Goal: Task Accomplishment & Management: Complete application form

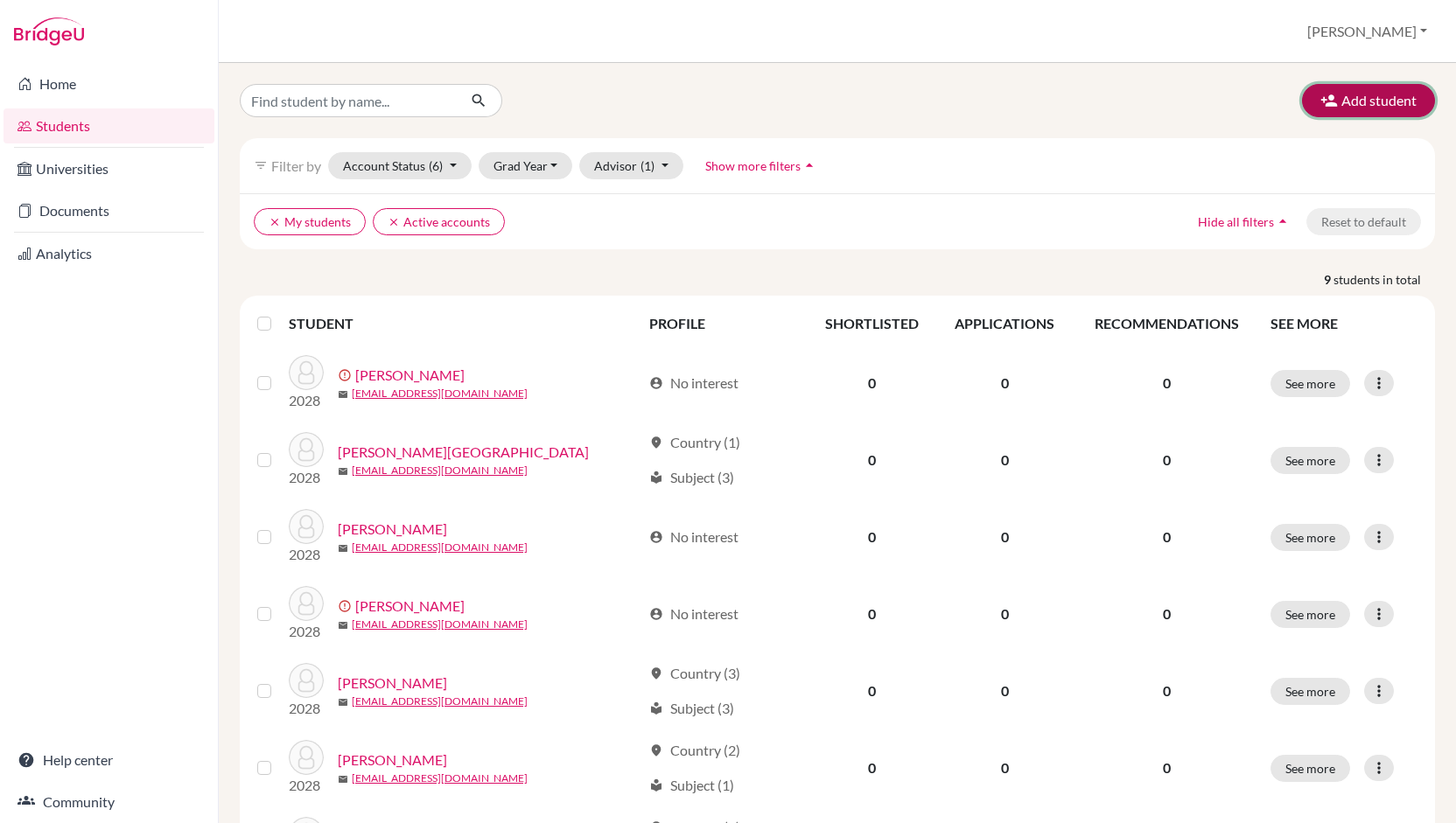
click at [1393, 102] on button "Add student" at bounding box center [1367, 100] width 133 height 33
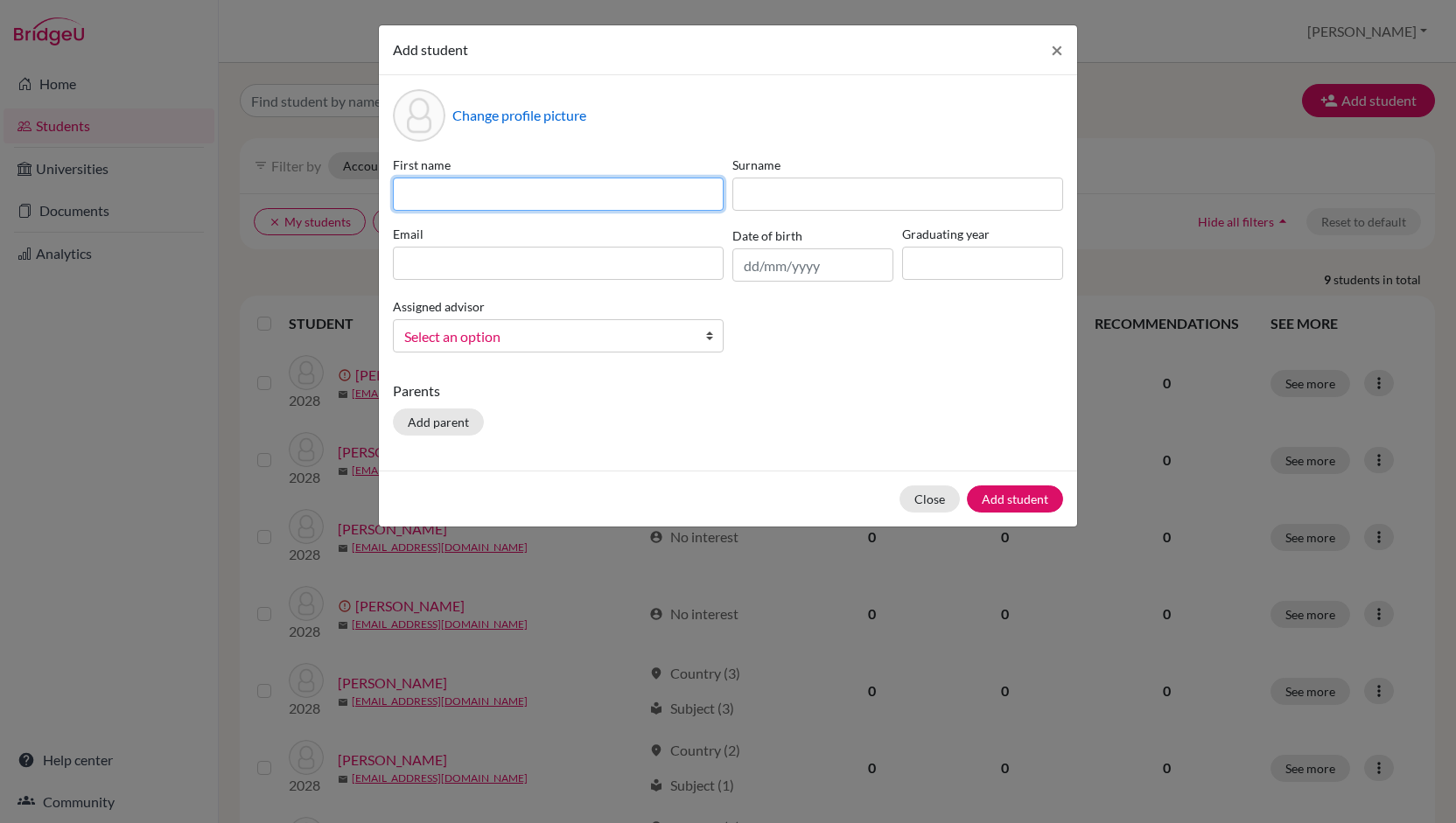
click at [656, 209] on input at bounding box center [558, 194] width 331 height 33
type input "[PERSON_NAME]"
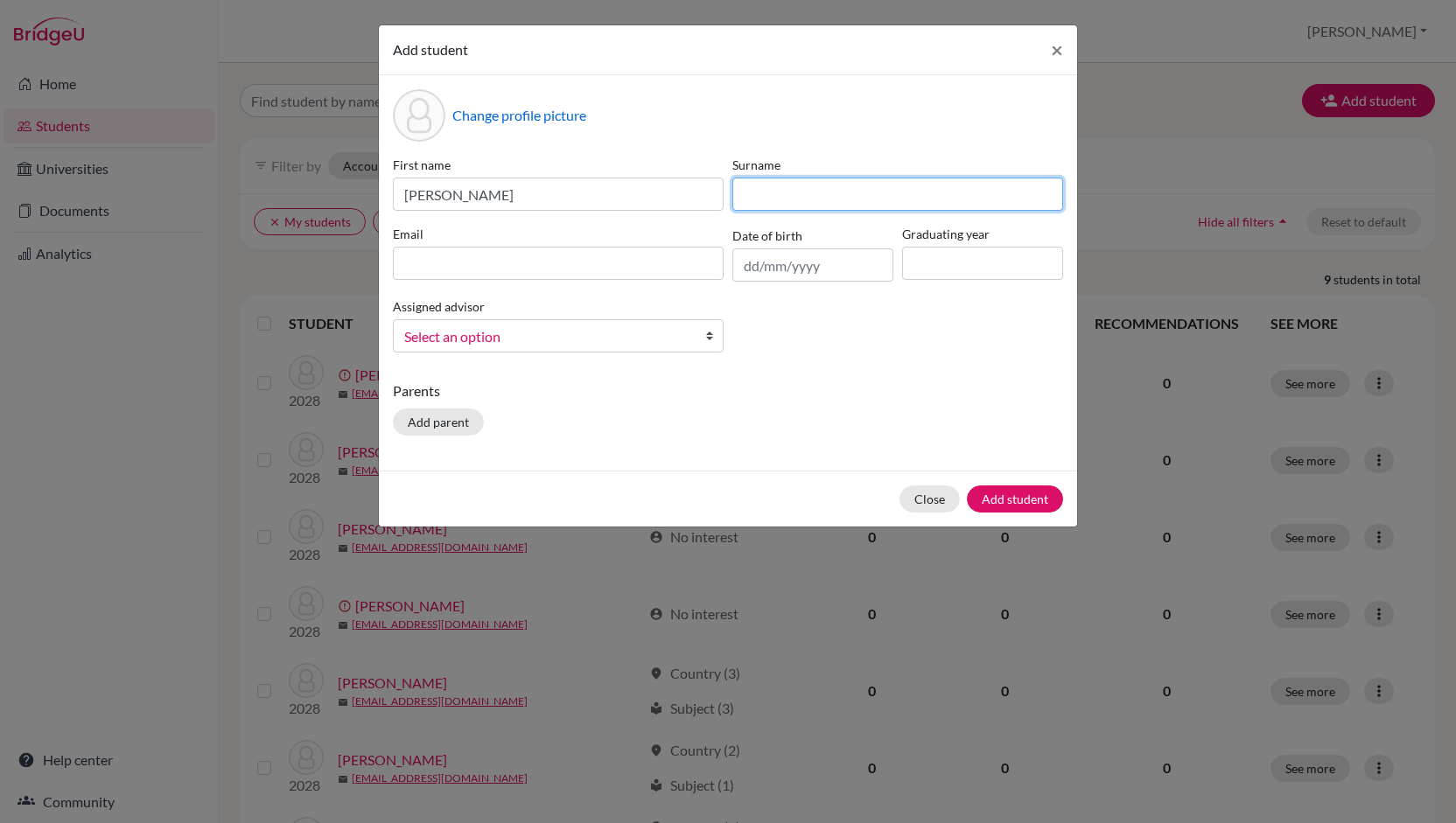
click at [800, 195] on input at bounding box center [898, 194] width 331 height 33
type input "[PERSON_NAME]"
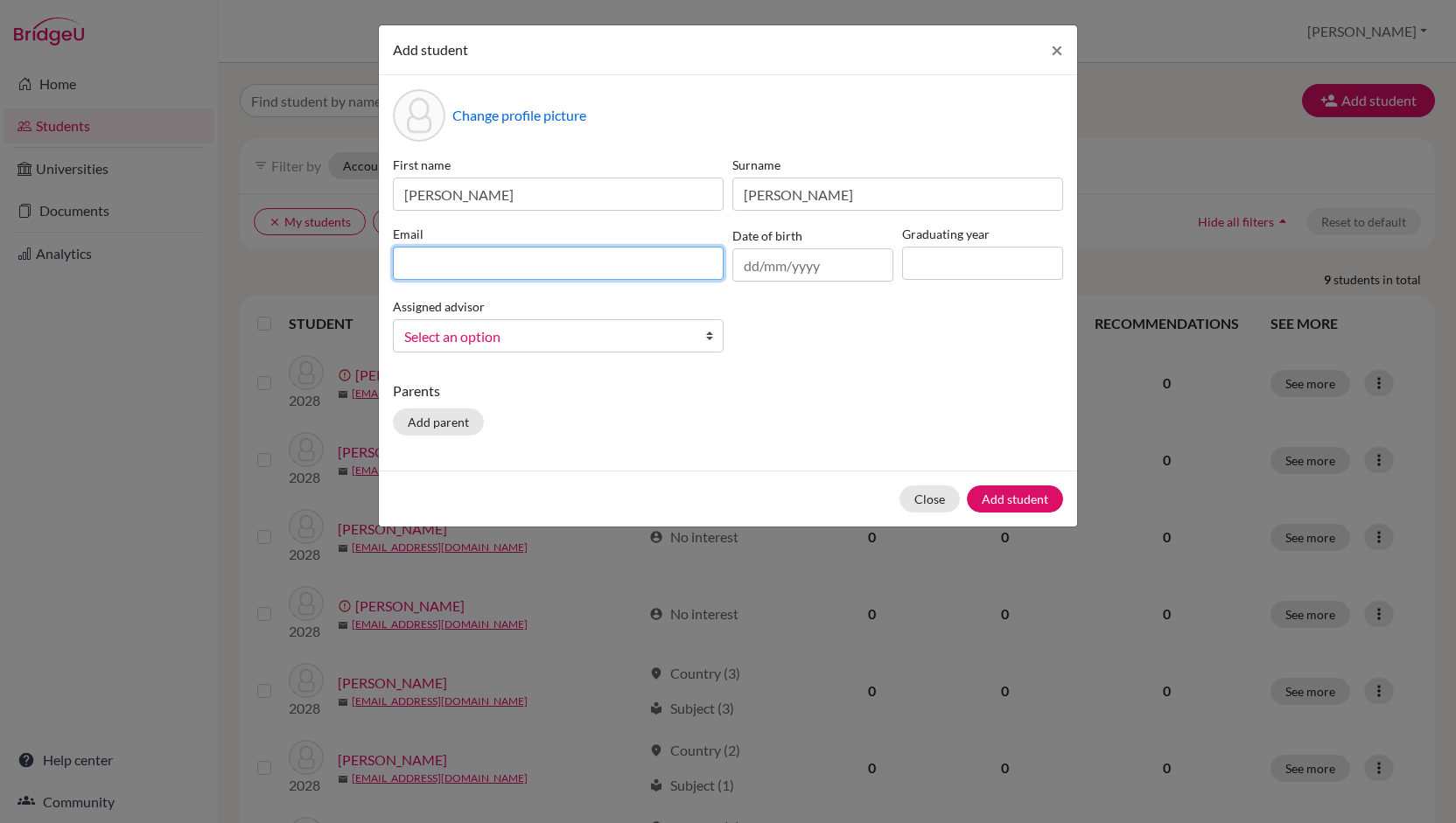
click at [622, 276] on input at bounding box center [558, 263] width 331 height 33
type input "[EMAIL_ADDRESS][DOMAIN_NAME]"
click at [747, 274] on input "text" at bounding box center [813, 265] width 161 height 33
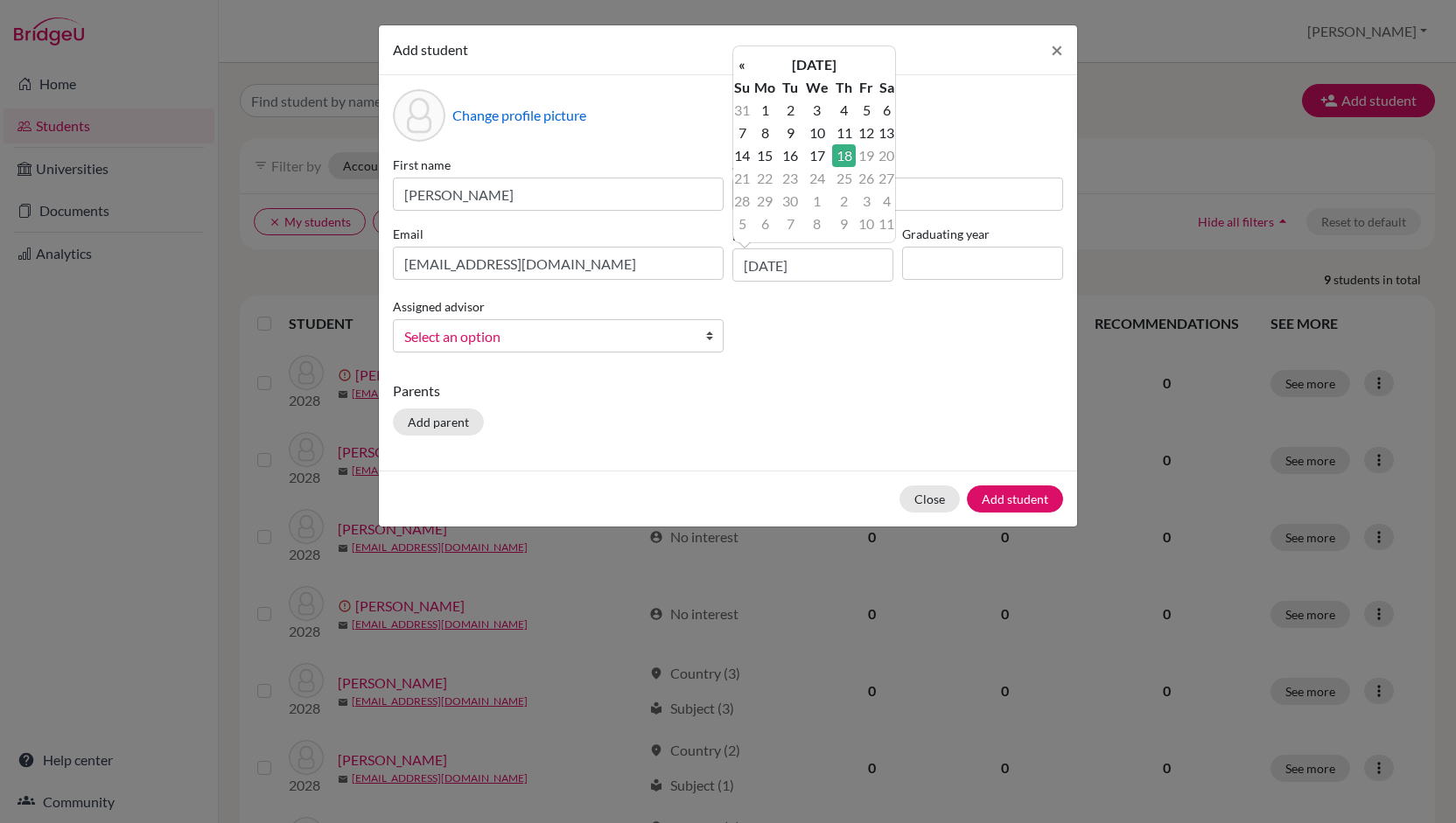
click at [774, 327] on div "First name [PERSON_NAME] [PERSON_NAME] Email [EMAIL_ADDRESS][DOMAIN_NAME] Date …" at bounding box center [727, 261] width 679 height 211
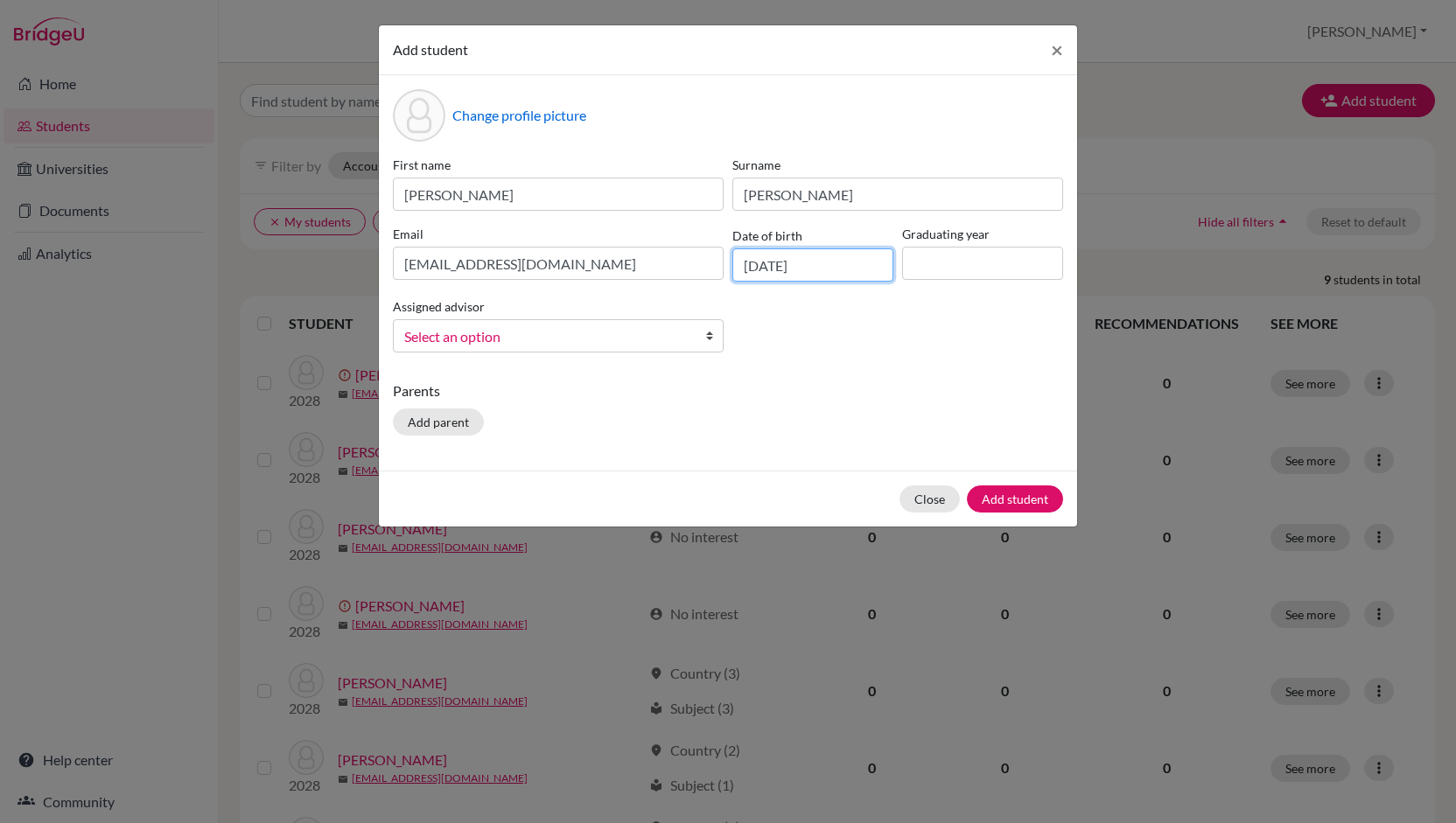
click at [778, 267] on input "[DATE]" at bounding box center [813, 265] width 161 height 33
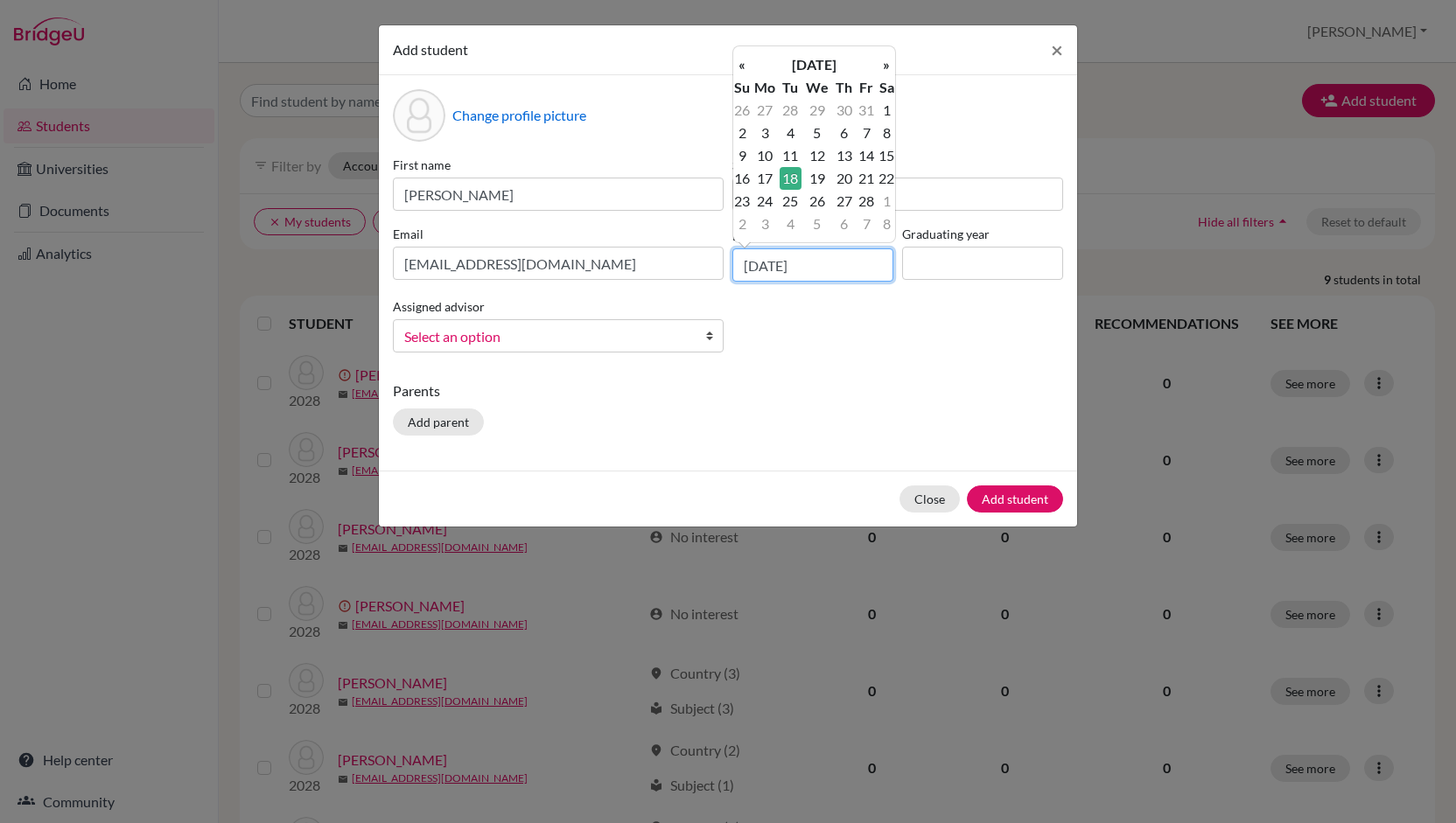
click at [827, 265] on input "[DATE]" at bounding box center [813, 265] width 161 height 33
type input "[DATE]"
click at [931, 265] on input at bounding box center [982, 263] width 161 height 33
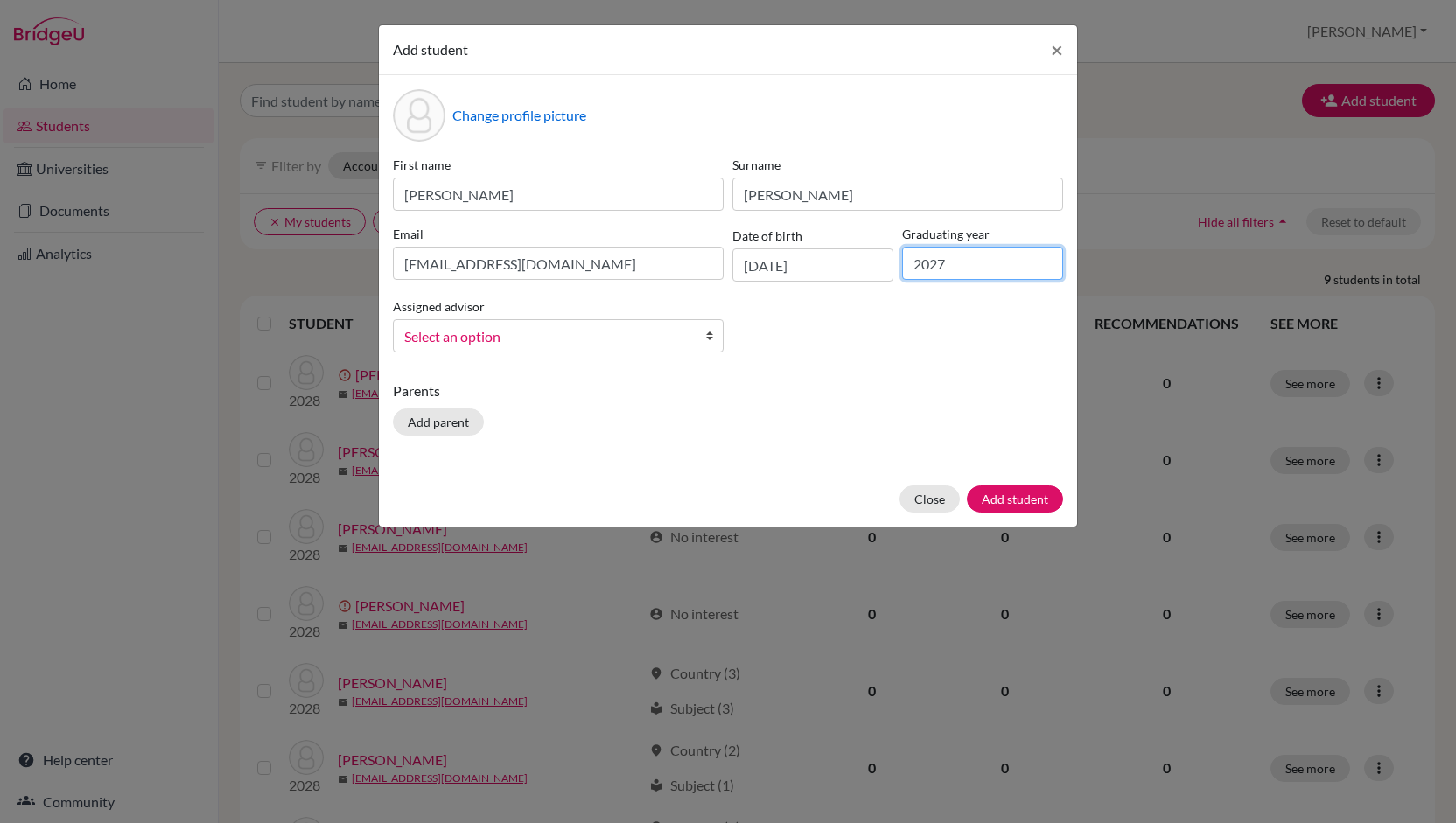
type input "2027"
click at [913, 350] on div "First name [PERSON_NAME] [PERSON_NAME] Email [EMAIL_ADDRESS][DOMAIN_NAME] Date …" at bounding box center [727, 261] width 679 height 211
click at [690, 332] on span "Select an option" at bounding box center [546, 336] width 285 height 22
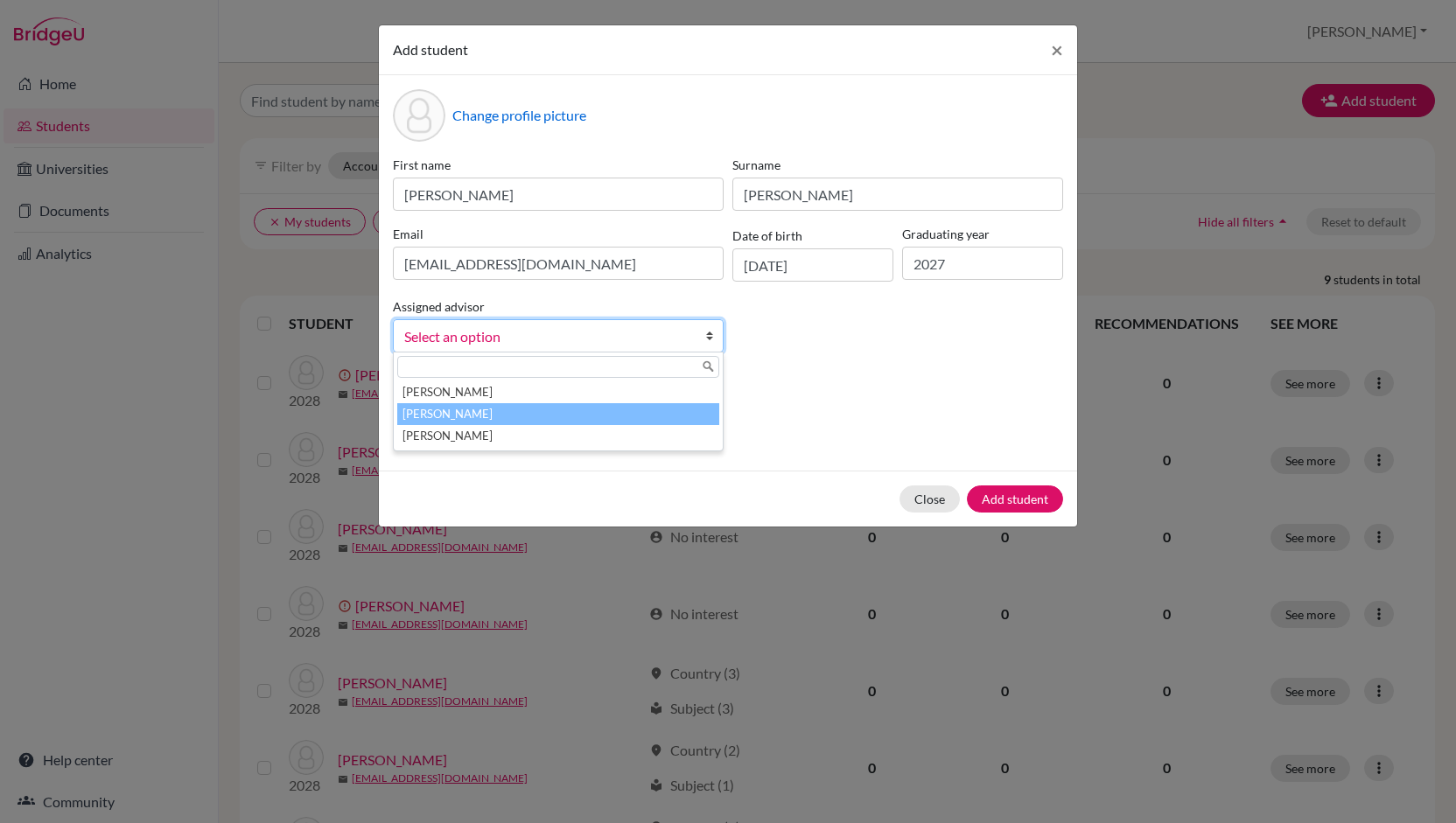
click at [490, 414] on li "[PERSON_NAME]" at bounding box center [558, 414] width 322 height 21
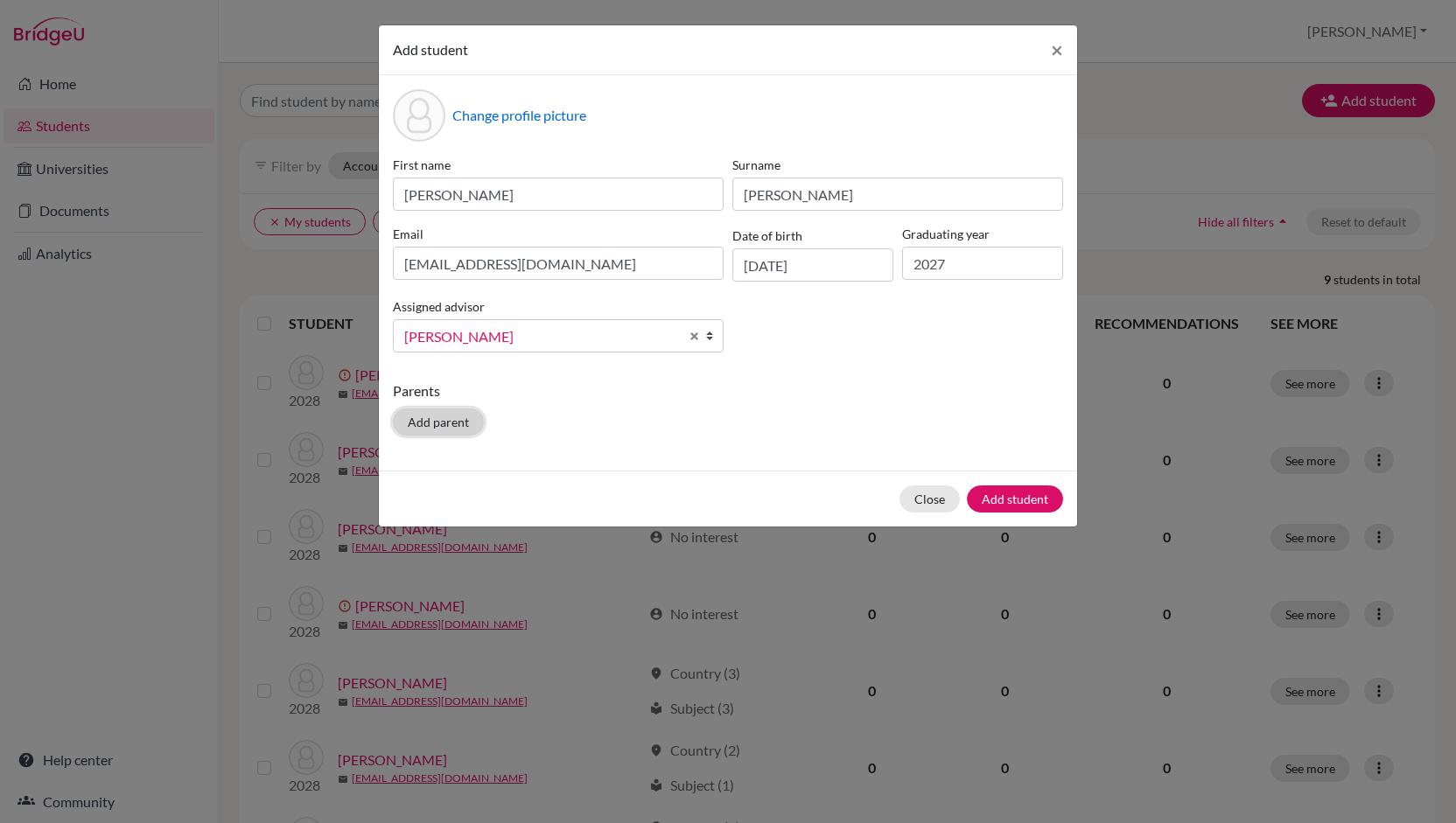
click at [457, 421] on button "Add parent" at bounding box center [438, 422] width 91 height 27
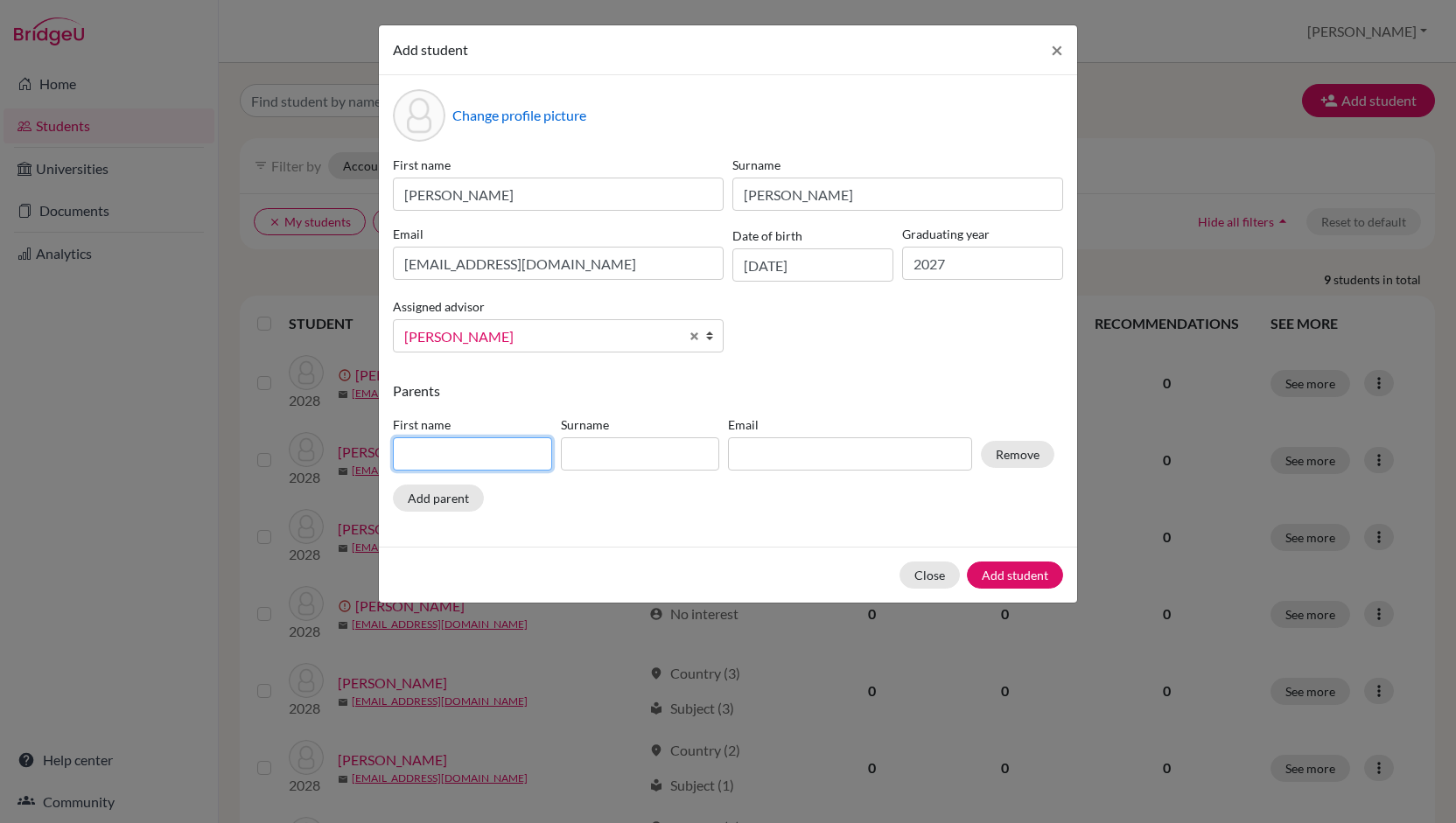
click at [467, 453] on input at bounding box center [472, 454] width 159 height 33
type input "[PERSON_NAME]"
click at [673, 462] on input at bounding box center [640, 454] width 159 height 33
type input "[PERSON_NAME]"
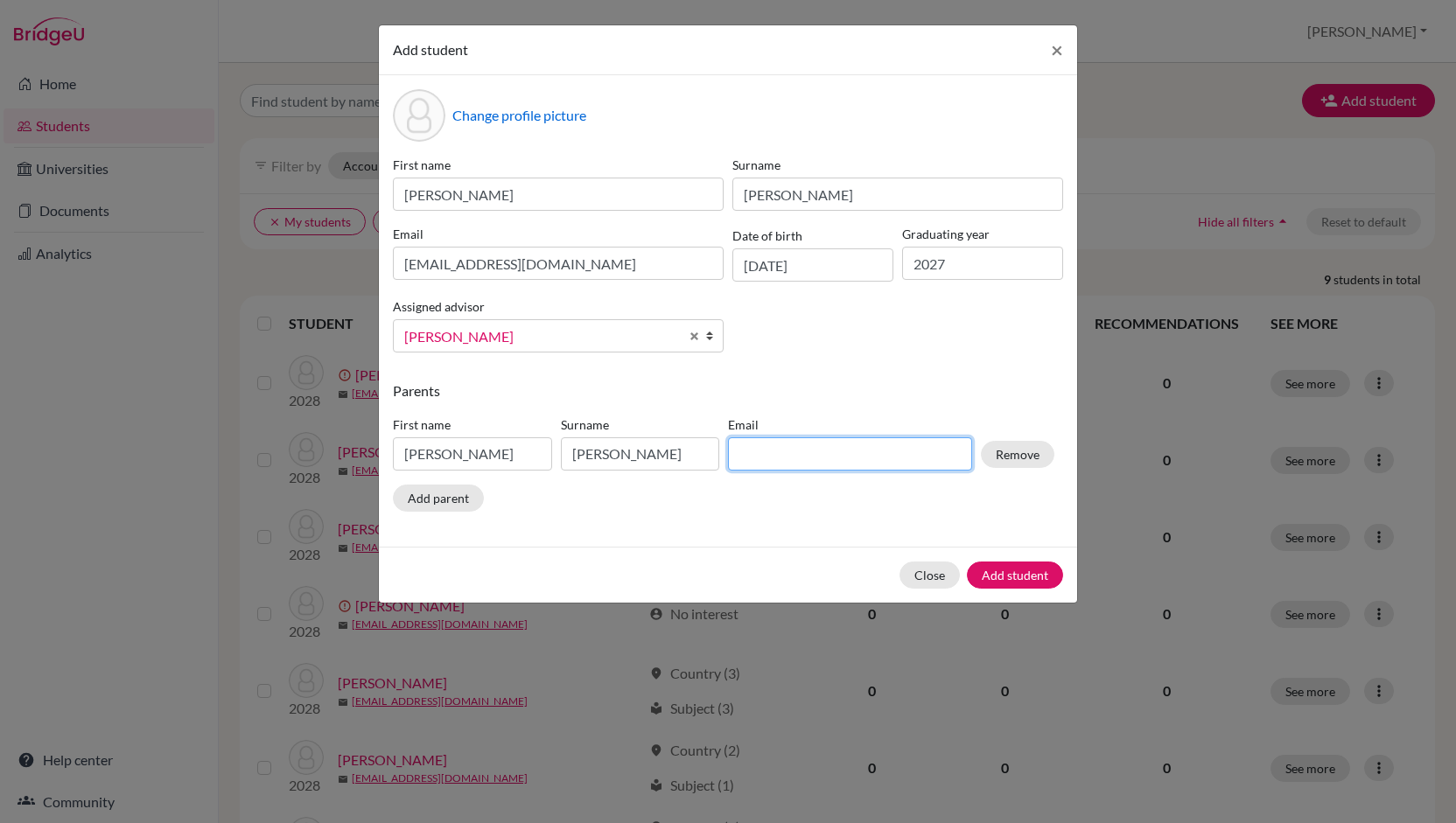
click at [768, 454] on input at bounding box center [850, 454] width 244 height 33
type input "[EMAIL_ADDRESS][DOMAIN_NAME]"
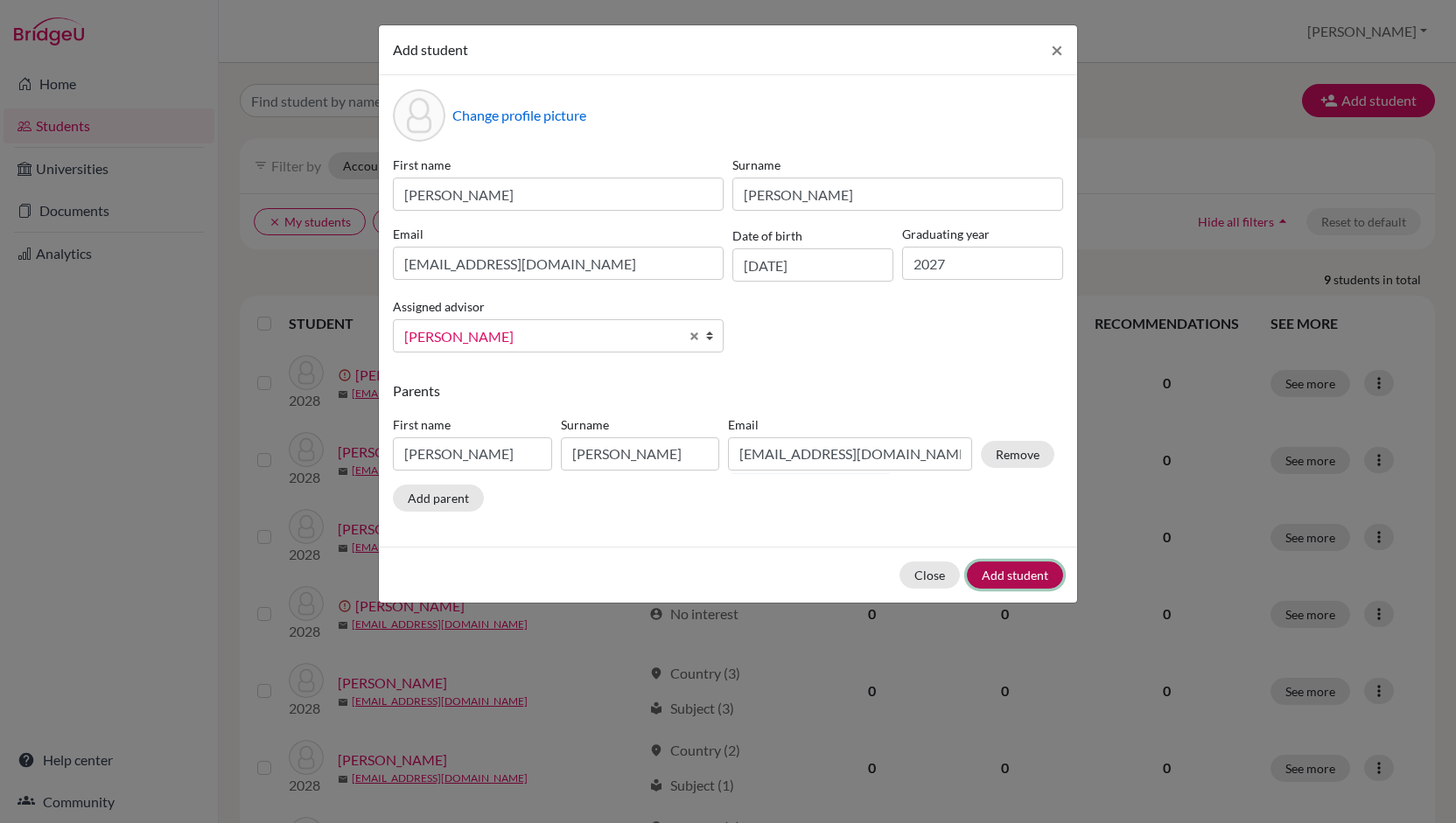
click at [1034, 573] on button "Add student" at bounding box center [1015, 575] width 97 height 27
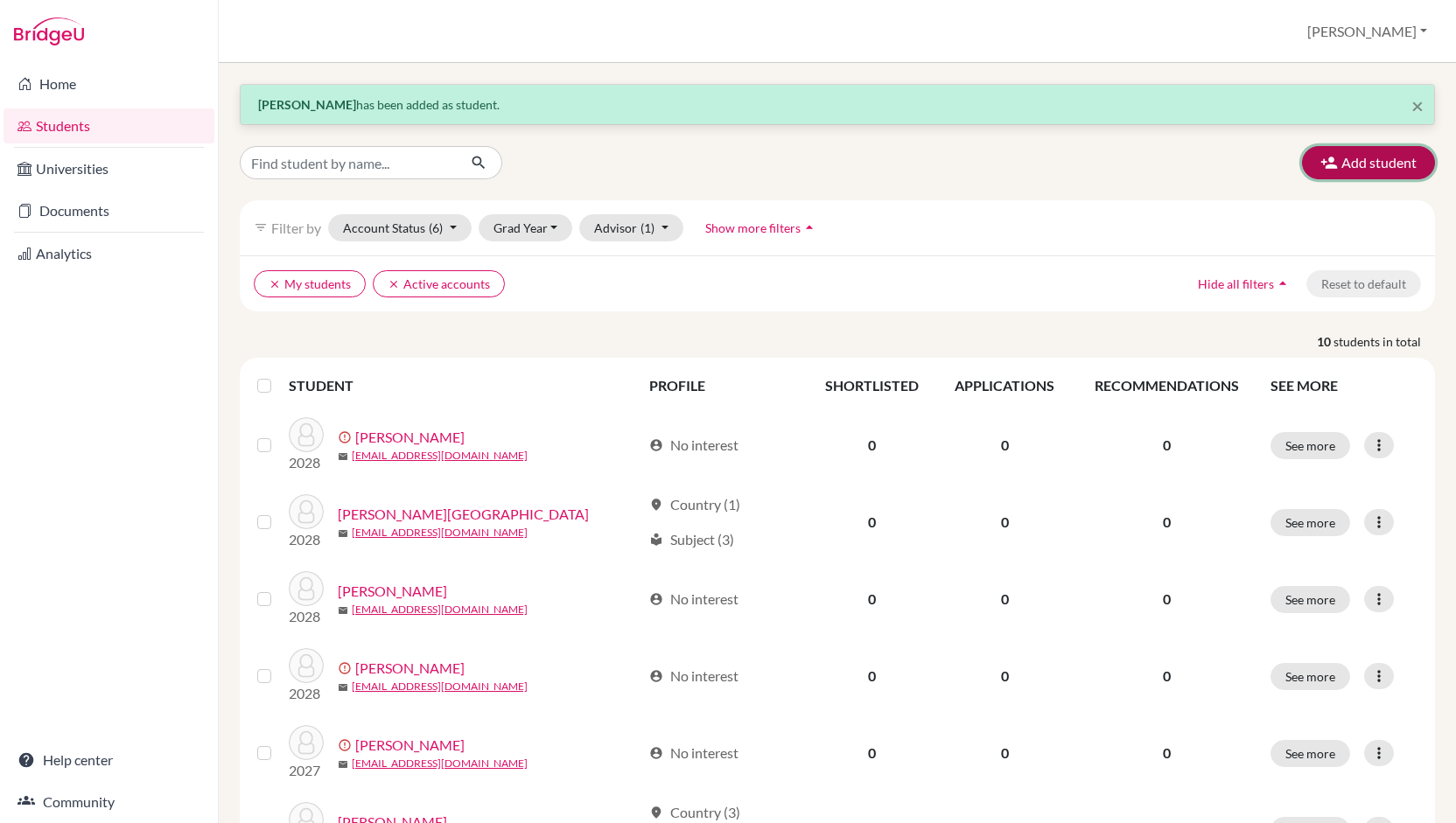
click at [1409, 164] on button "Add student" at bounding box center [1367, 162] width 133 height 33
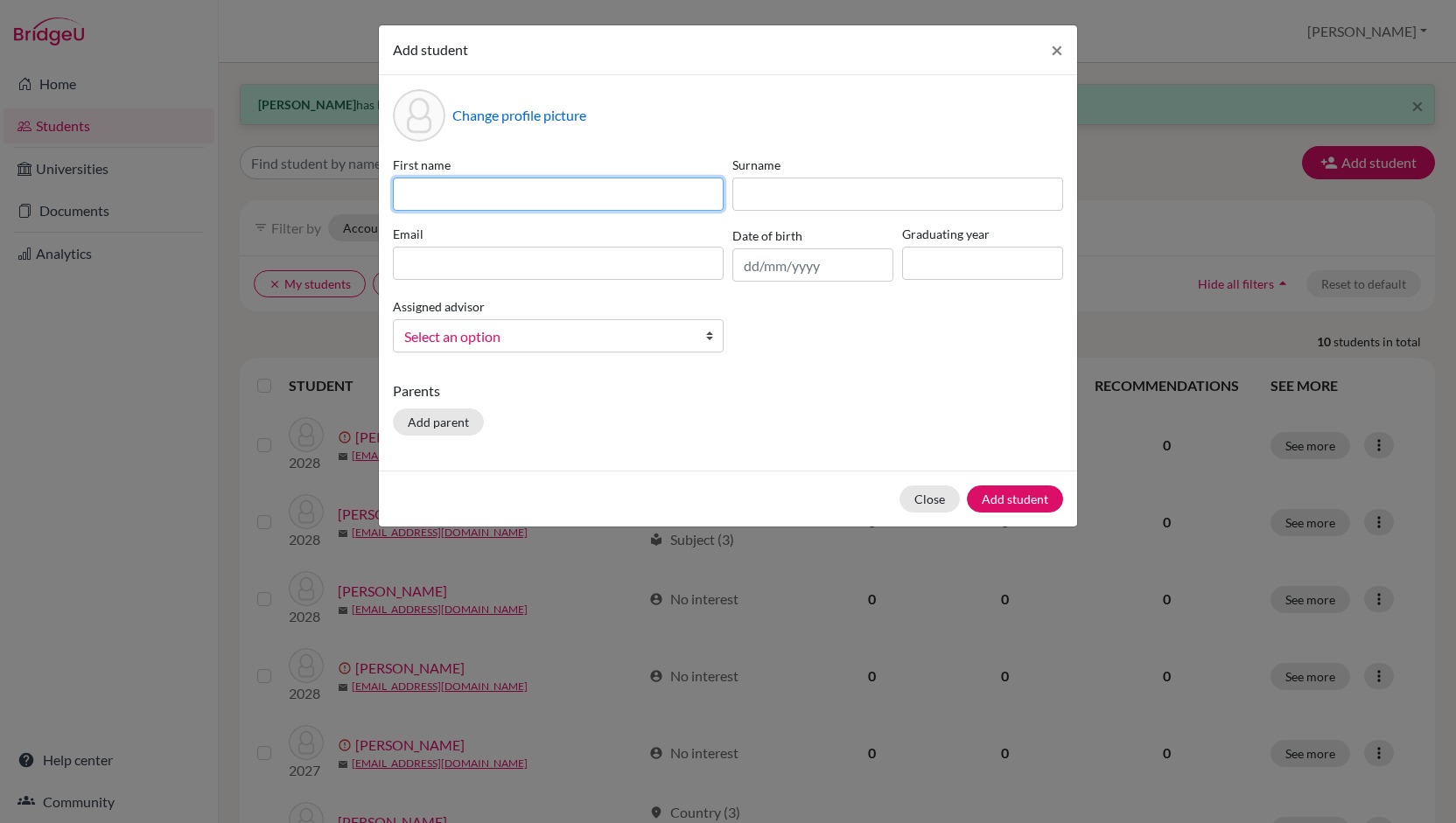
click at [583, 194] on input at bounding box center [558, 194] width 331 height 33
type input "[PERSON_NAME]"
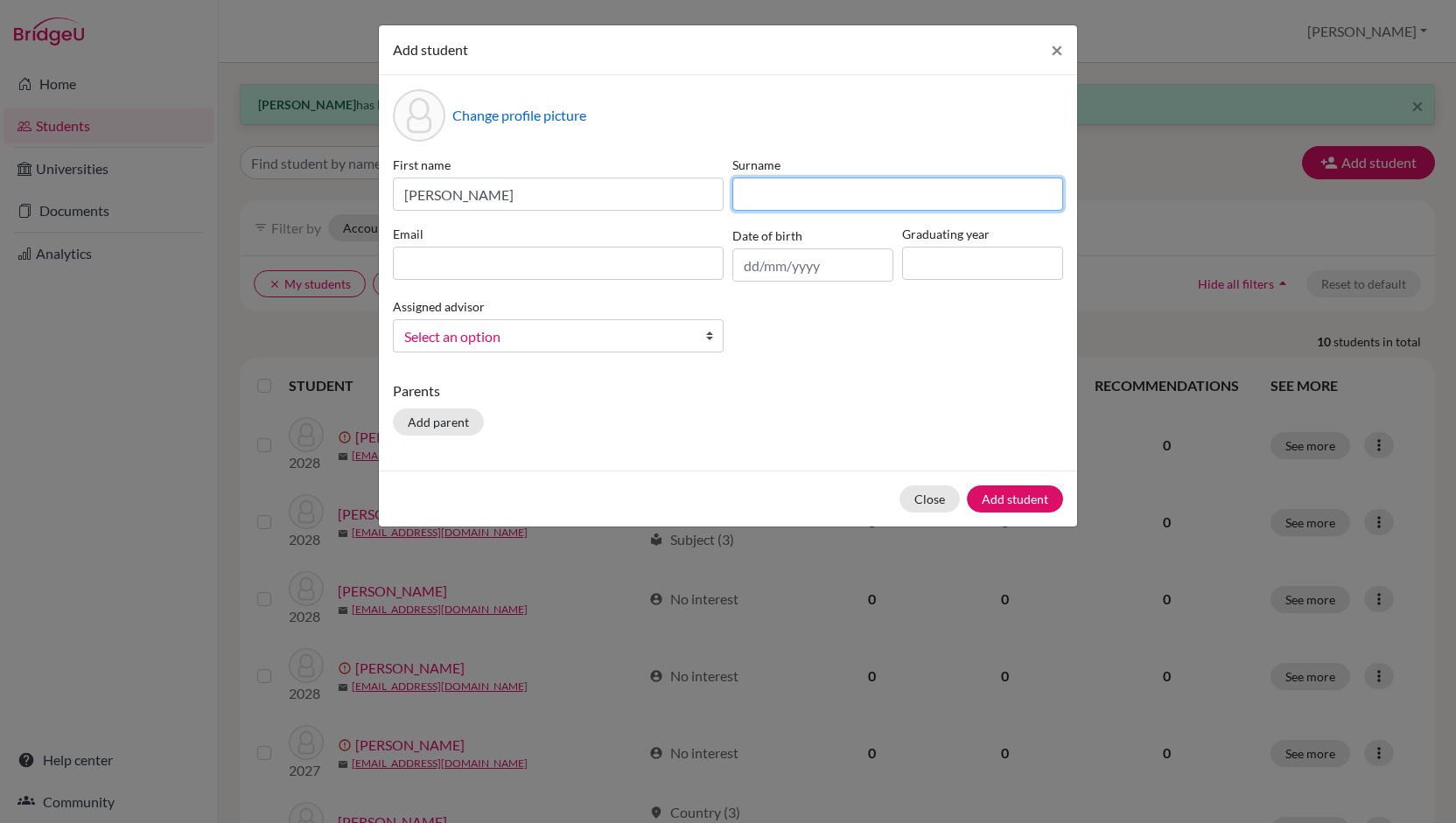
click at [862, 197] on input at bounding box center [898, 194] width 331 height 33
type input "[PERSON_NAME]"
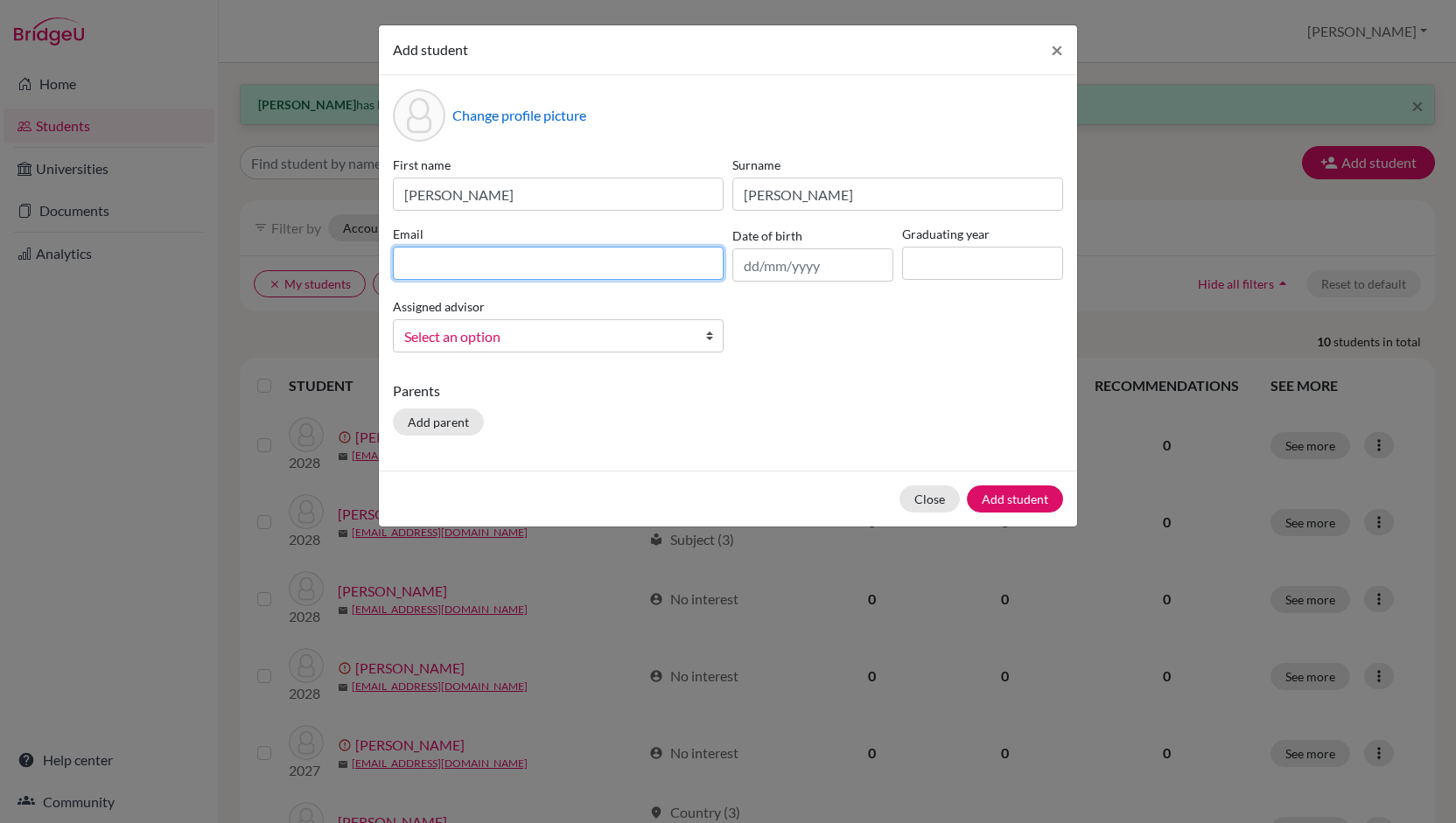
click at [506, 276] on input at bounding box center [558, 263] width 331 height 33
type input "[EMAIL_ADDRESS][DOMAIN_NAME]"
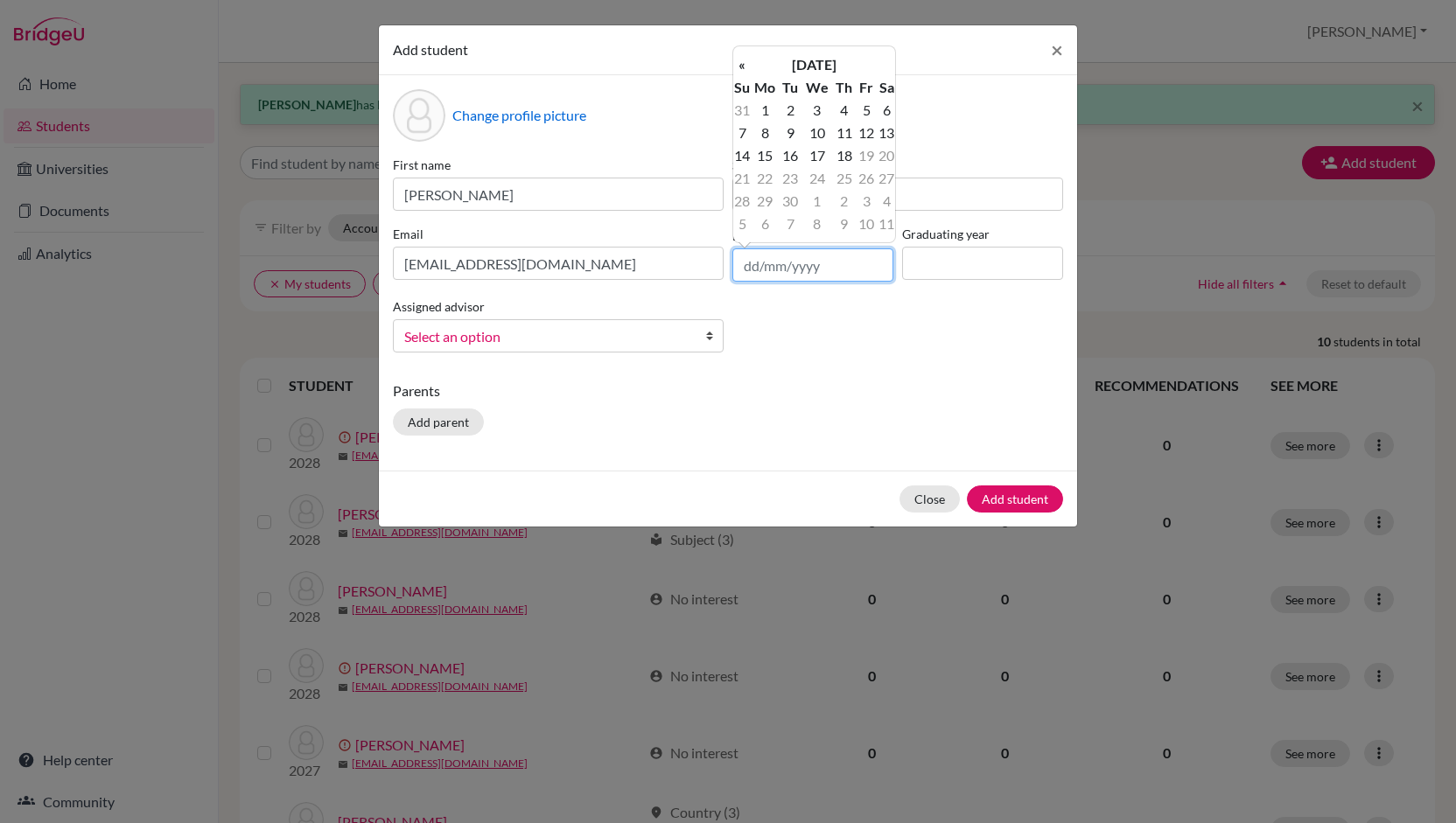
click at [750, 267] on input "text" at bounding box center [813, 265] width 161 height 33
click at [783, 265] on input "24" at bounding box center [813, 265] width 161 height 33
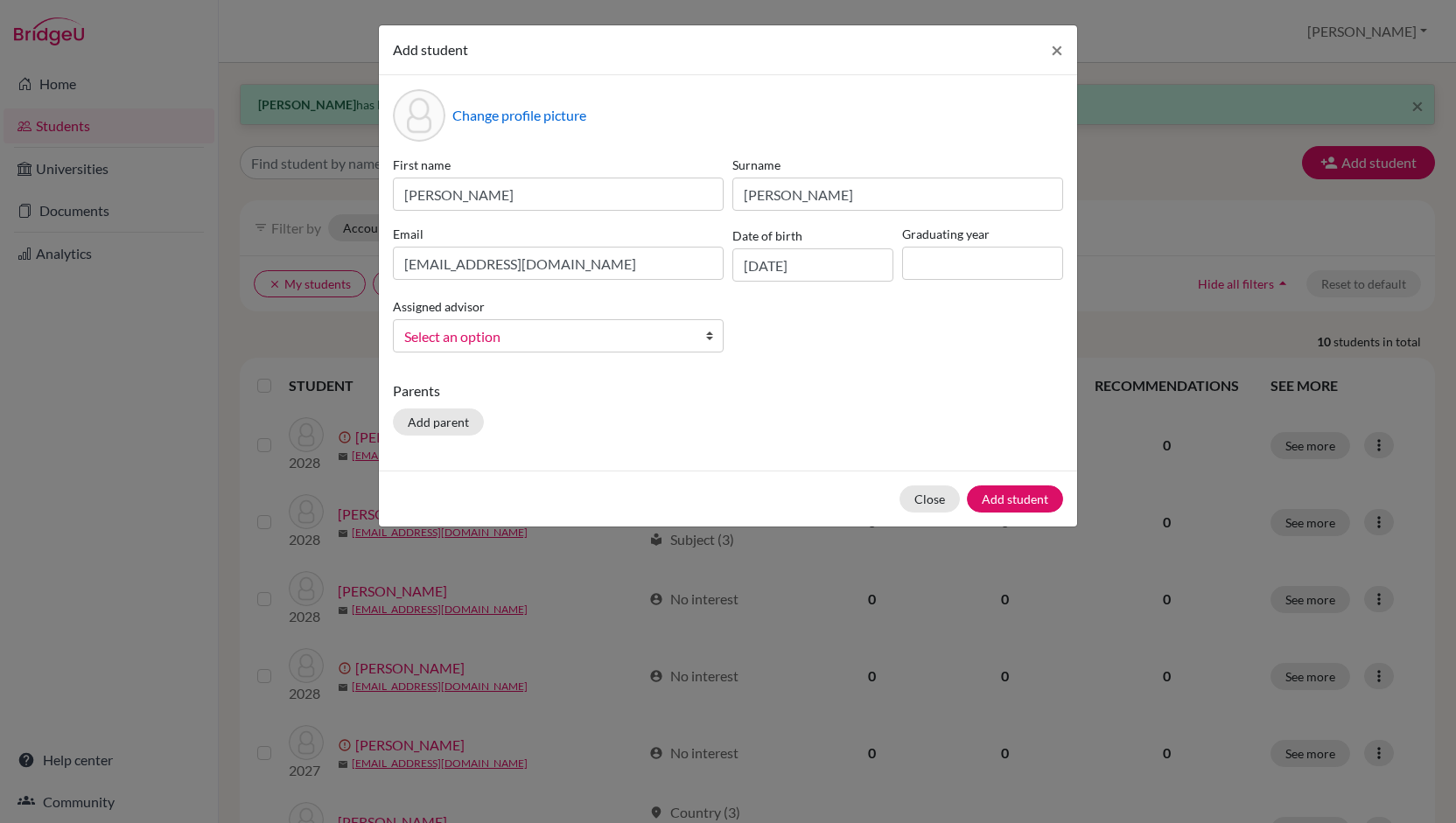
click at [777, 351] on div "First name [PERSON_NAME] [PERSON_NAME] Email [EMAIL_ADDRESS][DOMAIN_NAME] Date …" at bounding box center [727, 261] width 679 height 211
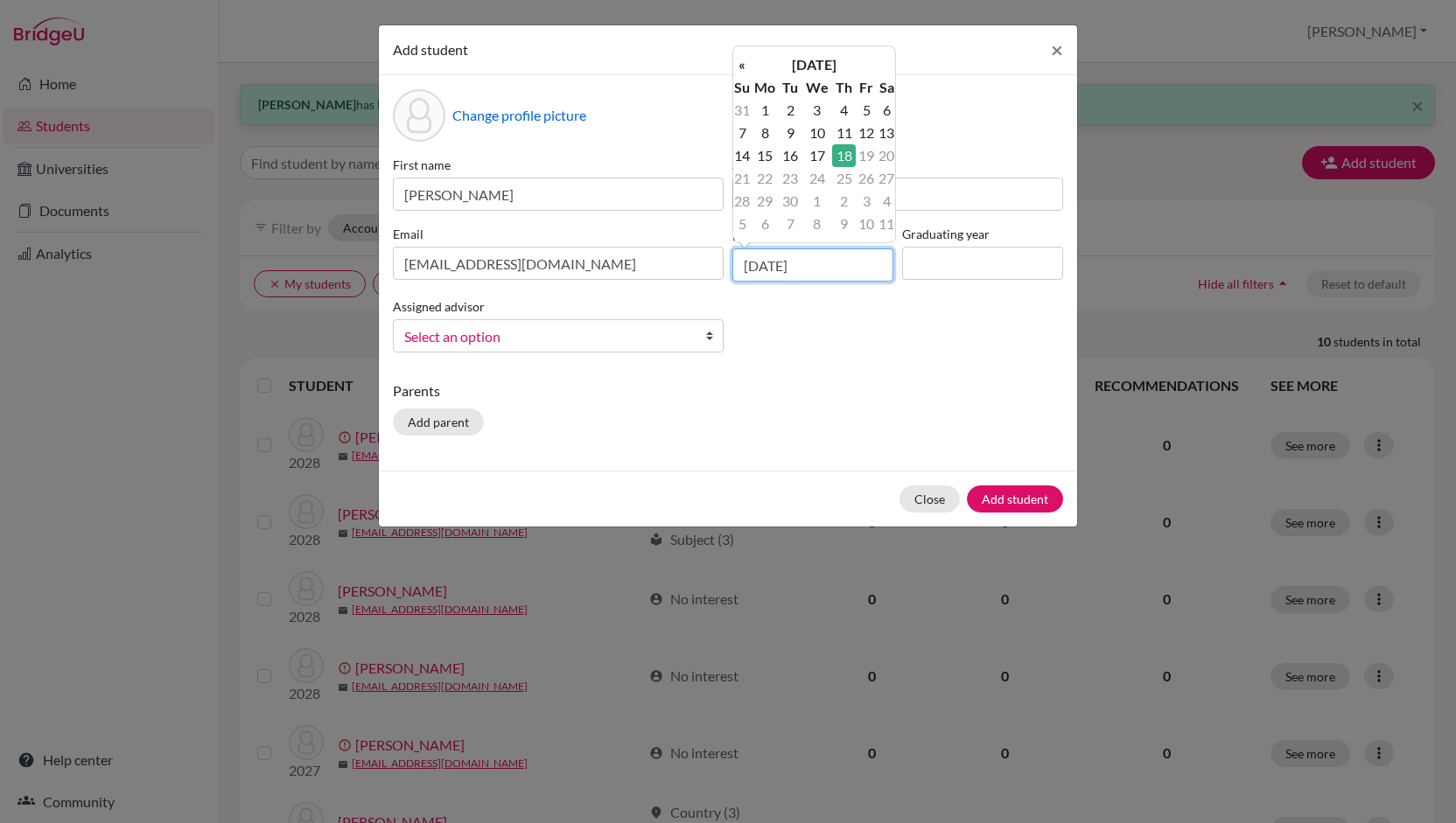
click at [779, 260] on input "[DATE]" at bounding box center [813, 265] width 161 height 33
click at [825, 267] on input "[DATE]" at bounding box center [813, 265] width 161 height 33
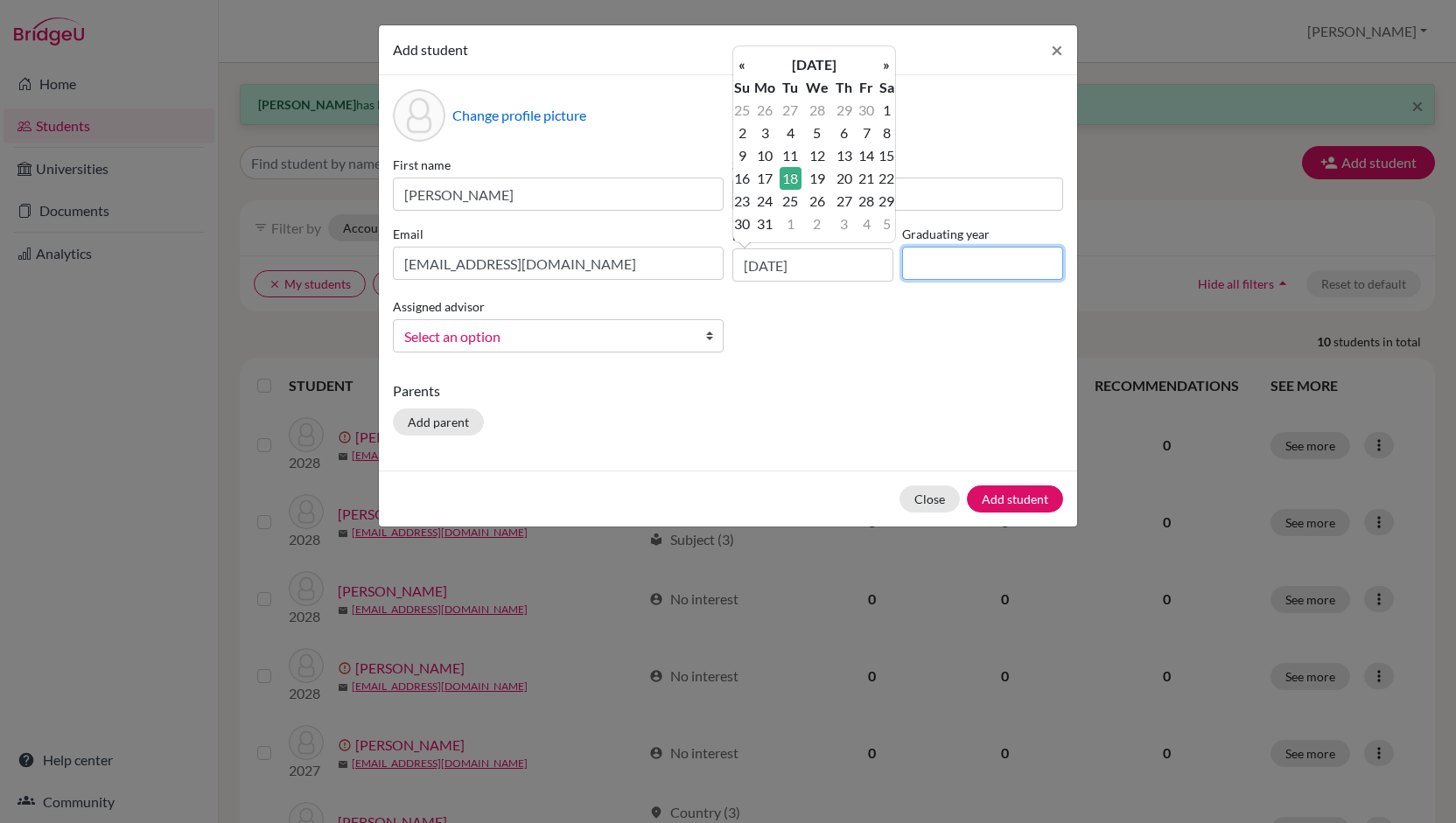
click at [922, 269] on input at bounding box center [982, 263] width 161 height 33
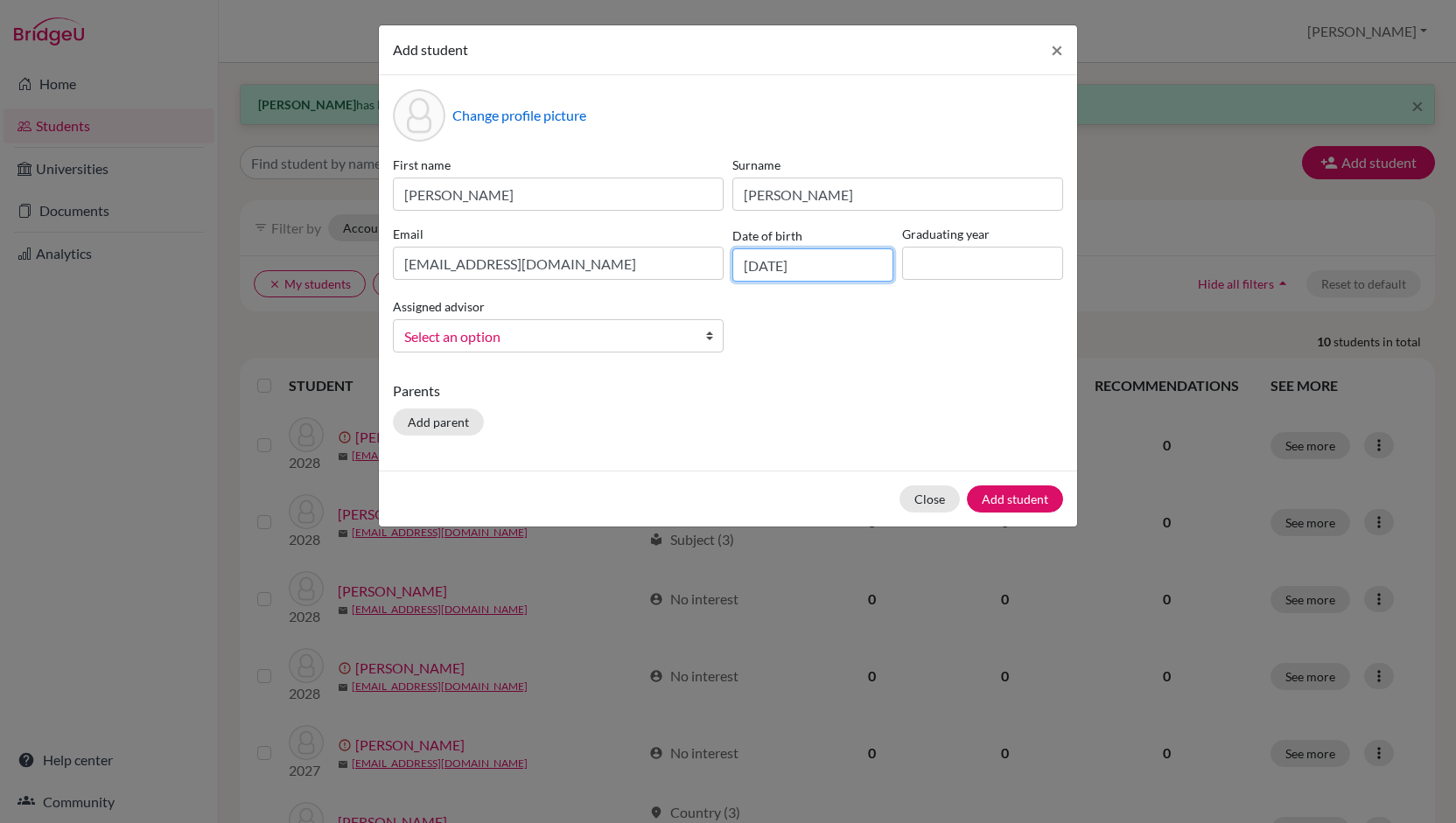
click at [758, 265] on input "[DATE]" at bounding box center [813, 265] width 161 height 33
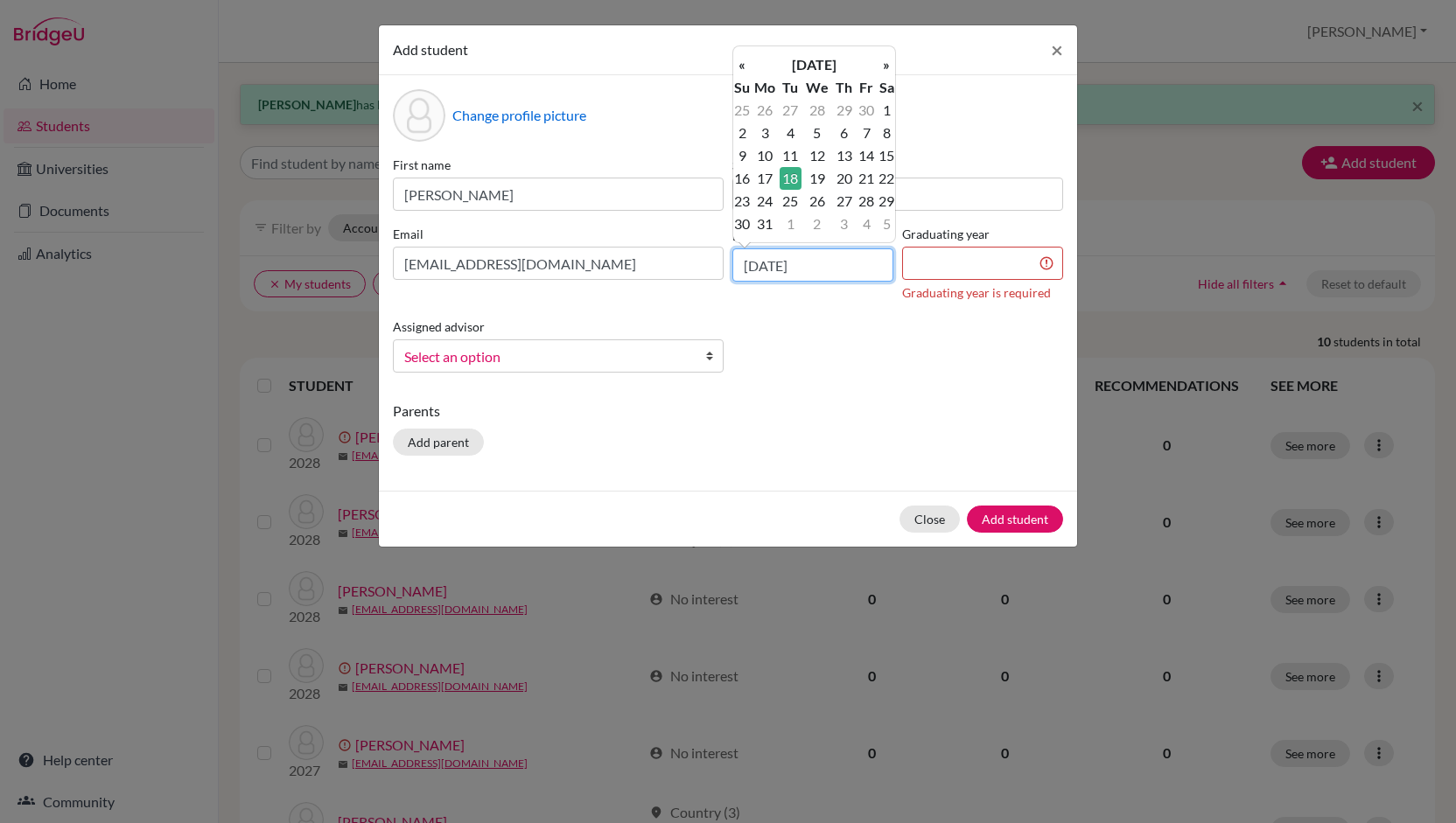
click at [758, 265] on input "[DATE]" at bounding box center [813, 265] width 161 height 33
type input "[DATE]"
click at [966, 268] on input at bounding box center [982, 263] width 161 height 33
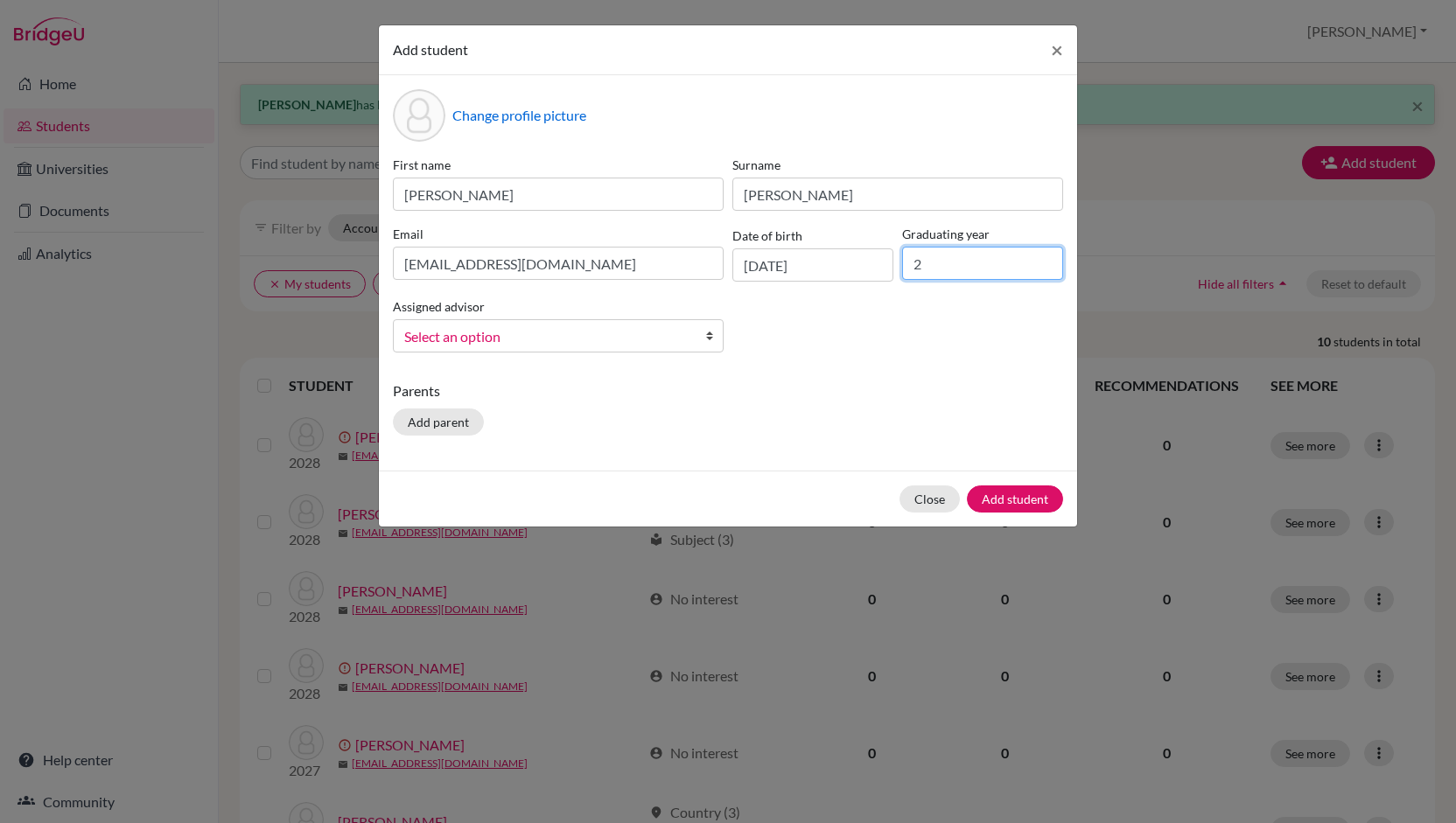
type input "2027"
click at [625, 330] on span "Select an option" at bounding box center [546, 336] width 285 height 22
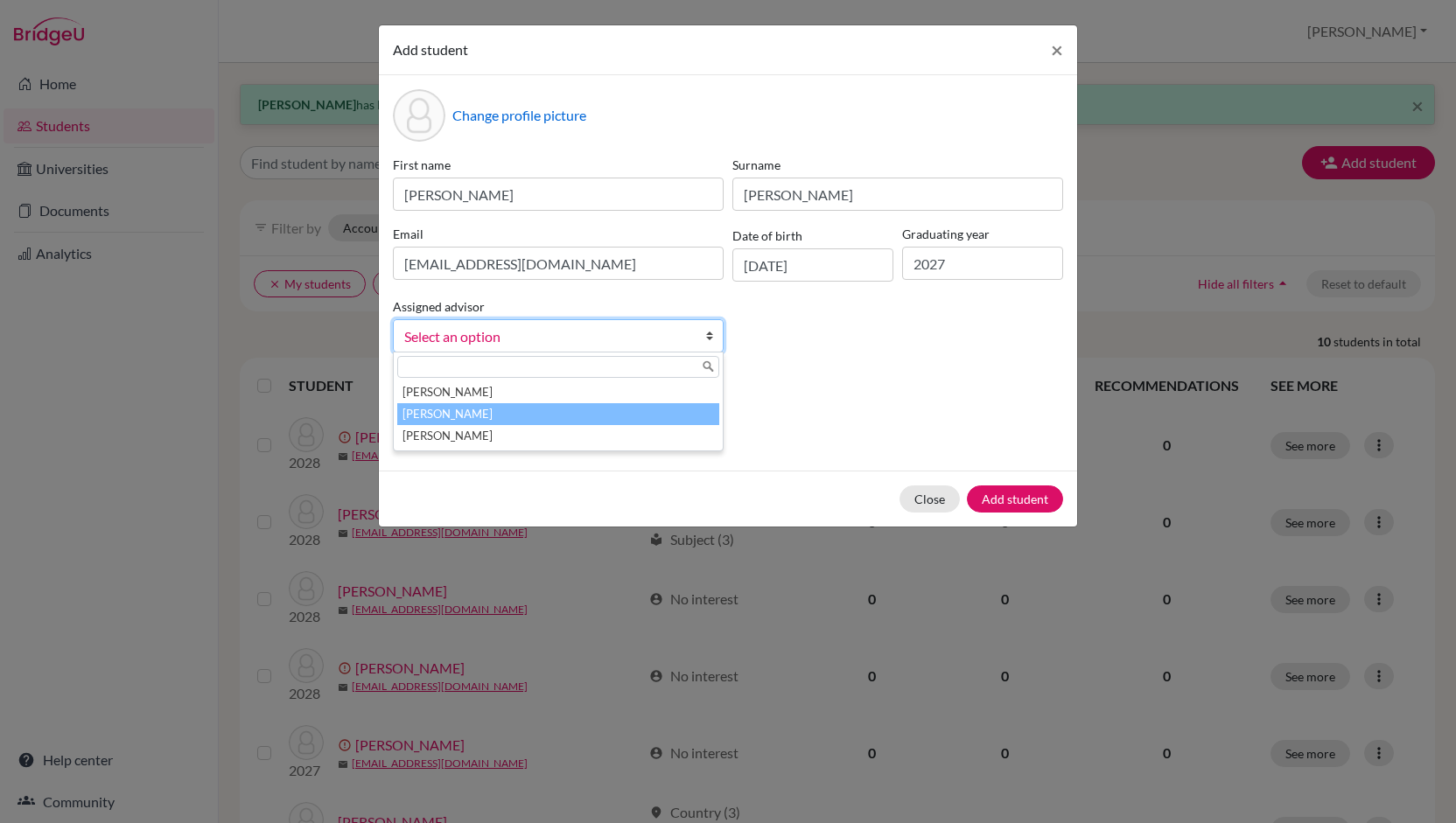
click at [490, 413] on li "[PERSON_NAME]" at bounding box center [558, 414] width 322 height 21
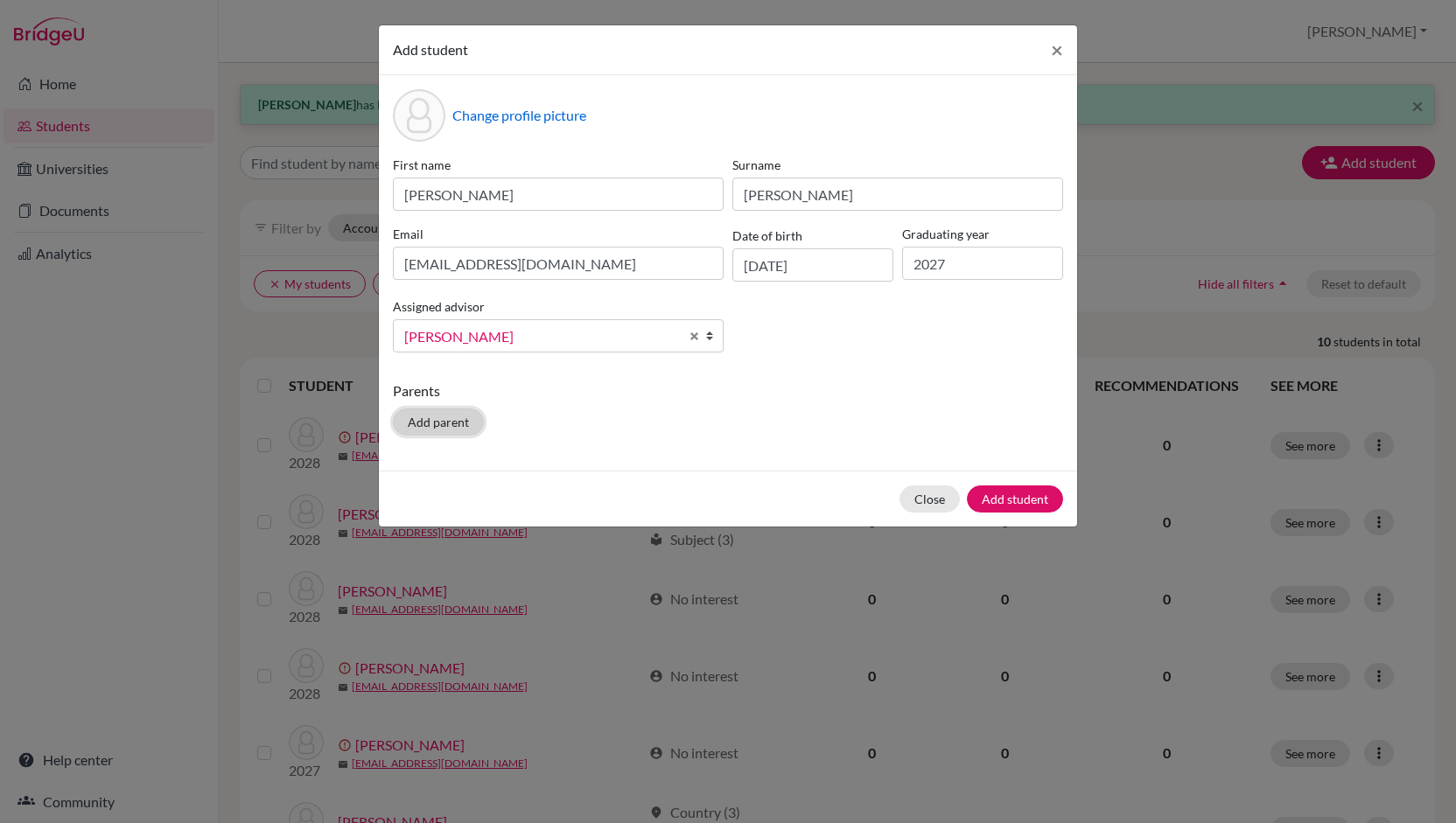
click at [442, 422] on button "Add parent" at bounding box center [438, 422] width 91 height 27
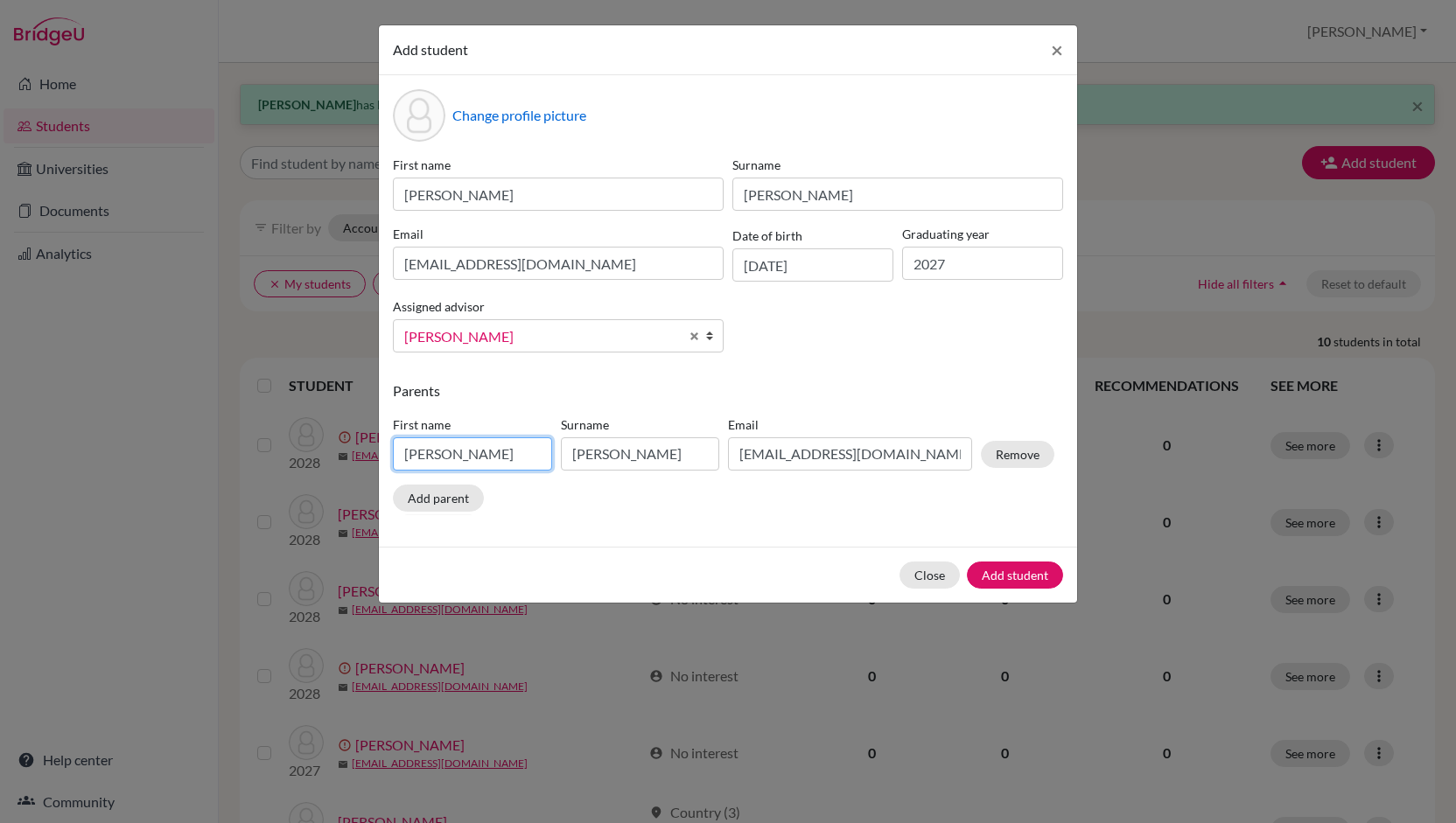
drag, startPoint x: 520, startPoint y: 453, endPoint x: 301, endPoint y: 442, distance: 219.3
click at [301, 442] on div "Add student × Change profile picture First name [PERSON_NAME] [PERSON_NAME] Ema…" at bounding box center [728, 412] width 1456 height 823
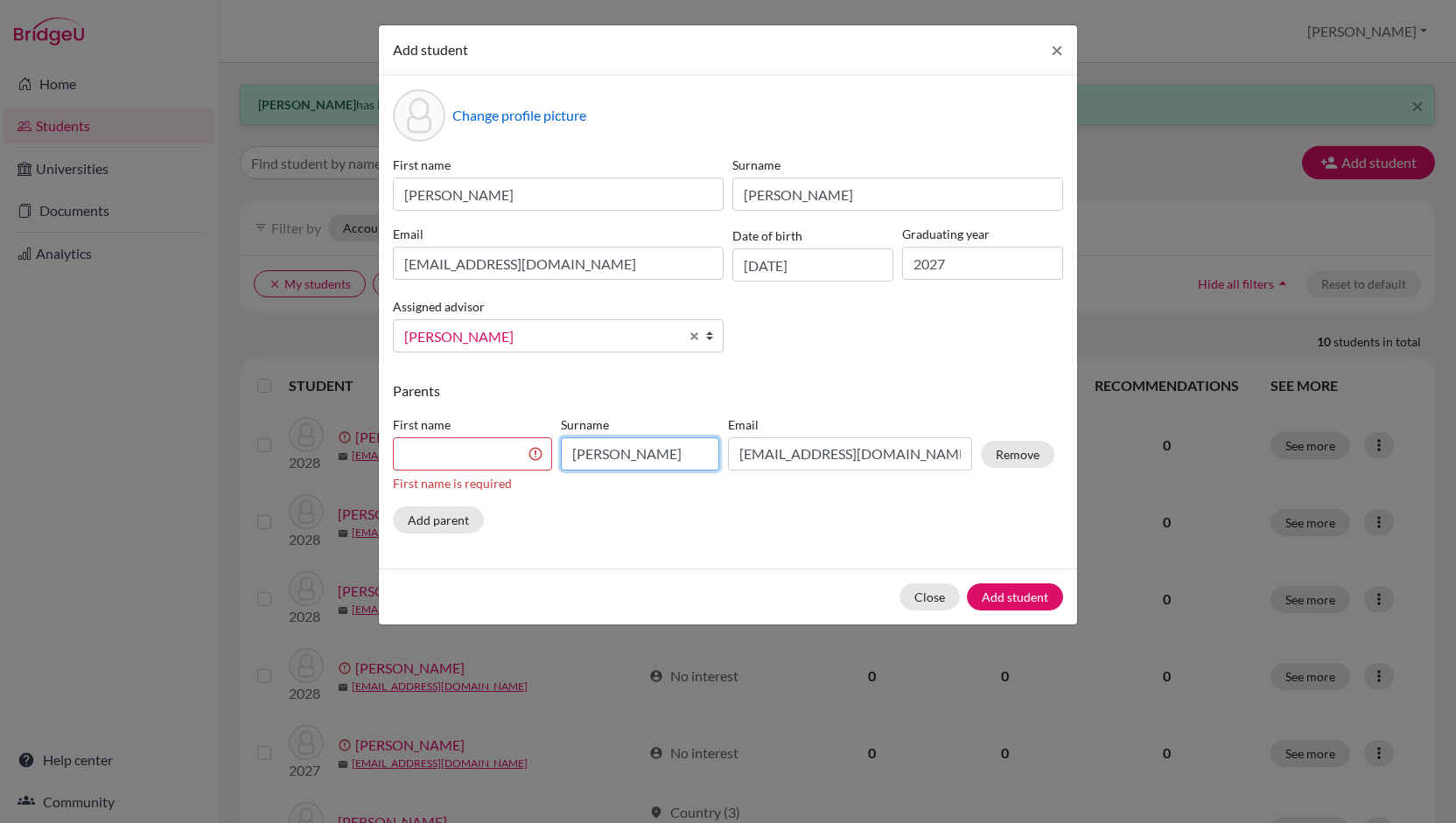
drag, startPoint x: 612, startPoint y: 453, endPoint x: 513, endPoint y: 456, distance: 99.0
click at [513, 456] on div "First name First name is required Surname [PERSON_NAME] Email [EMAIL_ADDRESS][D…" at bounding box center [723, 458] width 670 height 98
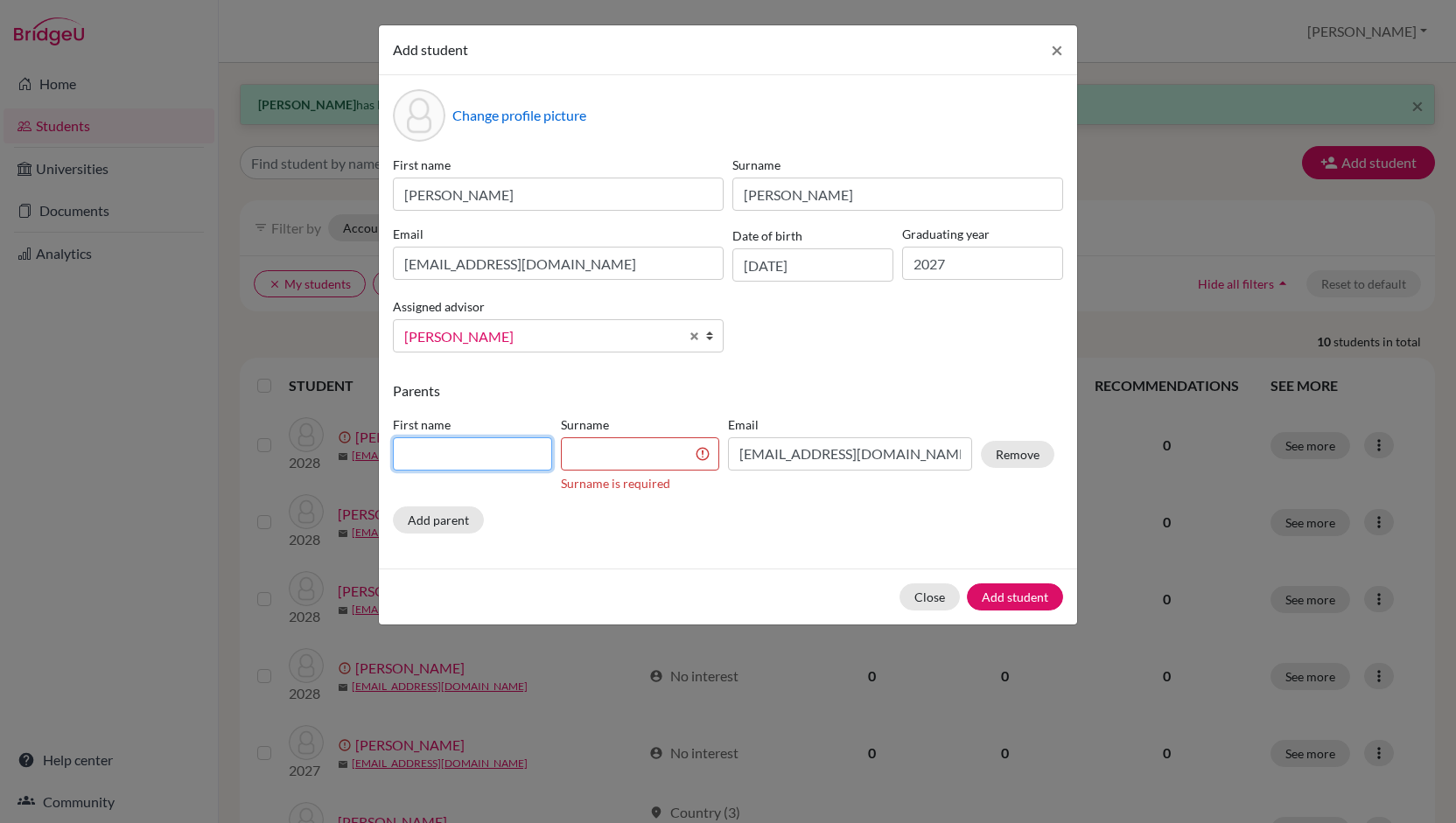
click at [513, 456] on input at bounding box center [472, 454] width 159 height 33
type input "[PERSON_NAME]"
click at [642, 454] on input at bounding box center [640, 454] width 159 height 33
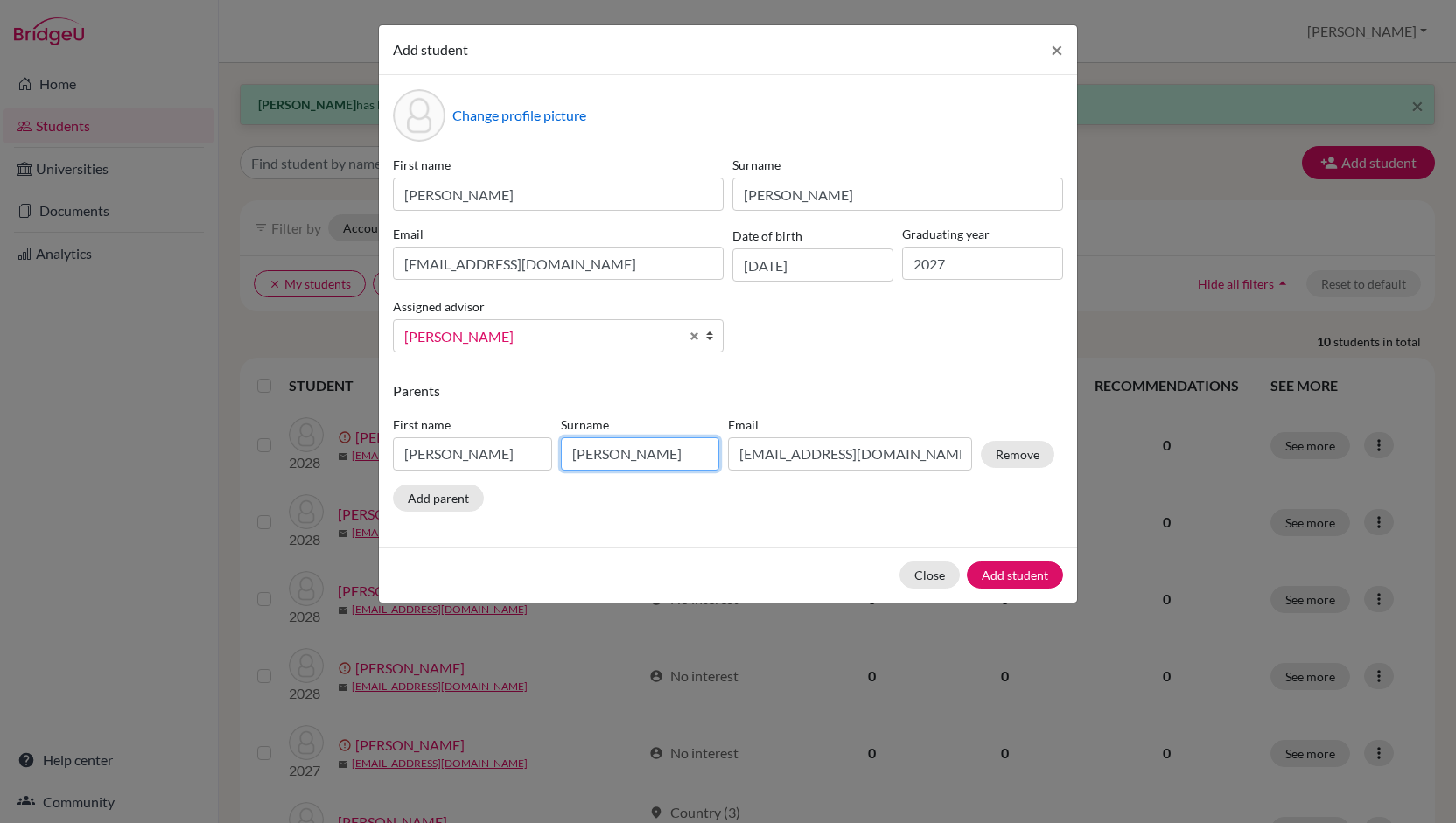
type input "[PERSON_NAME]"
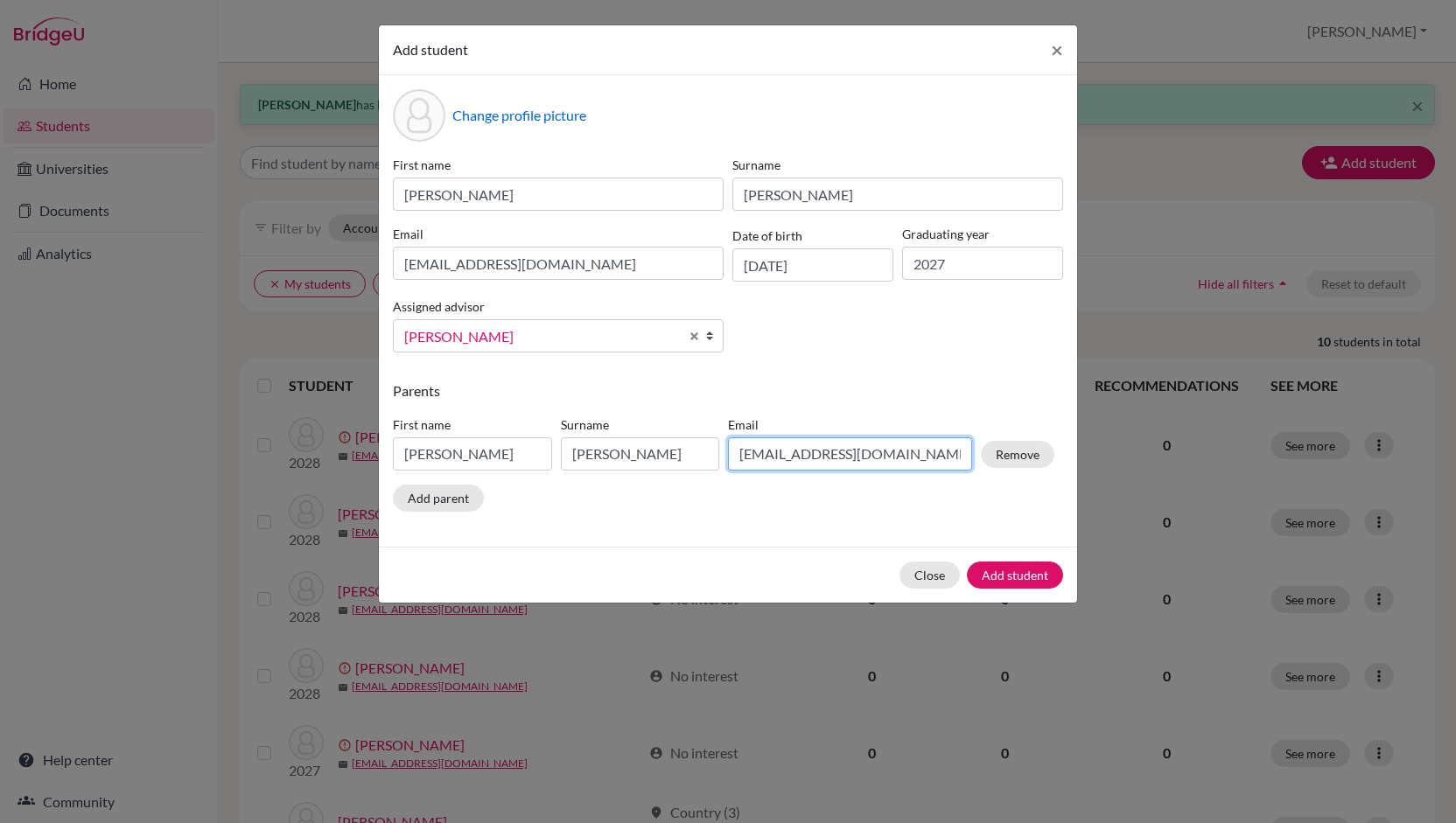
drag, startPoint x: 894, startPoint y: 457, endPoint x: 692, endPoint y: 471, distance: 202.5
click at [692, 471] on div "First name [PERSON_NAME] Surname [PERSON_NAME] Email [EMAIL_ADDRESS][DOMAIN_NAM…" at bounding box center [723, 446] width 670 height 76
type input "[EMAIL_ADDRESS][DOMAIN_NAME]"
click at [1012, 574] on button "Add student" at bounding box center [1015, 575] width 97 height 27
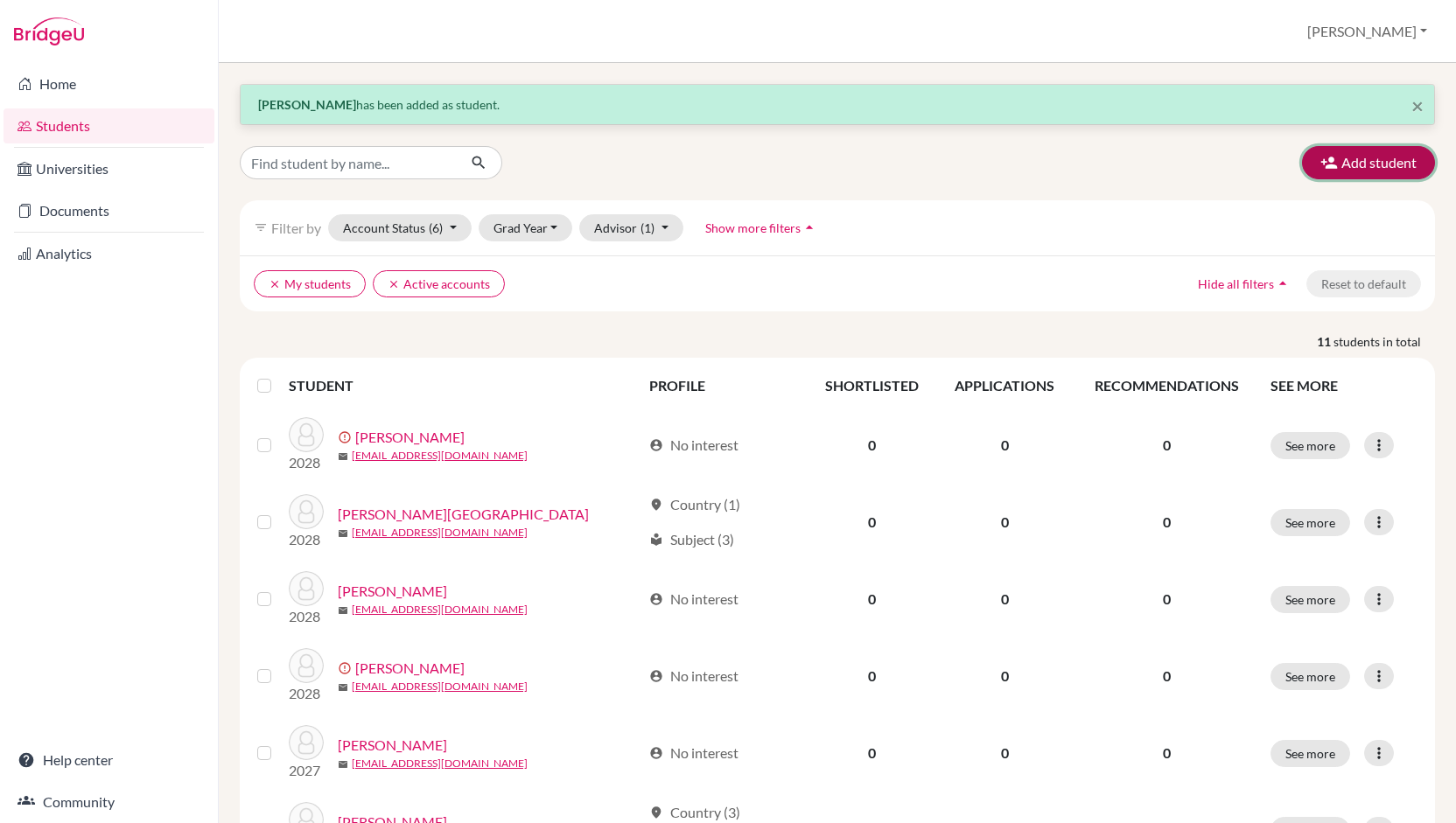
click at [1326, 158] on button "Add student" at bounding box center [1367, 162] width 133 height 33
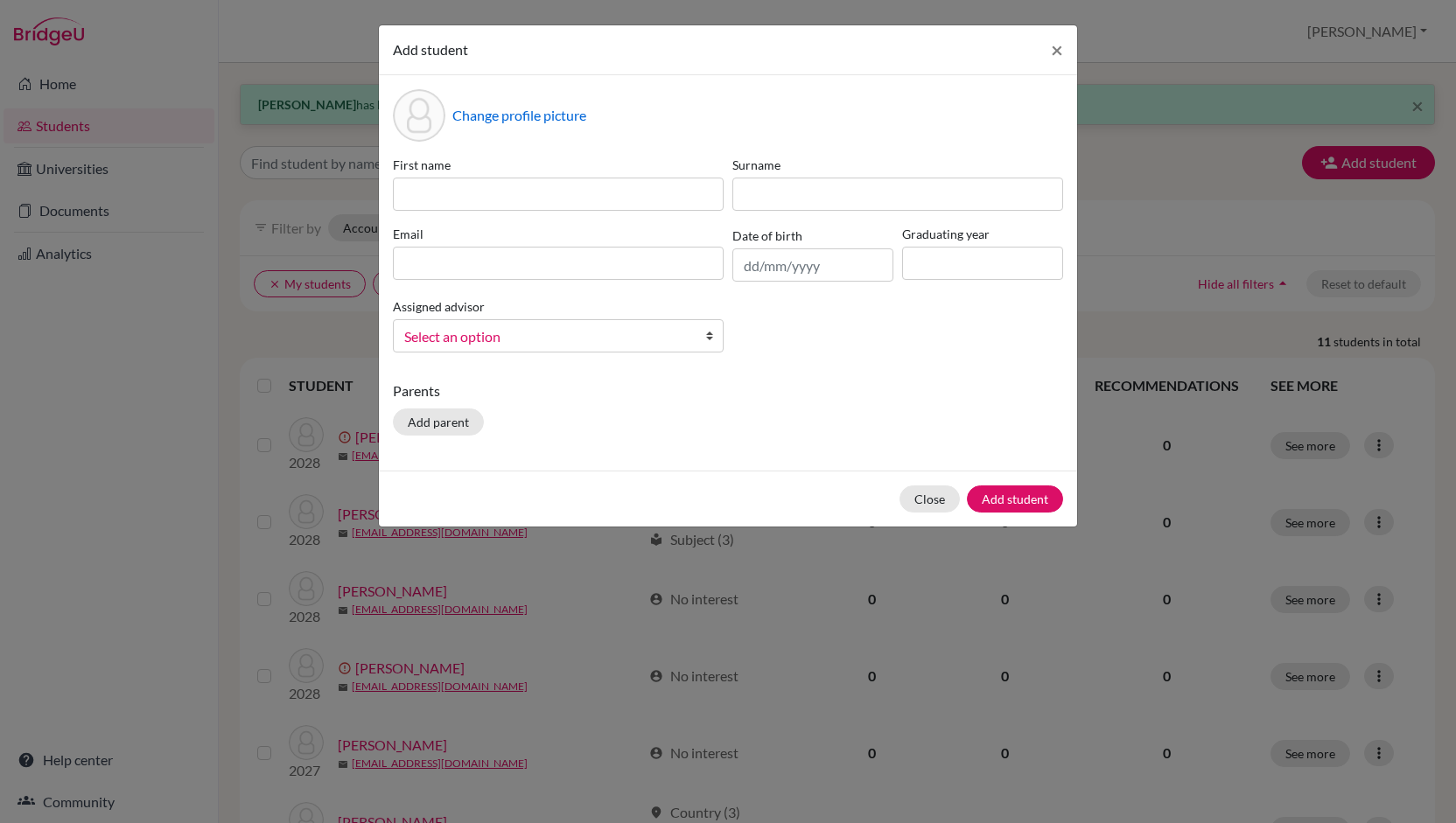
click at [686, 339] on span "Select an option" at bounding box center [546, 336] width 285 height 22
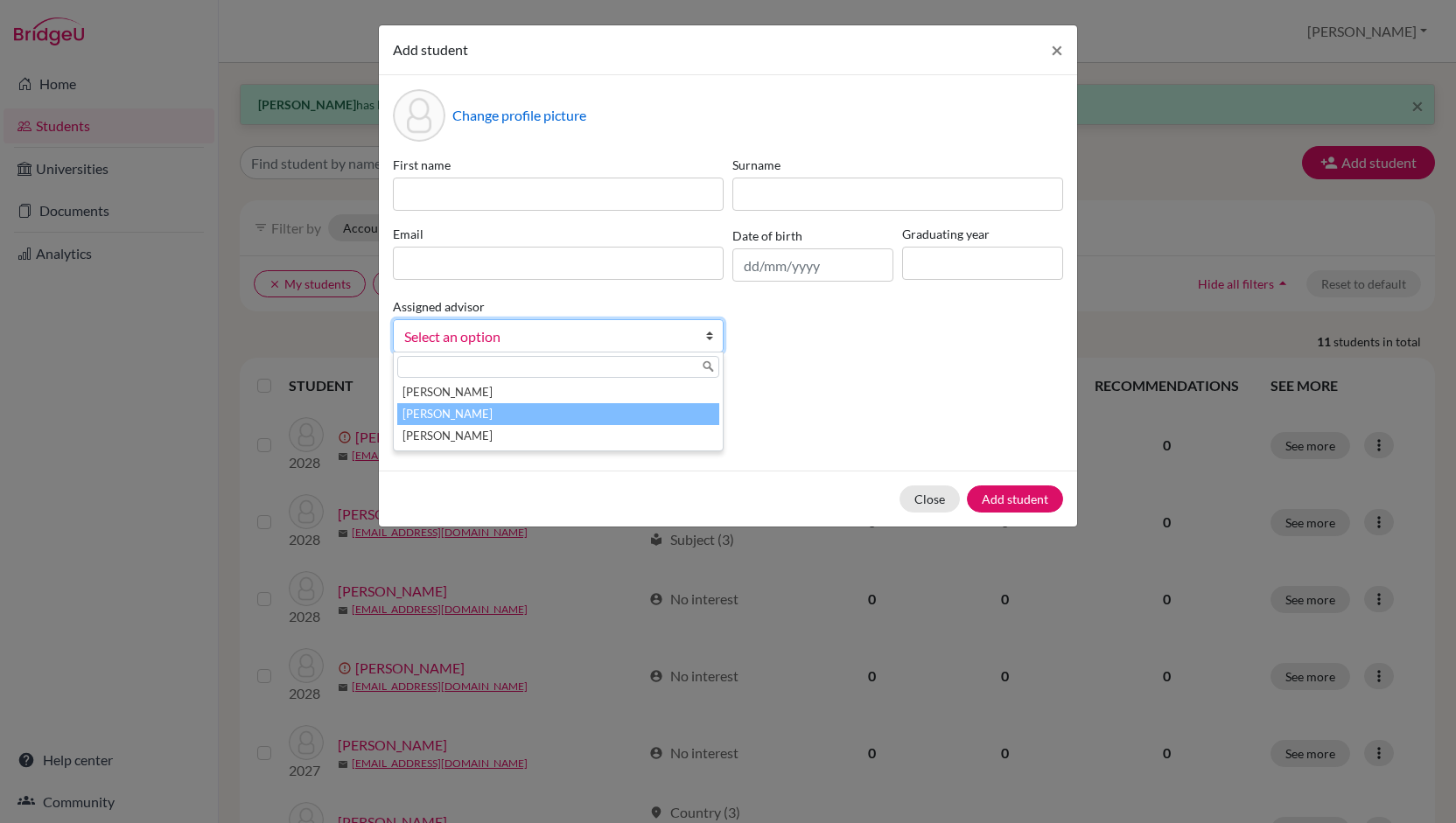
click at [525, 407] on li "[PERSON_NAME]" at bounding box center [558, 414] width 322 height 21
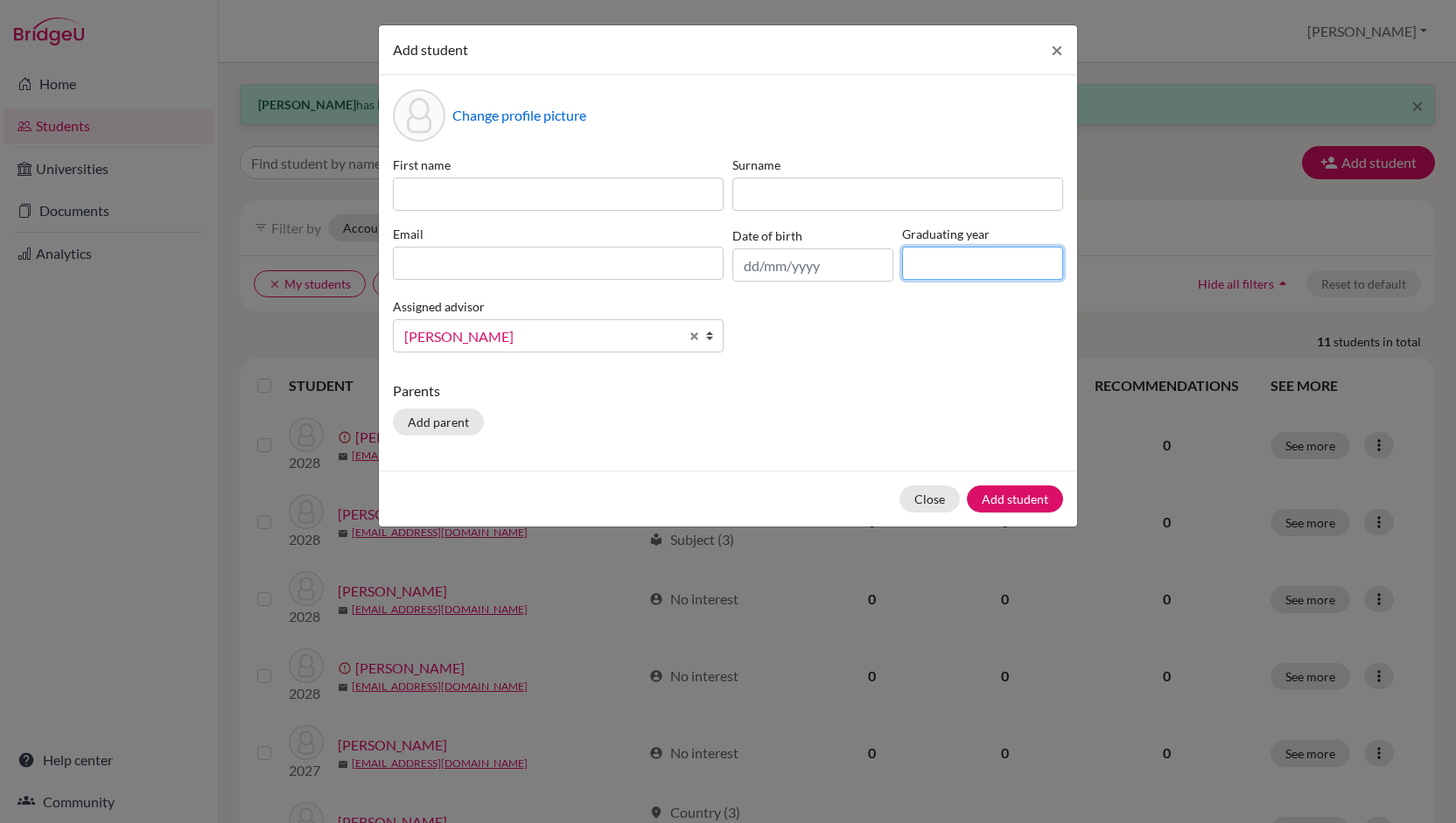
click at [950, 256] on input at bounding box center [982, 263] width 161 height 33
type input "2027"
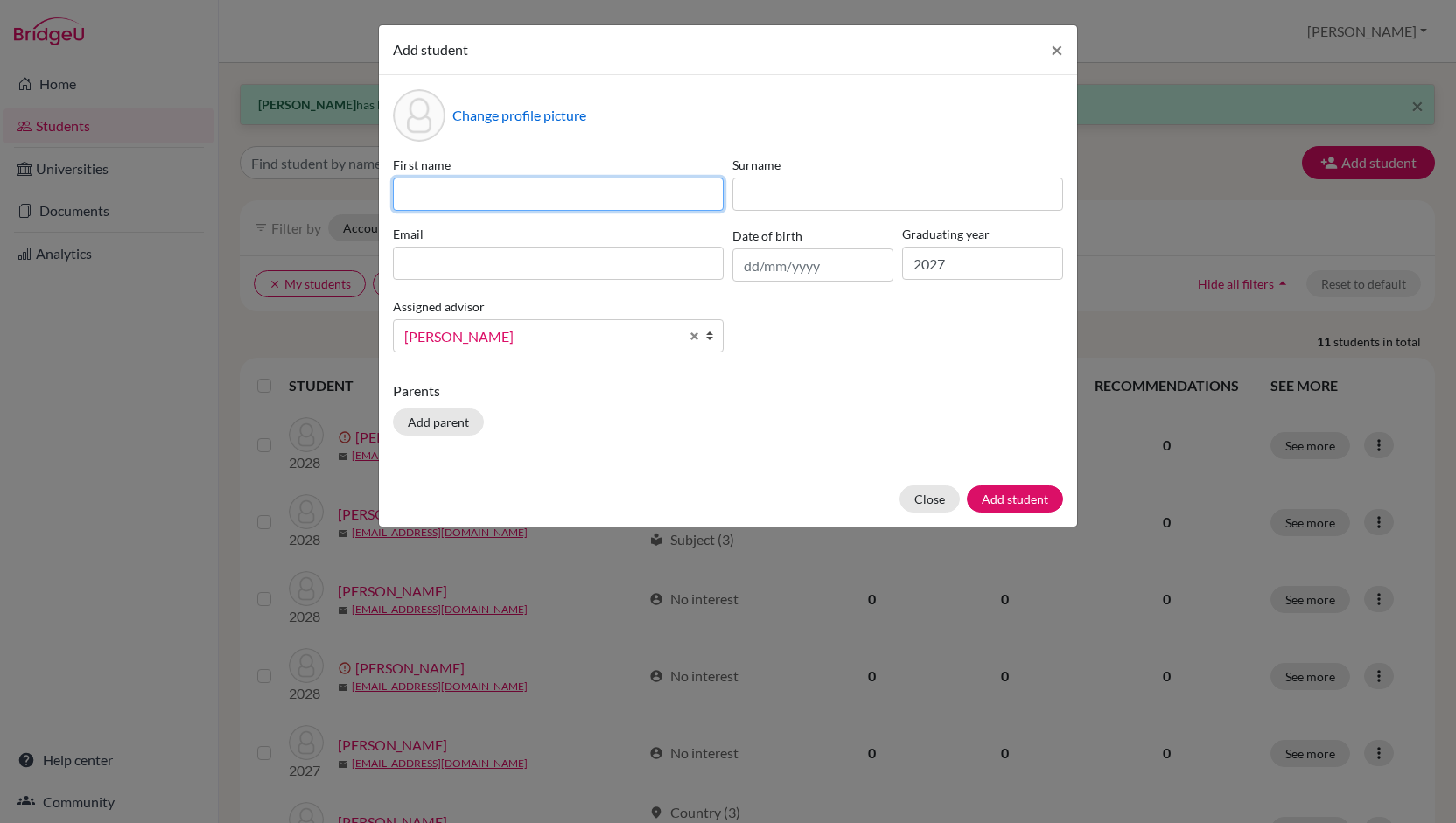
click at [618, 201] on input at bounding box center [558, 194] width 331 height 33
type input "[PERSON_NAME]"
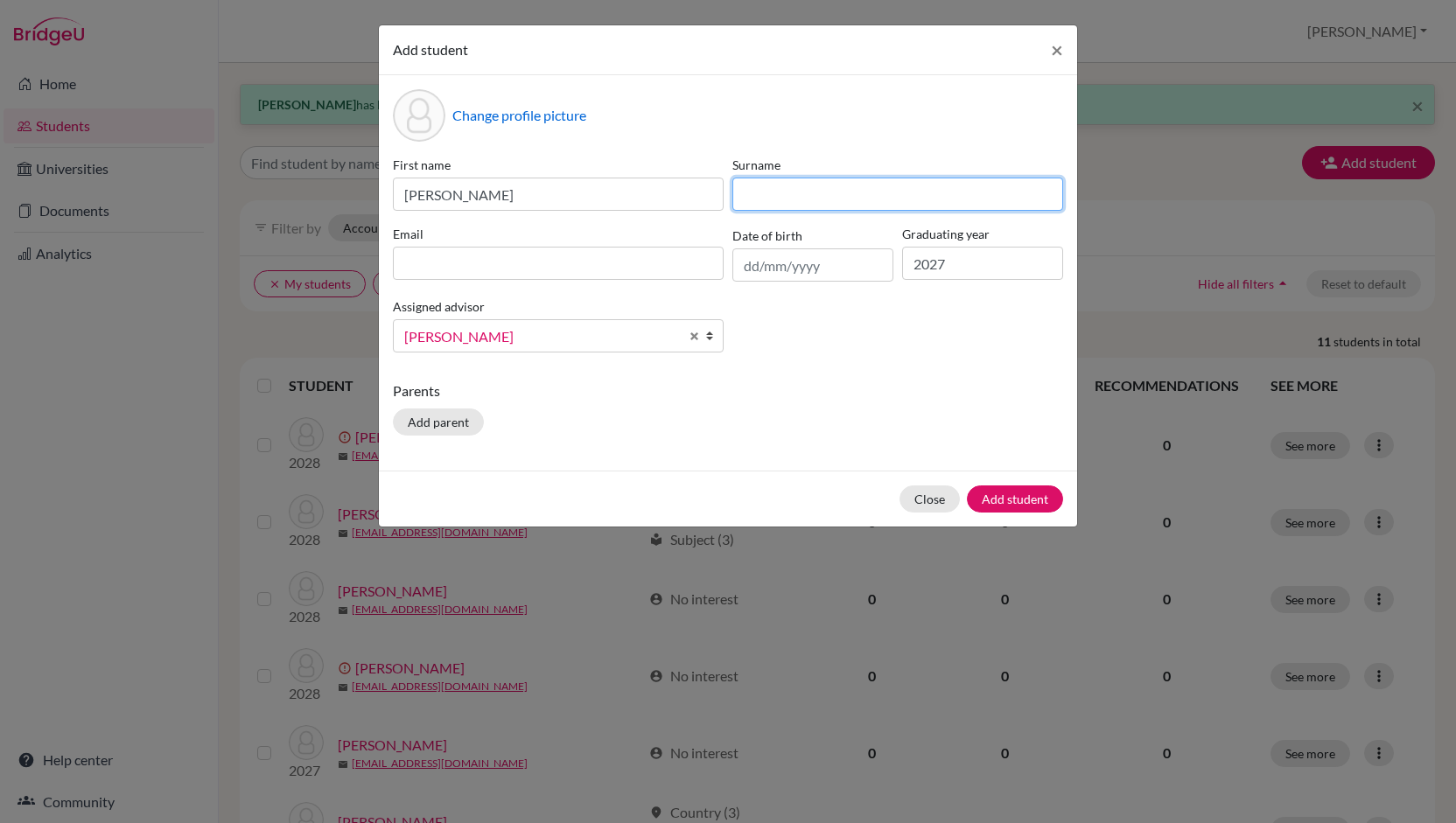
click at [756, 205] on input at bounding box center [898, 194] width 331 height 33
type input "[PERSON_NAME]"
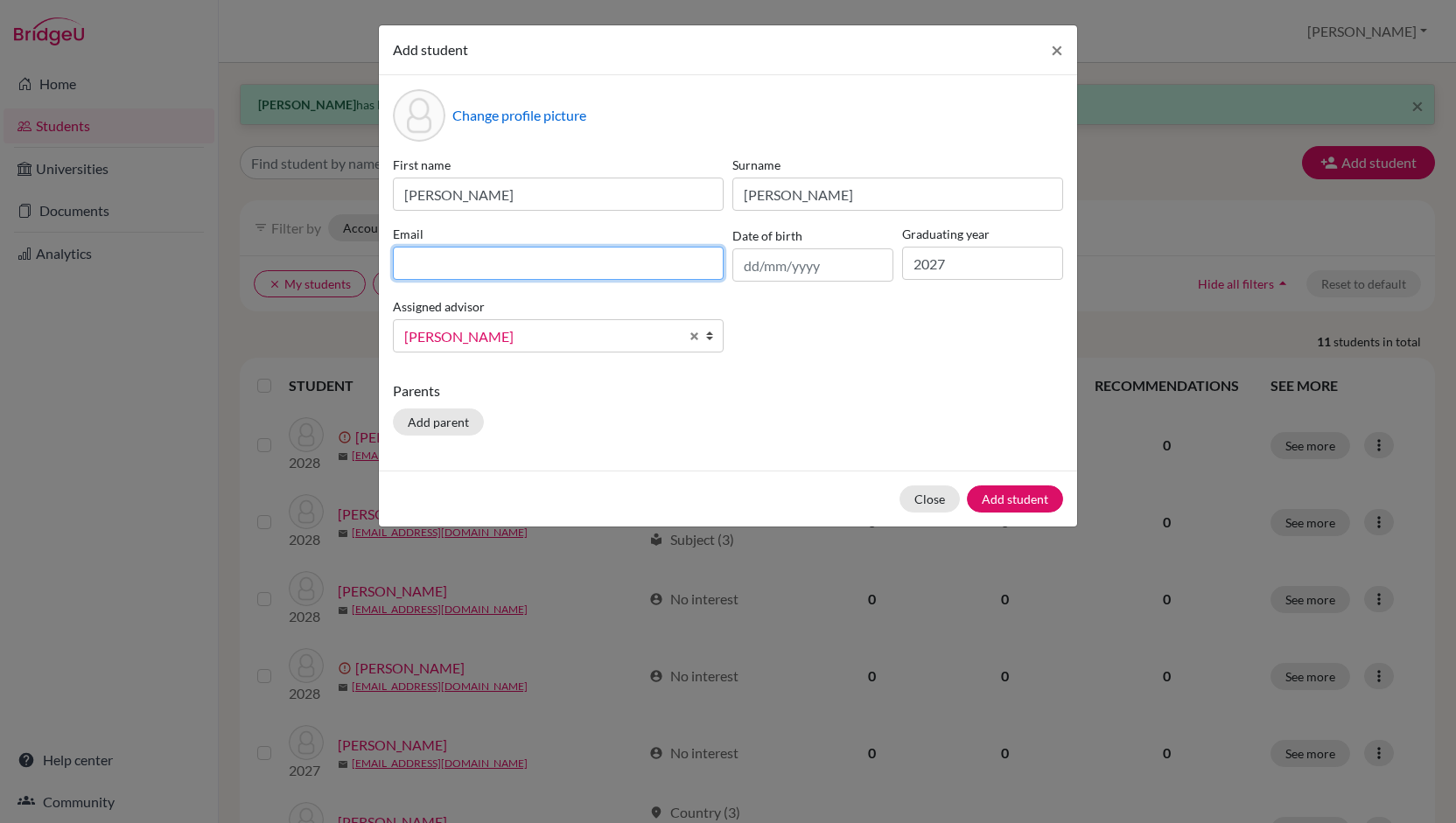
click at [520, 271] on input at bounding box center [558, 263] width 331 height 33
type input "[EMAIL_ADDRESS][DOMAIN_NAME]"
click at [756, 268] on input "text" at bounding box center [813, 265] width 161 height 33
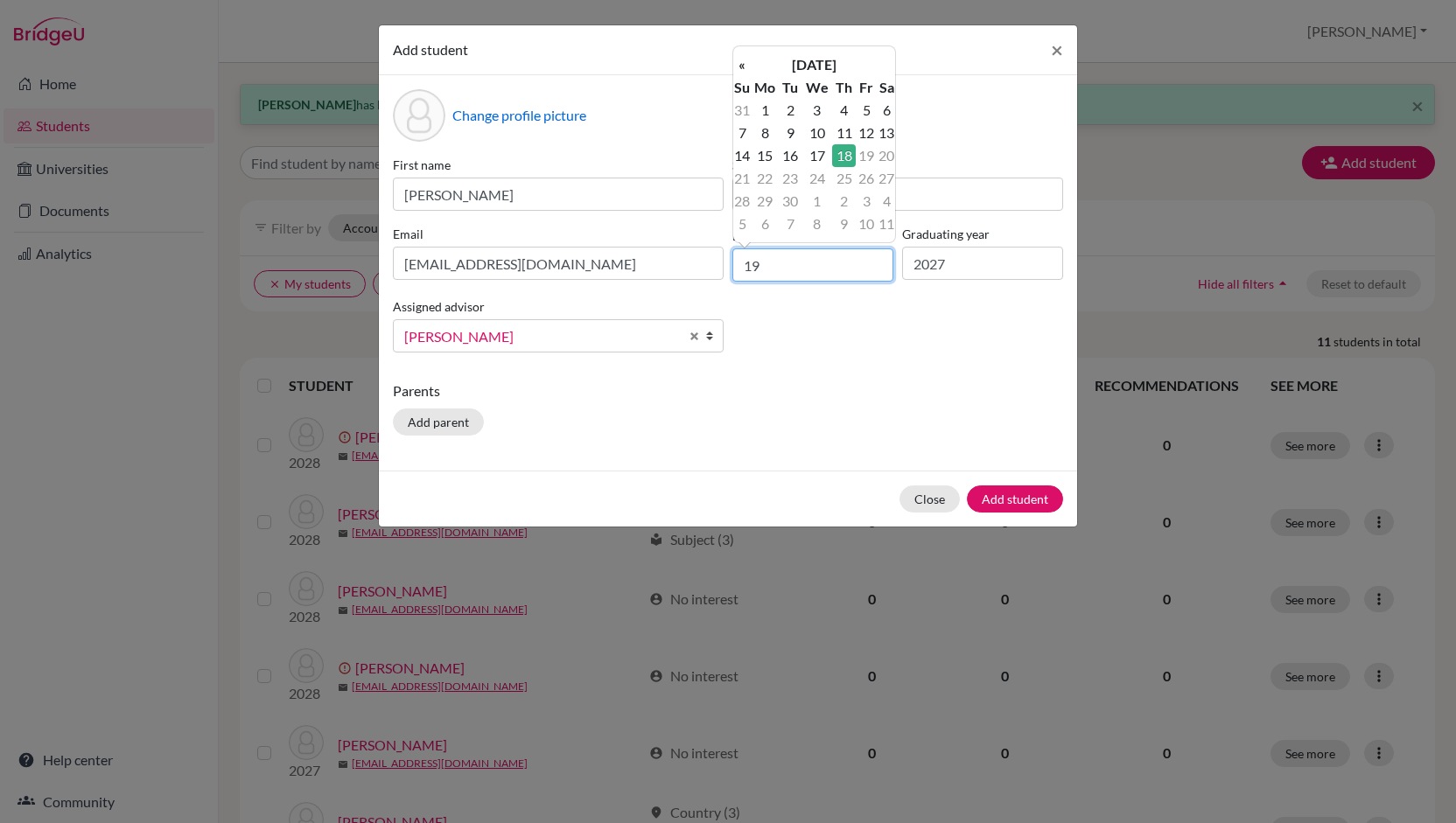
click at [780, 268] on input "19" at bounding box center [813, 265] width 161 height 33
click at [777, 327] on div "First name [PERSON_NAME] [PERSON_NAME] [EMAIL_ADDRESS][DOMAIN_NAME] Date of bir…" at bounding box center [727, 261] width 679 height 211
click at [779, 268] on input "[DATE]" at bounding box center [813, 265] width 161 height 33
click at [834, 264] on input "[DATE]" at bounding box center [813, 265] width 161 height 33
click at [756, 265] on input "[DATE]" at bounding box center [813, 265] width 161 height 33
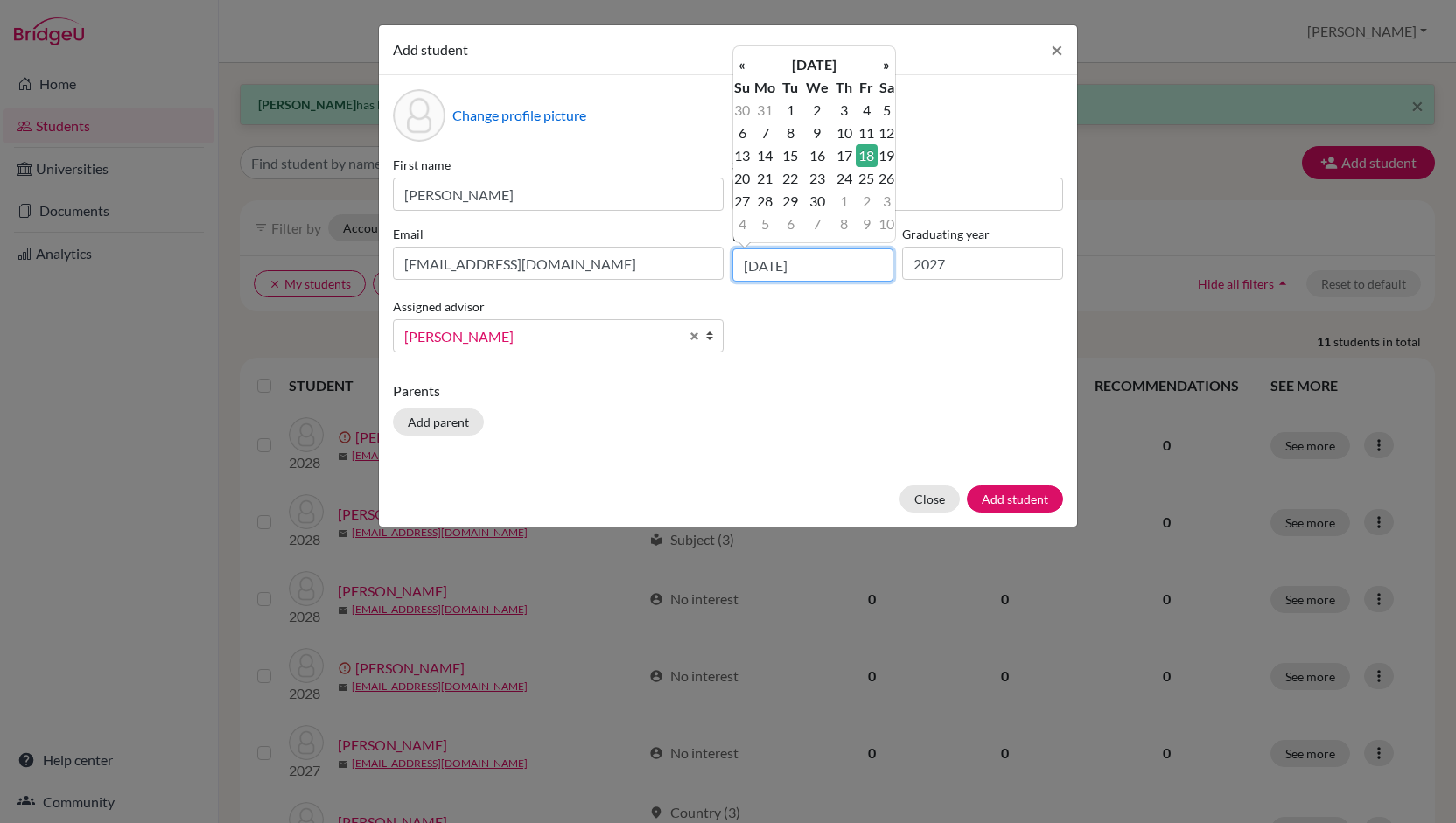
click at [756, 265] on input "[DATE]" at bounding box center [813, 265] width 161 height 33
click at [762, 342] on div "First name [PERSON_NAME] [PERSON_NAME] [EMAIL_ADDRESS][DOMAIN_NAME] Date of bir…" at bounding box center [727, 261] width 679 height 211
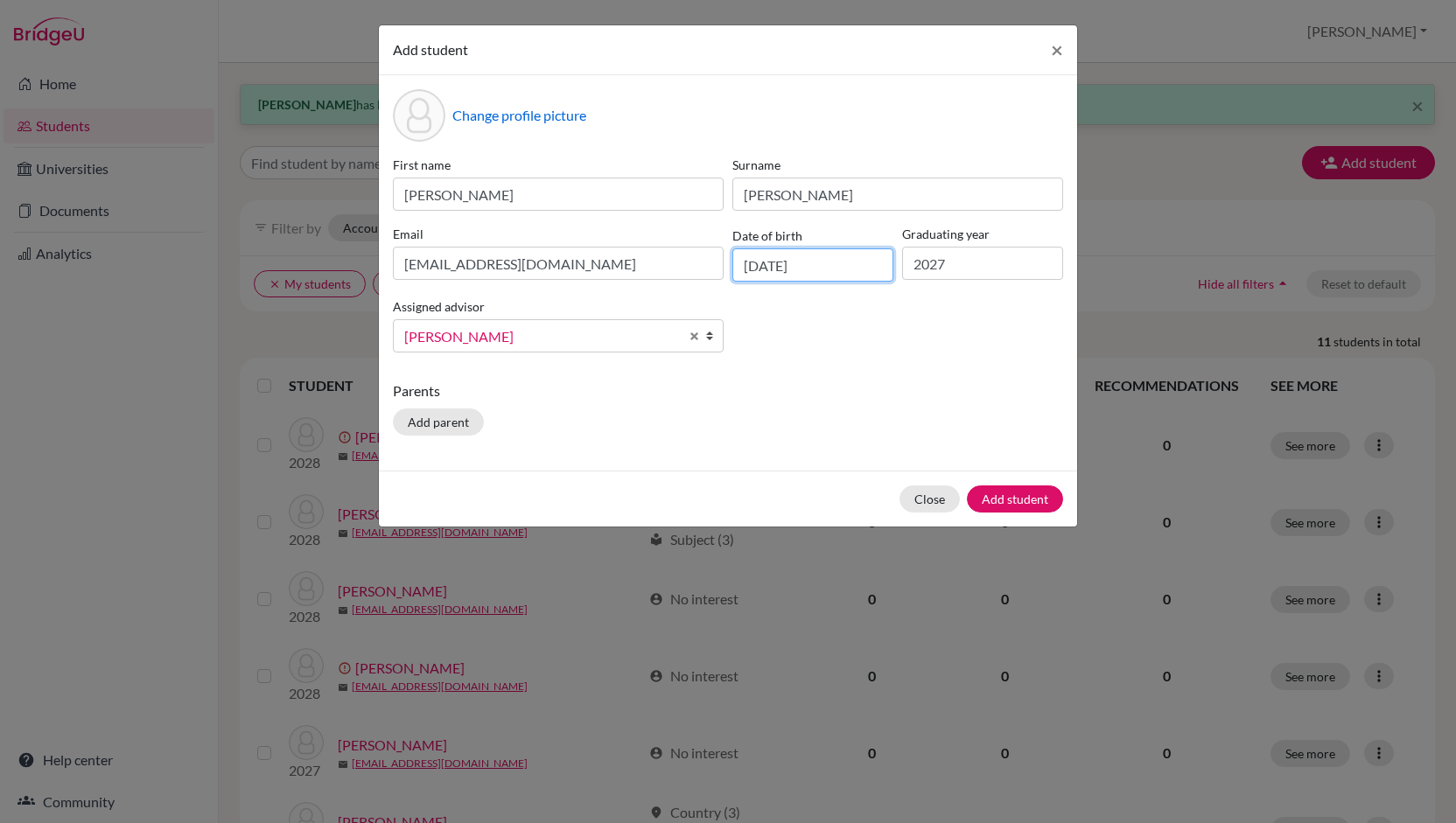
click at [755, 264] on input "[DATE]" at bounding box center [813, 265] width 161 height 33
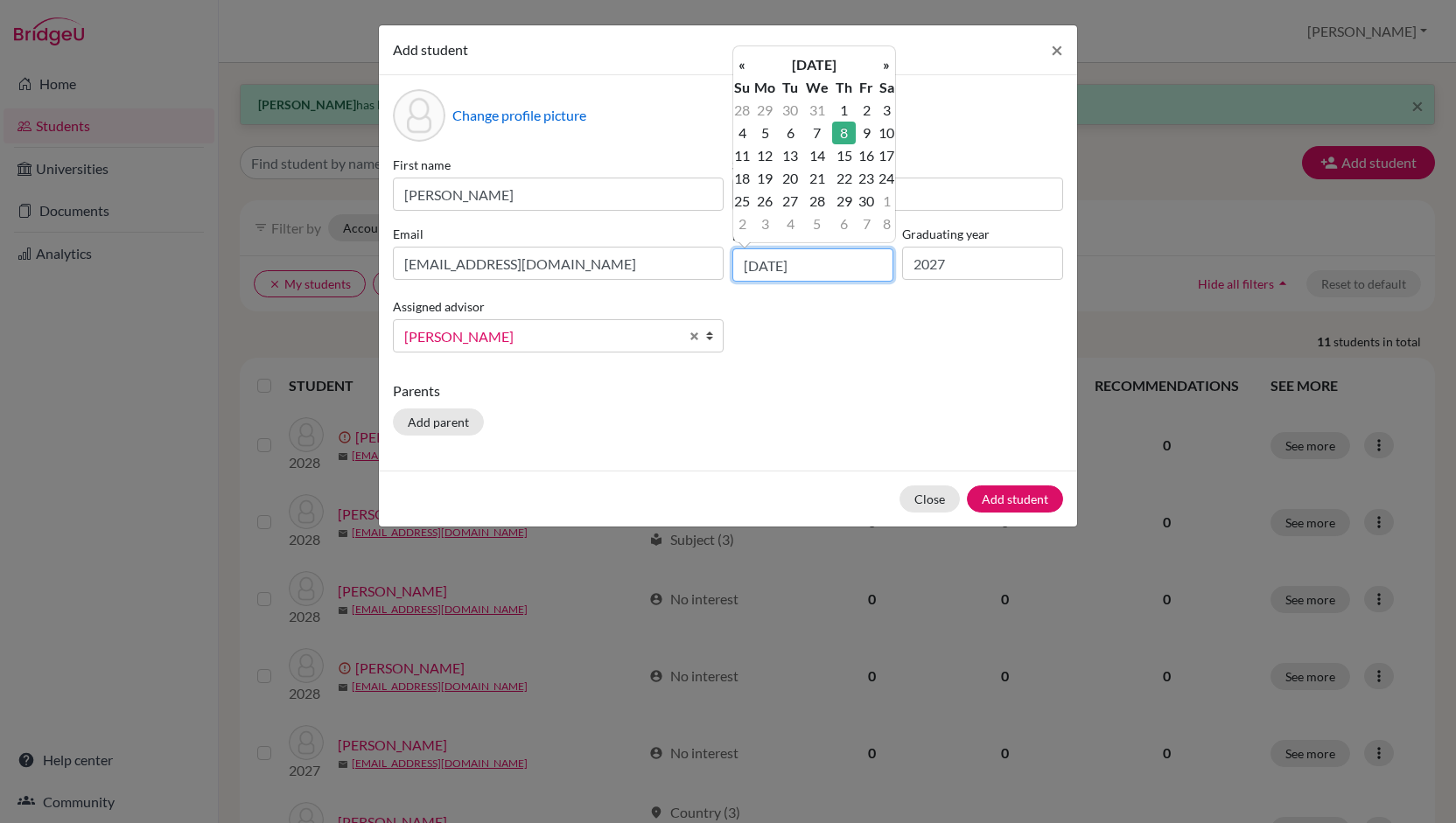
click at [755, 264] on input "[DATE]" at bounding box center [813, 265] width 161 height 33
click at [765, 179] on td "19" at bounding box center [765, 178] width 29 height 22
type input "[DATE]"
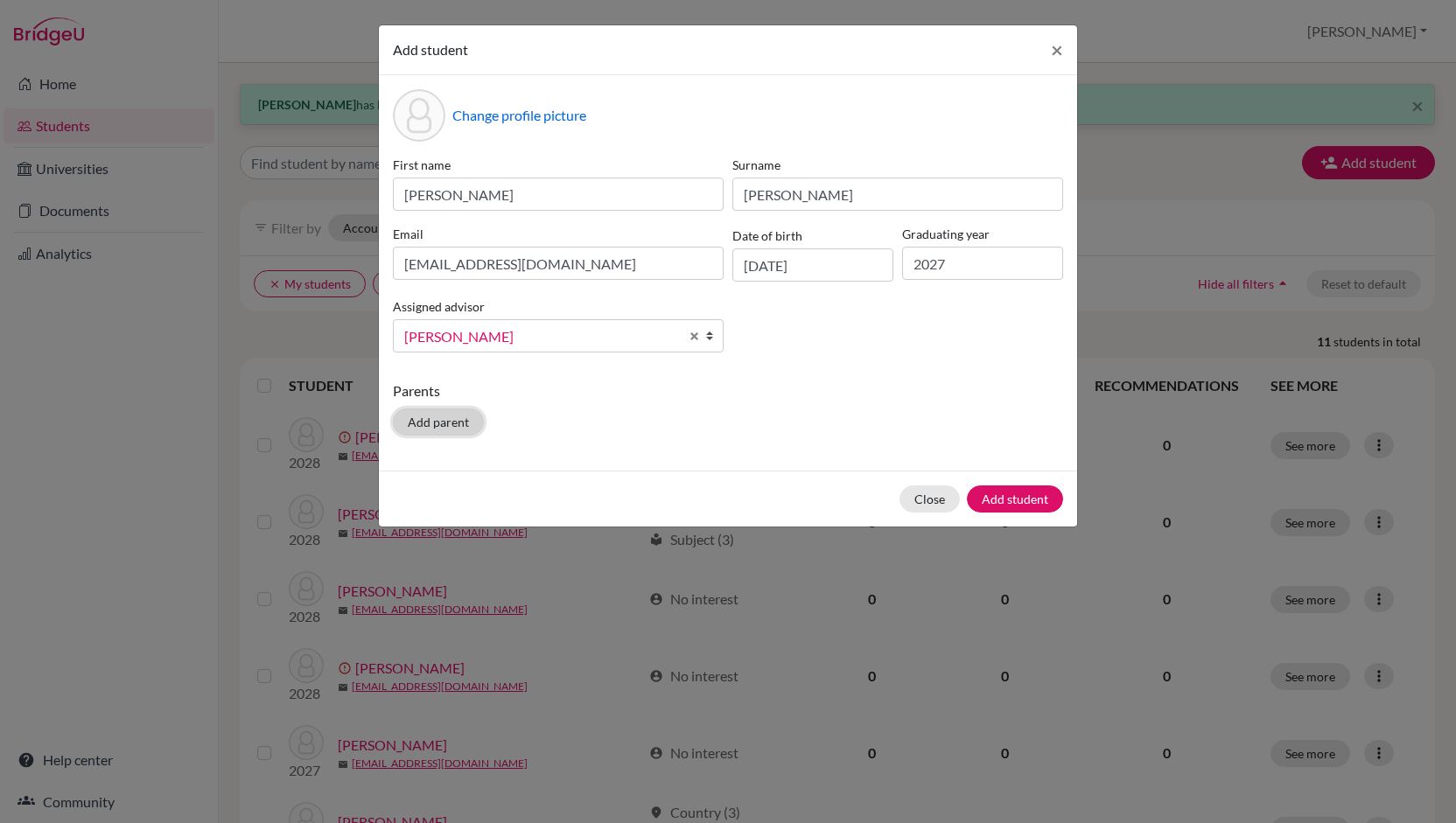
click at [444, 424] on button "Add parent" at bounding box center [438, 422] width 91 height 27
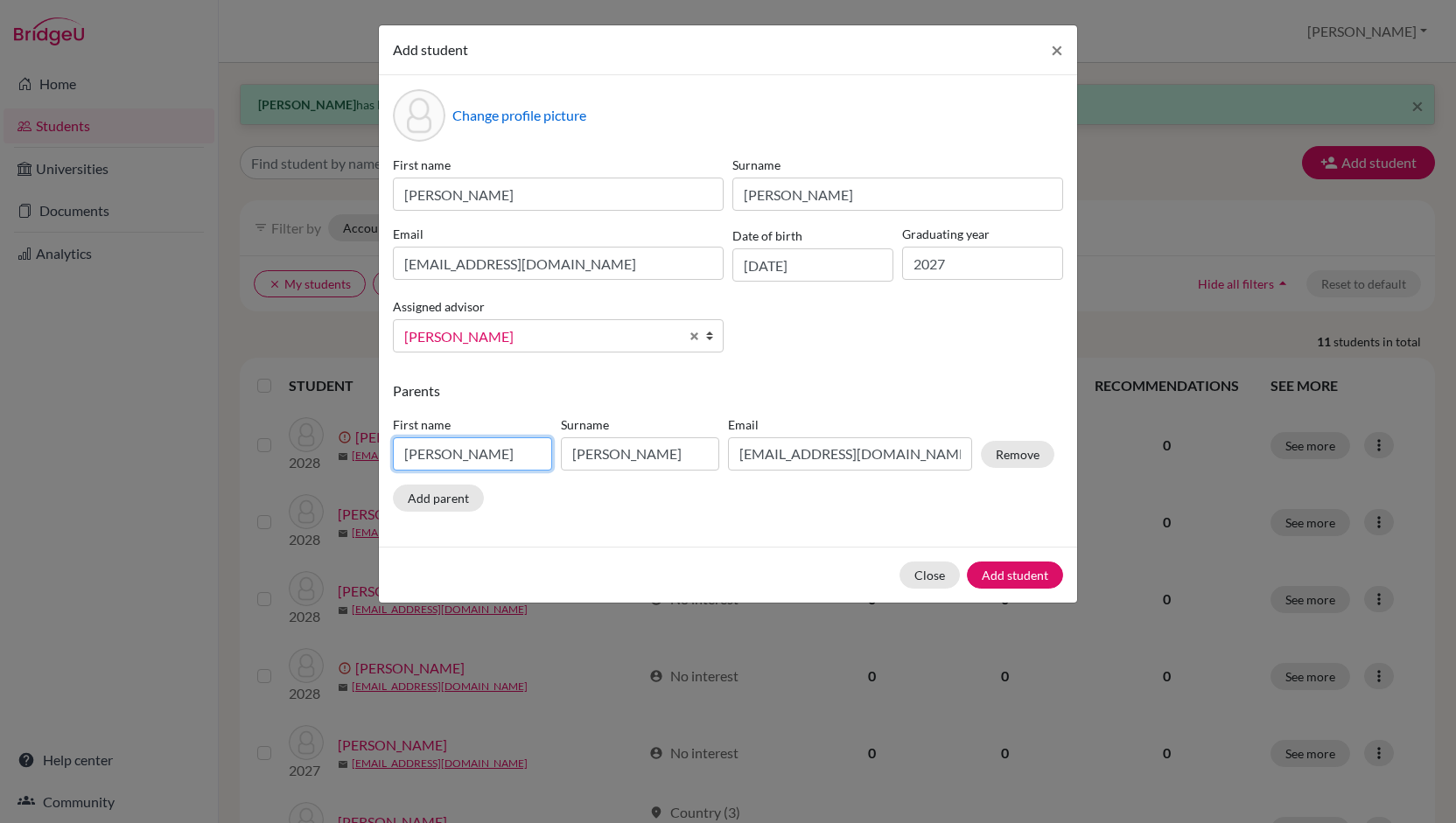
drag, startPoint x: 475, startPoint y: 459, endPoint x: 318, endPoint y: 437, distance: 158.5
click at [318, 437] on div "Add student × Change profile picture First name [PERSON_NAME] [PERSON_NAME] Ema…" at bounding box center [728, 412] width 1456 height 823
type input "[PERSON_NAME]"
drag, startPoint x: 651, startPoint y: 456, endPoint x: 485, endPoint y: 464, distance: 166.2
click at [485, 464] on div "First name [PERSON_NAME] [PERSON_NAME] Email [EMAIL_ADDRESS][DOMAIN_NAME] Remove" at bounding box center [723, 446] width 670 height 76
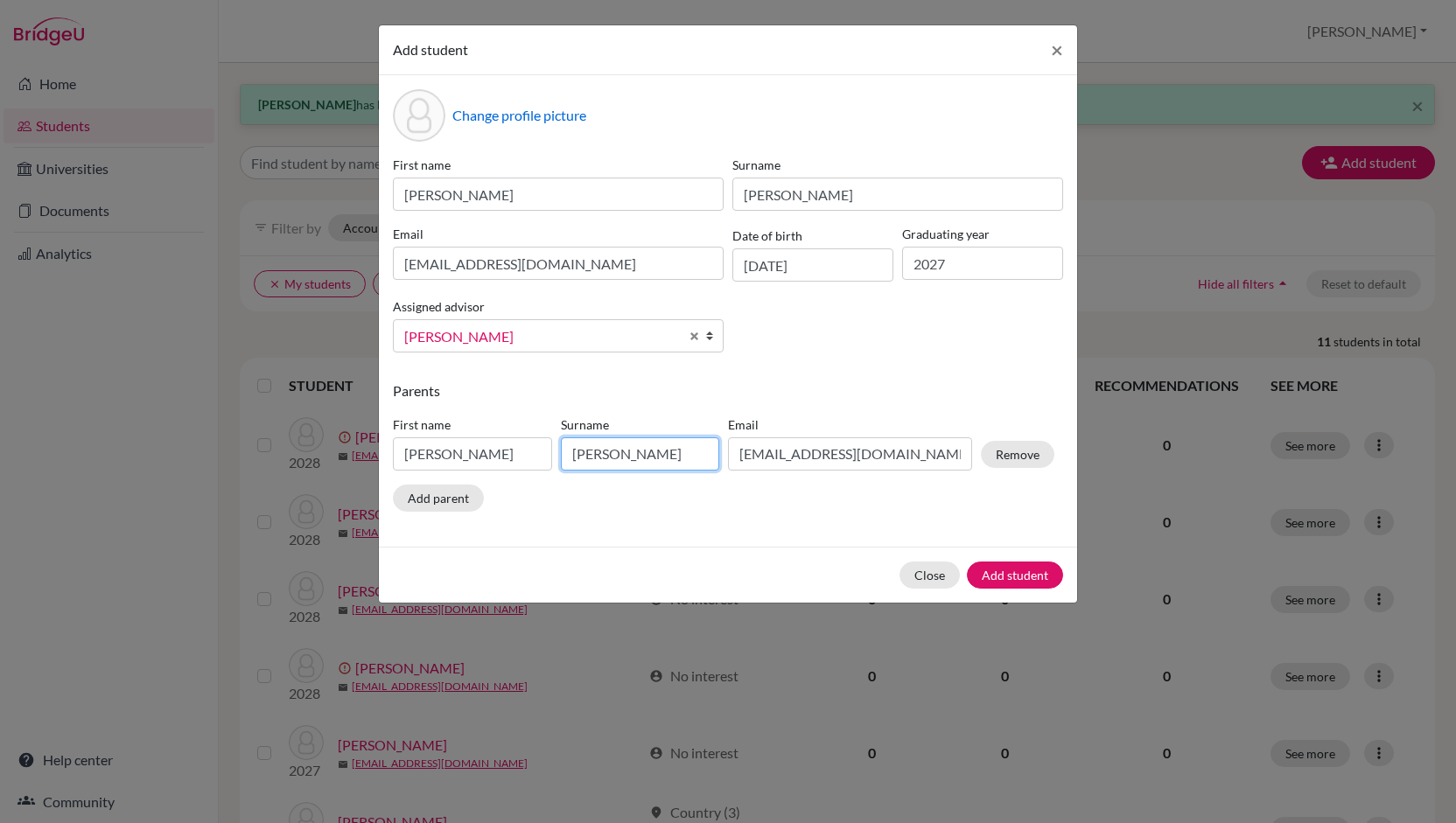
type input "[PERSON_NAME]"
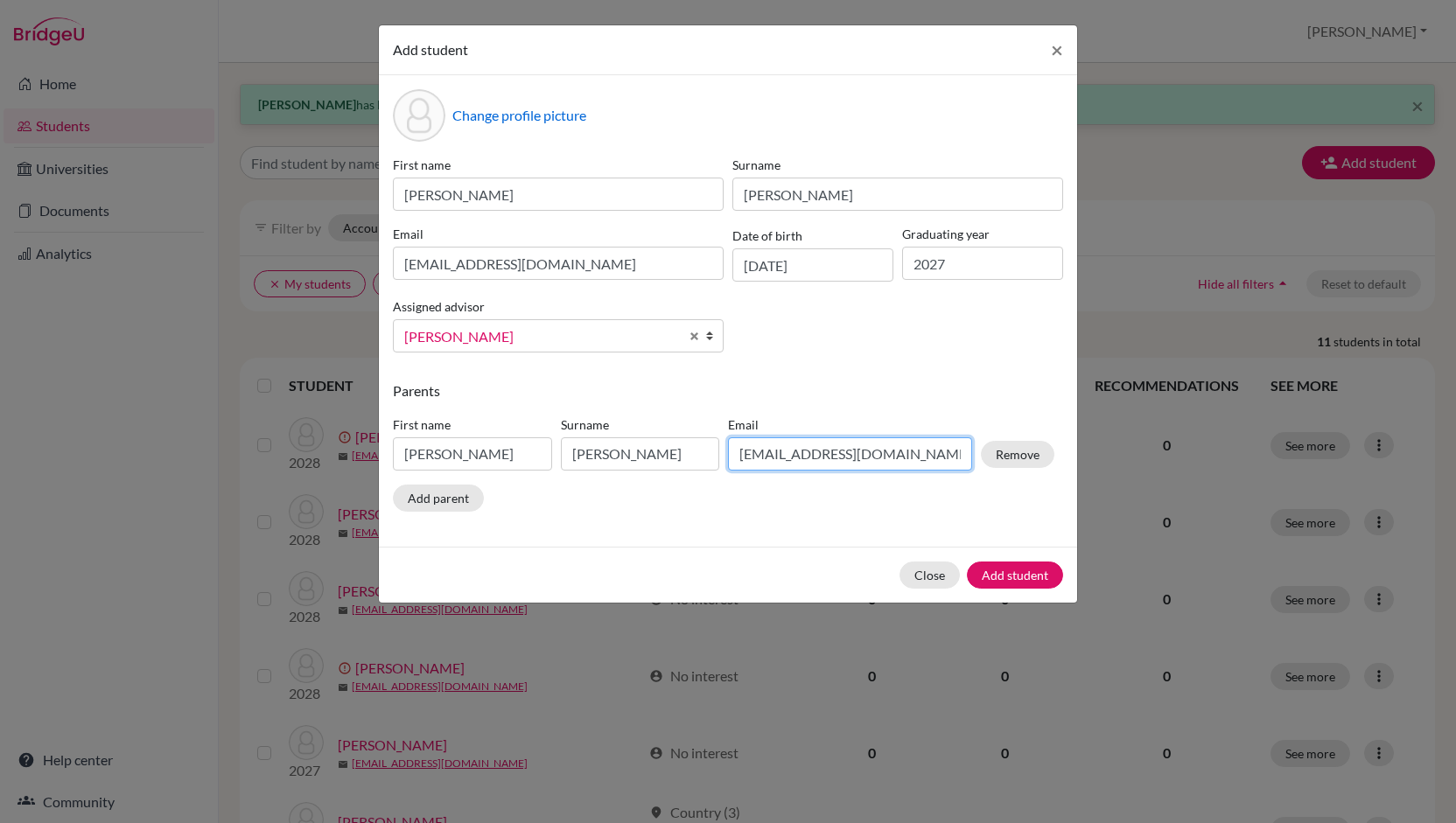
drag, startPoint x: 902, startPoint y: 463, endPoint x: 679, endPoint y: 471, distance: 223.1
click at [679, 471] on div "First name [PERSON_NAME] [PERSON_NAME] Email [EMAIL_ADDRESS][DOMAIN_NAME] Remove" at bounding box center [723, 446] width 670 height 76
click at [780, 456] on input "[EMAIL_ADDRESS][DOMAIN_NAME]" at bounding box center [850, 454] width 244 height 33
drag, startPoint x: 804, startPoint y: 456, endPoint x: 695, endPoint y: 455, distance: 109.0
click at [695, 455] on div "First name [PERSON_NAME] [PERSON_NAME] Email [EMAIL_ADDRESS][DOMAIN_NAME] Remove" at bounding box center [723, 446] width 670 height 76
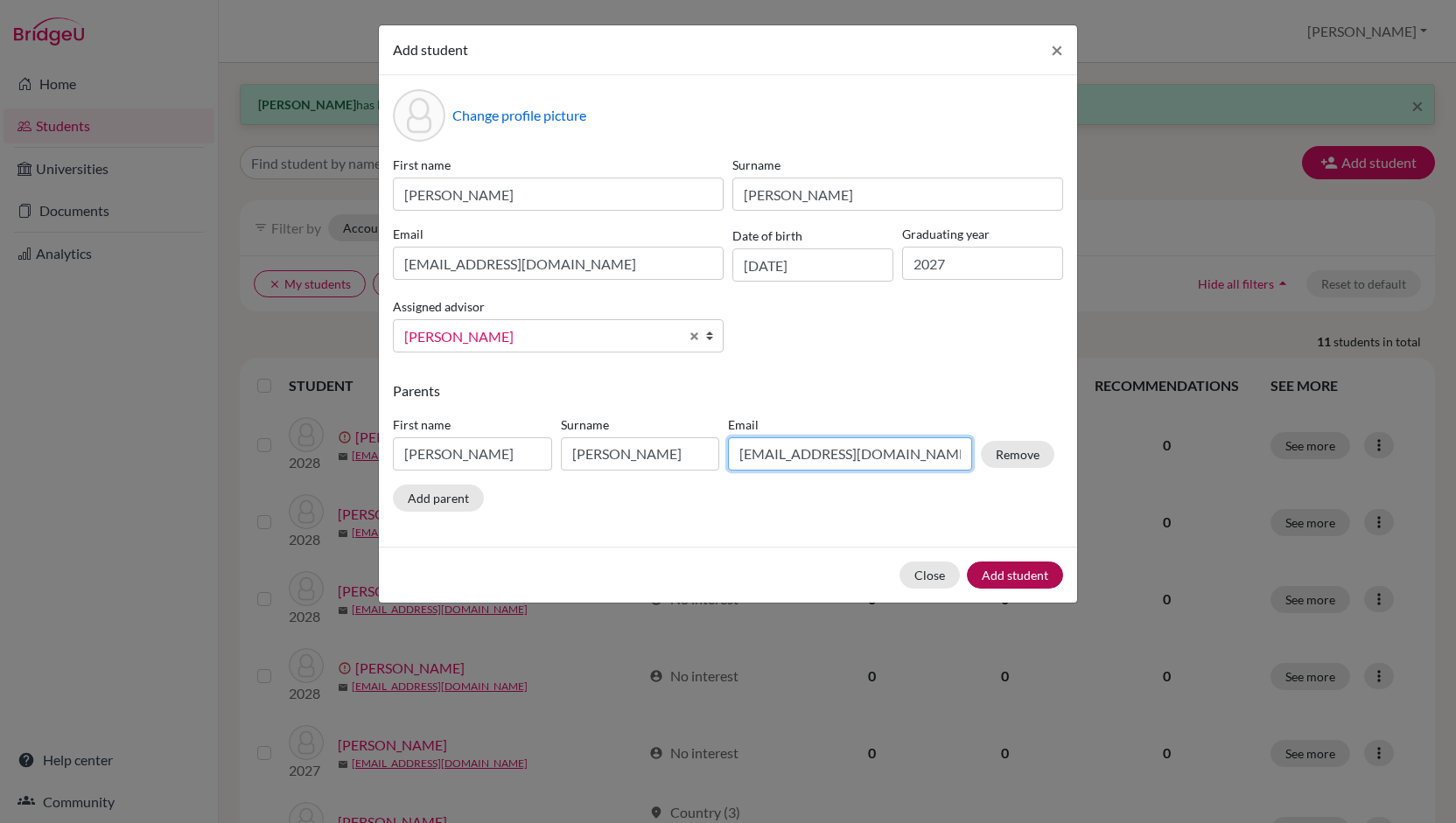
type input "[EMAIL_ADDRESS][DOMAIN_NAME]"
click at [1014, 570] on button "Add student" at bounding box center [1015, 575] width 97 height 27
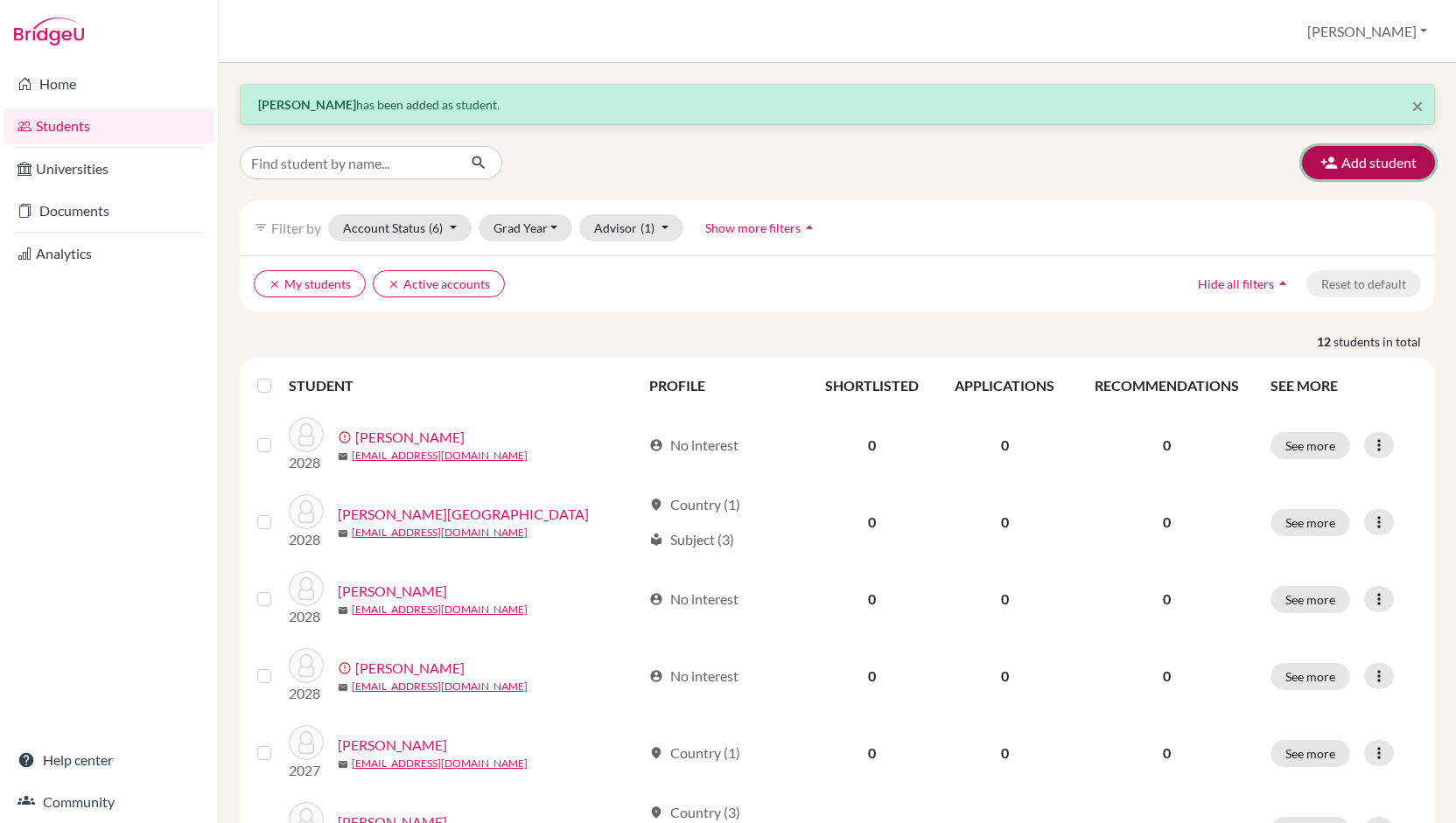
click at [1365, 157] on button "Add student" at bounding box center [1367, 162] width 133 height 33
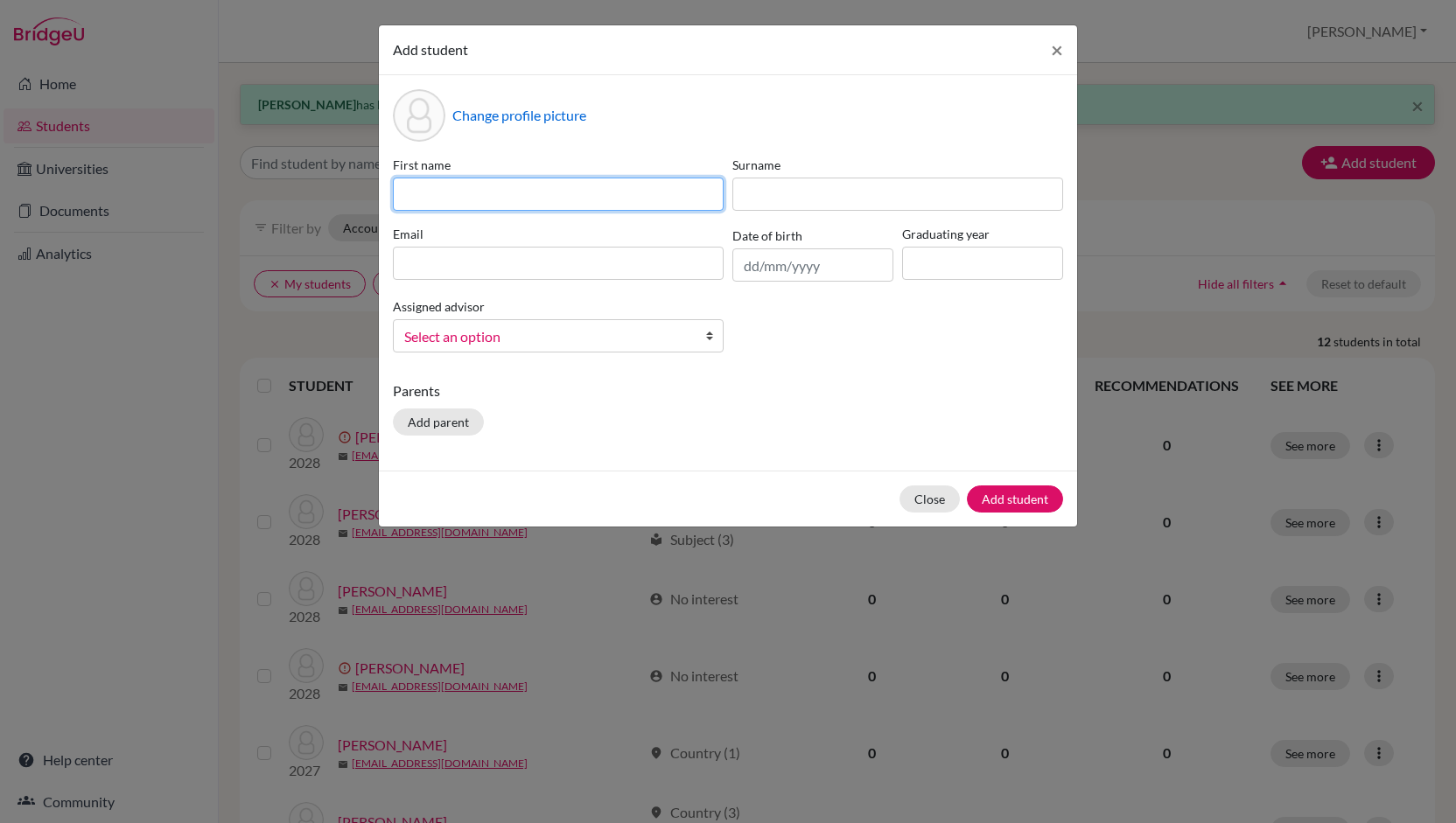
click at [609, 187] on input at bounding box center [558, 194] width 331 height 33
type input "Elyssa"
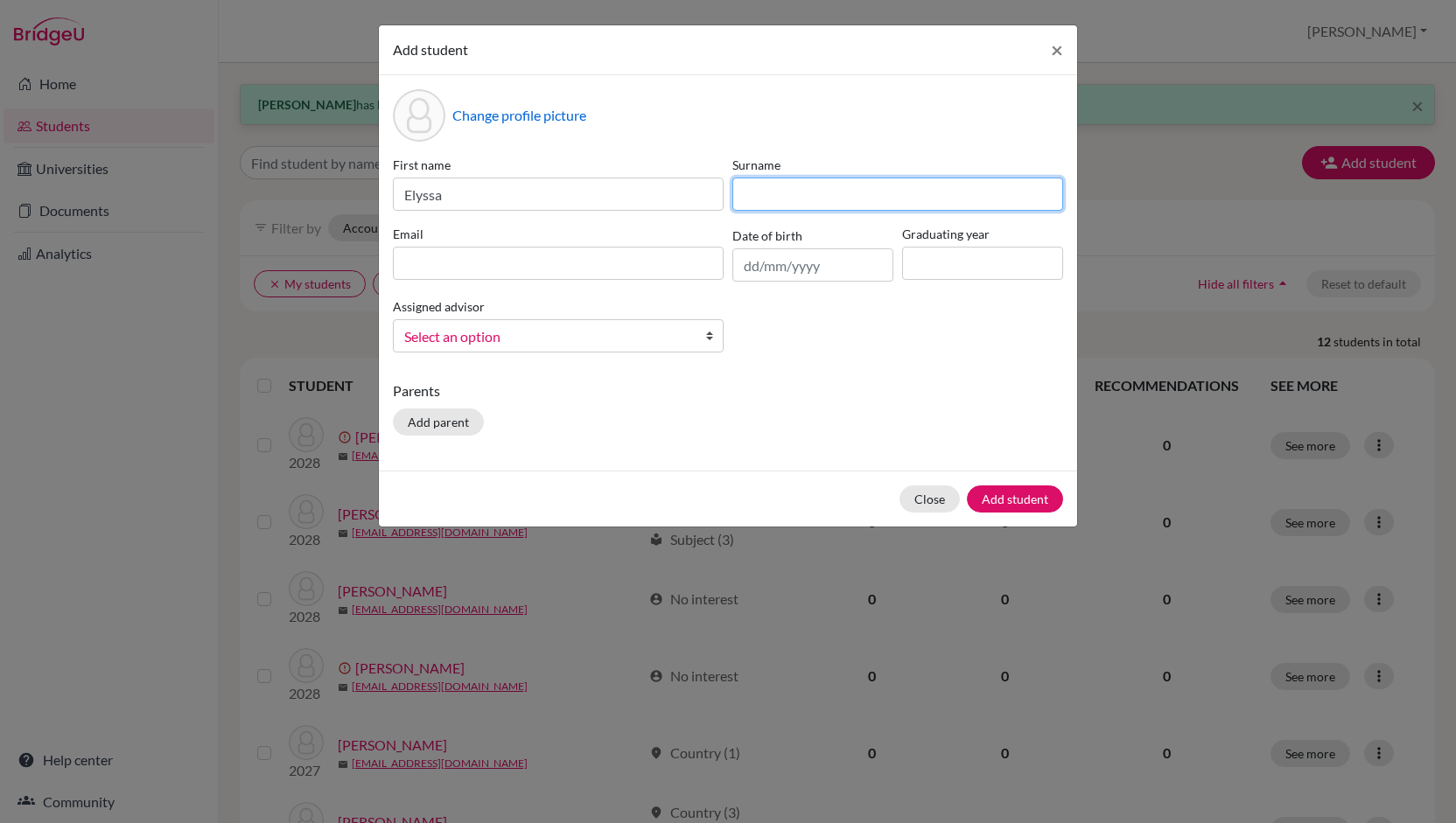
click at [833, 183] on input at bounding box center [898, 194] width 331 height 33
type input "[PERSON_NAME]"
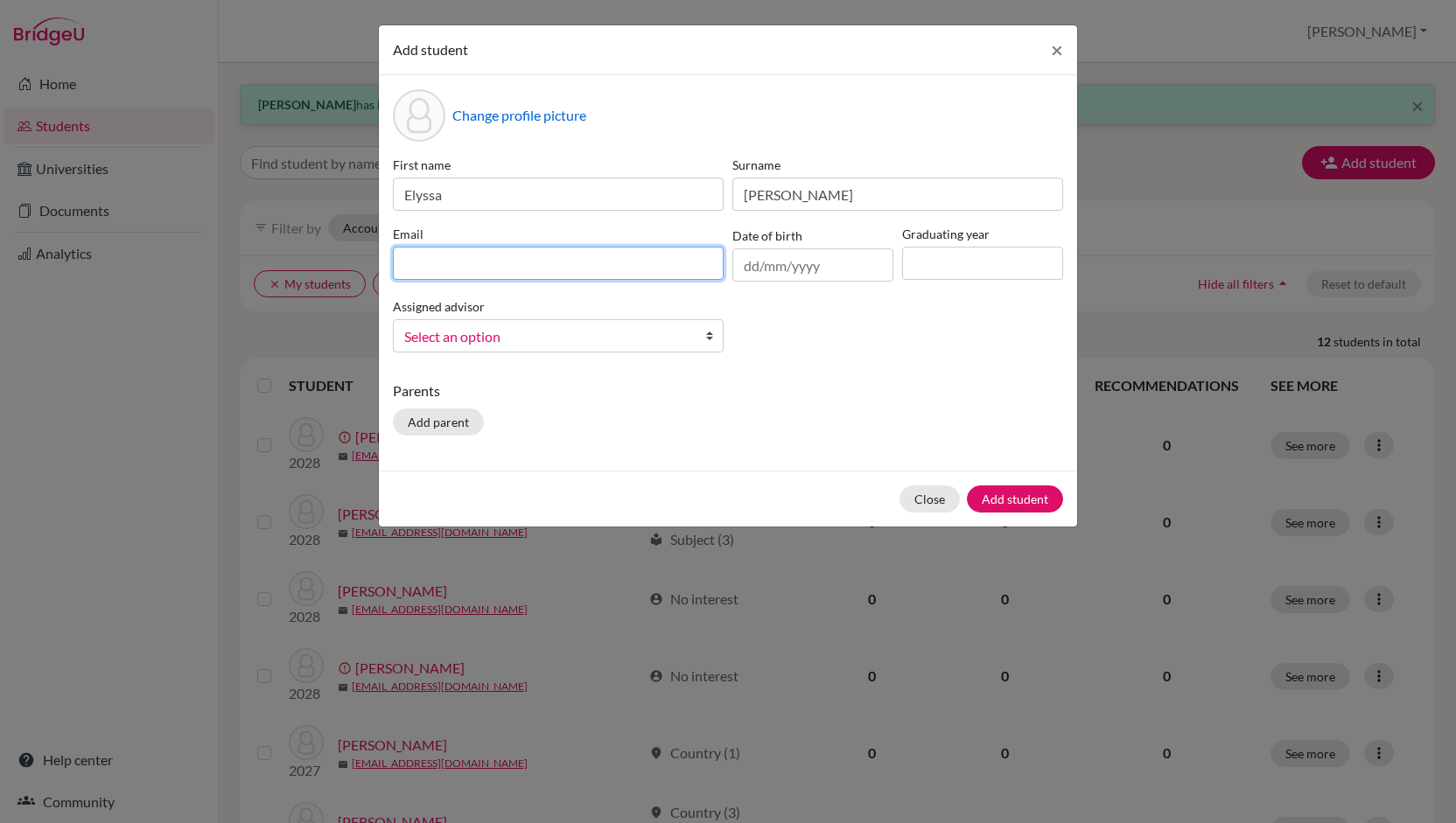
click at [616, 263] on input at bounding box center [558, 263] width 331 height 33
type input "[EMAIL_ADDRESS][DOMAIN_NAME]"
click at [758, 261] on input "text" at bounding box center [813, 265] width 161 height 33
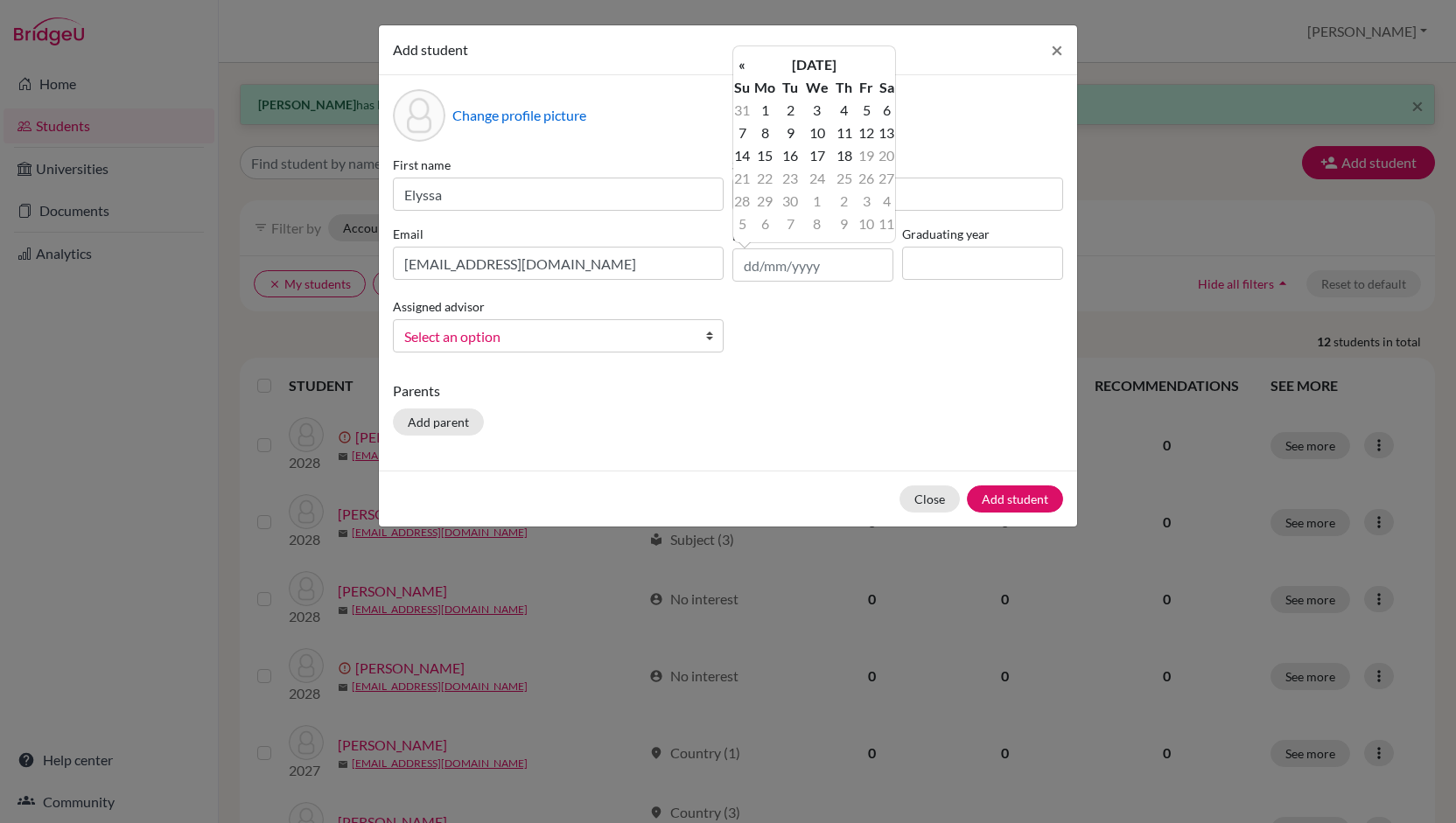
click at [867, 153] on td "19" at bounding box center [867, 155] width 21 height 22
click at [755, 268] on input "text" at bounding box center [813, 265] width 161 height 33
click at [778, 267] on input "19" at bounding box center [813, 265] width 161 height 33
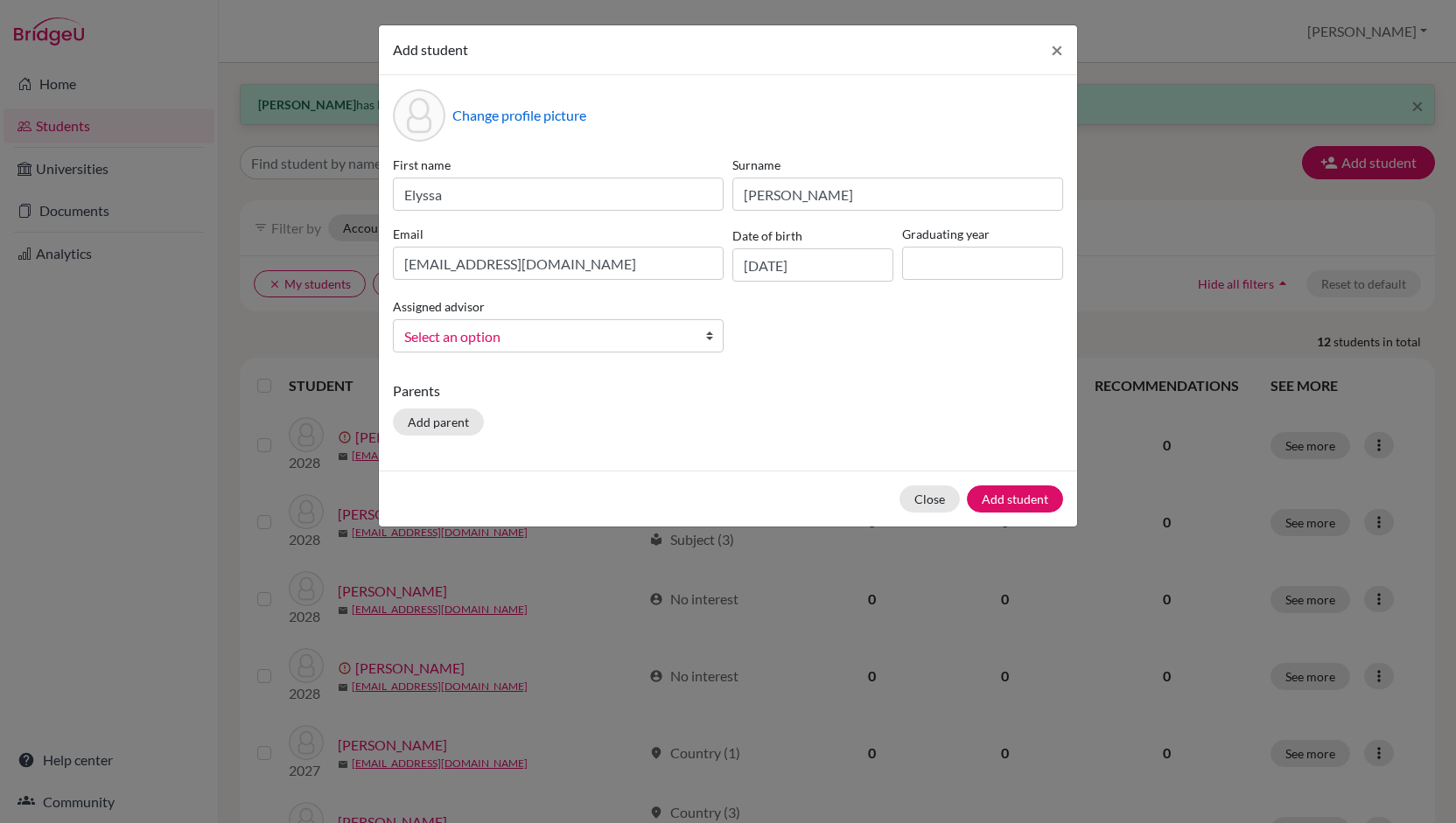
click at [758, 328] on div "First name [PERSON_NAME] Surname [PERSON_NAME] Email [EMAIL_ADDRESS][DOMAIN_NAM…" at bounding box center [727, 261] width 679 height 211
click at [758, 267] on input "[DATE]" at bounding box center [813, 265] width 161 height 33
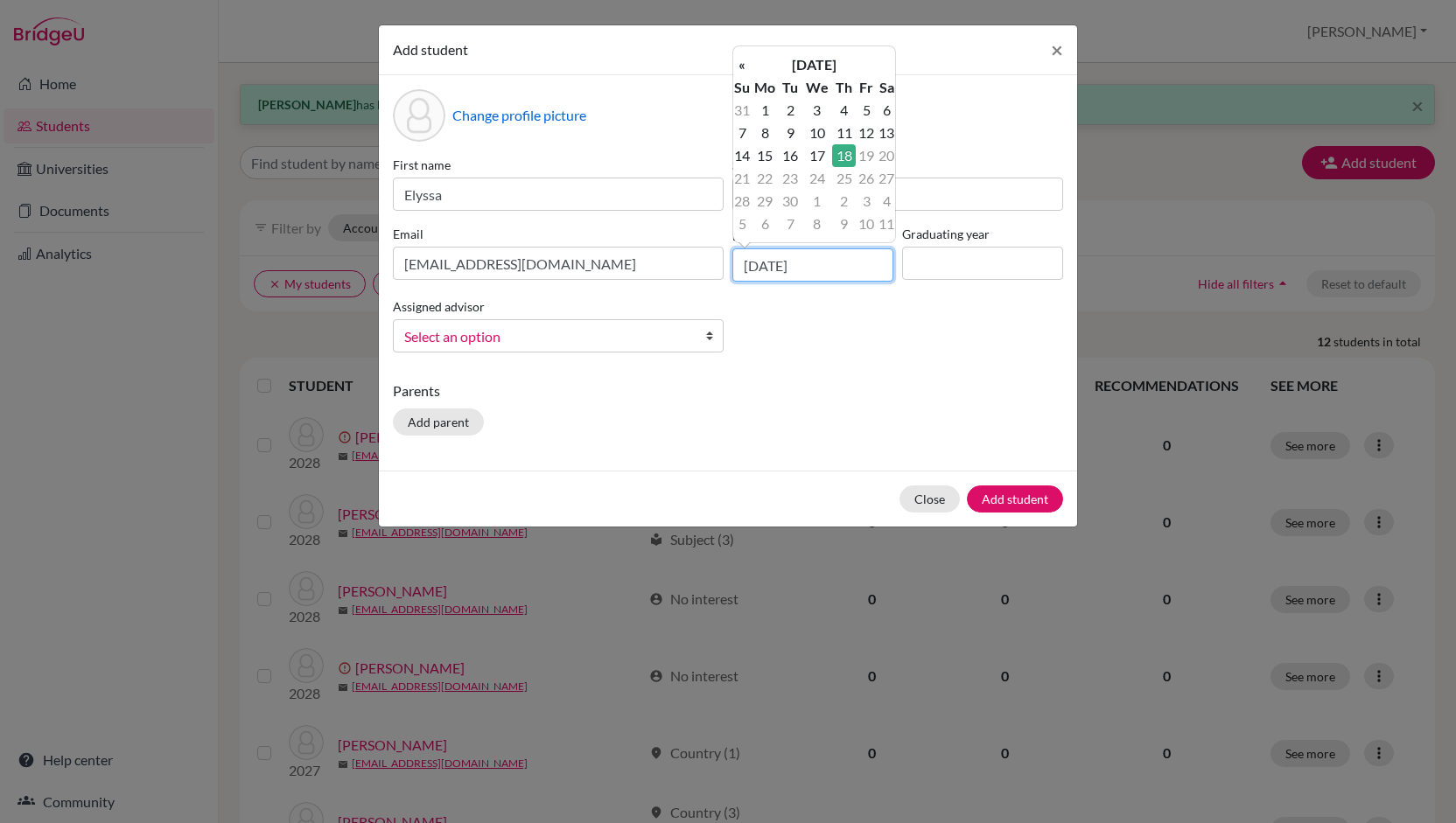
click at [758, 267] on input "[DATE]" at bounding box center [813, 265] width 161 height 33
click at [778, 263] on input "[DATE]" at bounding box center [813, 265] width 161 height 33
click at [834, 264] on input "[DATE]" at bounding box center [813, 265] width 161 height 33
type input "[DATE]"
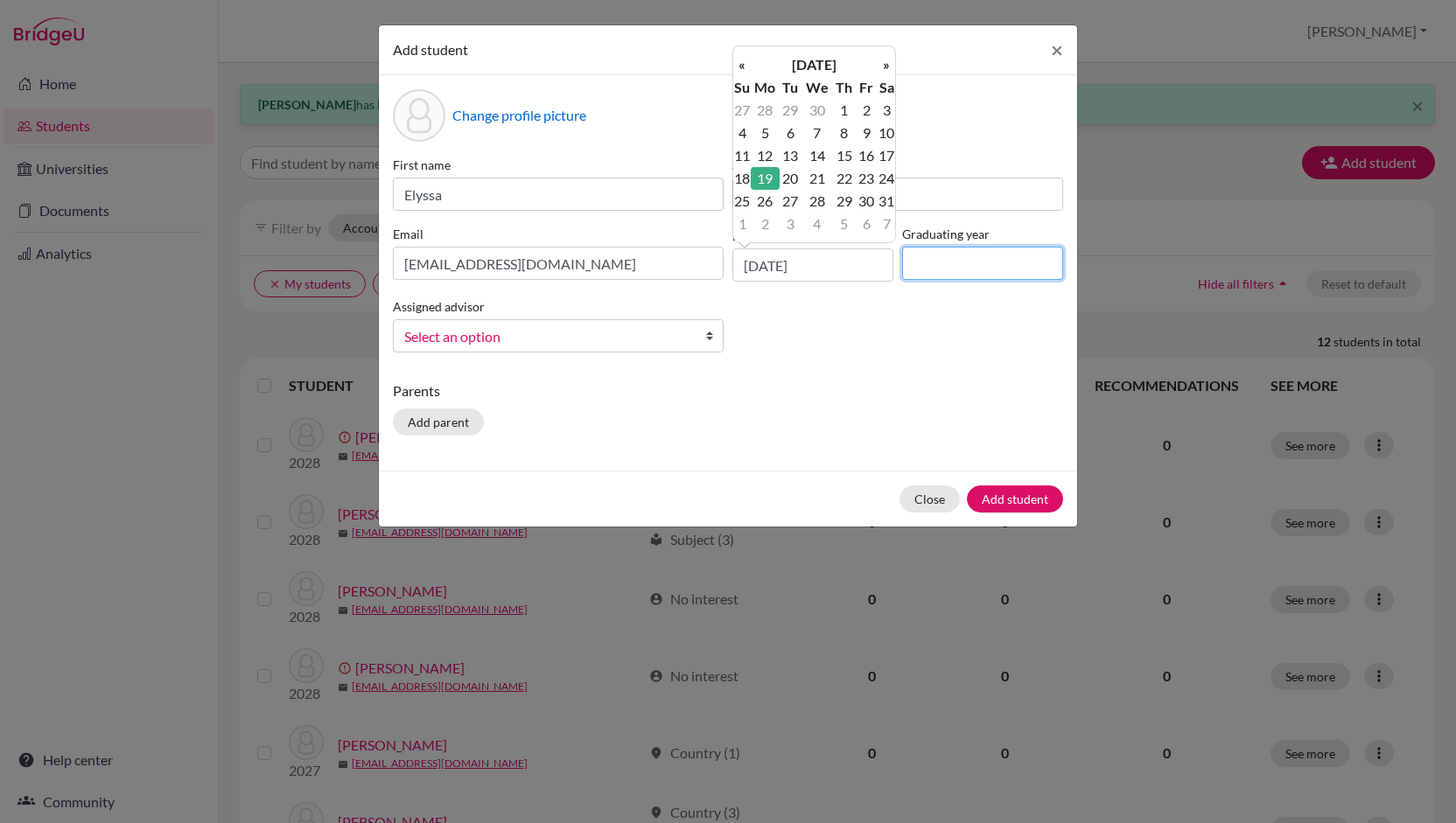
click at [943, 257] on input at bounding box center [982, 263] width 161 height 33
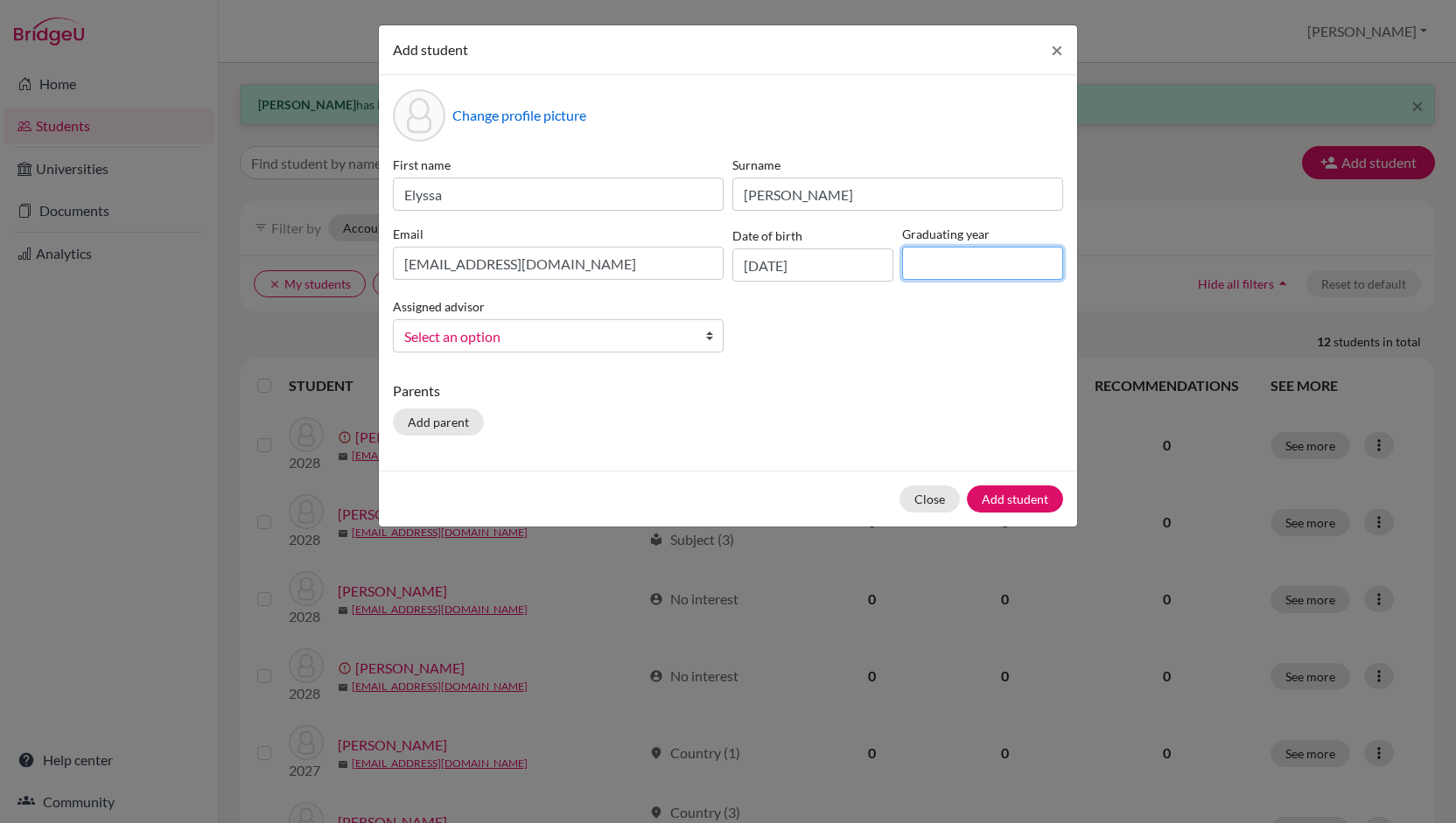
type input "2027"
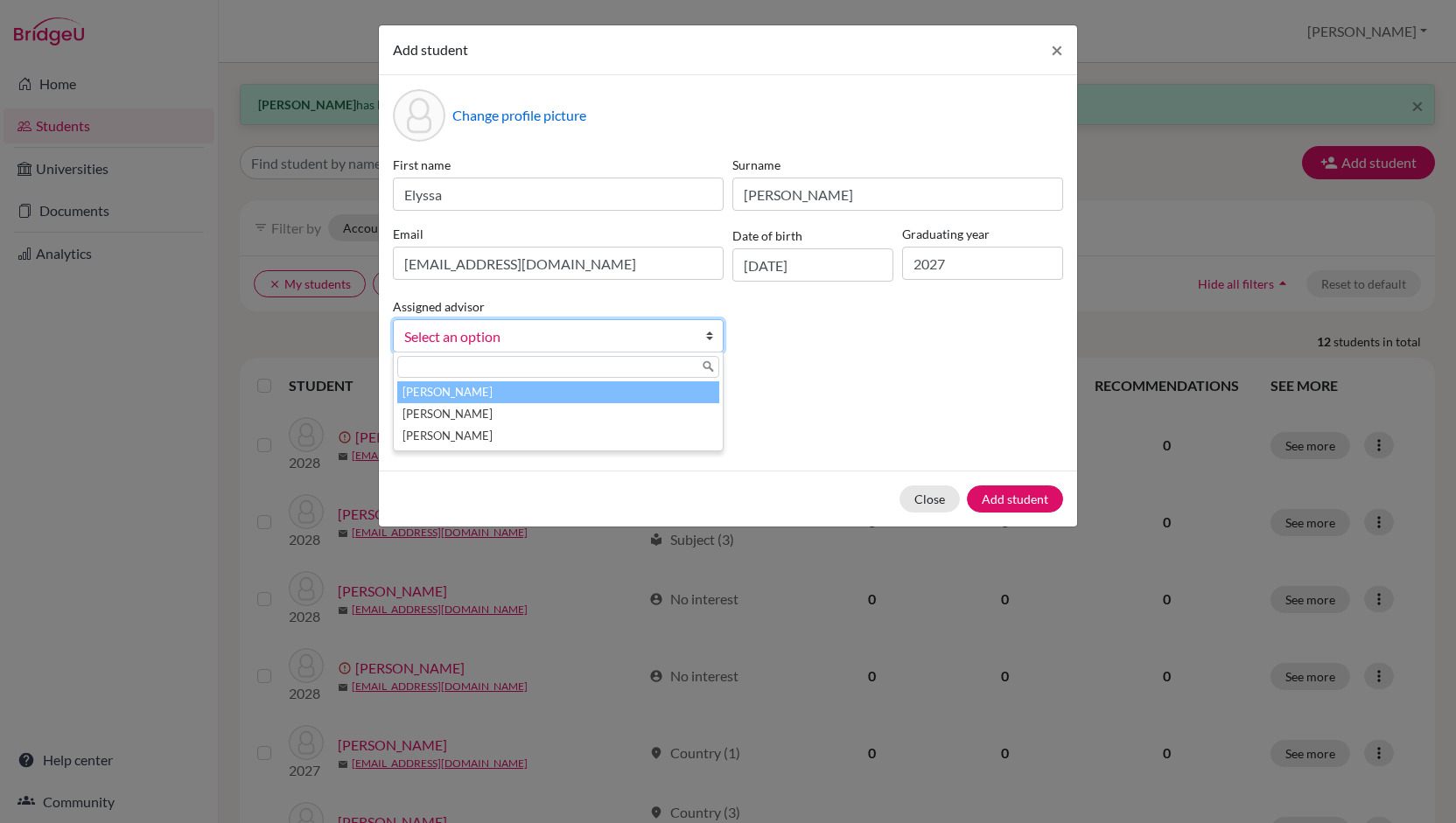
click at [675, 336] on span "Select an option" at bounding box center [546, 336] width 285 height 22
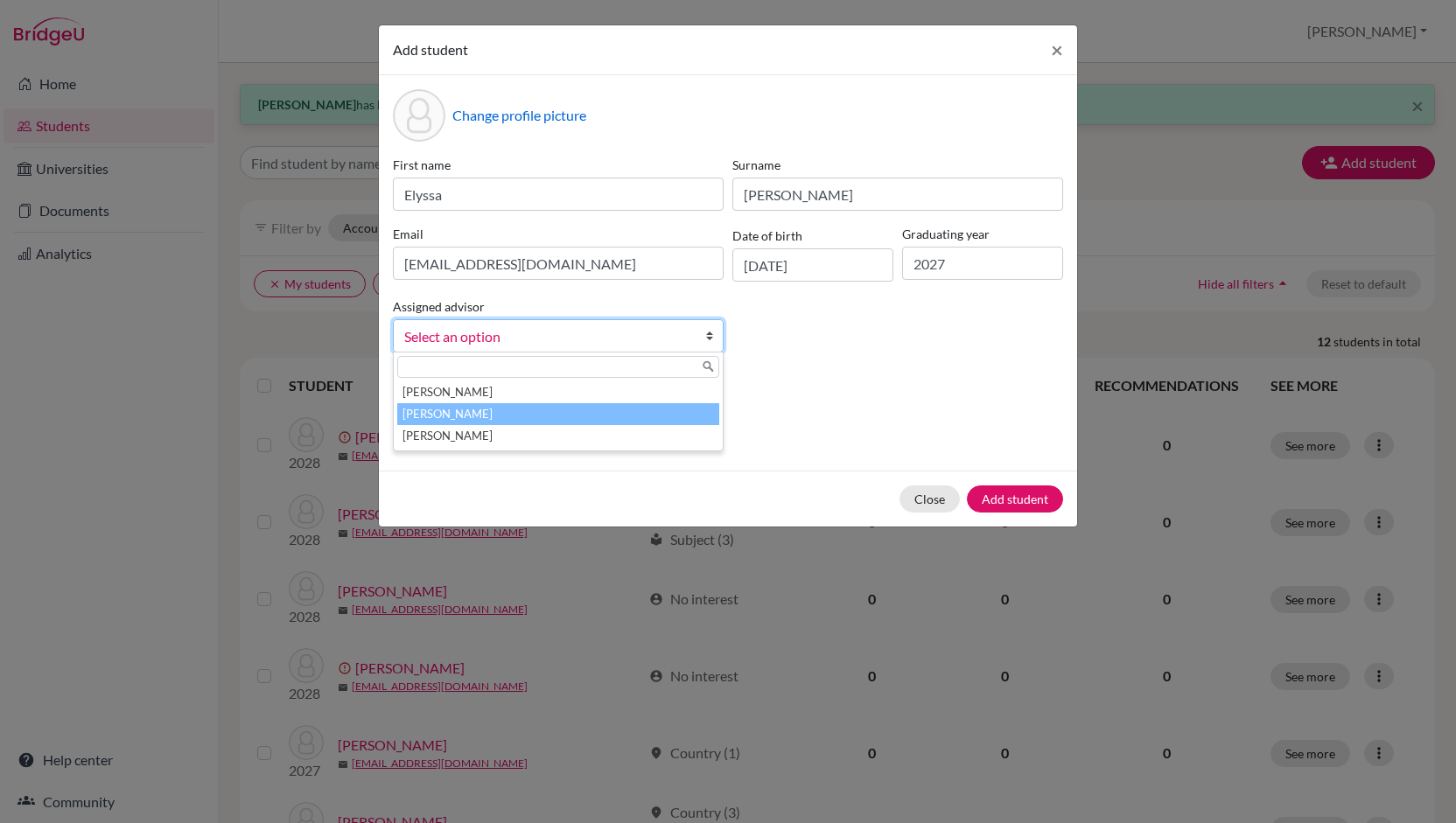
click at [537, 413] on li "[PERSON_NAME]" at bounding box center [558, 414] width 322 height 21
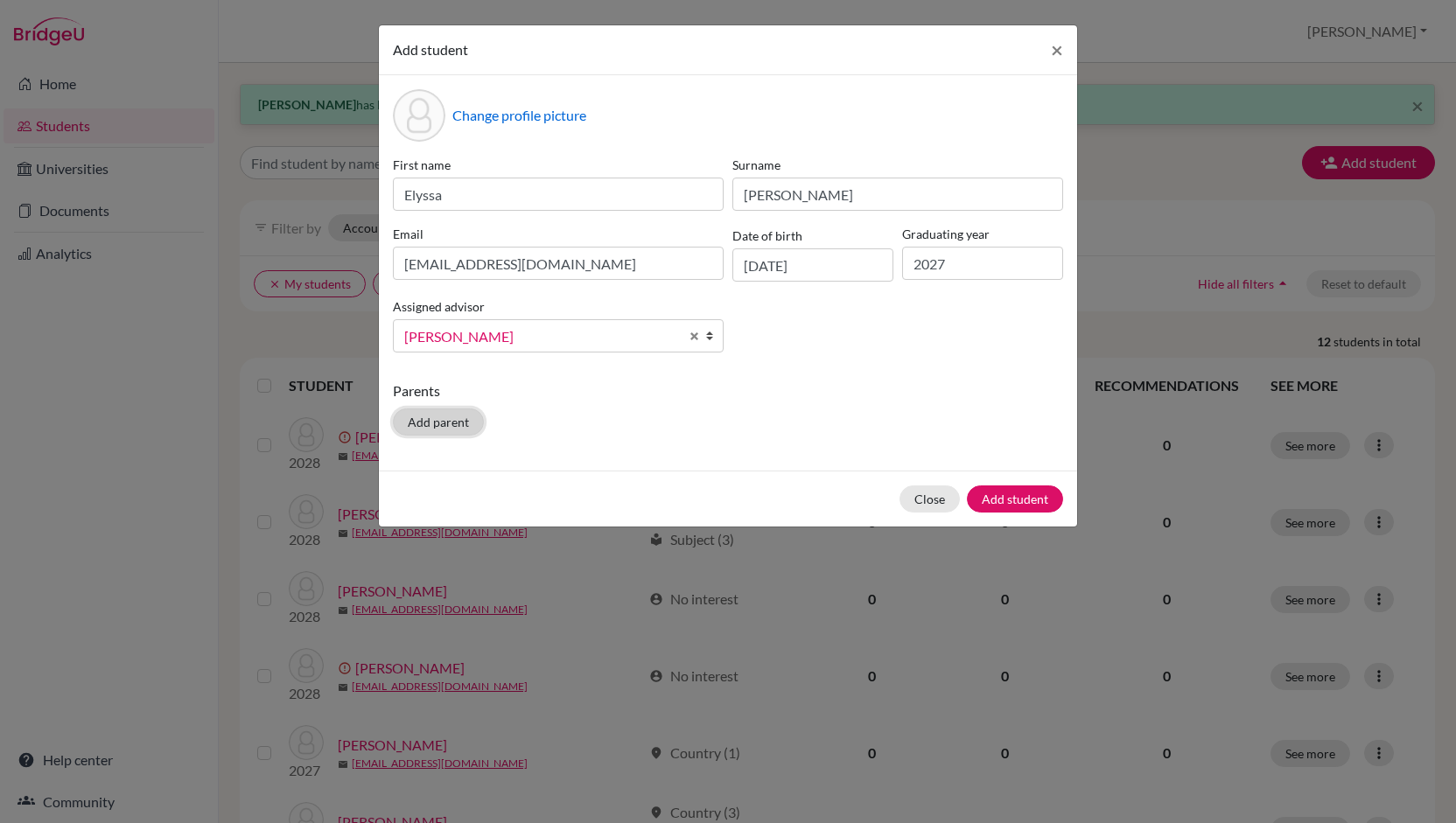
click at [428, 421] on button "Add parent" at bounding box center [438, 422] width 91 height 27
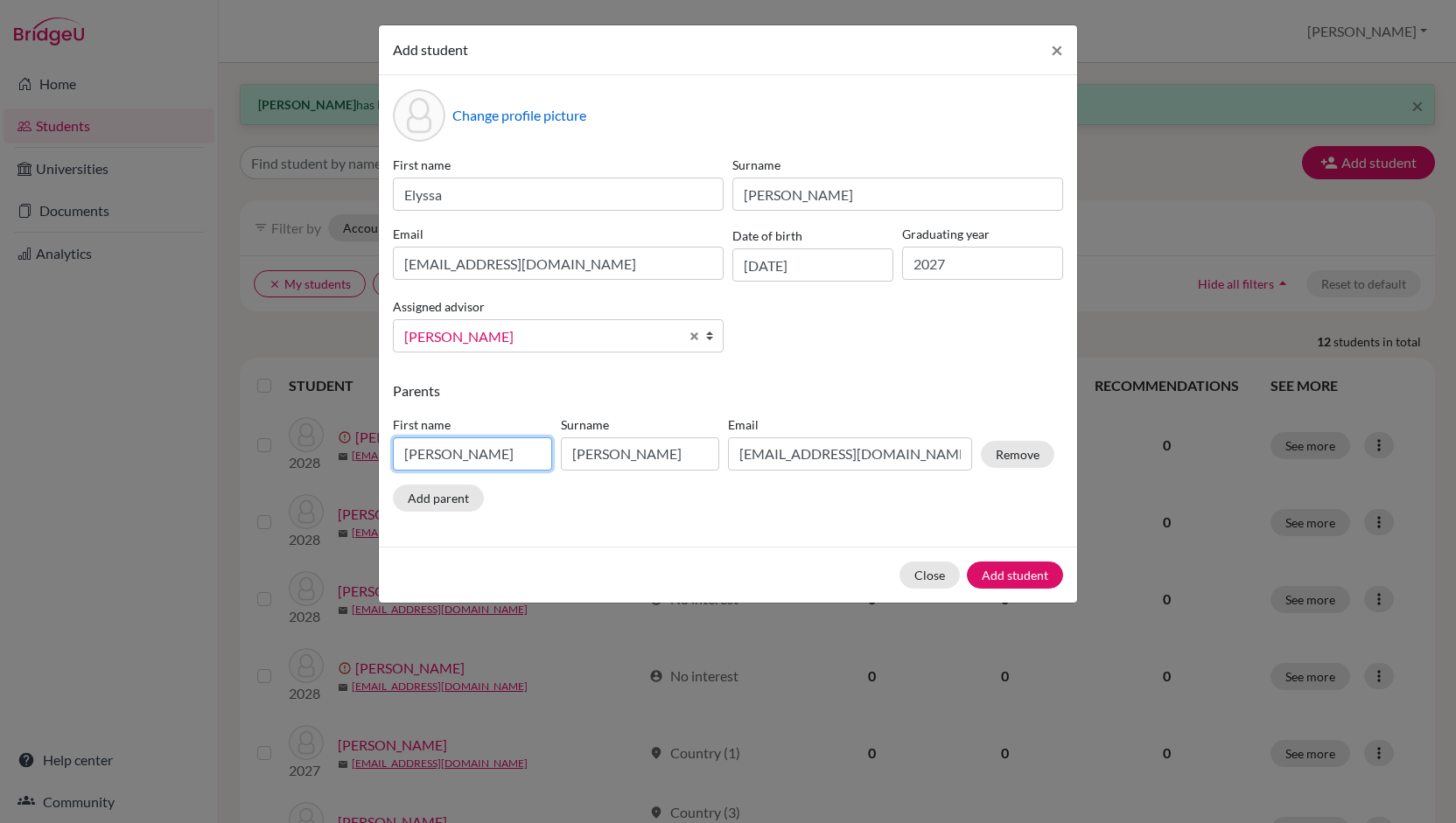
drag, startPoint x: 481, startPoint y: 461, endPoint x: 295, endPoint y: 461, distance: 186.0
click at [295, 461] on div "Add student × Change profile picture First name [PERSON_NAME] Surname [PERSON_N…" at bounding box center [728, 412] width 1456 height 823
type input "[PERSON_NAME]"
click at [642, 462] on input "[PERSON_NAME]" at bounding box center [640, 454] width 159 height 33
drag, startPoint x: 642, startPoint y: 462, endPoint x: 527, endPoint y: 465, distance: 115.0
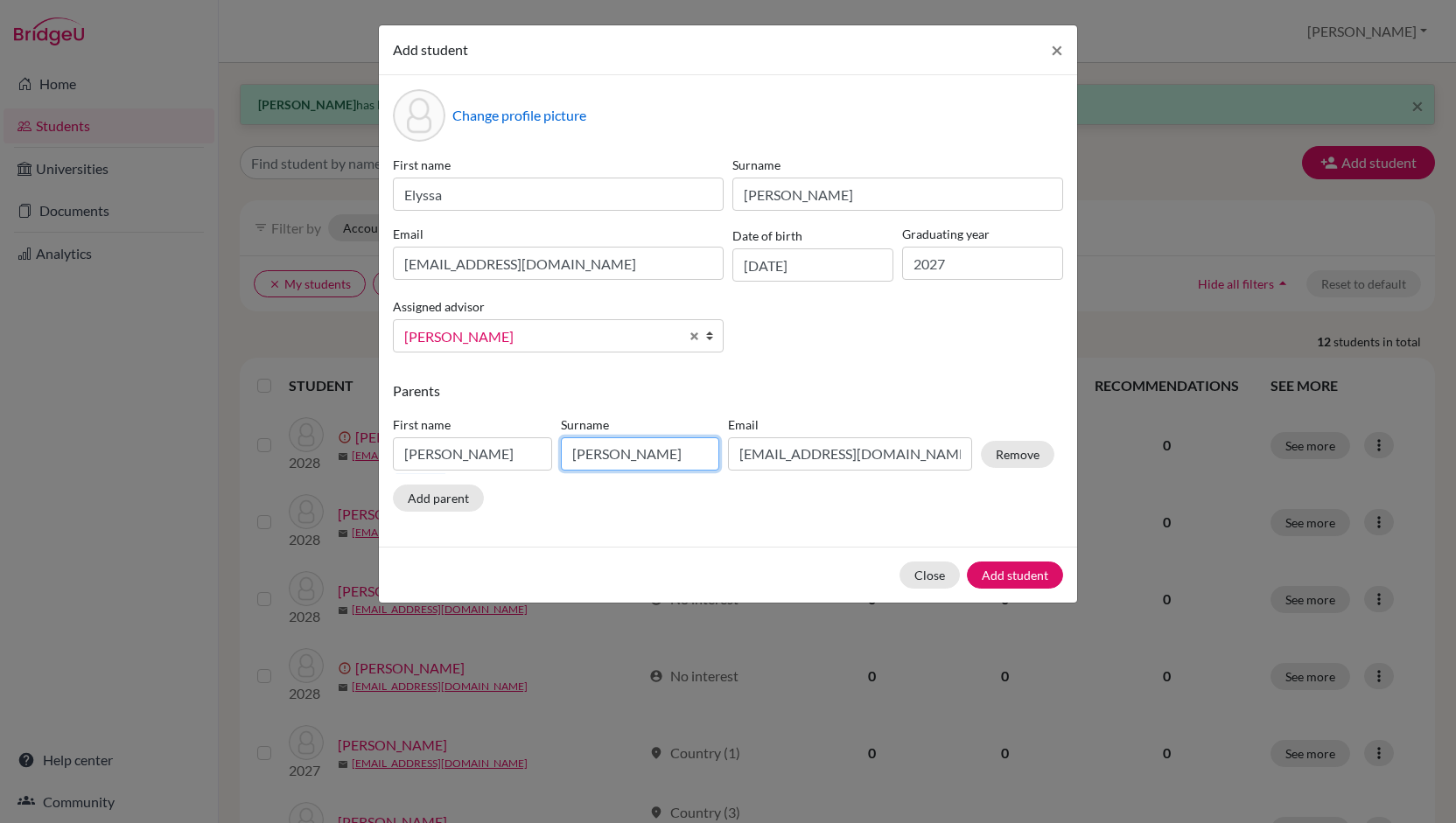
click at [527, 465] on div "First name [PERSON_NAME] [PERSON_NAME] Email [EMAIL_ADDRESS][DOMAIN_NAME] Remove" at bounding box center [723, 446] width 670 height 76
type input "[PERSON_NAME]"
click at [838, 456] on input "[EMAIL_ADDRESS][DOMAIN_NAME]" at bounding box center [850, 454] width 244 height 33
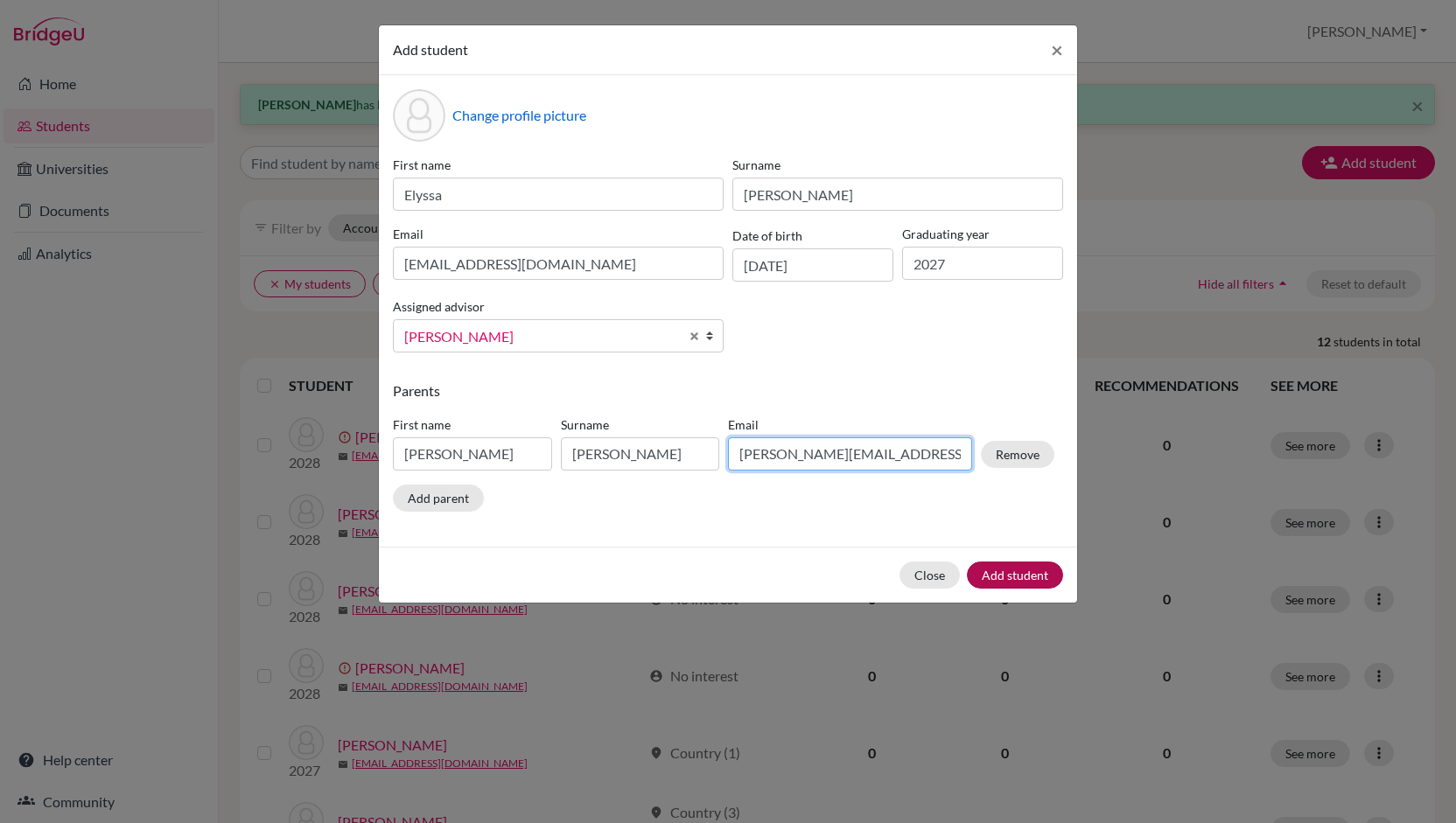
type input "[PERSON_NAME][EMAIL_ADDRESS][DOMAIN_NAME]"
click at [1036, 572] on button "Add student" at bounding box center [1015, 575] width 97 height 27
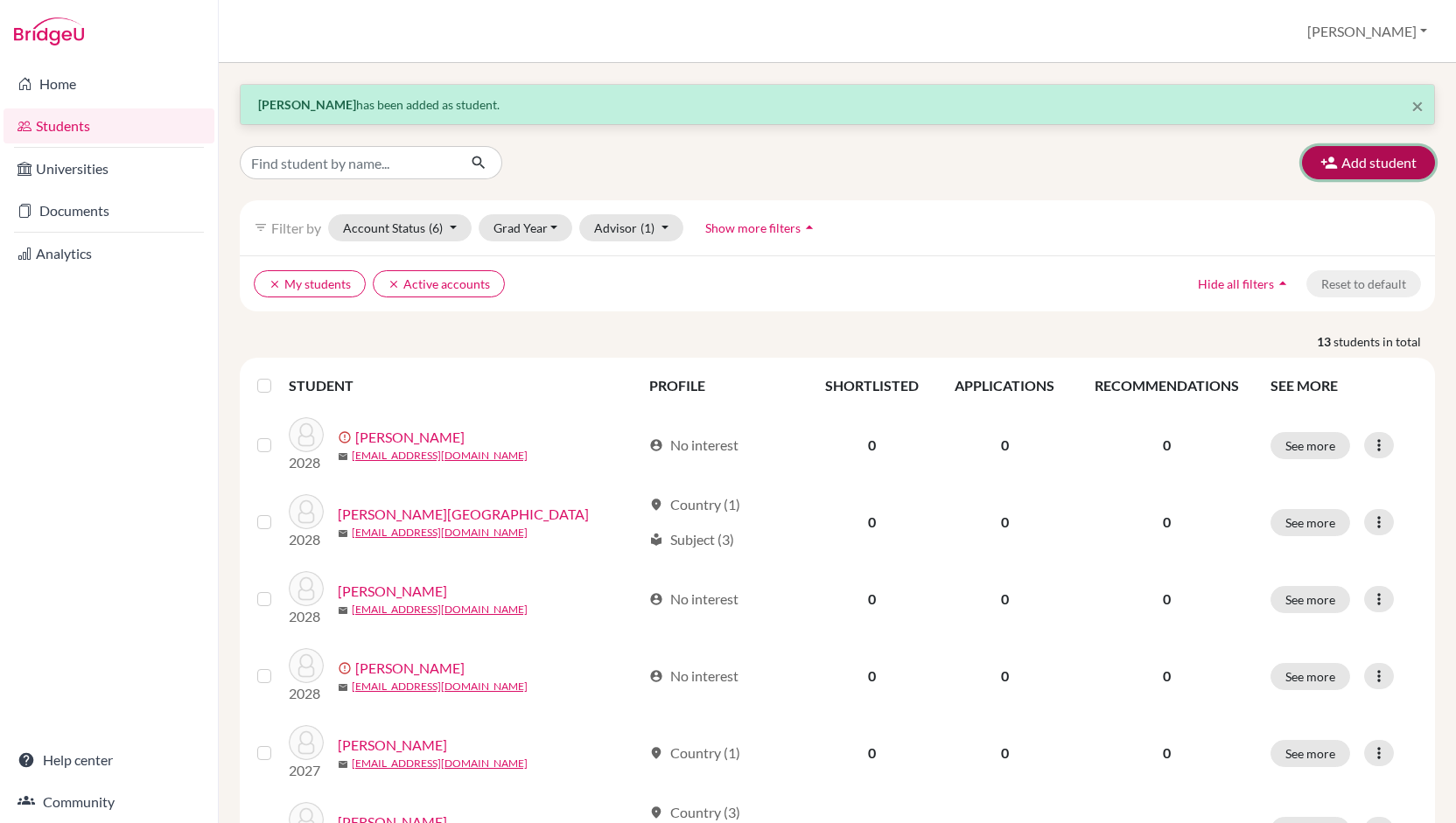
click at [1360, 158] on button "Add student" at bounding box center [1367, 162] width 133 height 33
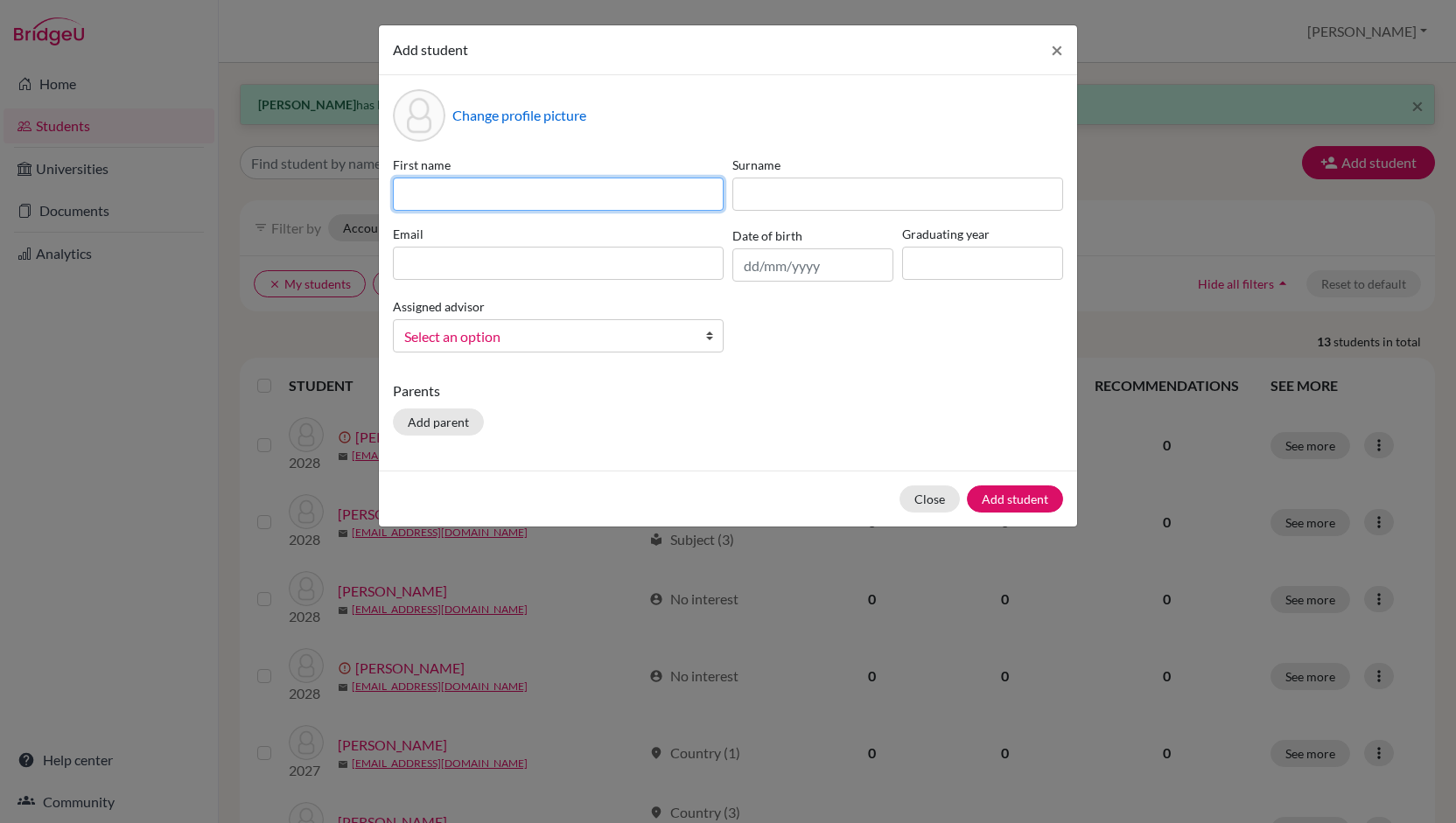
click at [622, 197] on input at bounding box center [558, 194] width 331 height 33
type input "[PERSON_NAME]"
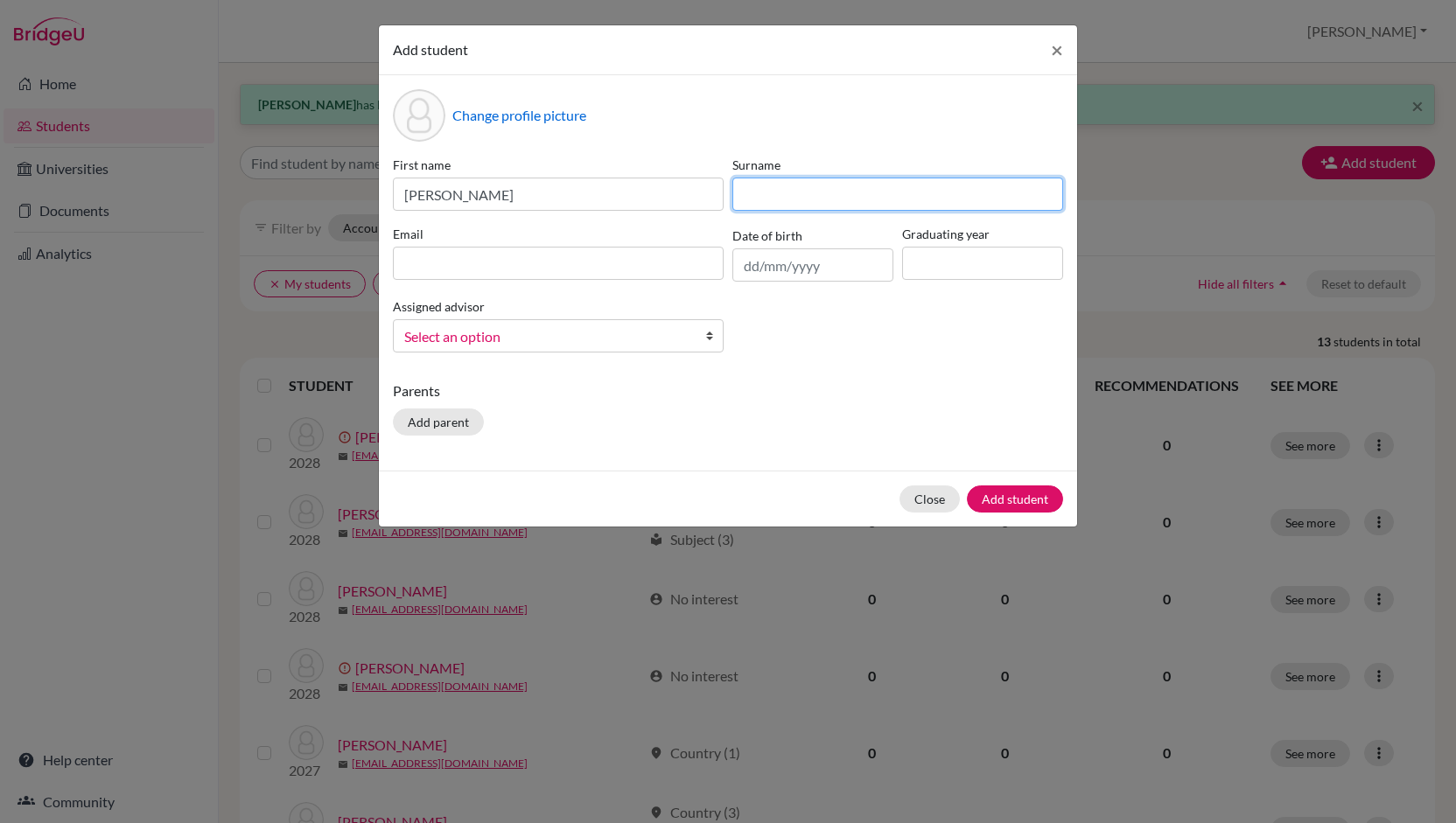
click at [766, 192] on input at bounding box center [898, 194] width 331 height 33
type input "[PERSON_NAME]"
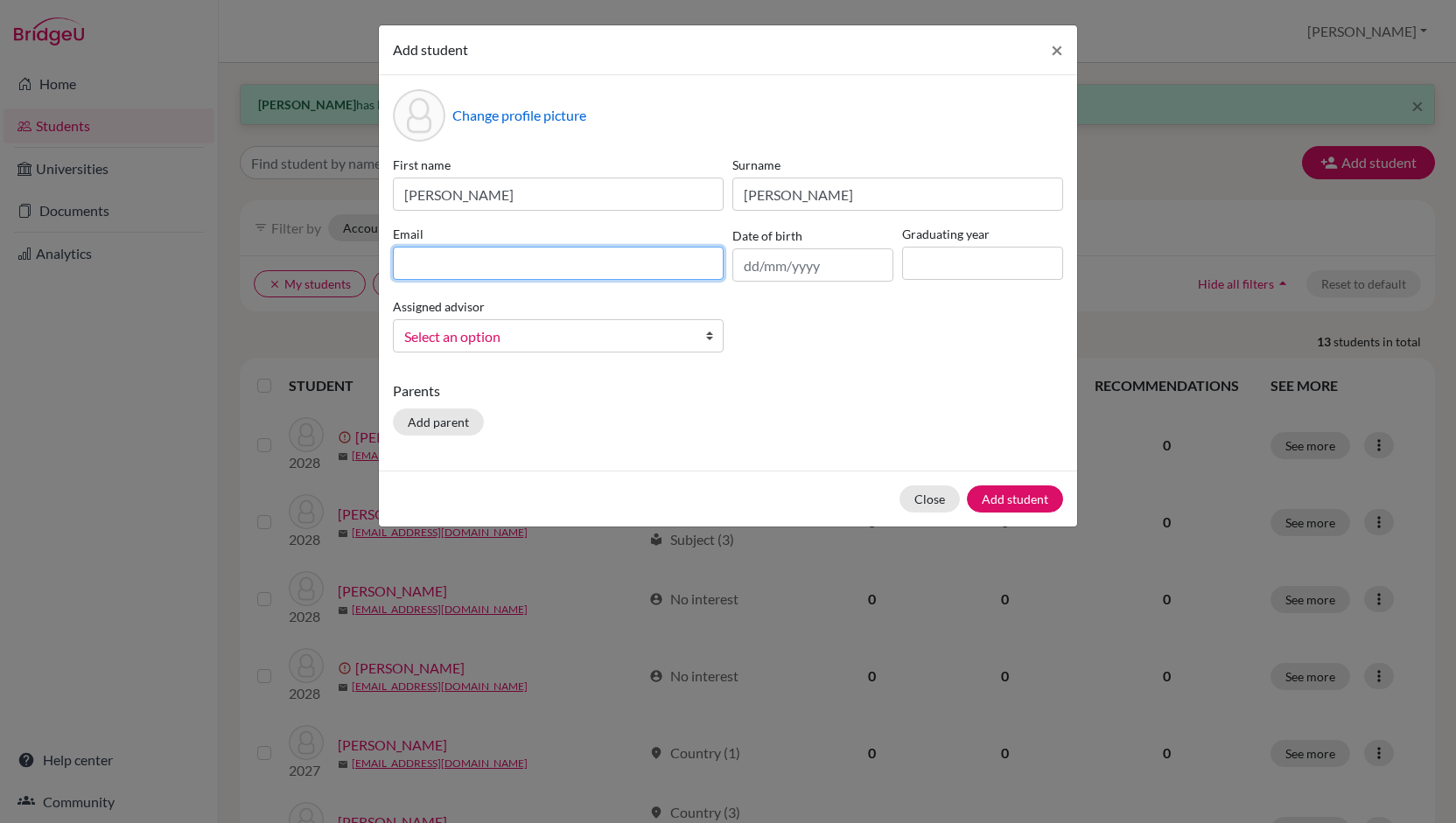
click at [630, 265] on input at bounding box center [558, 263] width 331 height 33
type input "[EMAIL_ADDRESS][DOMAIN_NAME]"
click at [751, 268] on input "text" at bounding box center [813, 265] width 161 height 33
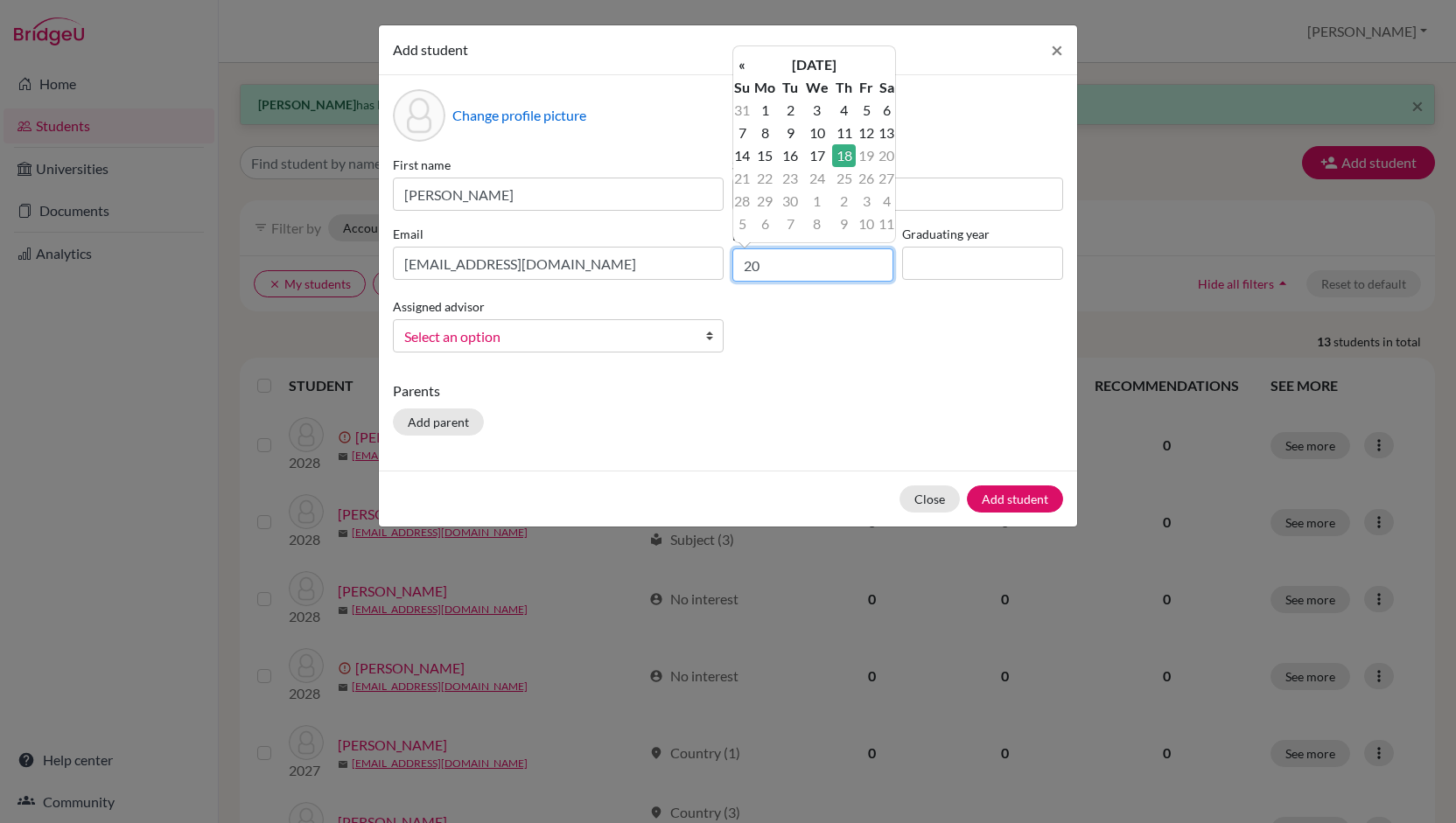
click at [752, 277] on input "20" at bounding box center [813, 265] width 161 height 33
click at [784, 270] on input "20" at bounding box center [813, 265] width 161 height 33
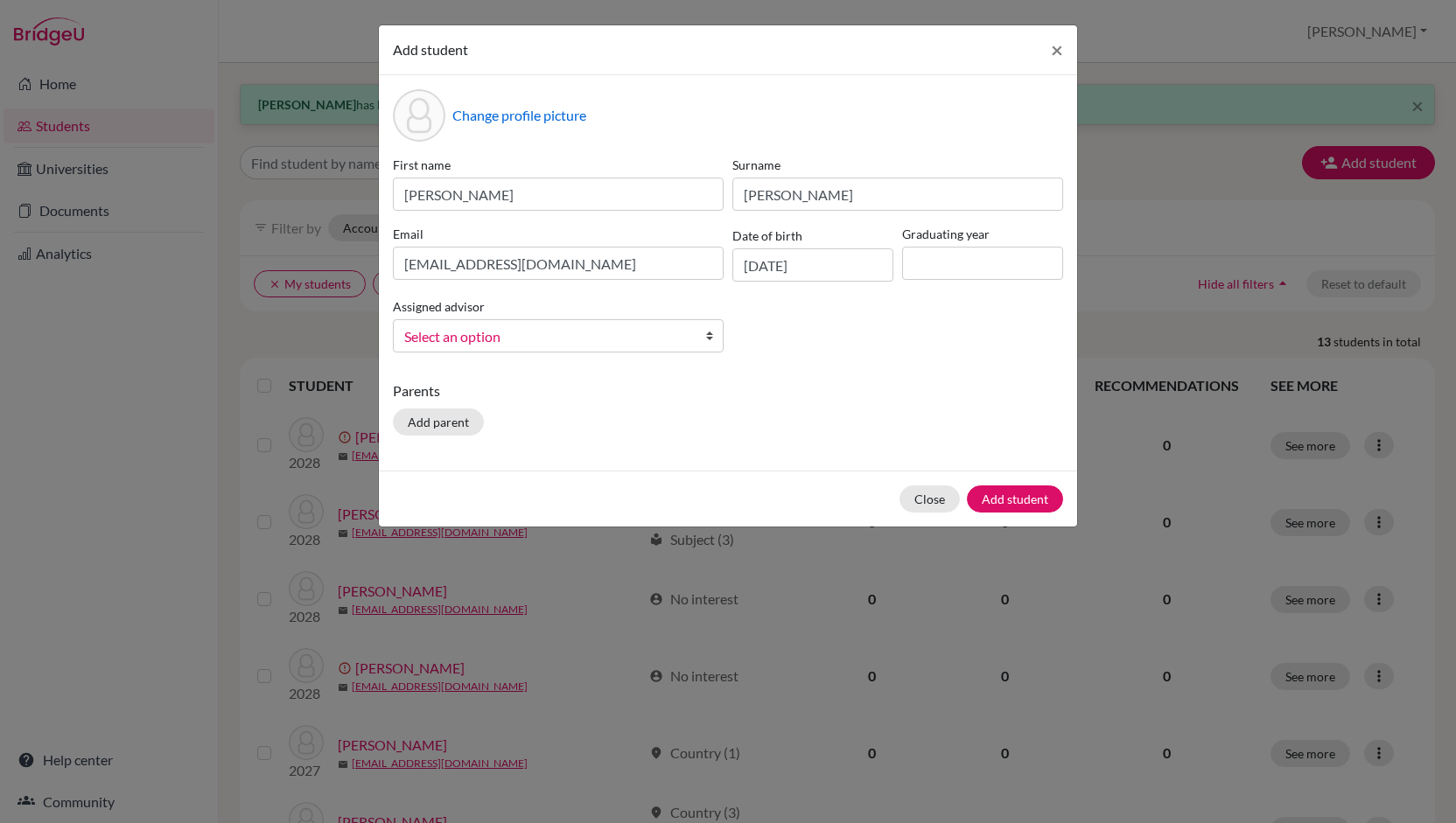
click at [760, 304] on div "First name [PERSON_NAME] [PERSON_NAME] Email [EMAIL_ADDRESS][DOMAIN_NAME] Date …" at bounding box center [727, 261] width 679 height 211
click at [759, 267] on input "[DATE]" at bounding box center [813, 265] width 161 height 33
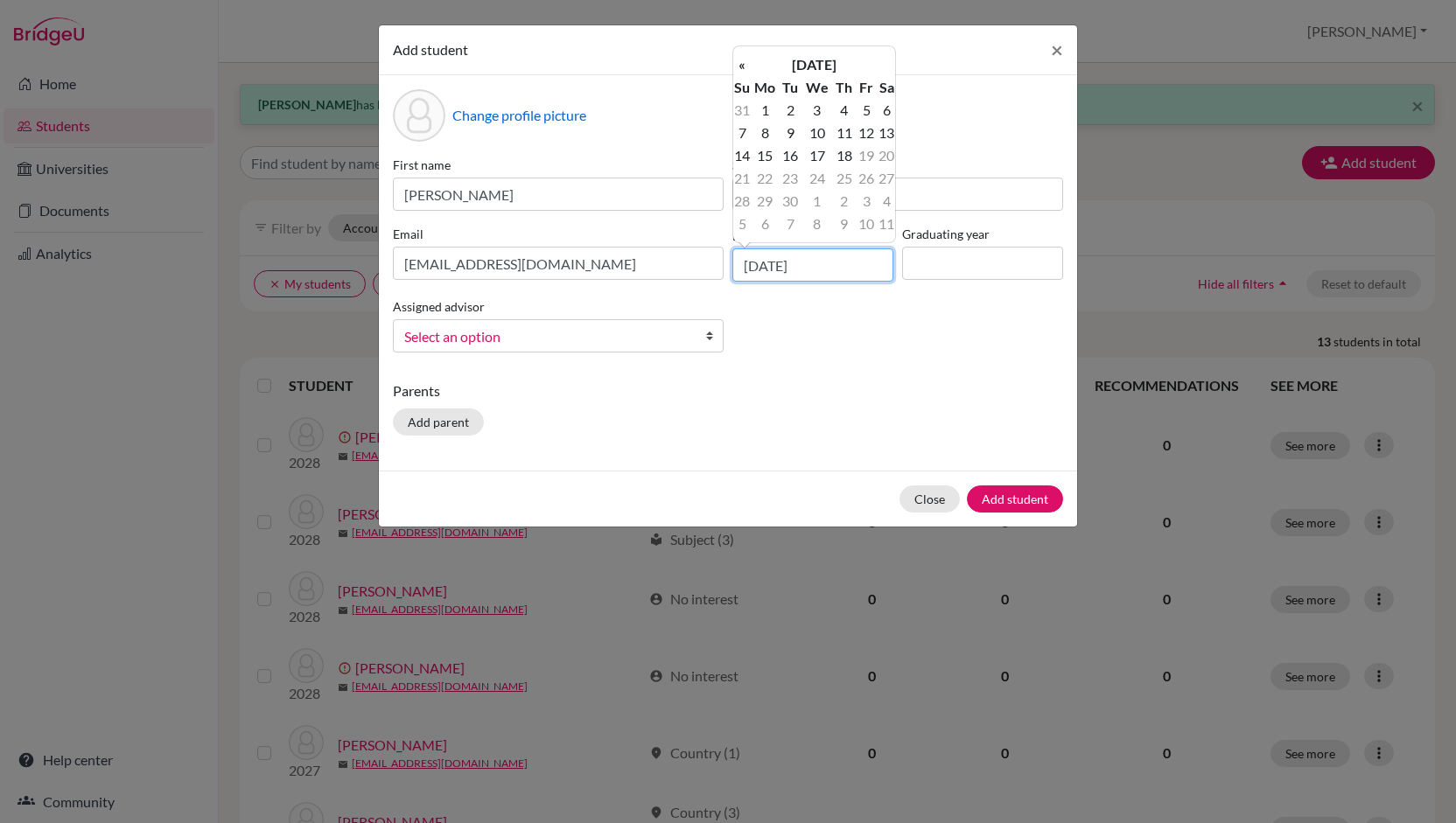
click at [777, 266] on input "[DATE]" at bounding box center [813, 265] width 161 height 33
click at [834, 265] on input "[DATE]" at bounding box center [813, 265] width 161 height 33
type input "[DATE]"
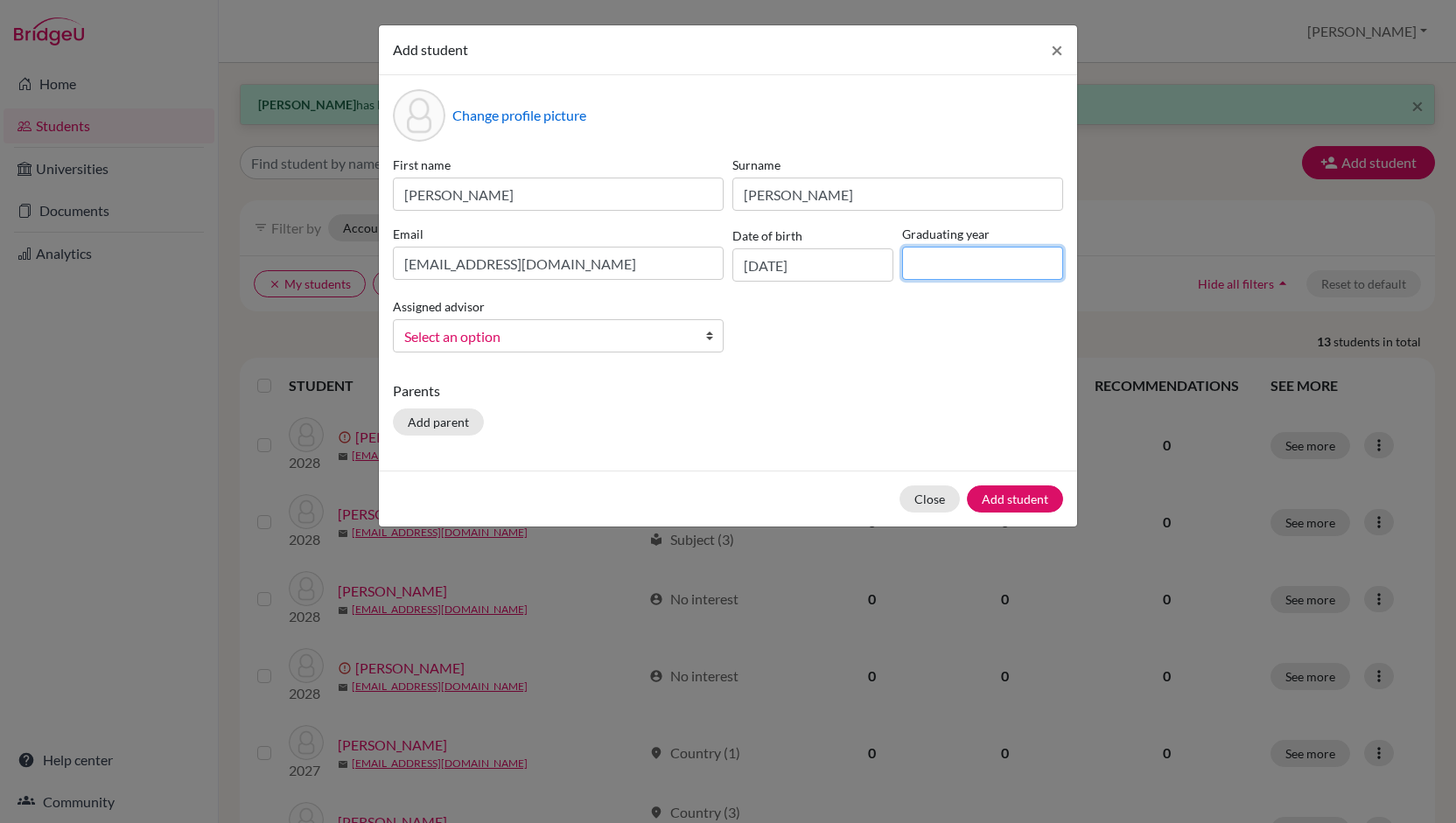
click at [937, 261] on input at bounding box center [982, 263] width 161 height 33
type input "2027"
click at [709, 337] on b at bounding box center [714, 335] width 18 height 31
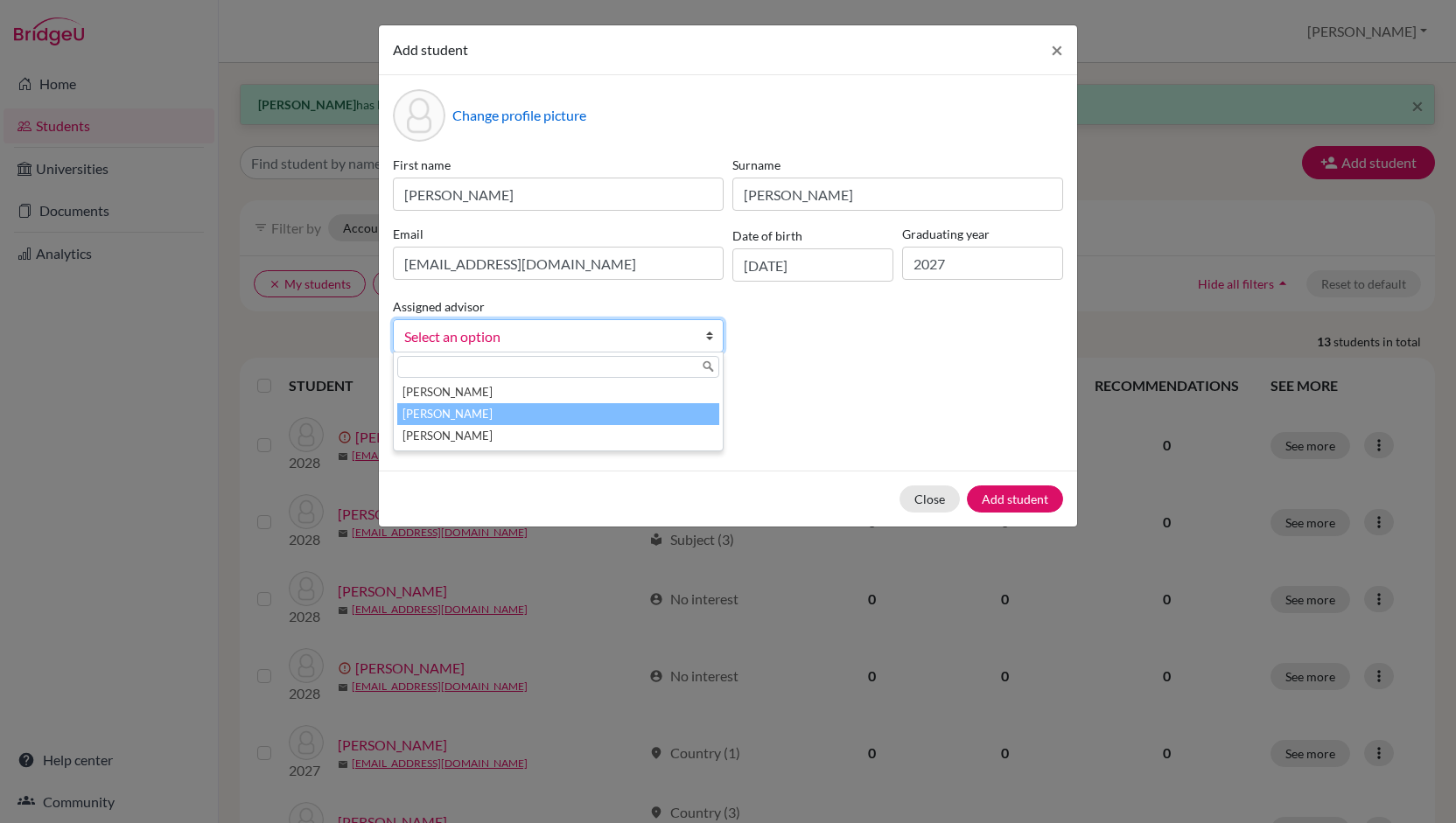
click at [579, 406] on li "[PERSON_NAME]" at bounding box center [558, 414] width 322 height 21
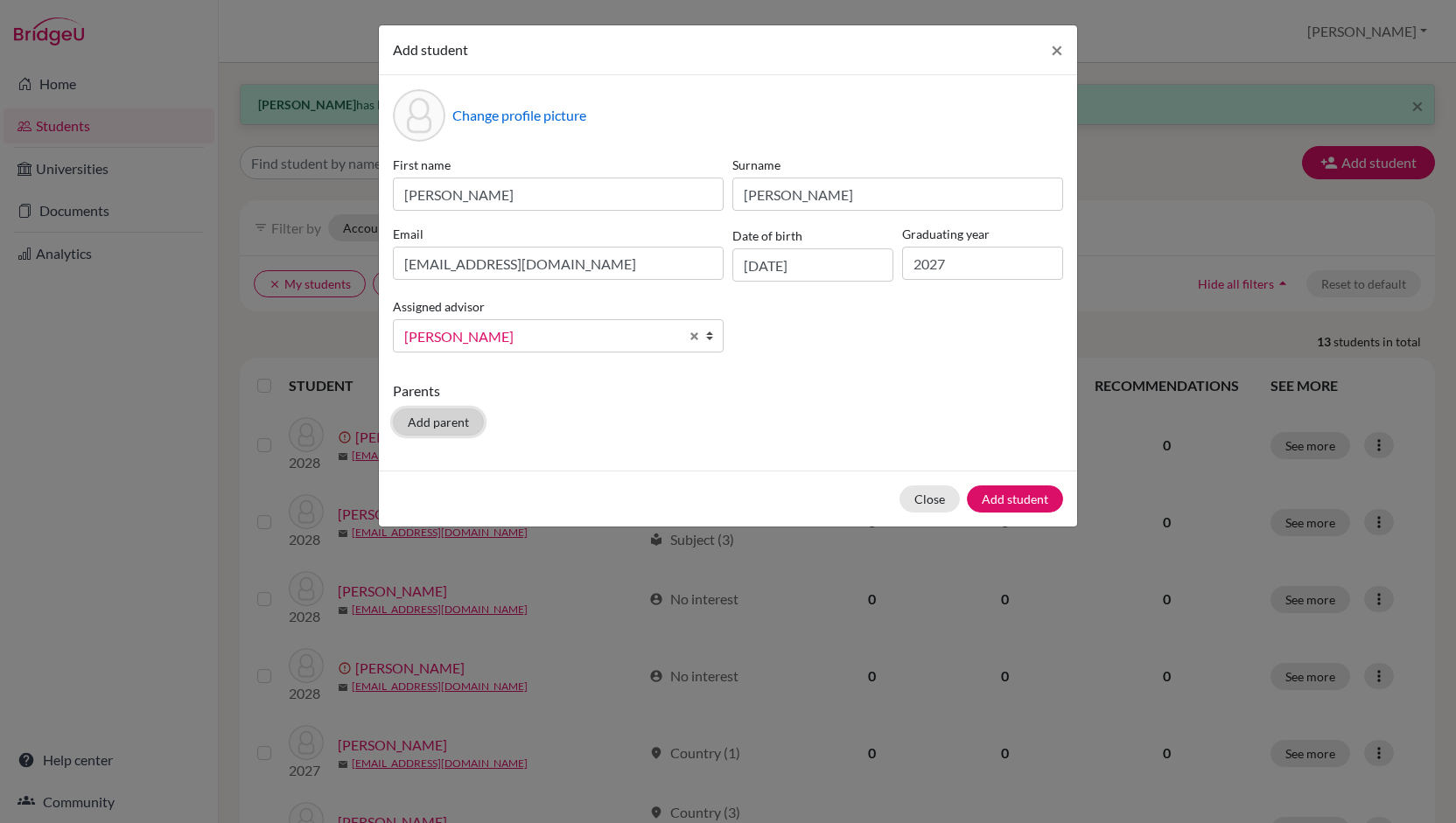
click at [461, 416] on button "Add parent" at bounding box center [438, 422] width 91 height 27
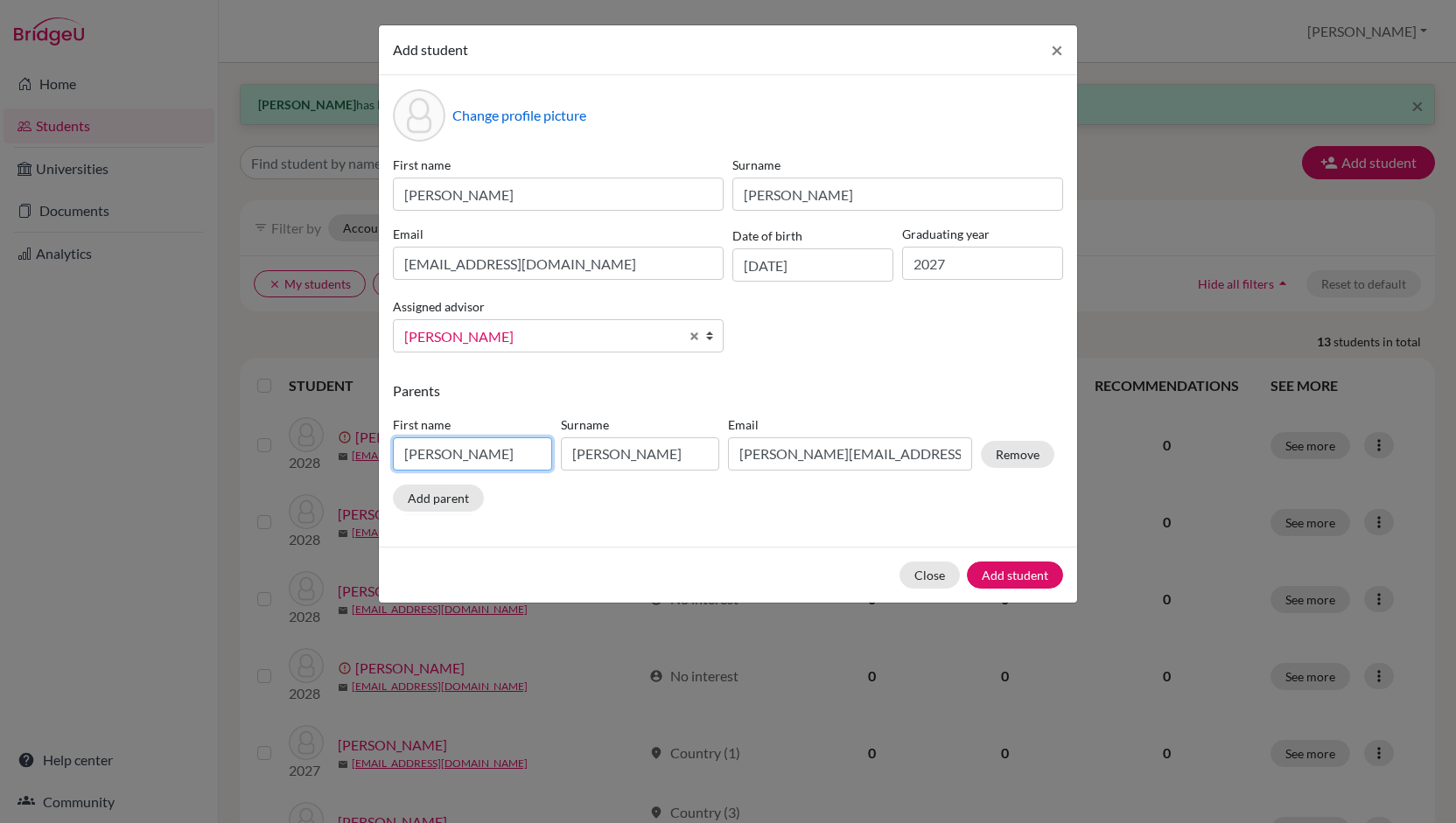
click at [472, 454] on input "[PERSON_NAME]" at bounding box center [472, 454] width 159 height 33
drag, startPoint x: 472, startPoint y: 454, endPoint x: 383, endPoint y: 454, distance: 89.0
click at [383, 454] on div "Change profile picture First name [PERSON_NAME] [PERSON_NAME] Email [EMAIL_ADDR…" at bounding box center [728, 310] width 698 height 471
drag, startPoint x: 383, startPoint y: 454, endPoint x: 521, endPoint y: 524, distance: 154.7
click at [521, 524] on div "Change profile picture First name [PERSON_NAME] [PERSON_NAME] Email [EMAIL_ADDR…" at bounding box center [728, 310] width 698 height 471
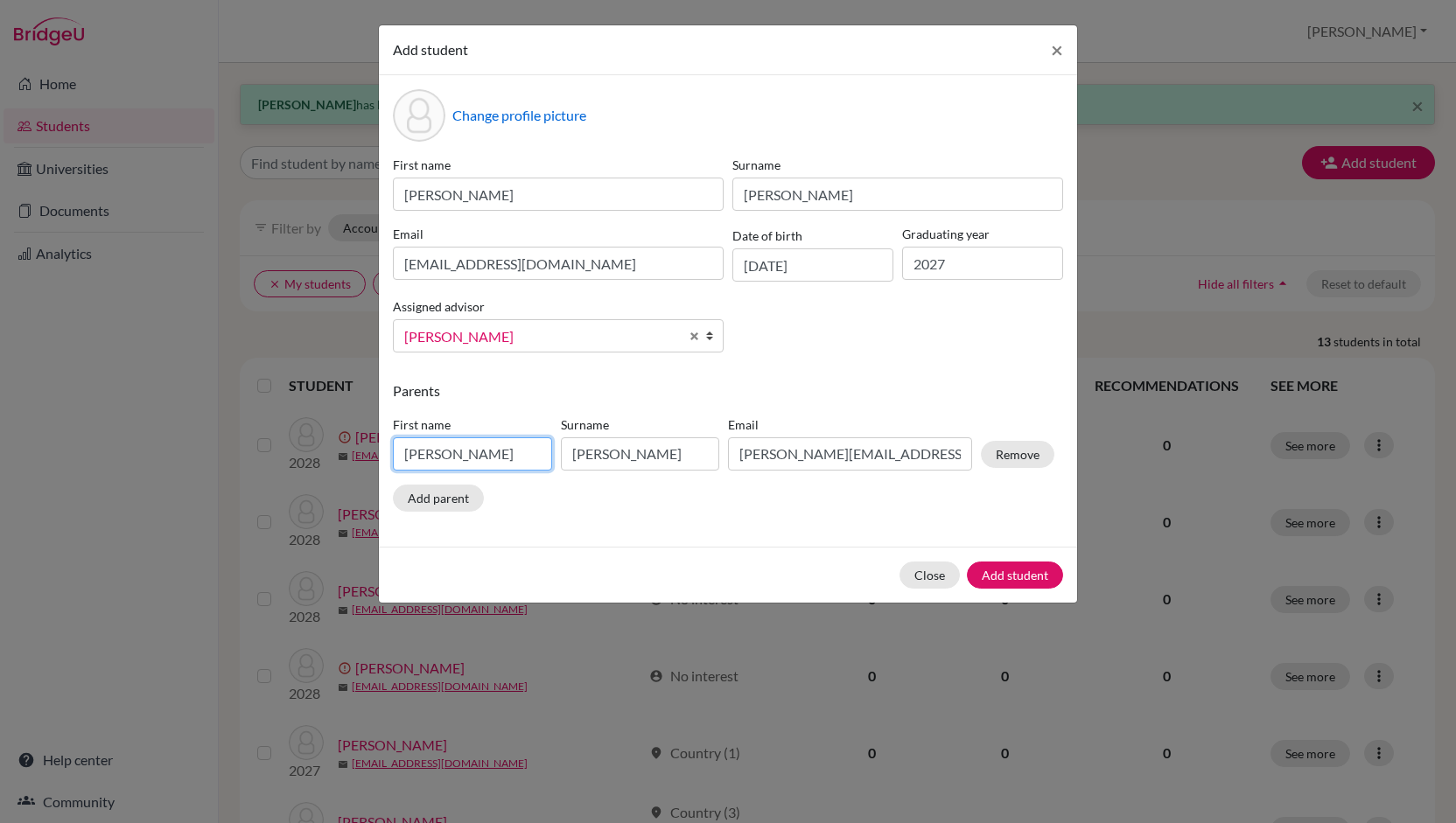
click at [432, 459] on input "[PERSON_NAME]" at bounding box center [472, 454] width 159 height 33
type input "E"
type input "Lesvy"
click at [655, 454] on input "[PERSON_NAME]" at bounding box center [640, 454] width 159 height 33
type input "S"
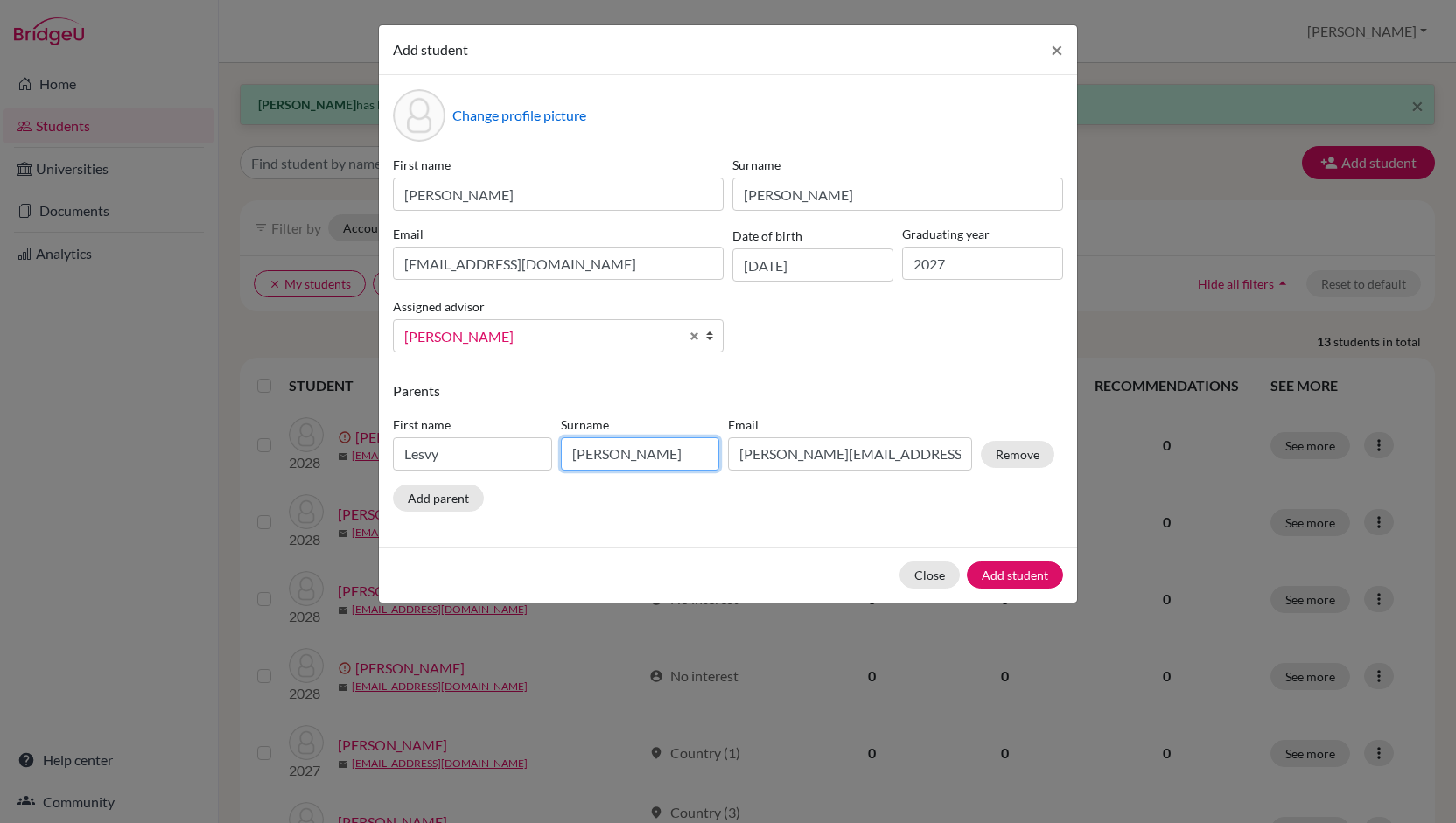
type input "[PERSON_NAME]"
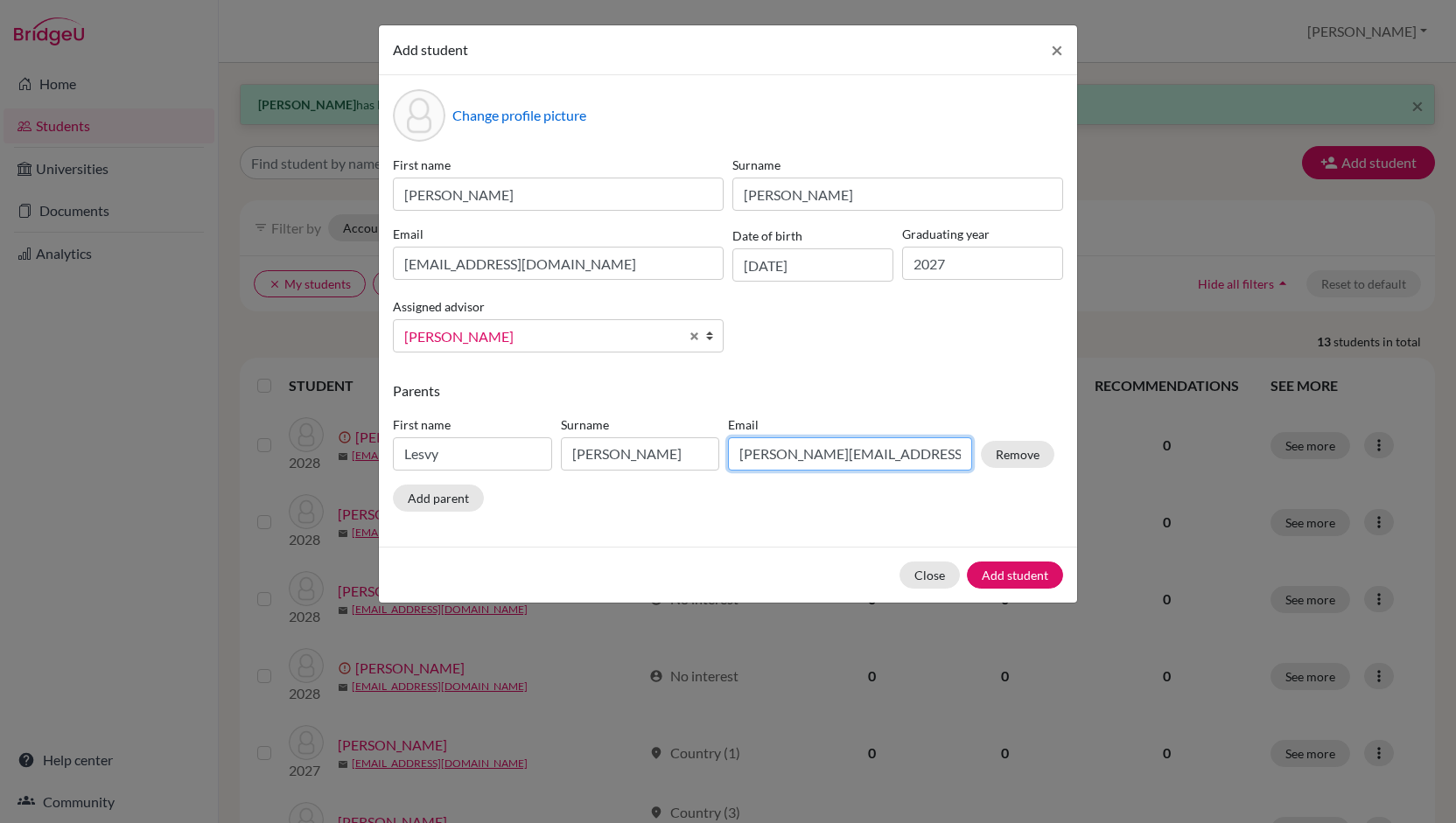
click at [818, 454] on input "[PERSON_NAME][EMAIL_ADDRESS][DOMAIN_NAME]" at bounding box center [850, 454] width 244 height 33
type input "[EMAIL_ADDRESS][DOMAIN_NAME]"
click at [1018, 570] on button "Add student" at bounding box center [1015, 575] width 97 height 27
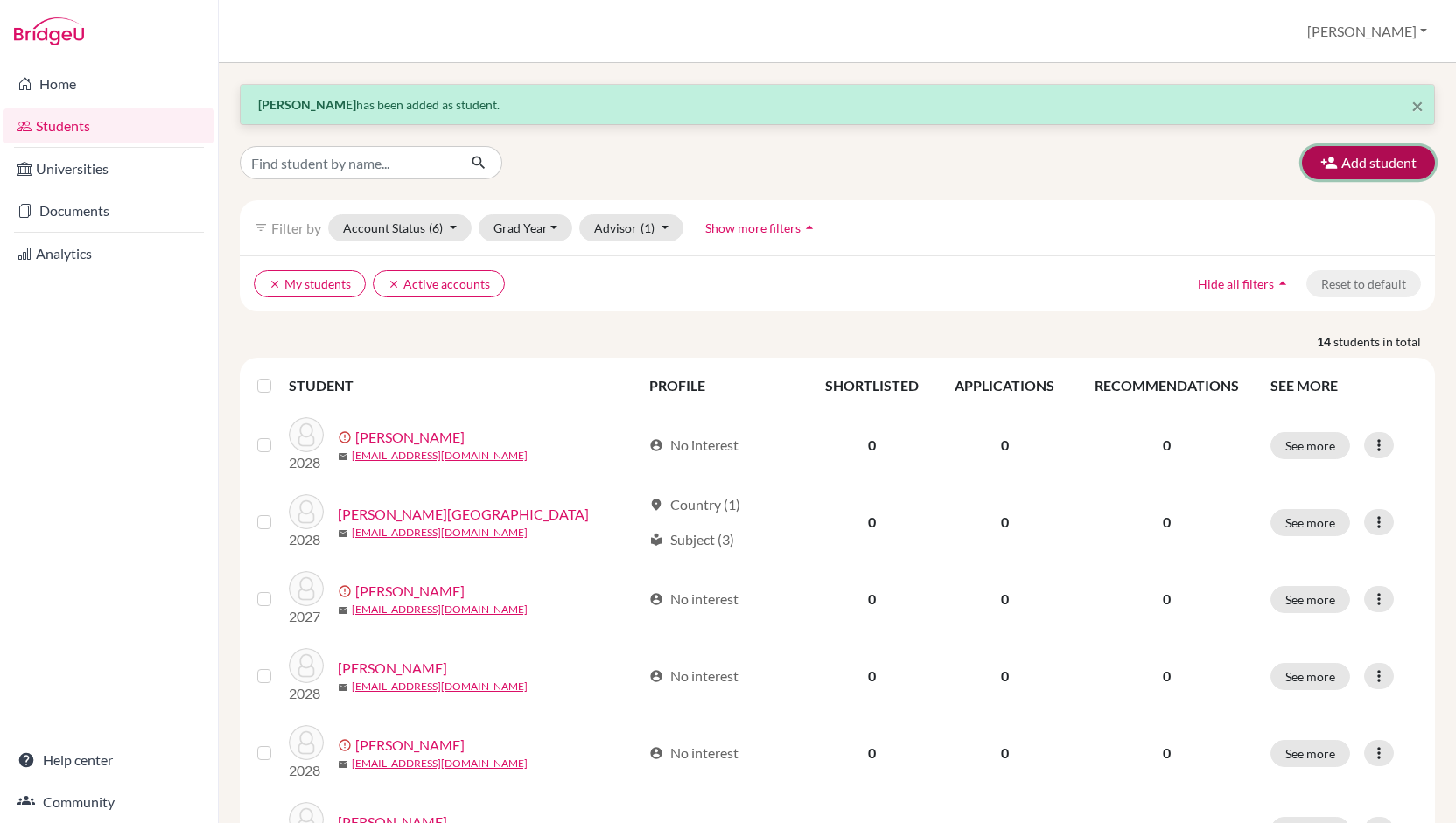
click at [1378, 157] on button "Add student" at bounding box center [1367, 162] width 133 height 33
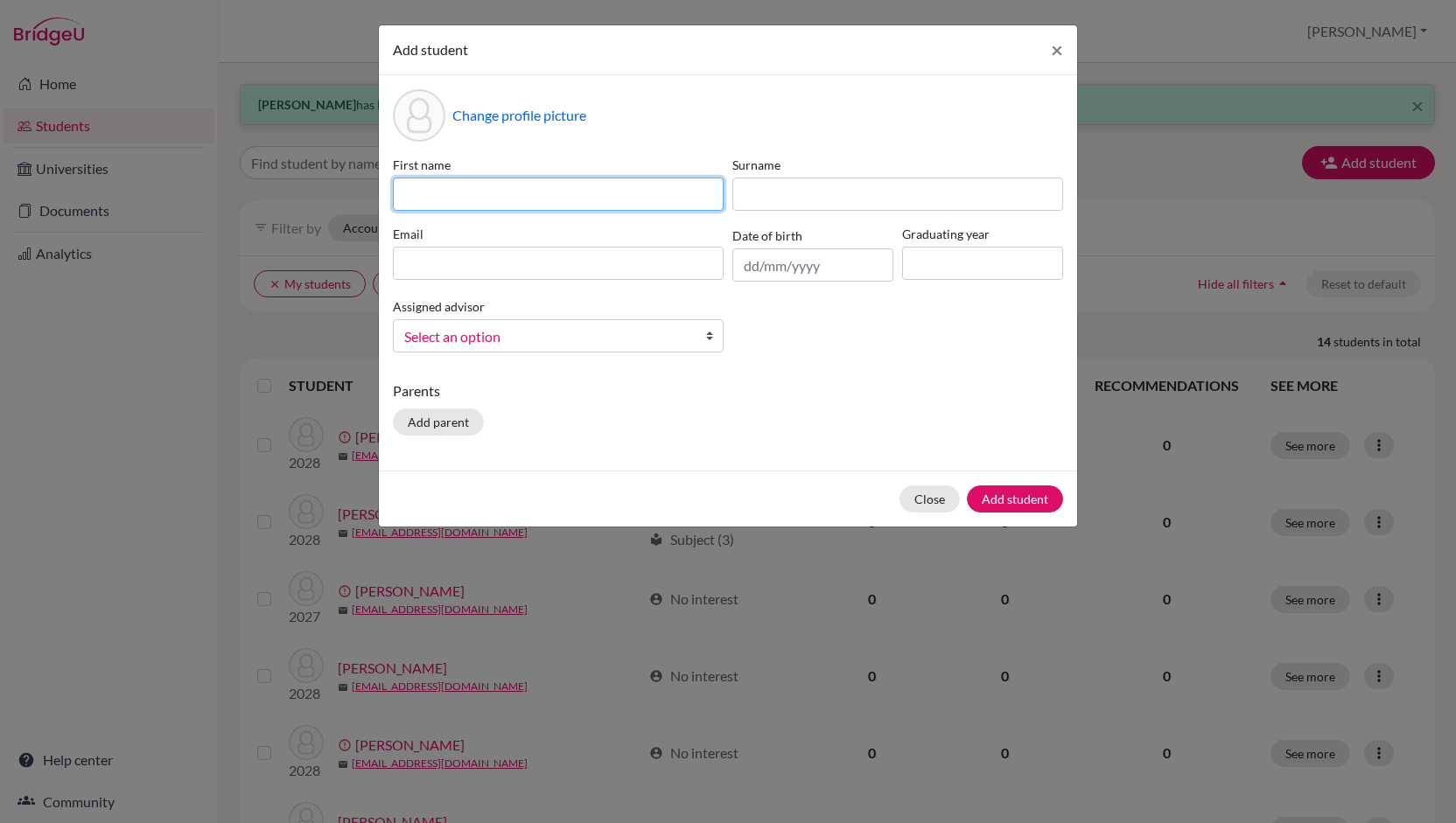
click at [616, 188] on input at bounding box center [558, 194] width 331 height 33
type input "[PERSON_NAME]"
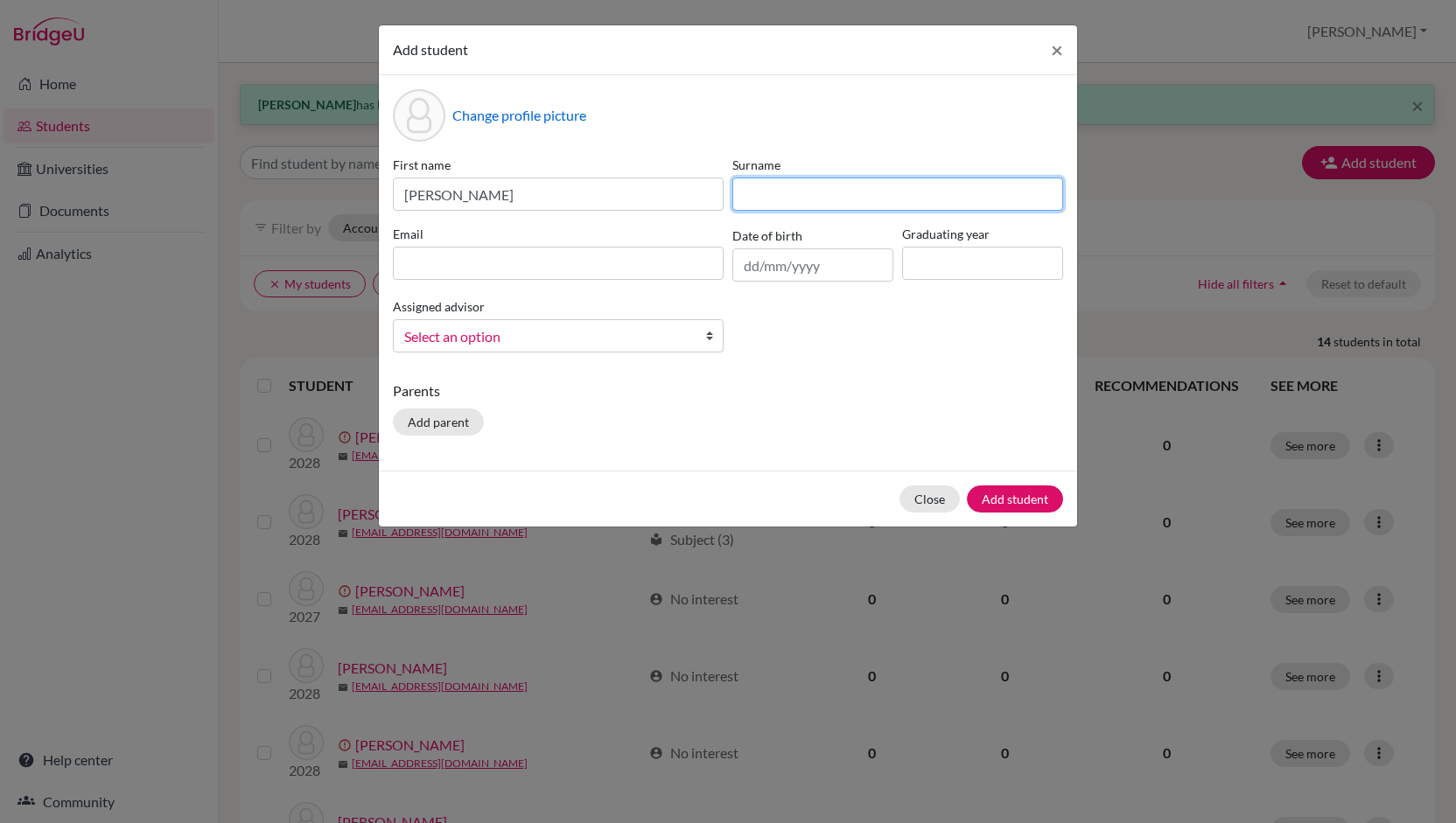
click at [783, 184] on input at bounding box center [898, 194] width 331 height 33
type input "[PERSON_NAME]"
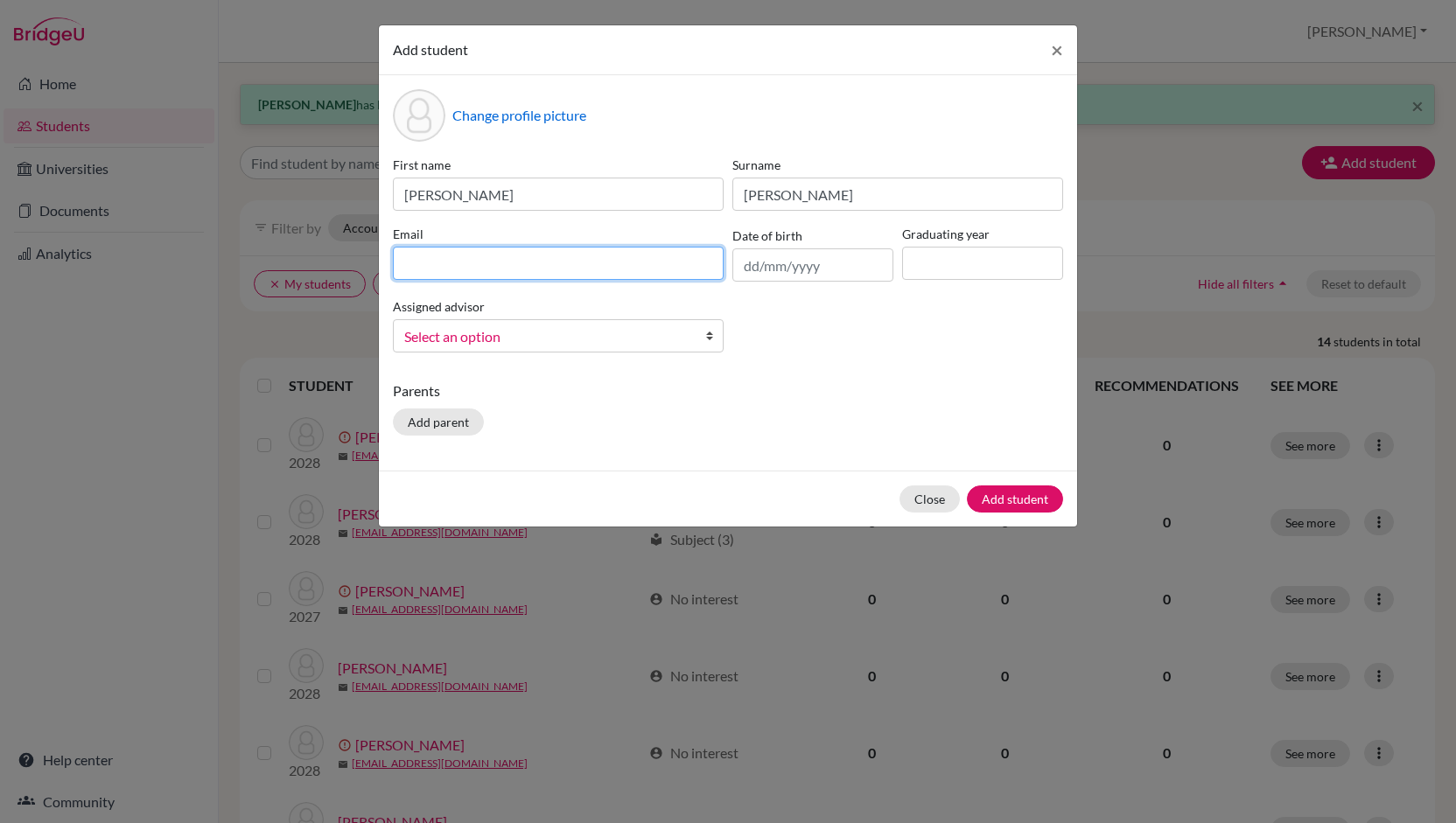
click at [441, 257] on input at bounding box center [558, 263] width 331 height 33
type input "[EMAIL_ADDRESS][DOMAIN_NAME]"
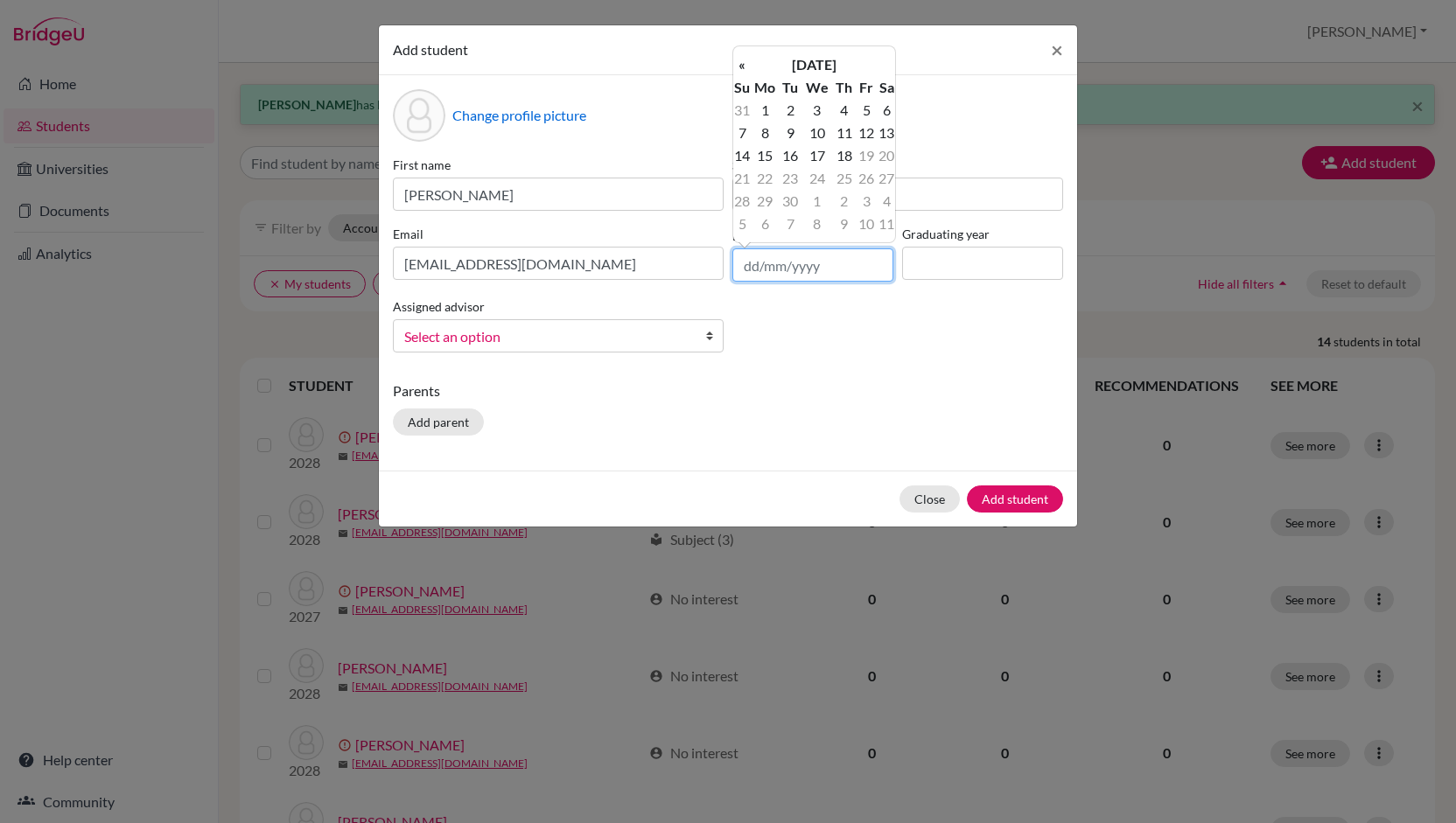
click at [749, 264] on input "text" at bounding box center [813, 265] width 161 height 33
click at [757, 267] on input "text" at bounding box center [813, 265] width 161 height 33
click at [778, 274] on input "07" at bounding box center [813, 265] width 161 height 33
click at [767, 315] on div "First name [PERSON_NAME] [PERSON_NAME] Email [EMAIL_ADDRESS][DOMAIN_NAME] Date …" at bounding box center [727, 261] width 679 height 211
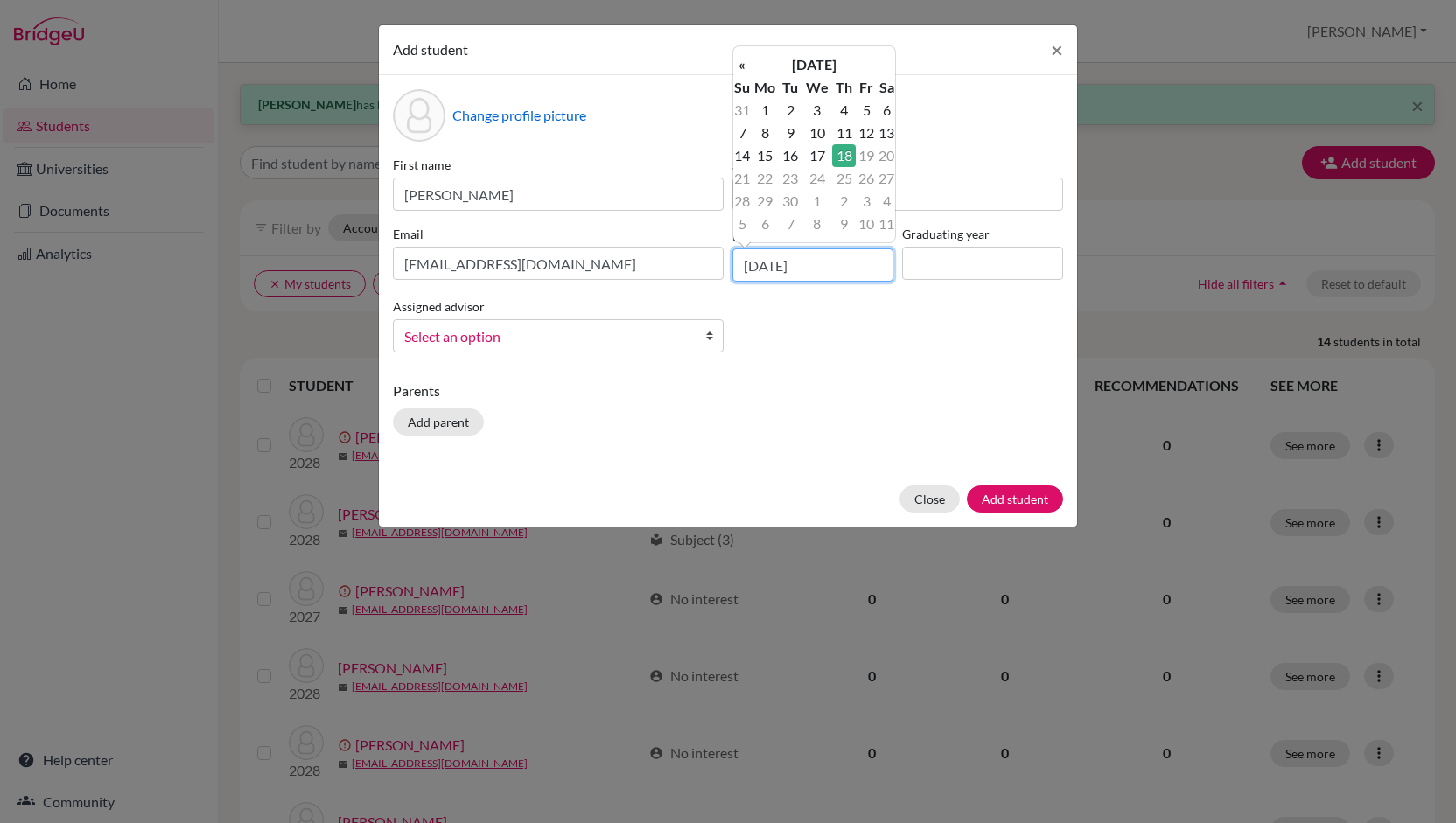
click at [755, 268] on input "[DATE]" at bounding box center [813, 265] width 161 height 33
click at [782, 268] on input "[DATE]" at bounding box center [813, 265] width 161 height 33
click at [828, 265] on input "[DATE]" at bounding box center [813, 265] width 161 height 33
type input "[DATE]"
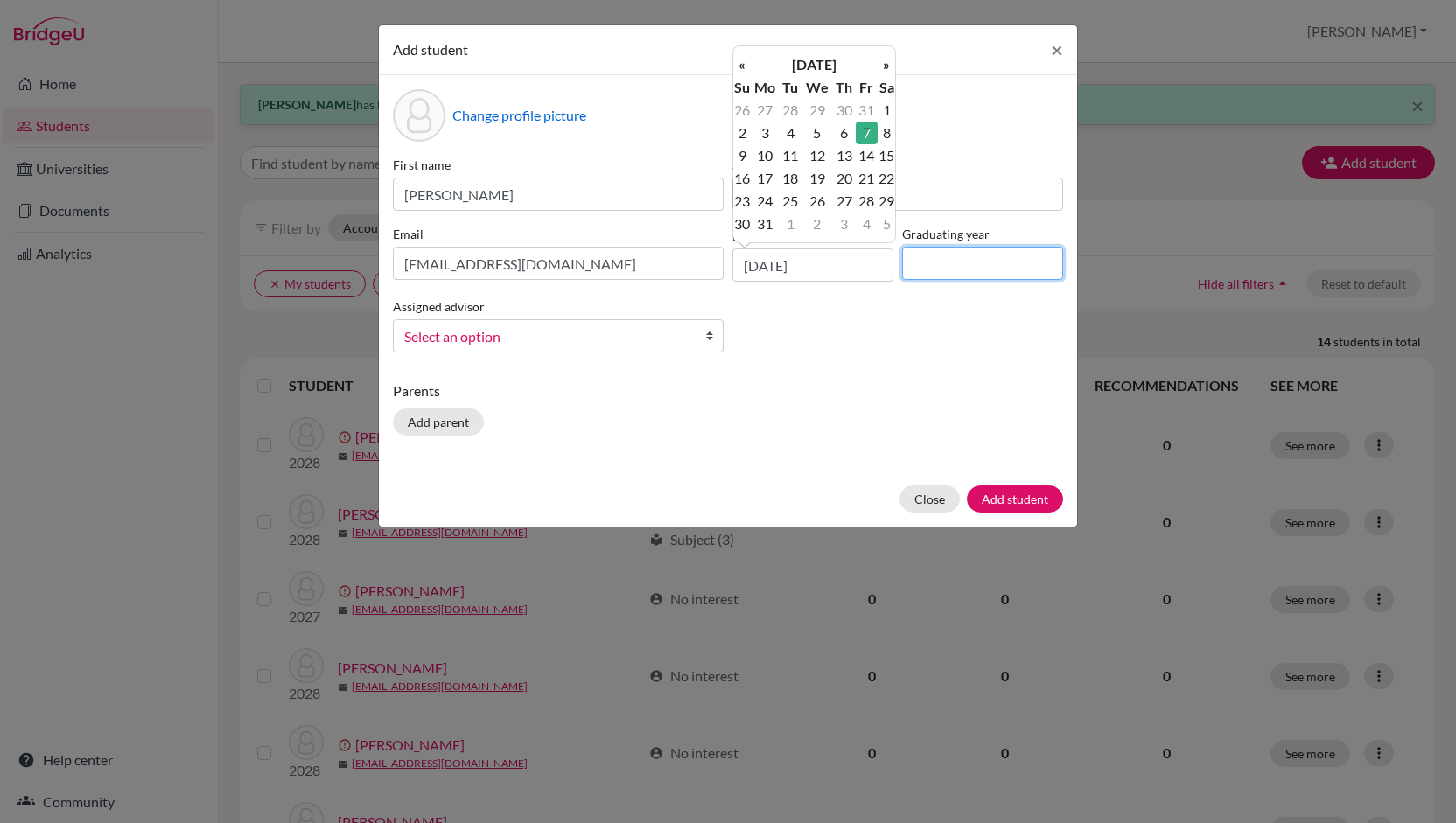
click at [950, 257] on input at bounding box center [982, 263] width 161 height 33
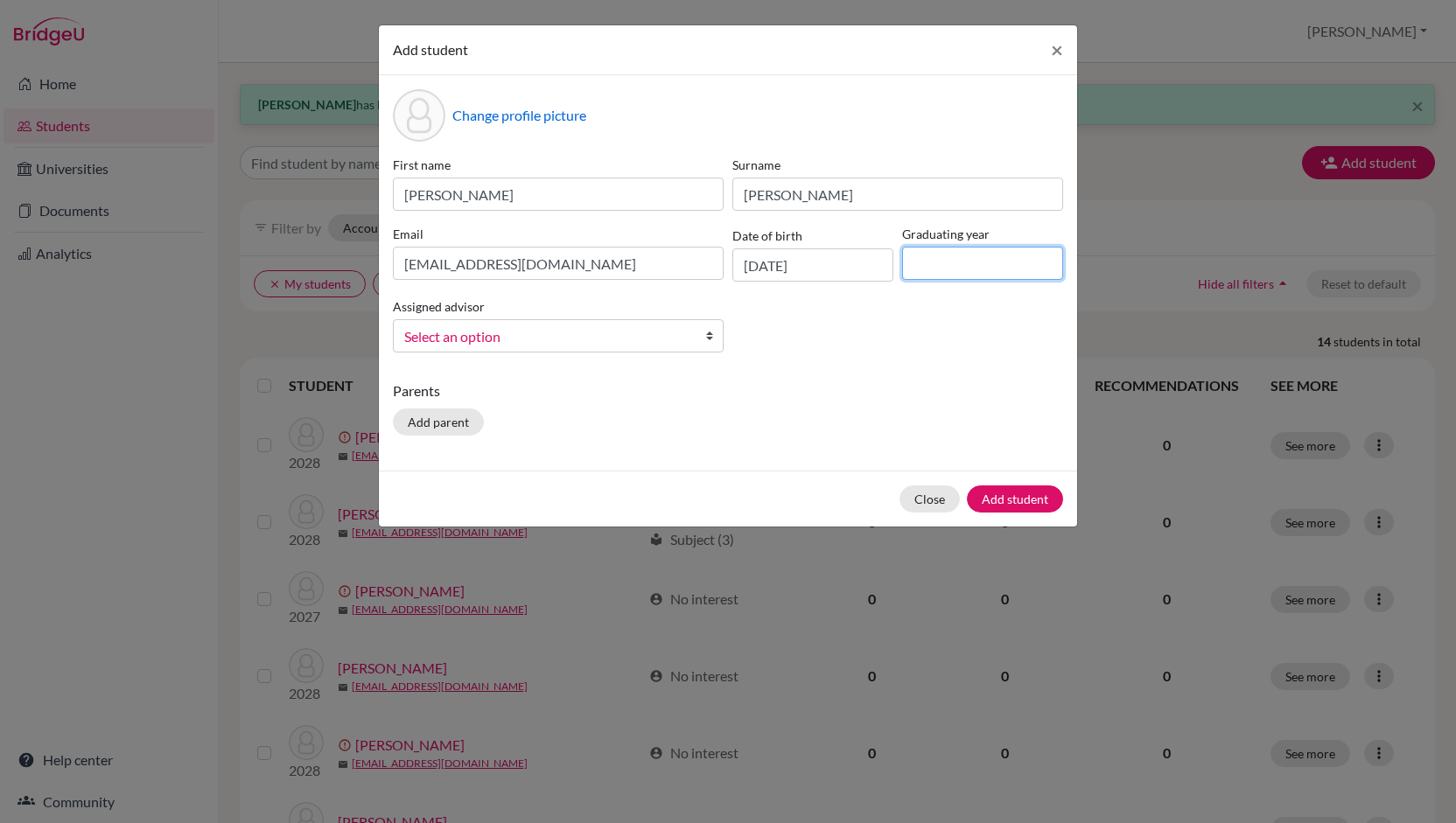
type input "2027"
click at [637, 338] on span "Select an option" at bounding box center [546, 336] width 285 height 22
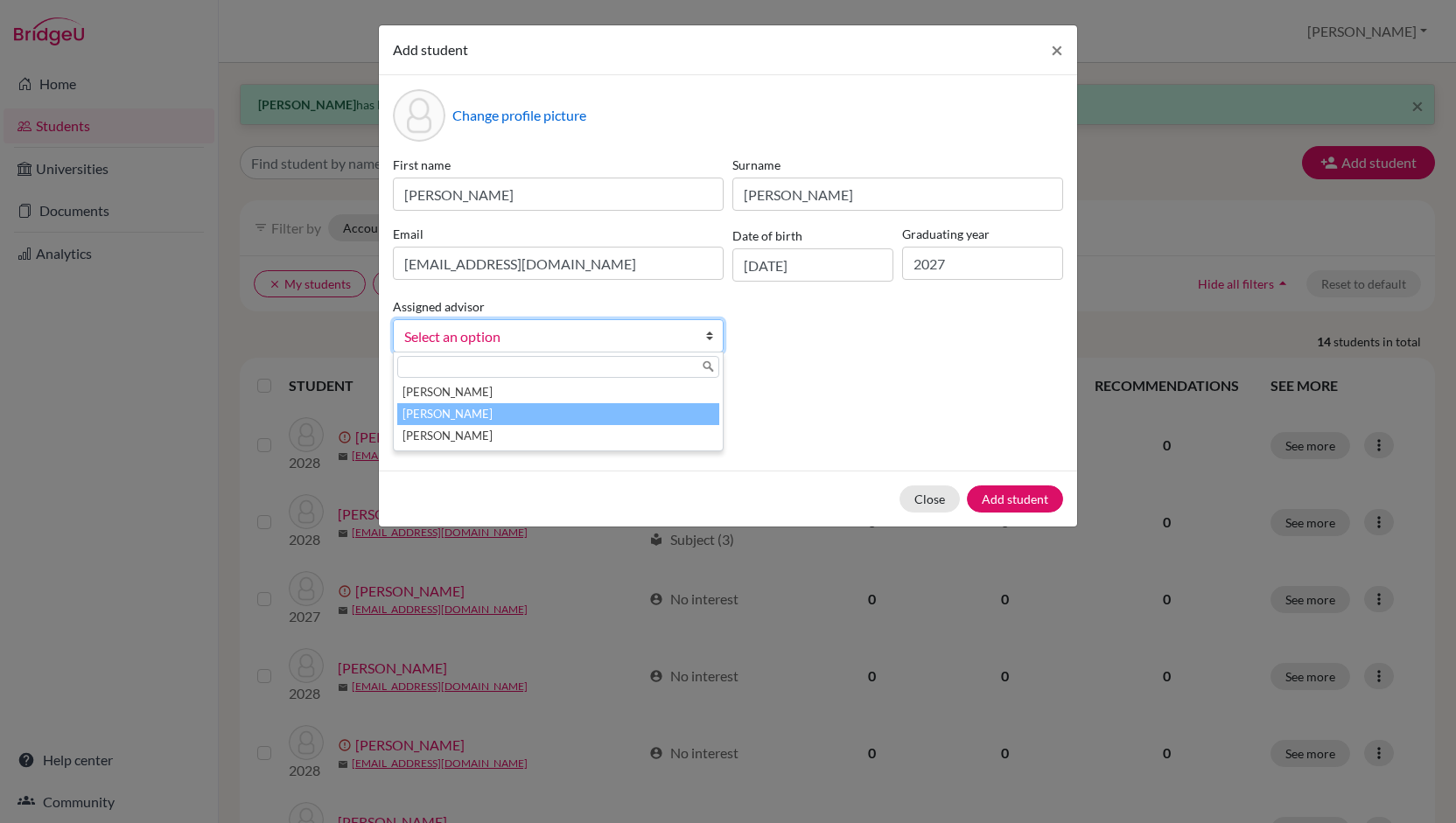
click at [514, 416] on li "[PERSON_NAME]" at bounding box center [558, 414] width 322 height 21
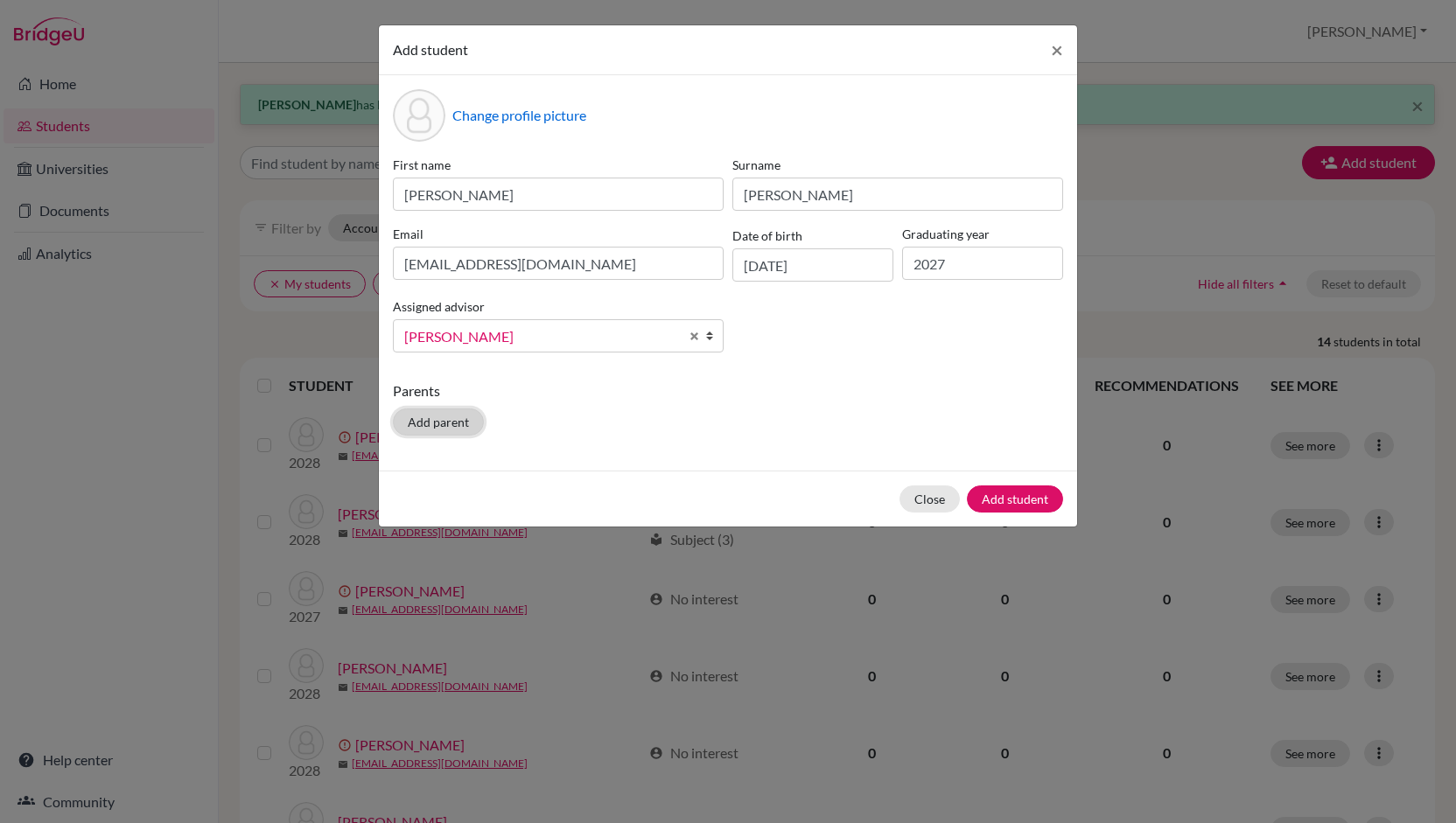
click at [453, 420] on button "Add parent" at bounding box center [438, 422] width 91 height 27
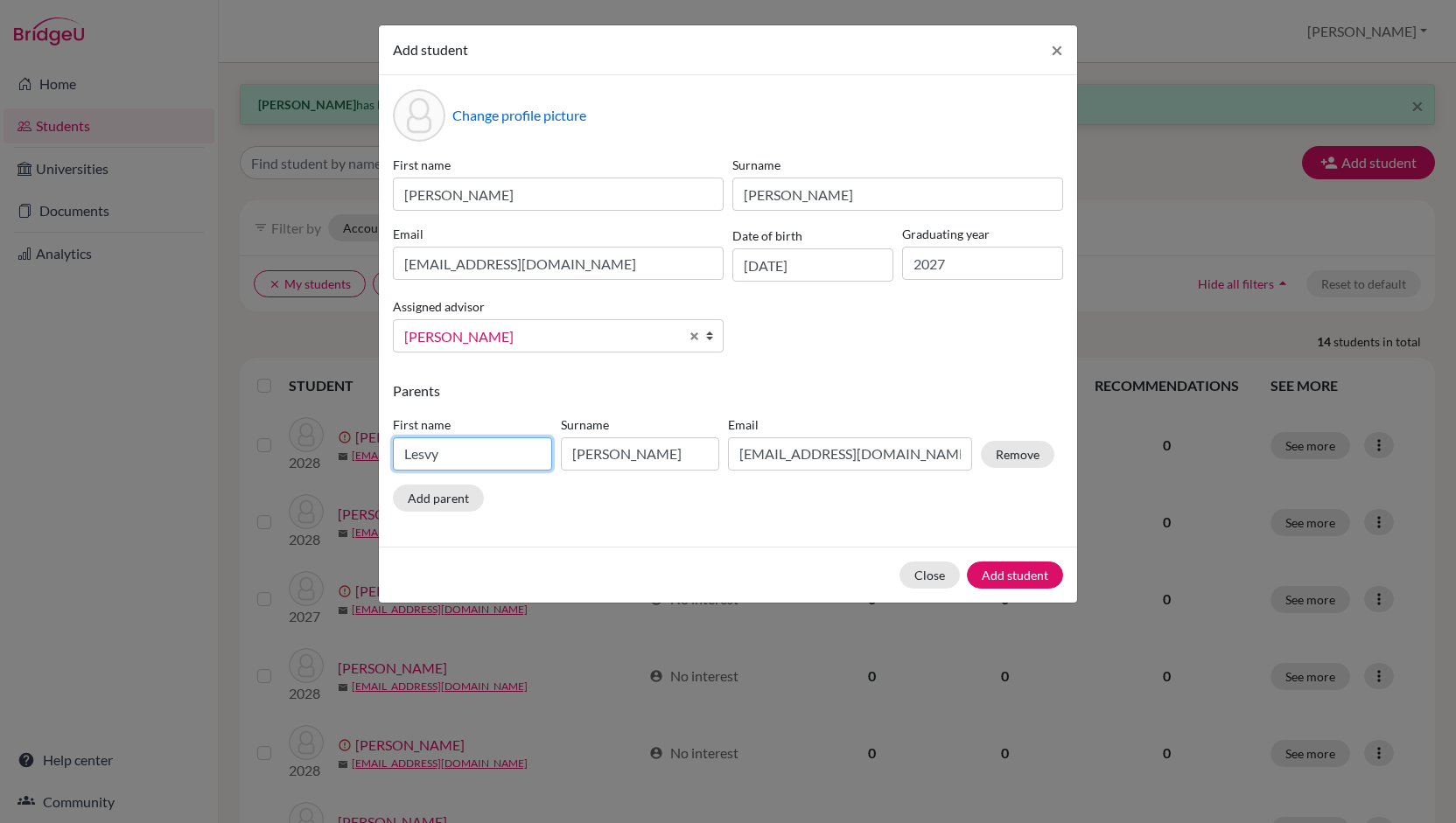
drag, startPoint x: 452, startPoint y: 454, endPoint x: 301, endPoint y: 468, distance: 151.6
click at [301, 468] on div "Add student × Change profile picture First name [PERSON_NAME] [PERSON_NAME] [EM…" at bounding box center [728, 412] width 1456 height 823
type input "[PERSON_NAME]"
drag, startPoint x: 634, startPoint y: 449, endPoint x: 547, endPoint y: 453, distance: 87.1
click at [547, 453] on div "First name [PERSON_NAME] Surname [PERSON_NAME] Email [EMAIL_ADDRESS][DOMAIN_NAM…" at bounding box center [723, 446] width 670 height 76
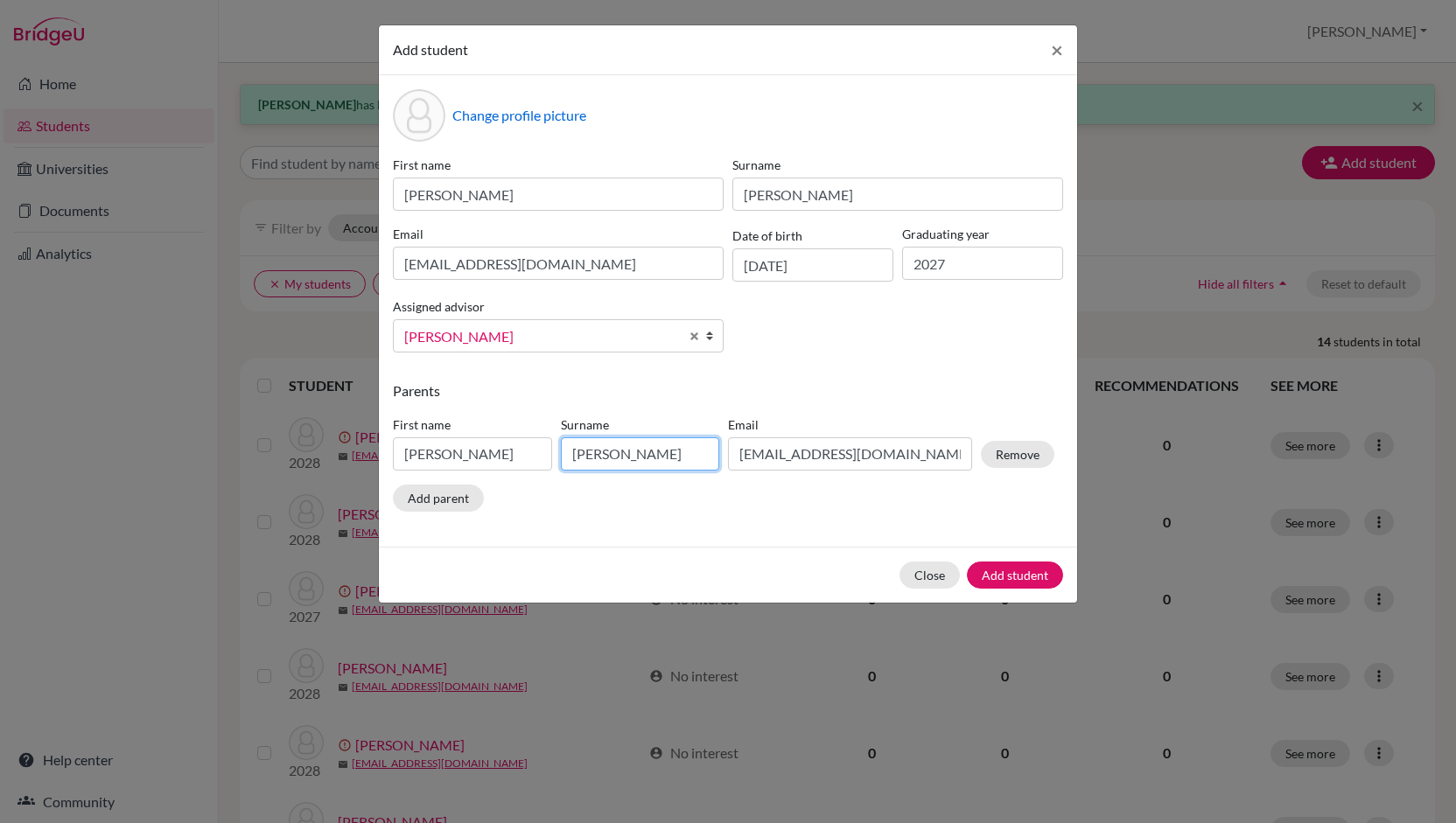
type input "[PERSON_NAME]"
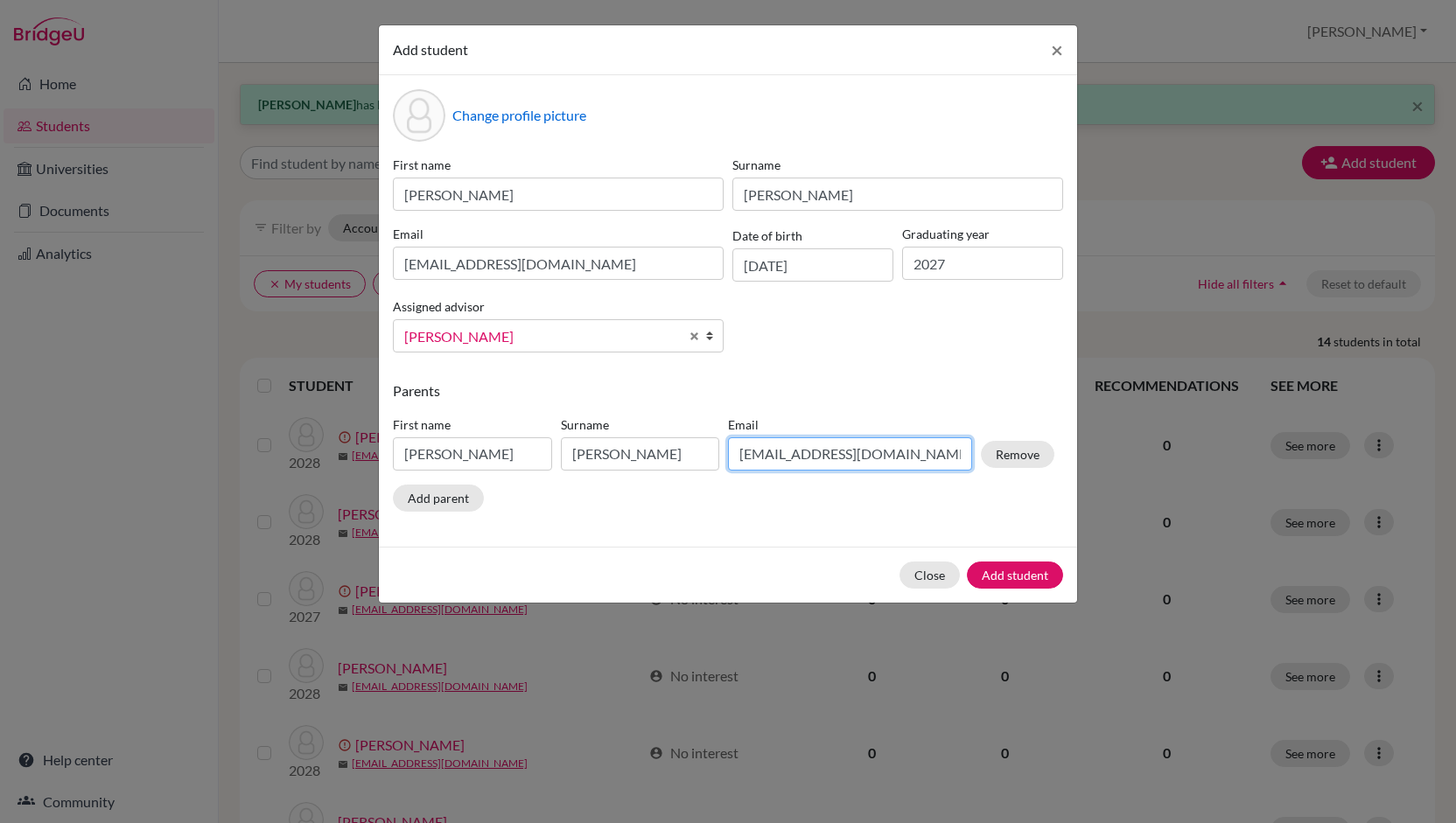
click at [775, 459] on input "[EMAIL_ADDRESS][DOMAIN_NAME]" at bounding box center [850, 454] width 244 height 33
type input "@[DOMAIN_NAME]"
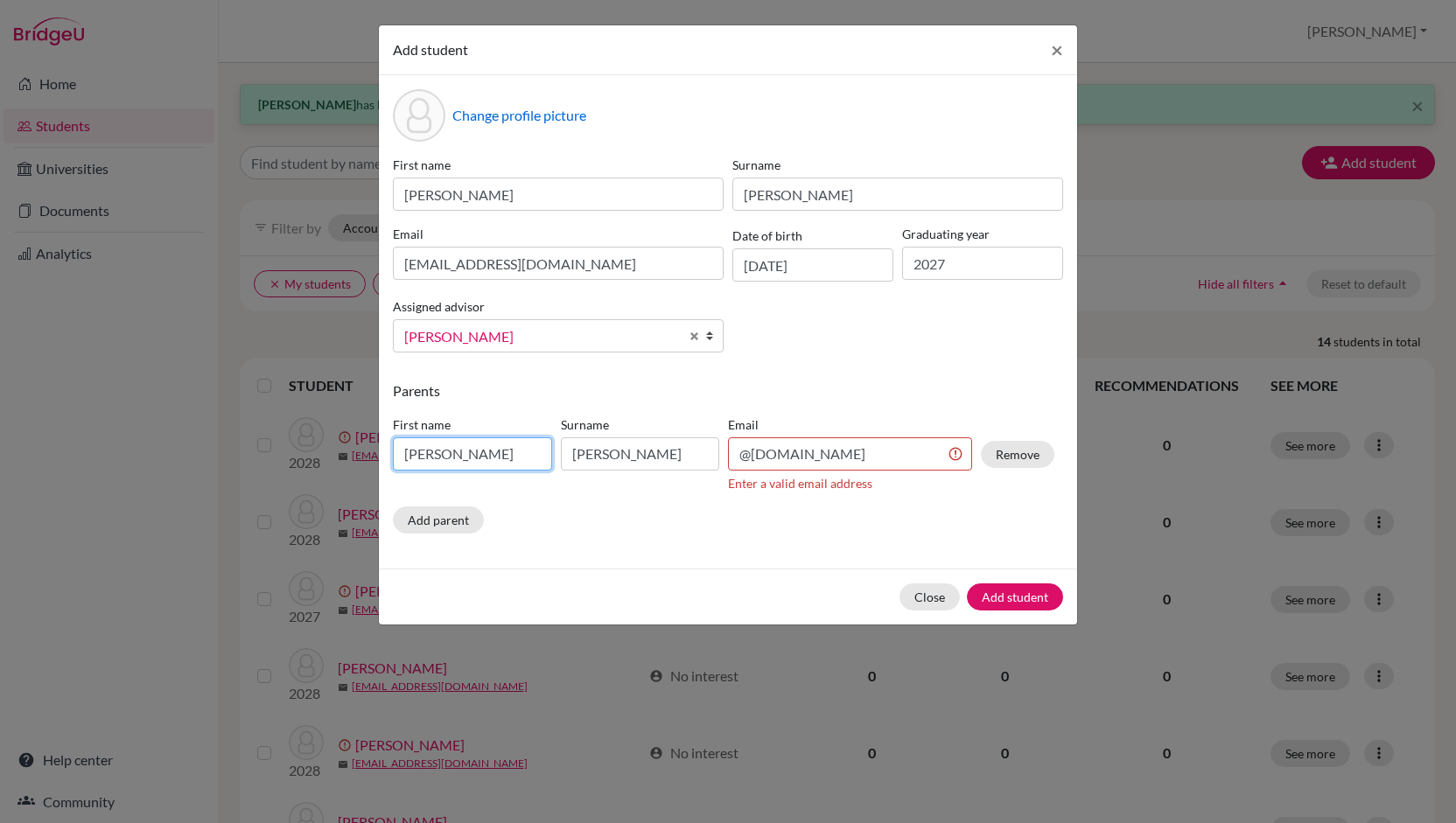
drag, startPoint x: 481, startPoint y: 453, endPoint x: 317, endPoint y: 444, distance: 164.2
click at [317, 444] on div "Add student × Change profile picture First name [PERSON_NAME] [PERSON_NAME] [EM…" at bounding box center [728, 412] width 1456 height 823
type input "[PERSON_NAME]"
drag, startPoint x: 624, startPoint y: 463, endPoint x: 576, endPoint y: 456, distance: 48.5
click at [576, 456] on input "[PERSON_NAME]" at bounding box center [640, 454] width 159 height 33
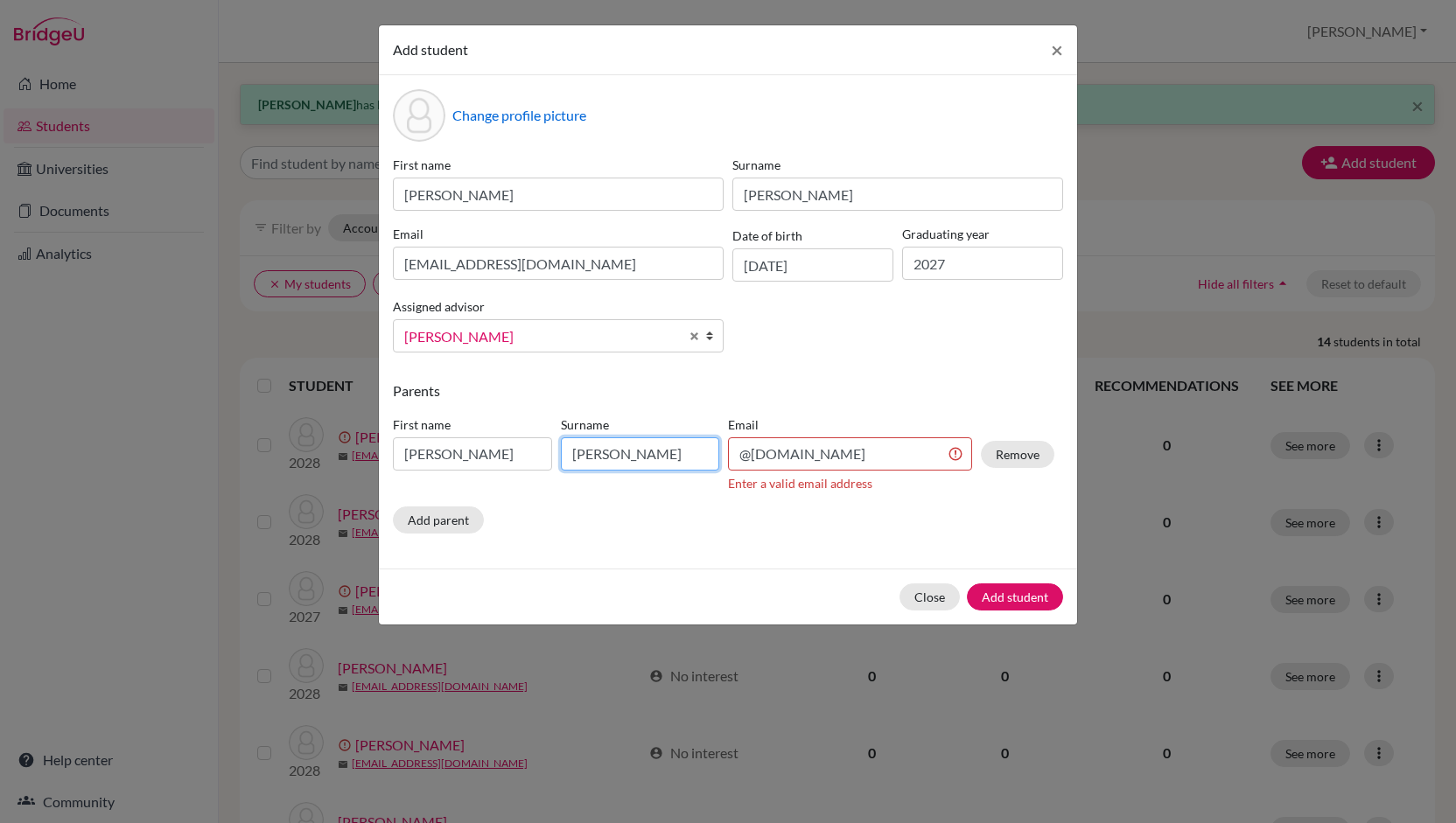
type input "[PERSON_NAME]"
click at [739, 453] on input "@[DOMAIN_NAME]" at bounding box center [850, 454] width 244 height 33
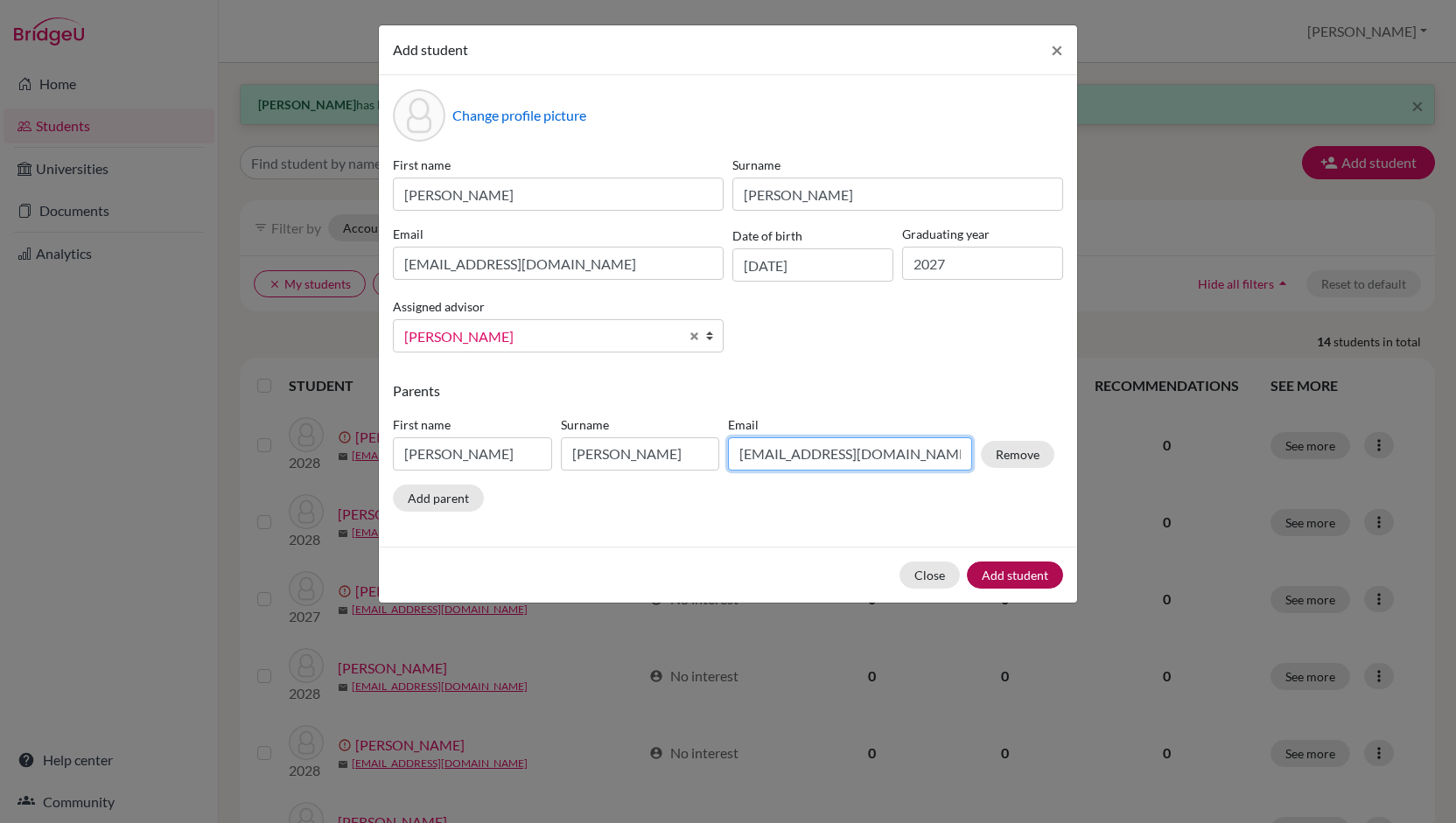
type input "[EMAIL_ADDRESS][DOMAIN_NAME]"
click at [1027, 570] on button "Add student" at bounding box center [1015, 575] width 97 height 27
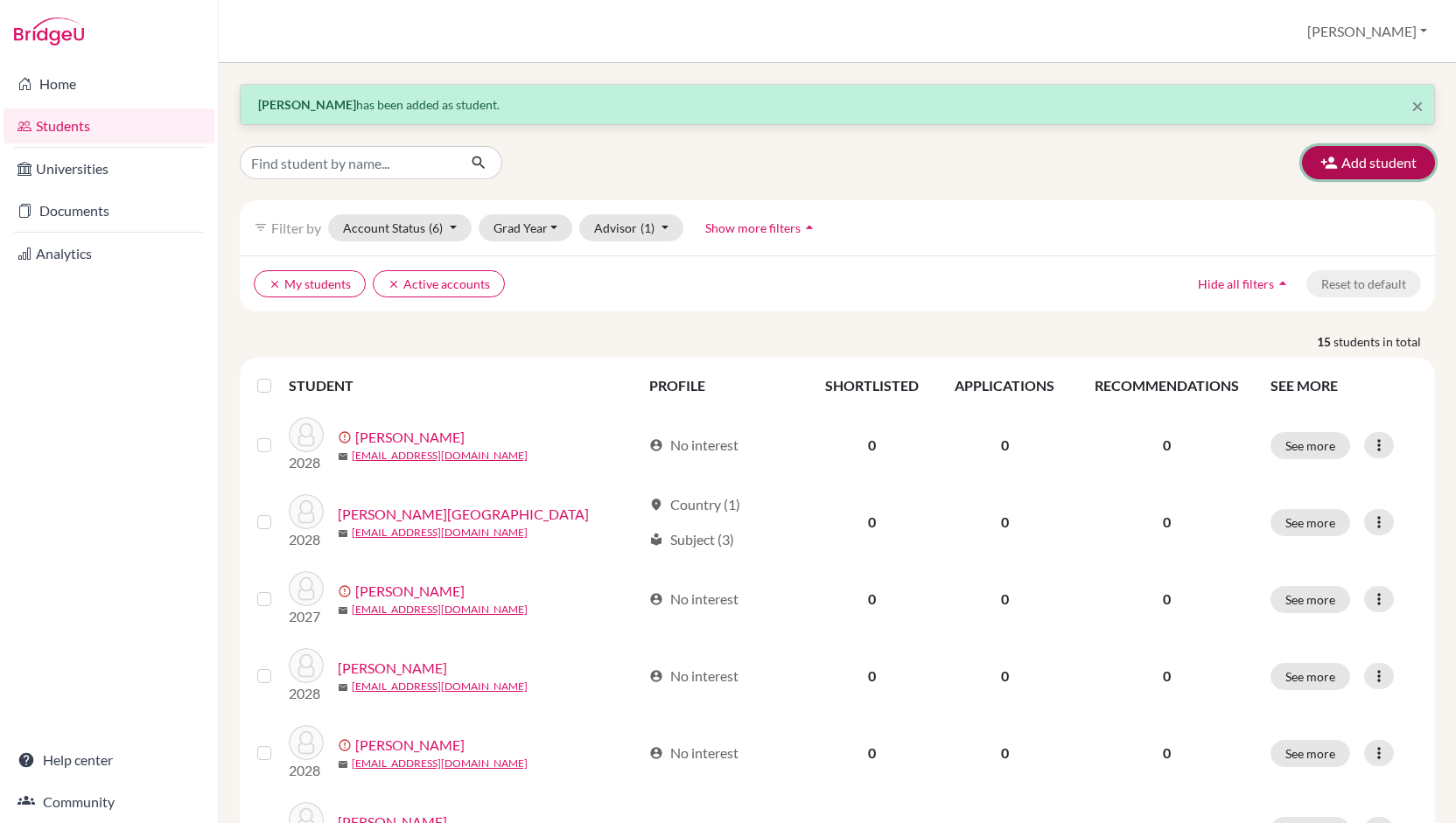
click at [1348, 166] on button "Add student" at bounding box center [1367, 162] width 133 height 33
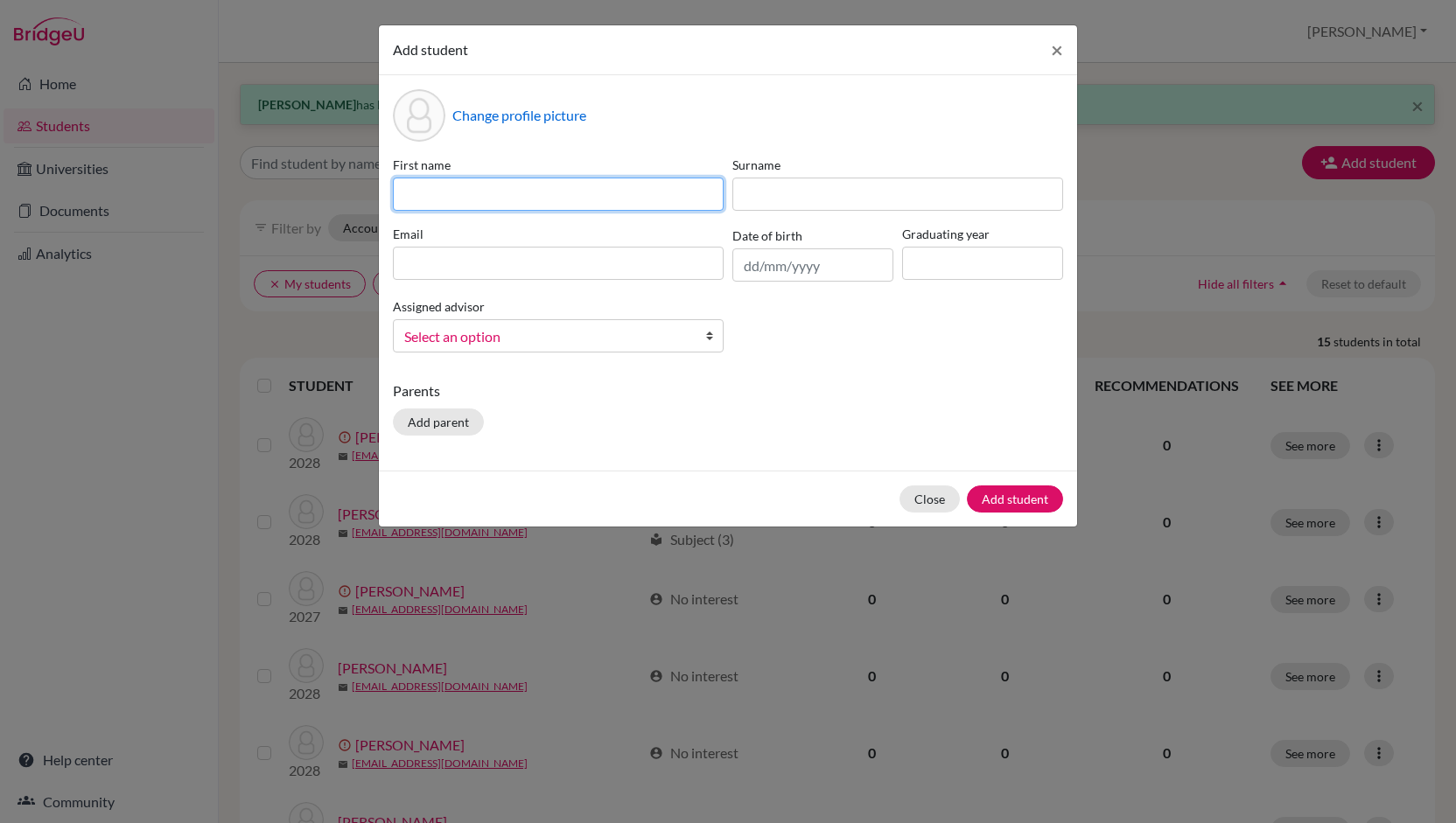
click at [656, 196] on input at bounding box center [558, 194] width 331 height 33
type input "[PERSON_NAME]"
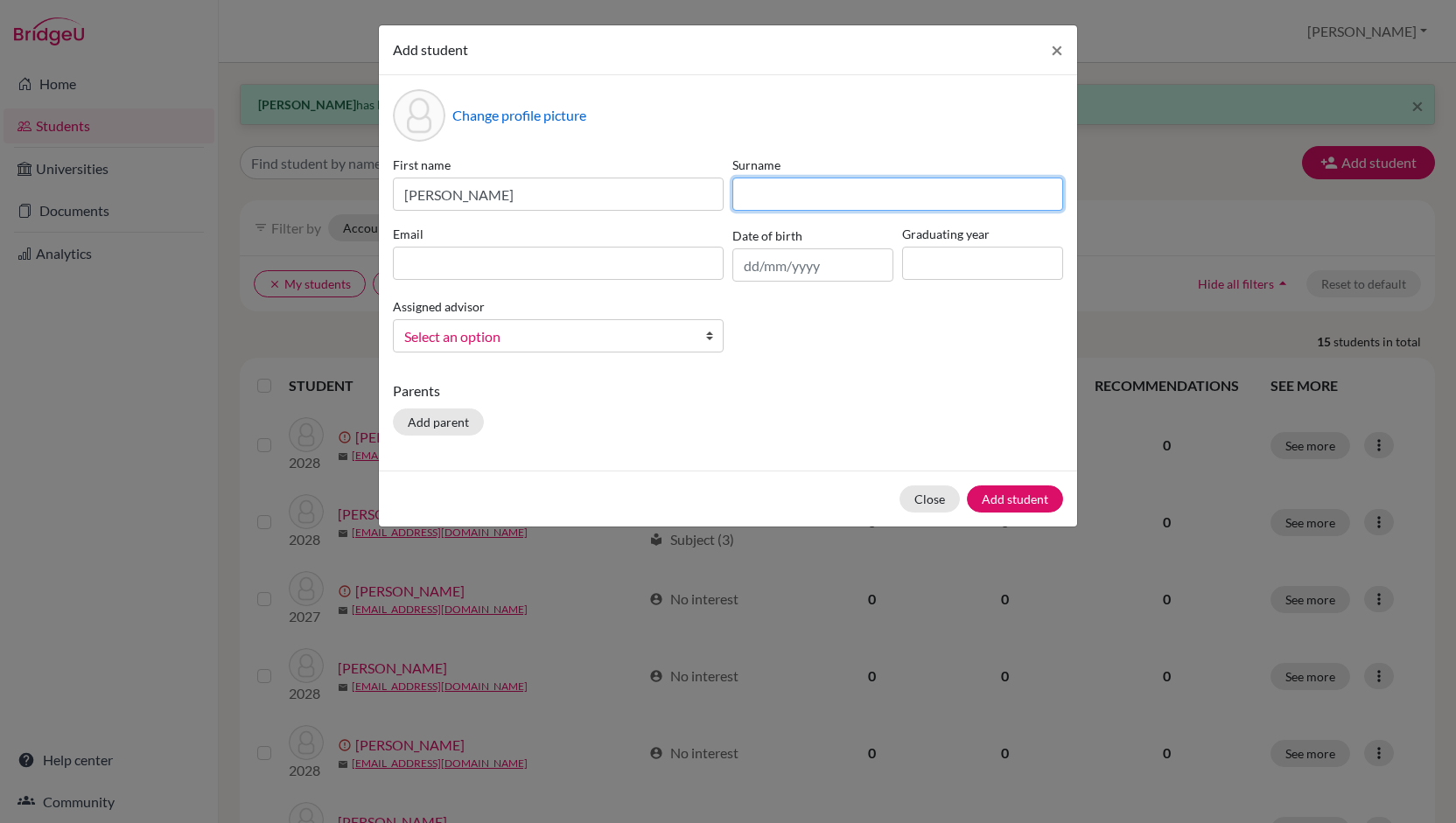
click at [801, 189] on input at bounding box center [898, 194] width 331 height 33
type input "[PERSON_NAME]"
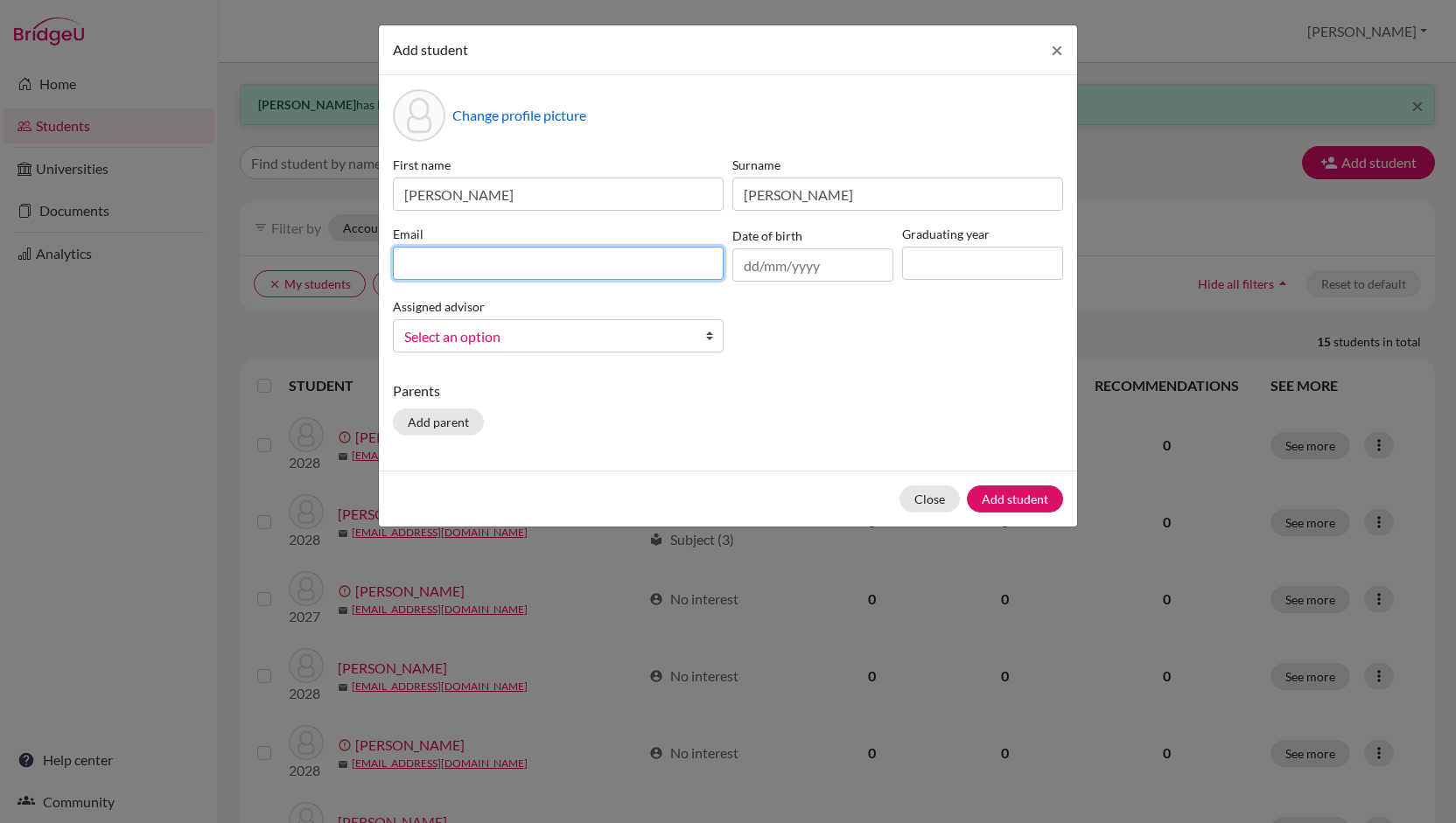
click at [649, 261] on input at bounding box center [558, 263] width 331 height 33
type input "[EMAIL_ADDRESS][DOMAIN_NAME]"
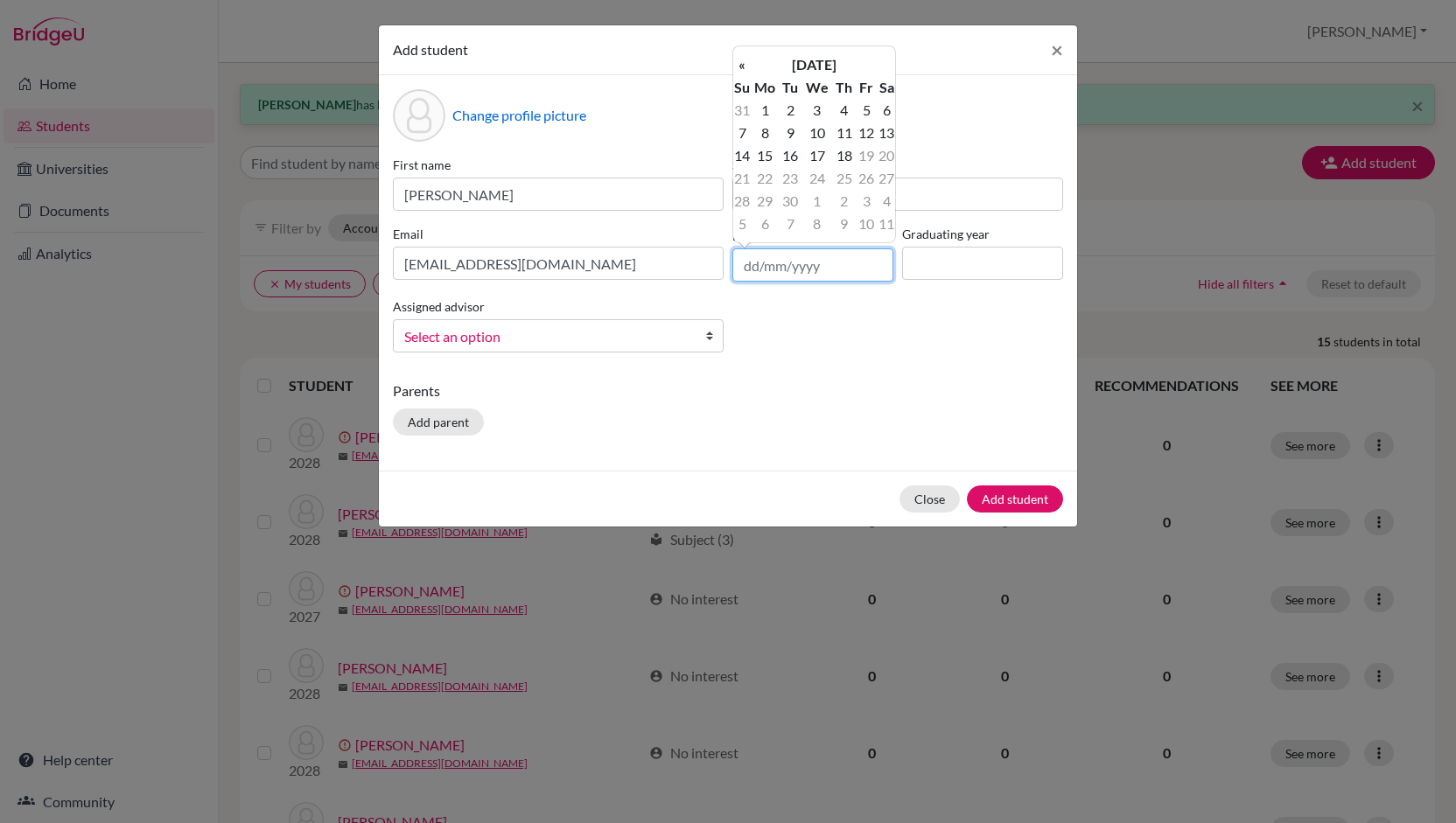
click at [757, 267] on input "text" at bounding box center [813, 265] width 161 height 33
click at [789, 261] on input "08" at bounding box center [813, 265] width 161 height 33
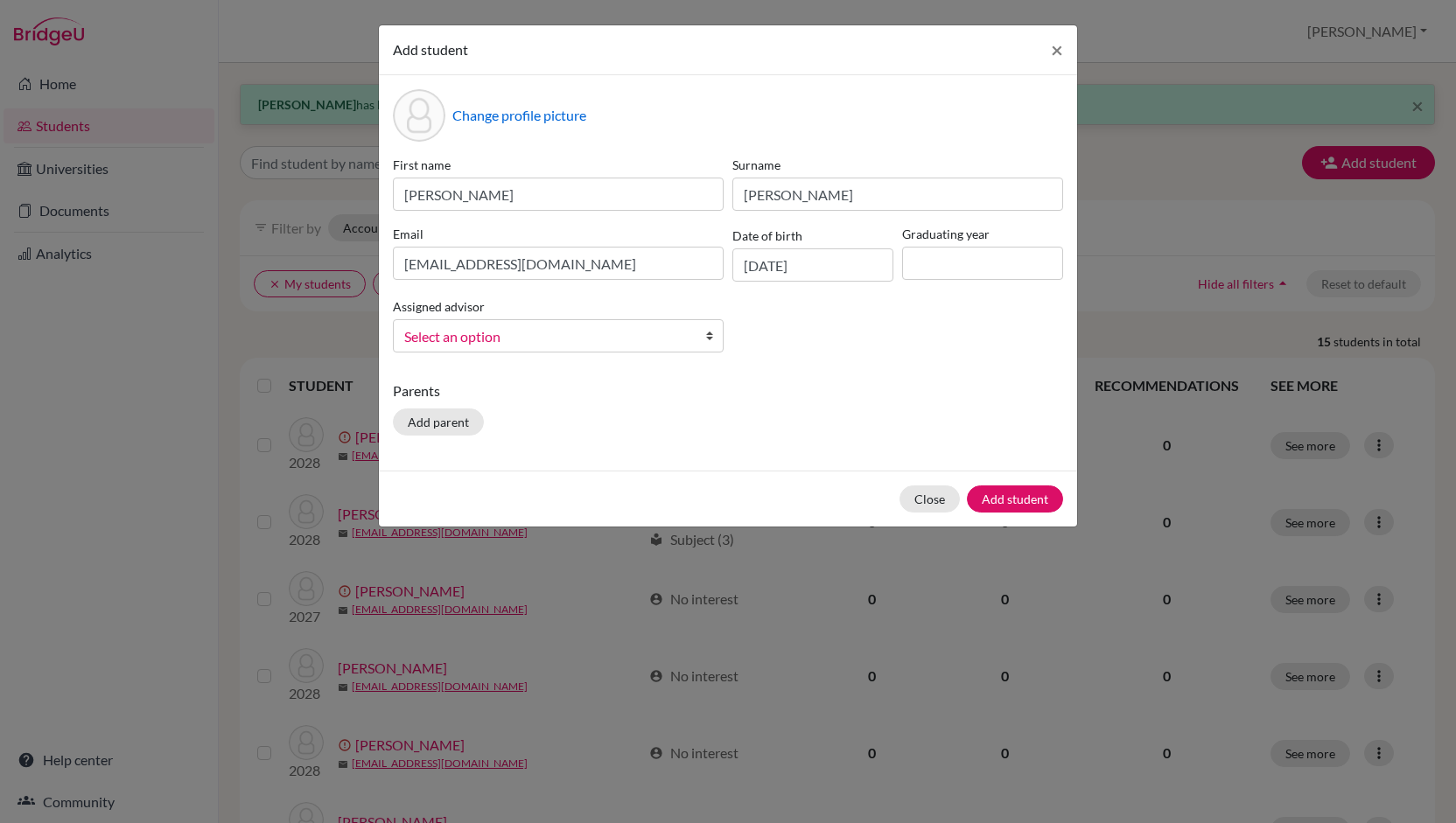
click at [769, 288] on div "First name [PERSON_NAME] Surname [PERSON_NAME] Email [EMAIL_ADDRESS][DOMAIN_NAM…" at bounding box center [727, 261] width 679 height 211
click at [755, 267] on input "[DATE]" at bounding box center [813, 265] width 161 height 33
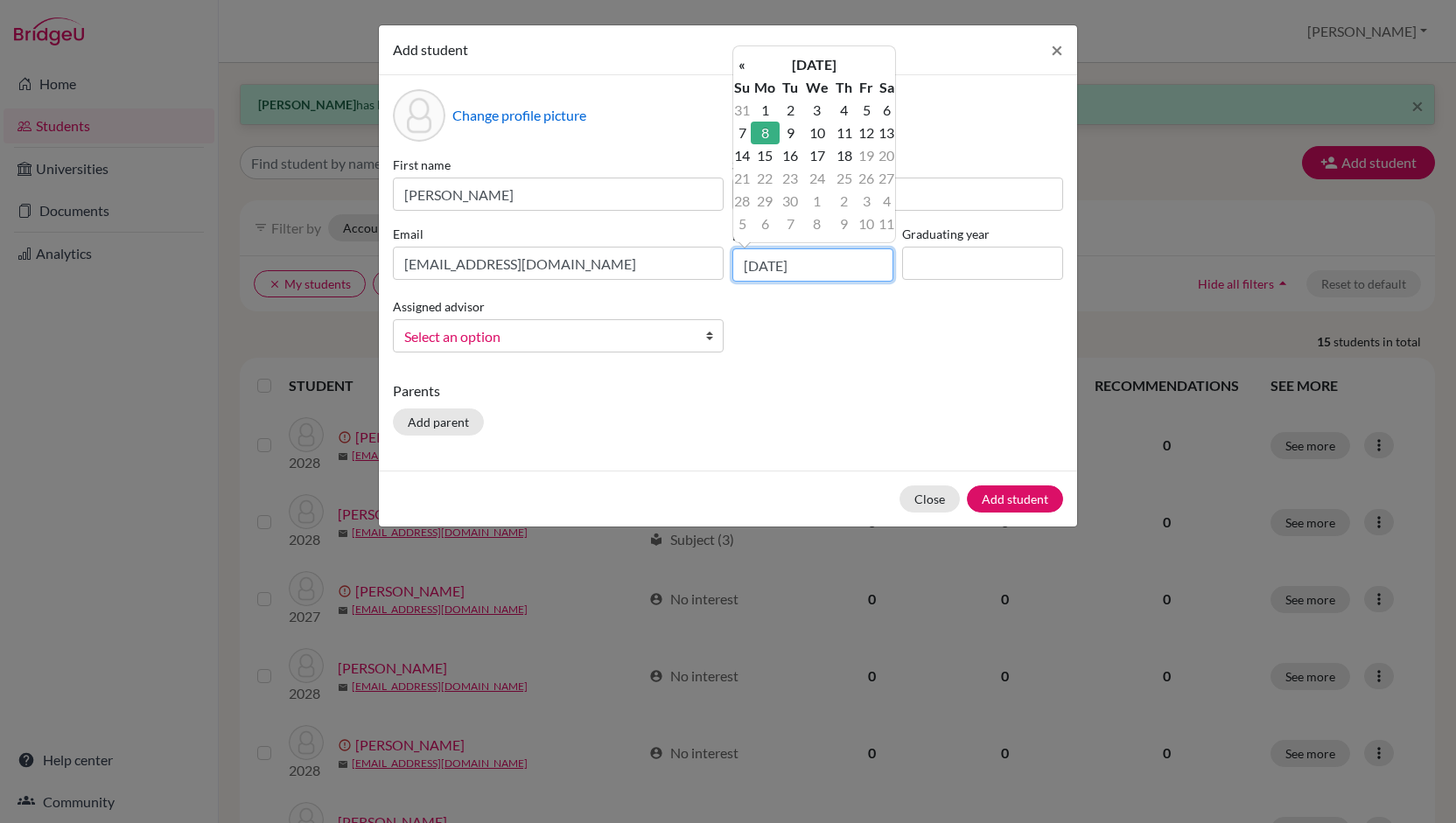
click at [782, 265] on input "[DATE]" at bounding box center [813, 265] width 161 height 33
click at [831, 270] on input "[DATE]" at bounding box center [813, 265] width 161 height 33
type input "[DATE]"
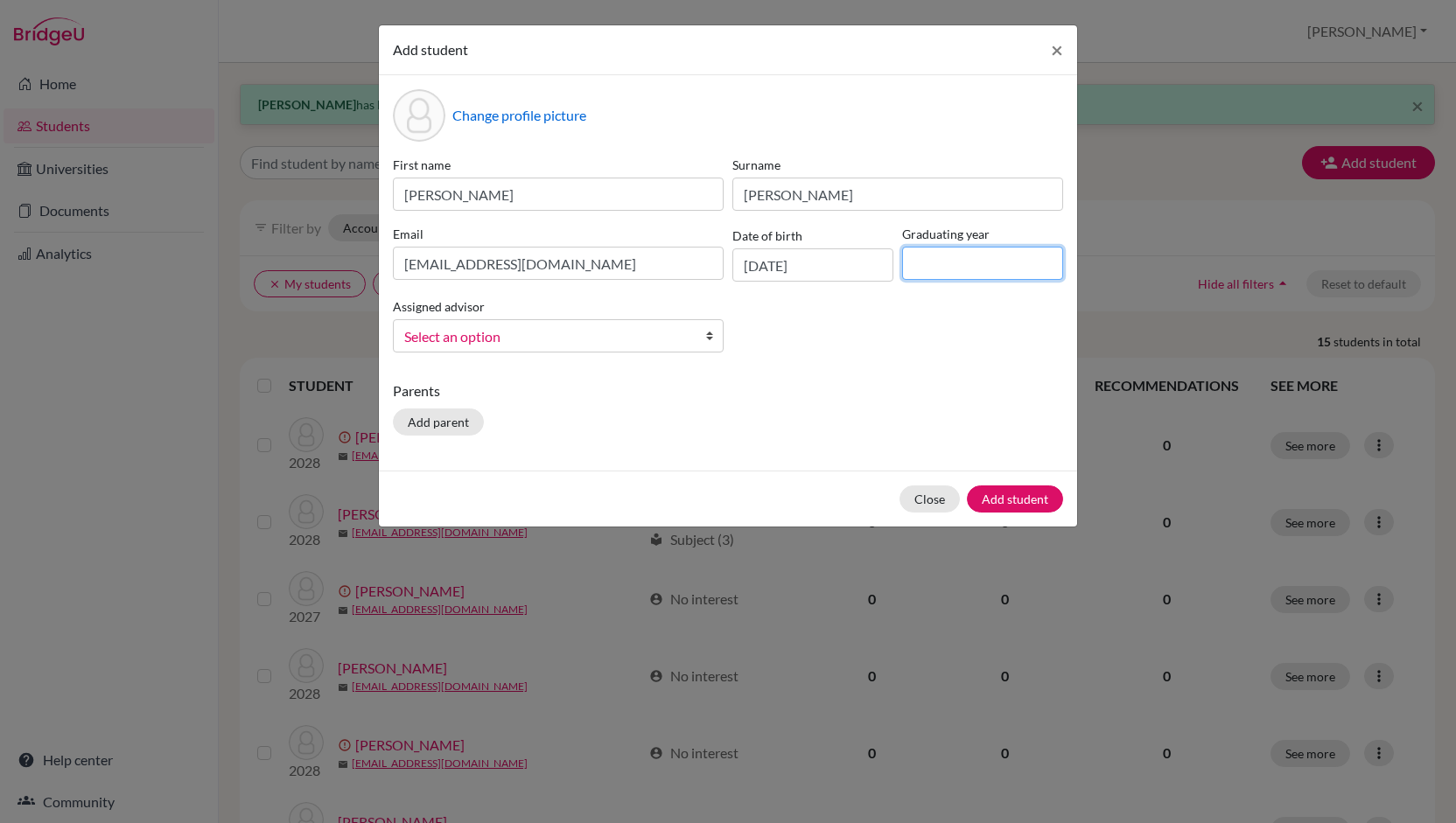
click at [953, 268] on input at bounding box center [982, 263] width 161 height 33
type input "2027"
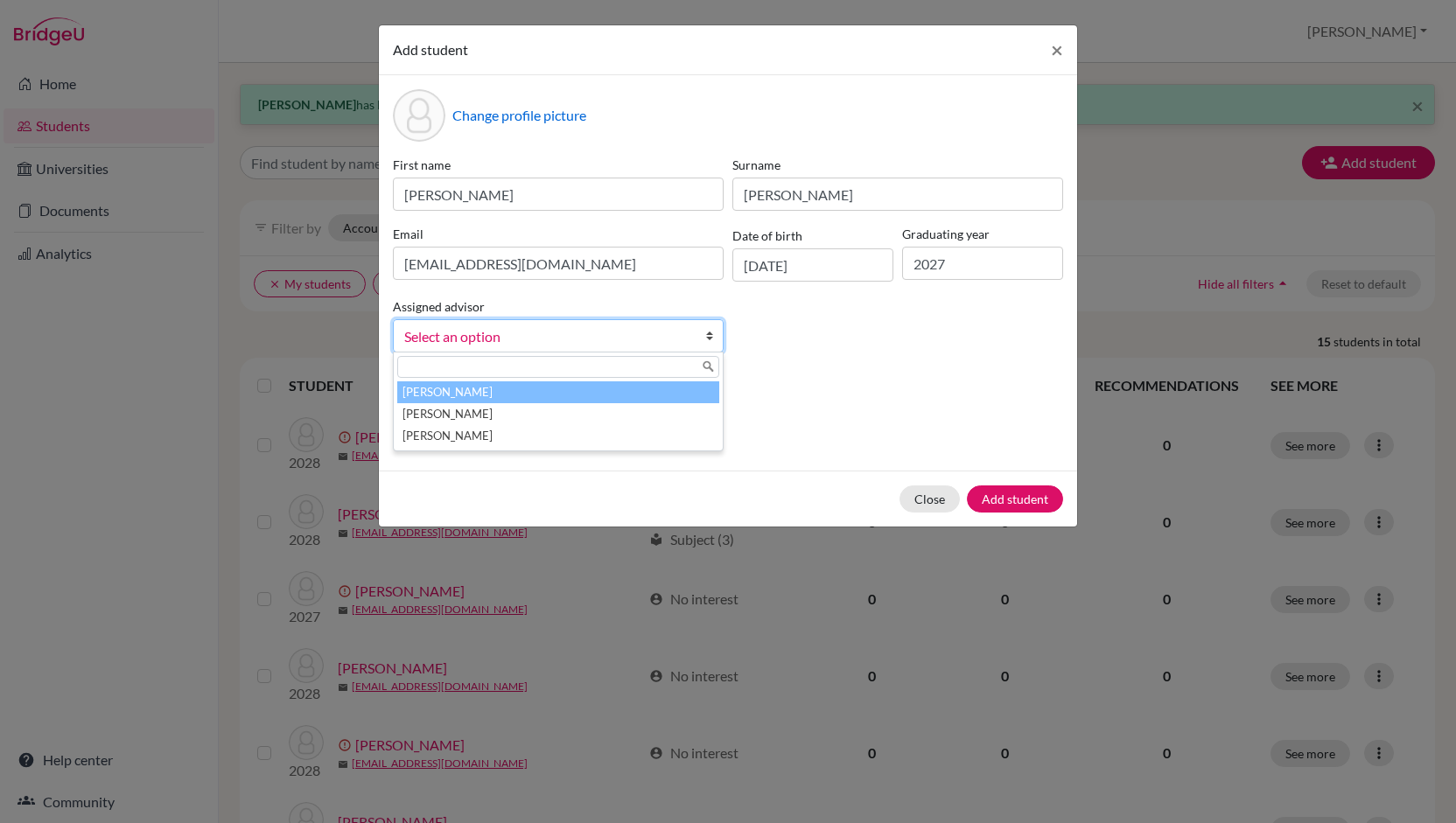
click at [677, 340] on span "Select an option" at bounding box center [546, 336] width 285 height 22
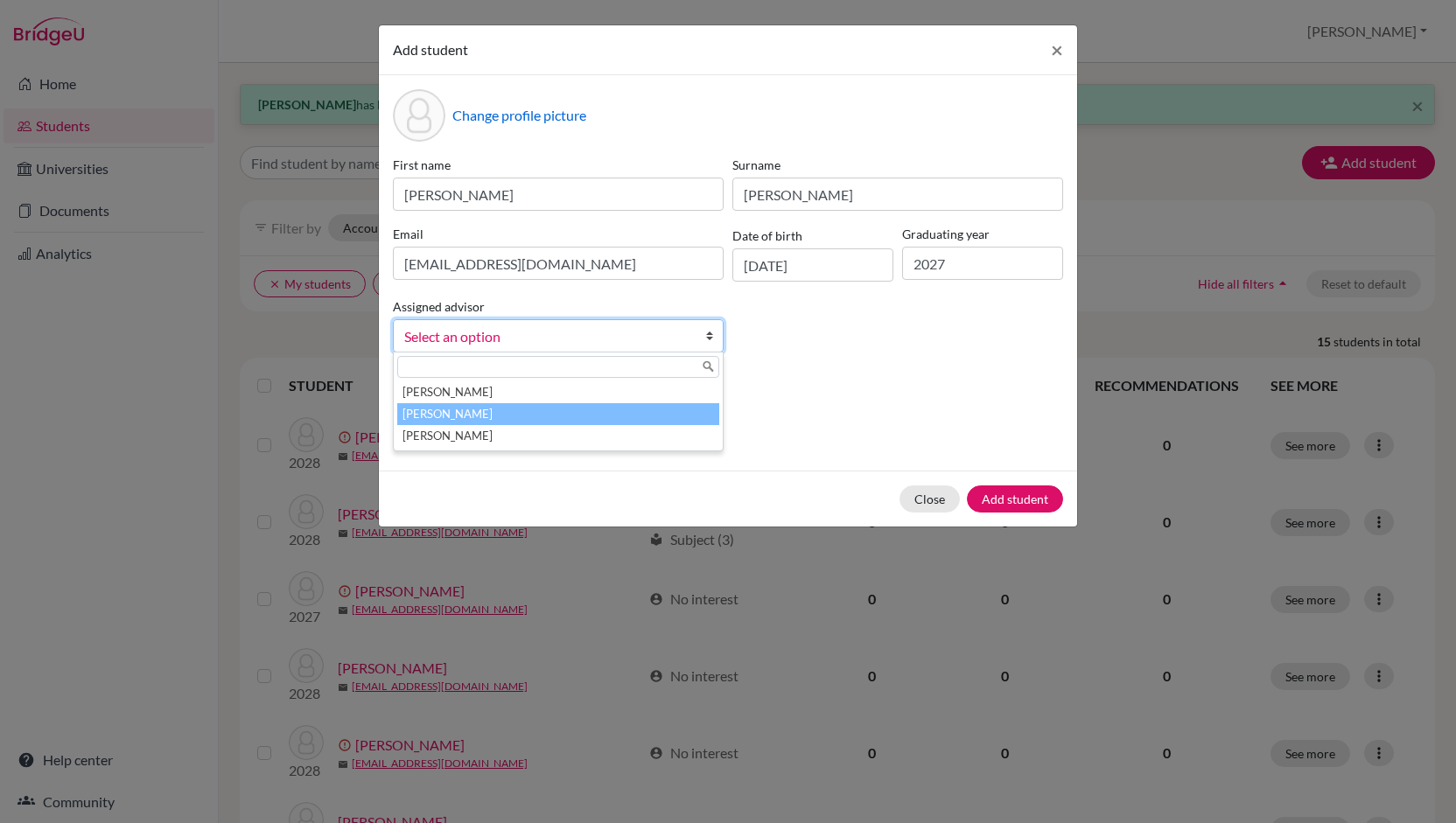
click at [564, 418] on li "[PERSON_NAME]" at bounding box center [558, 414] width 322 height 21
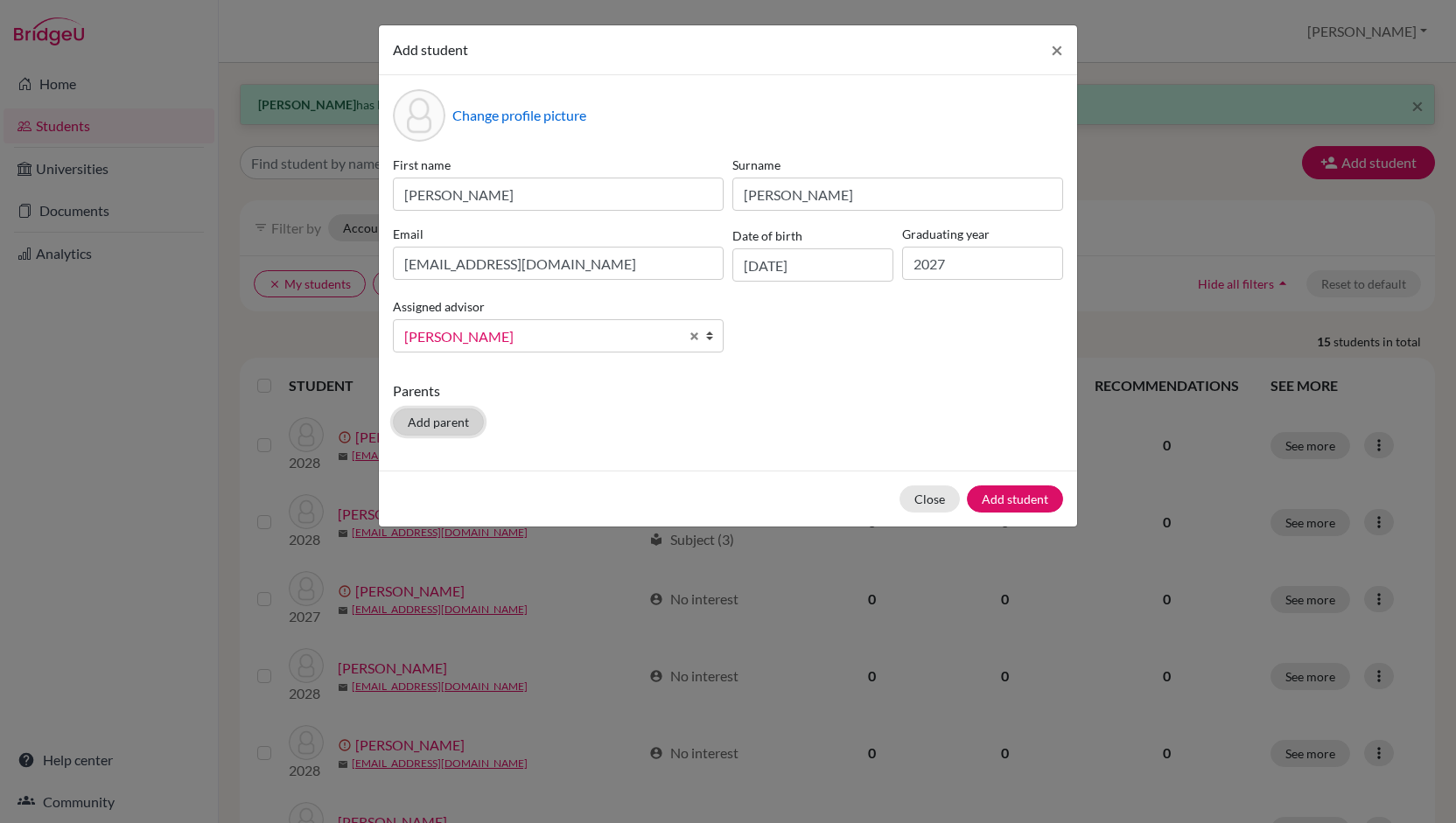
click at [433, 427] on button "Add parent" at bounding box center [438, 422] width 91 height 27
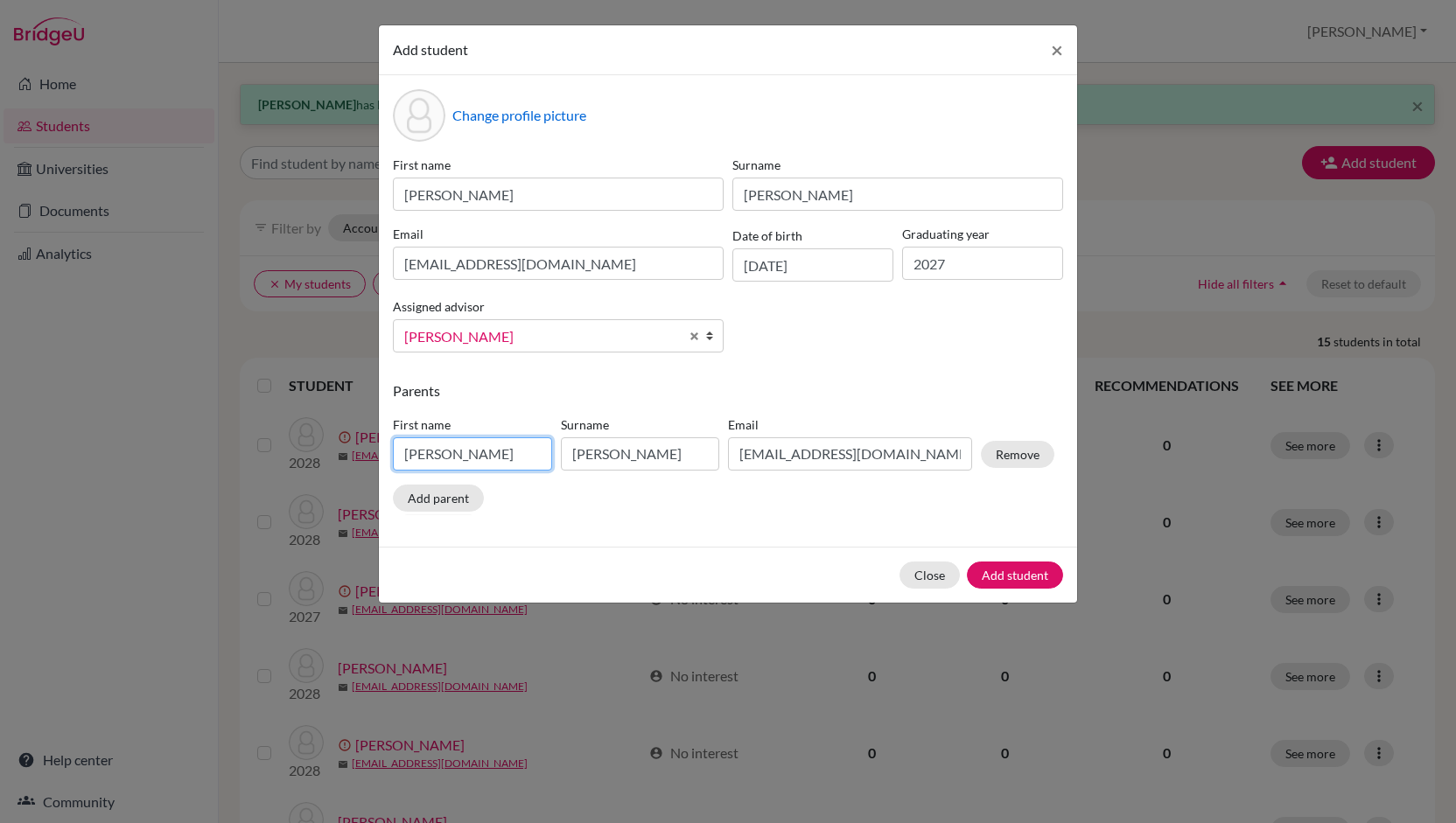
click at [454, 465] on input "[PERSON_NAME]" at bounding box center [472, 454] width 159 height 33
type input "J"
type input "[PERSON_NAME]"
click at [639, 454] on input "[PERSON_NAME]" at bounding box center [640, 454] width 159 height 33
type input "Z"
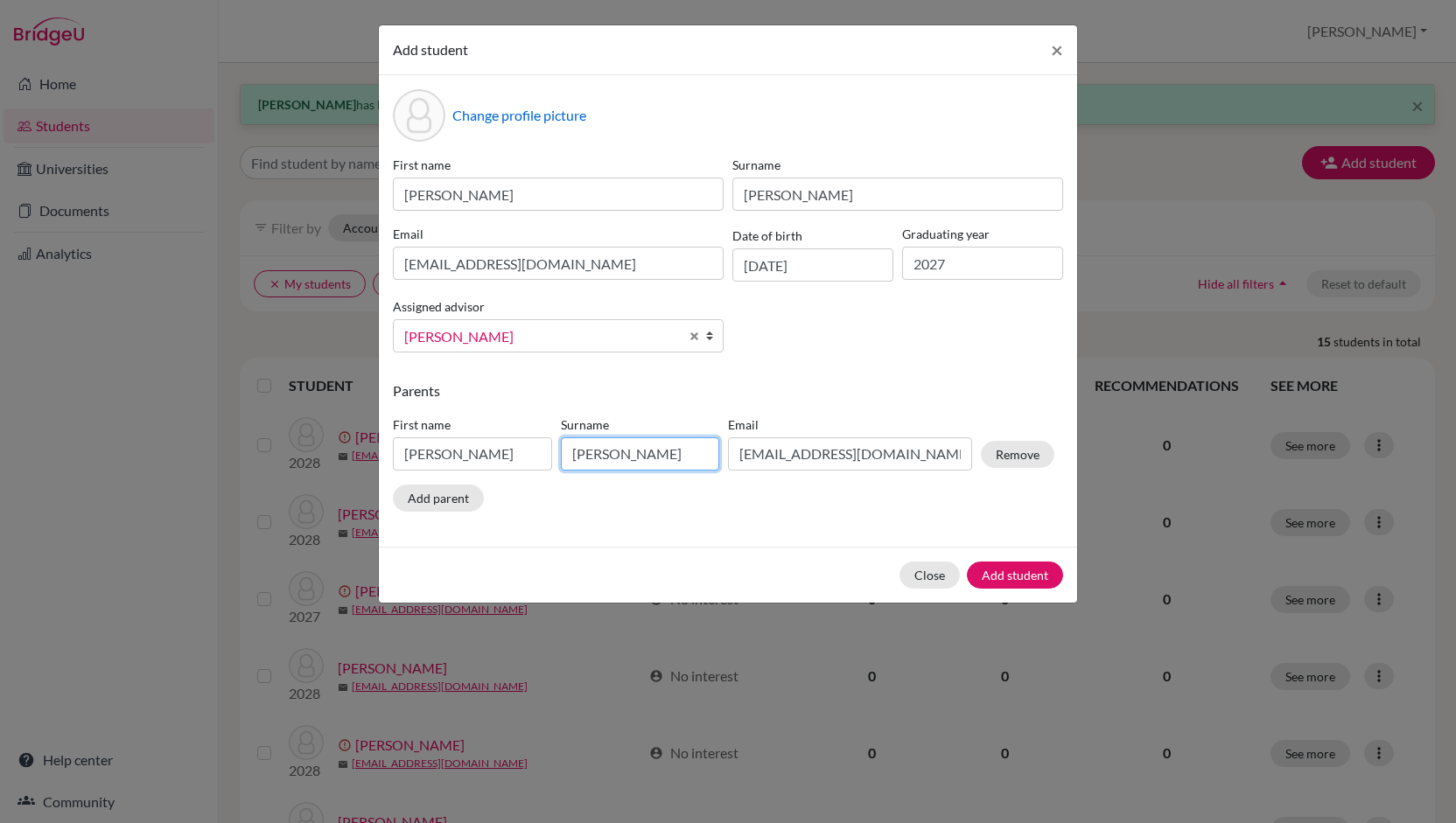
type input "[PERSON_NAME]"
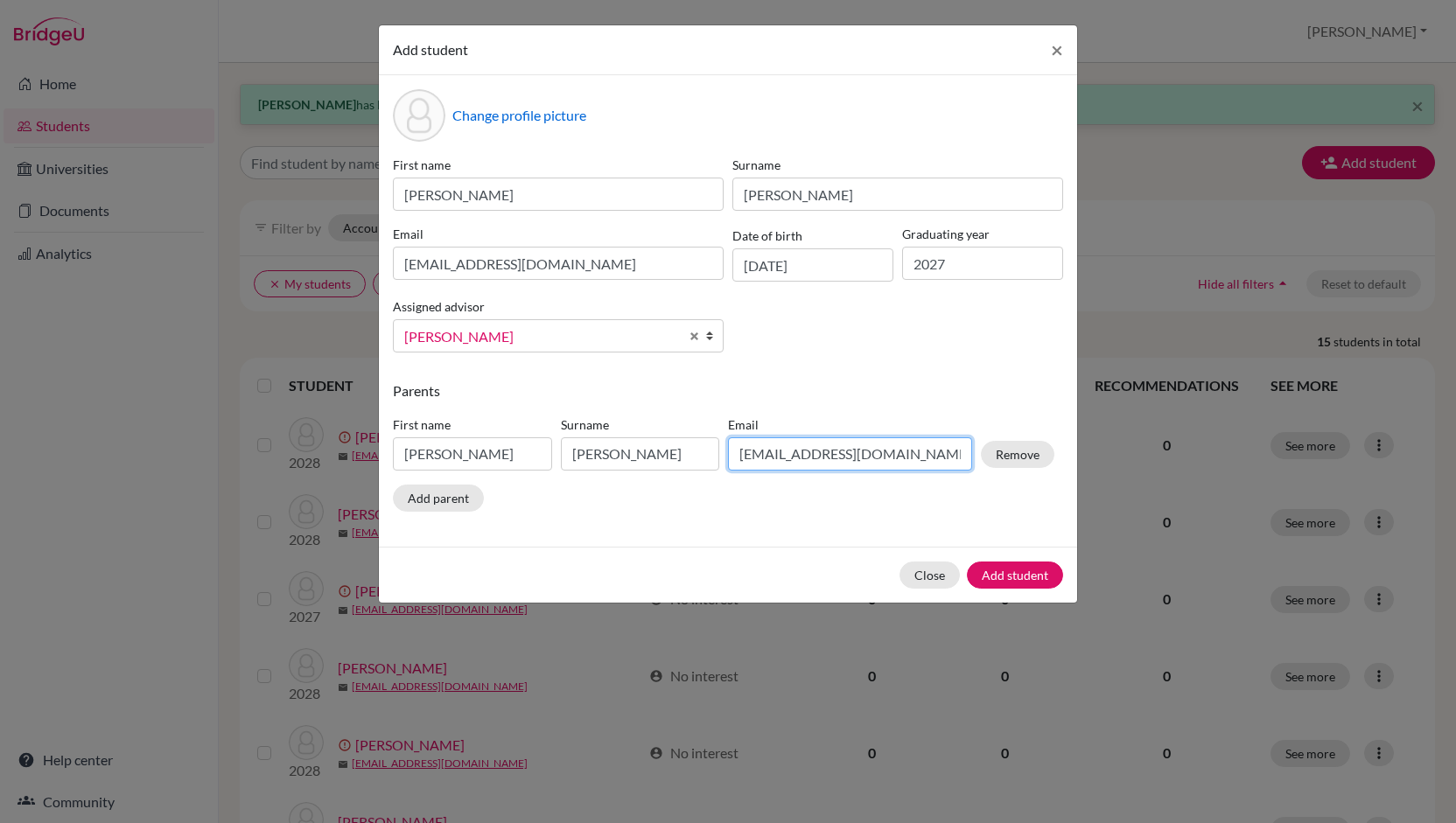
drag, startPoint x: 862, startPoint y: 456, endPoint x: 619, endPoint y: 471, distance: 243.5
click at [619, 471] on div "First name [PERSON_NAME] Surname [PERSON_NAME] Email [EMAIL_ADDRESS][DOMAIN_NAM…" at bounding box center [723, 446] width 670 height 76
click at [853, 455] on input "[EMAIL_ADDRESS][DOMAIN_NAME]" at bounding box center [850, 454] width 244 height 33
type input "[EMAIL_ADDRESS][DOMAIN_NAME]"
click at [1029, 572] on button "Add student" at bounding box center [1015, 575] width 97 height 27
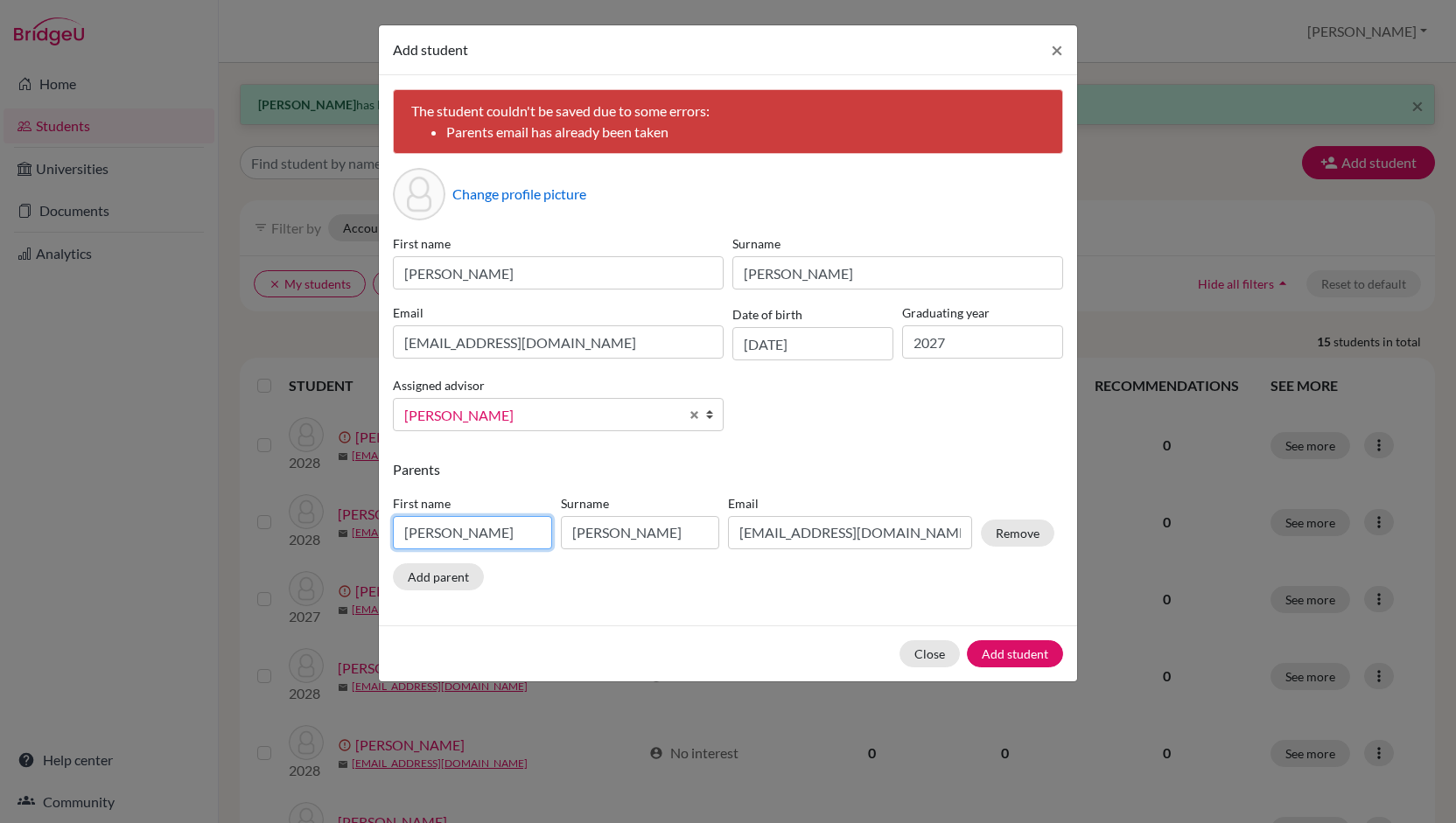
click at [507, 536] on input "[PERSON_NAME]" at bounding box center [472, 532] width 159 height 33
type input "H"
type input "a"
type input "[PERSON_NAME]"
drag, startPoint x: 619, startPoint y: 532, endPoint x: 449, endPoint y: 535, distance: 170.0
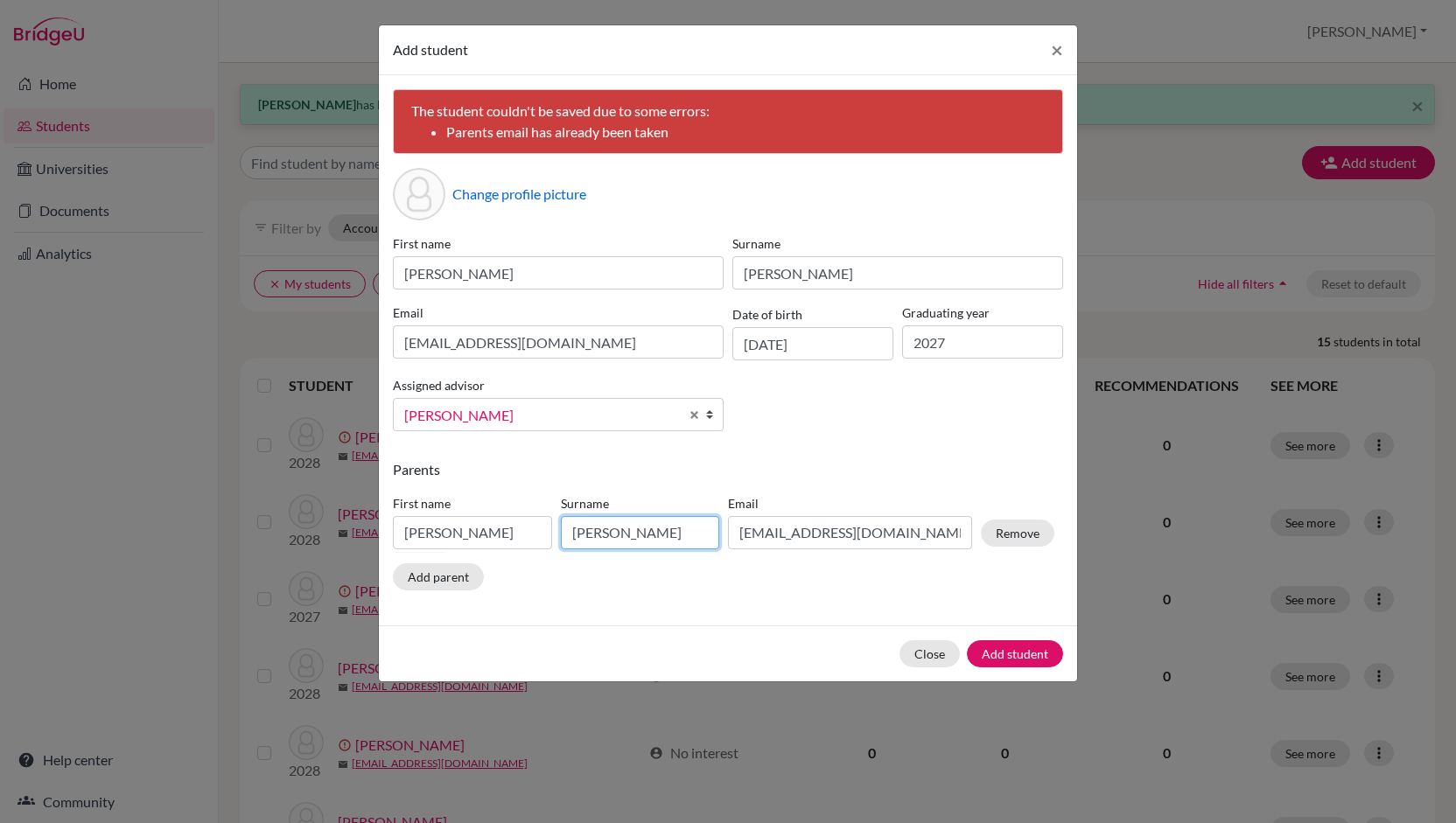
click at [449, 535] on div "First name [PERSON_NAME] Surname [PERSON_NAME] Email [EMAIL_ADDRESS][DOMAIN_NAM…" at bounding box center [723, 525] width 670 height 76
type input "[PERSON_NAME]"
drag, startPoint x: 800, startPoint y: 534, endPoint x: 658, endPoint y: 539, distance: 142.1
click at [658, 539] on div "First name [PERSON_NAME] Surname [PERSON_NAME] Email [EMAIL_ADDRESS][DOMAIN_NAM…" at bounding box center [723, 525] width 670 height 76
click at [858, 534] on input "[EMAIL_ADDRESS][DOMAIN_NAME]" at bounding box center [850, 532] width 244 height 33
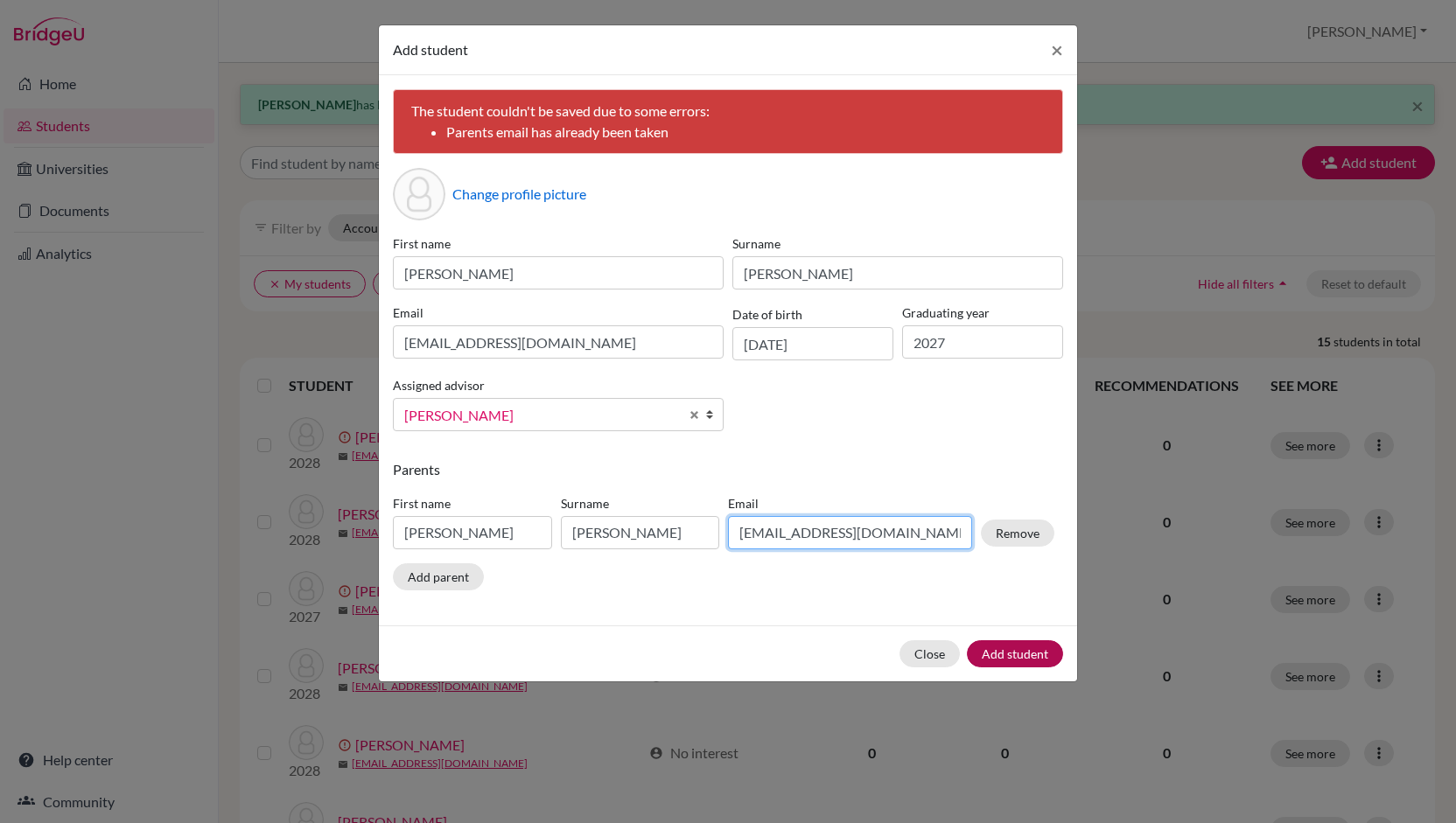
type input "[EMAIL_ADDRESS][DOMAIN_NAME]"
click at [1010, 658] on button "Add student" at bounding box center [1015, 654] width 97 height 27
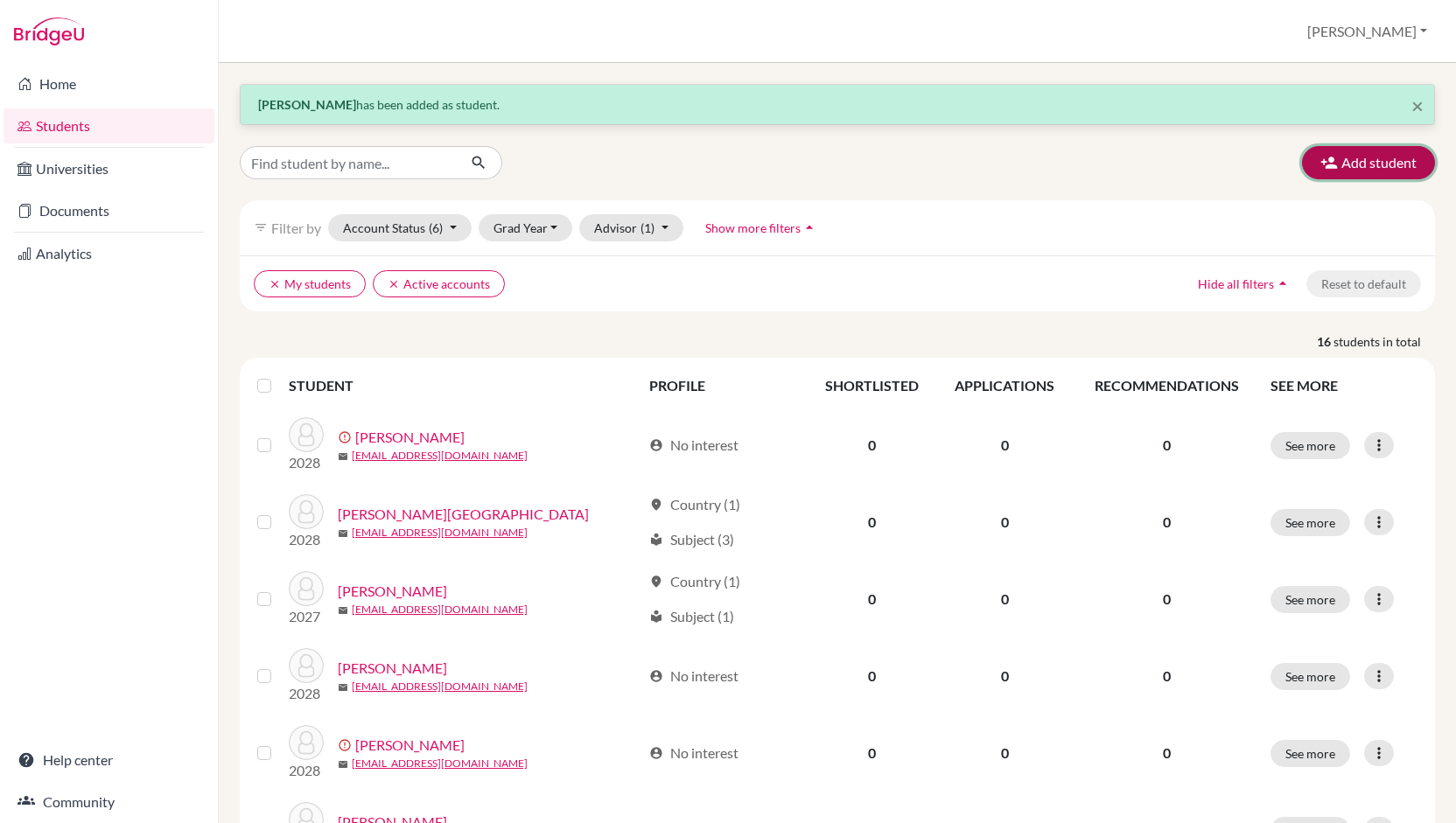
click at [1376, 149] on button "Add student" at bounding box center [1367, 162] width 133 height 33
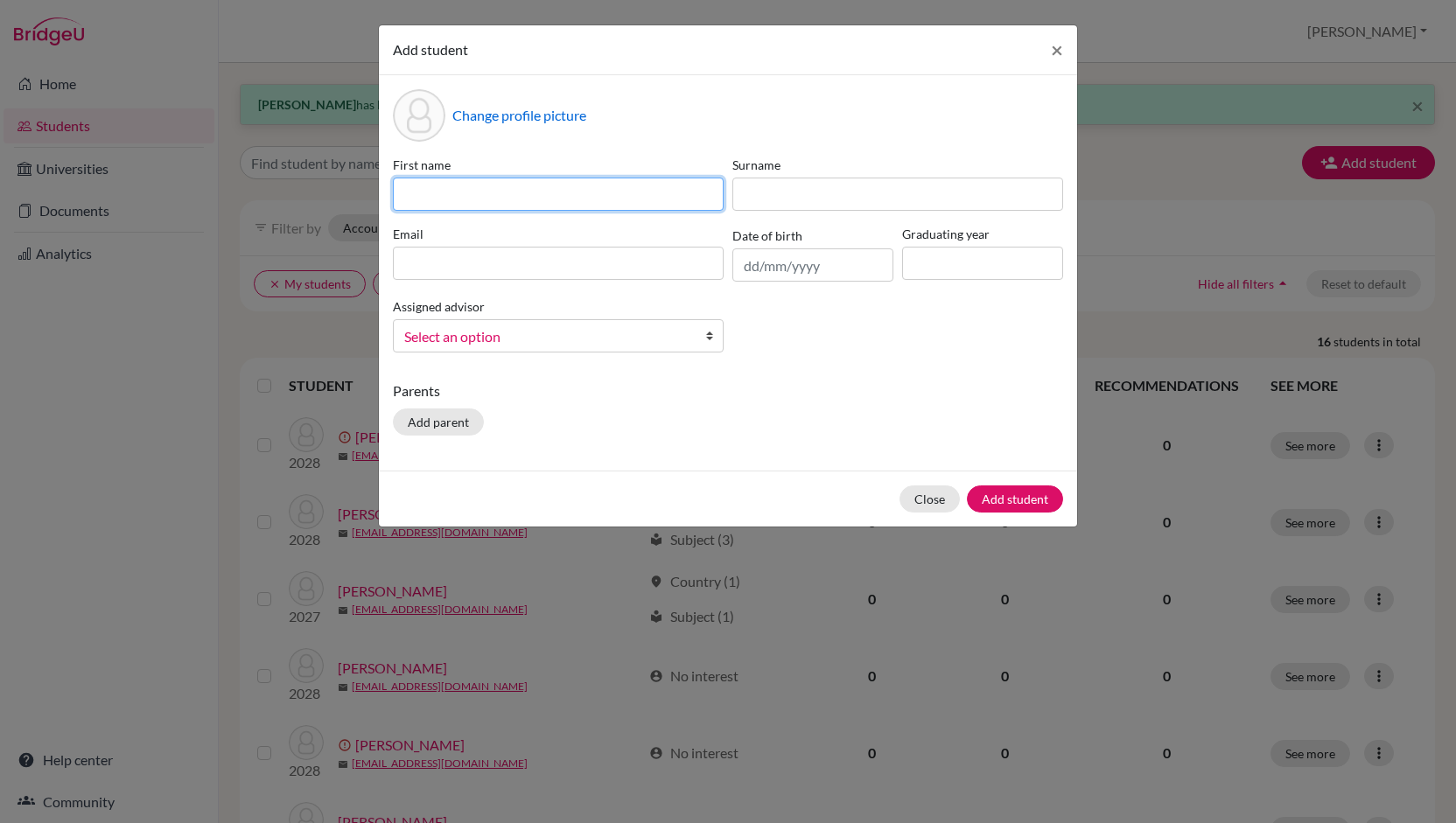
click at [565, 195] on input at bounding box center [558, 194] width 331 height 33
type input "[PERSON_NAME]"
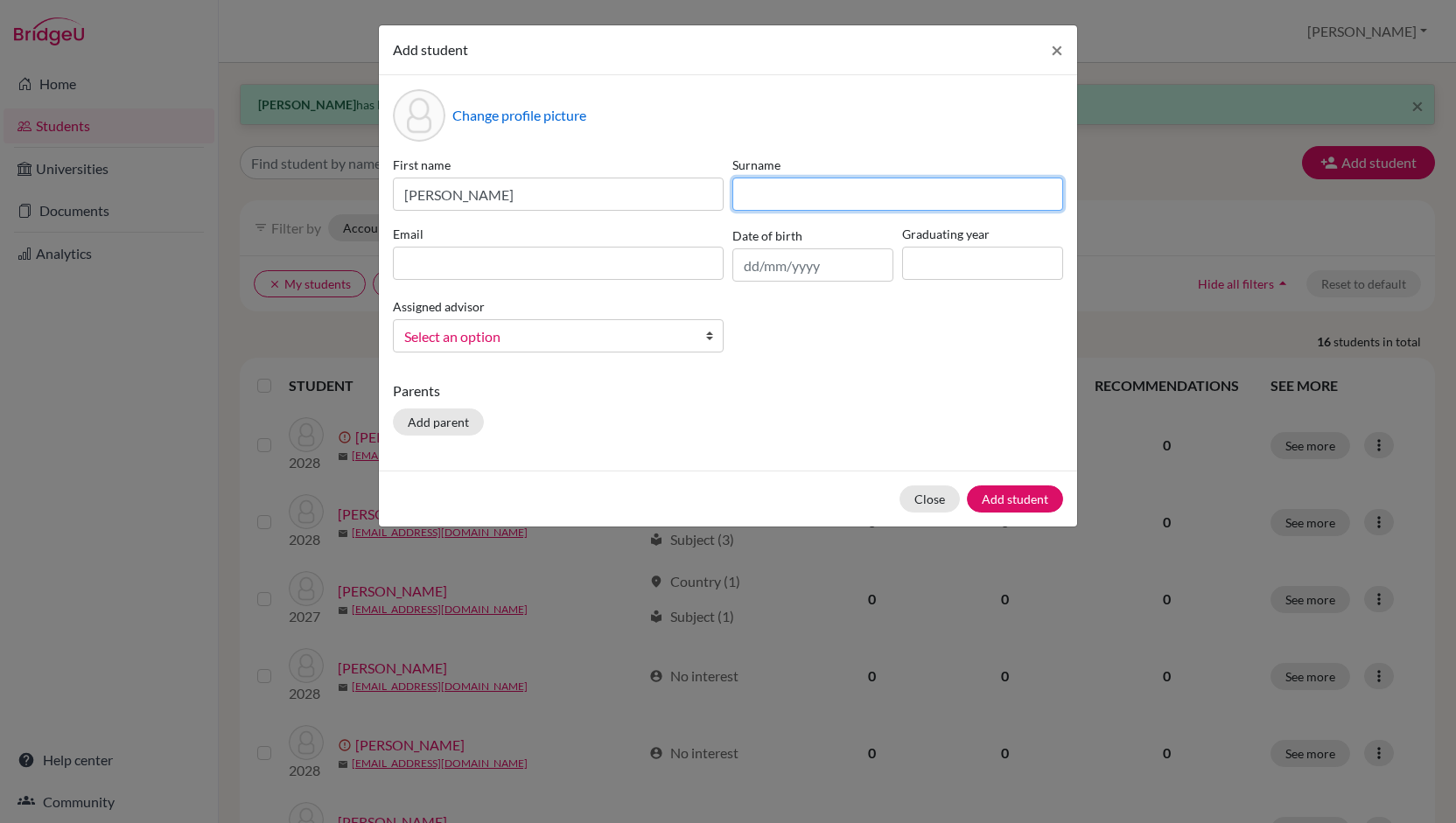
click at [759, 193] on input at bounding box center [898, 194] width 331 height 33
type input "Gabrie"
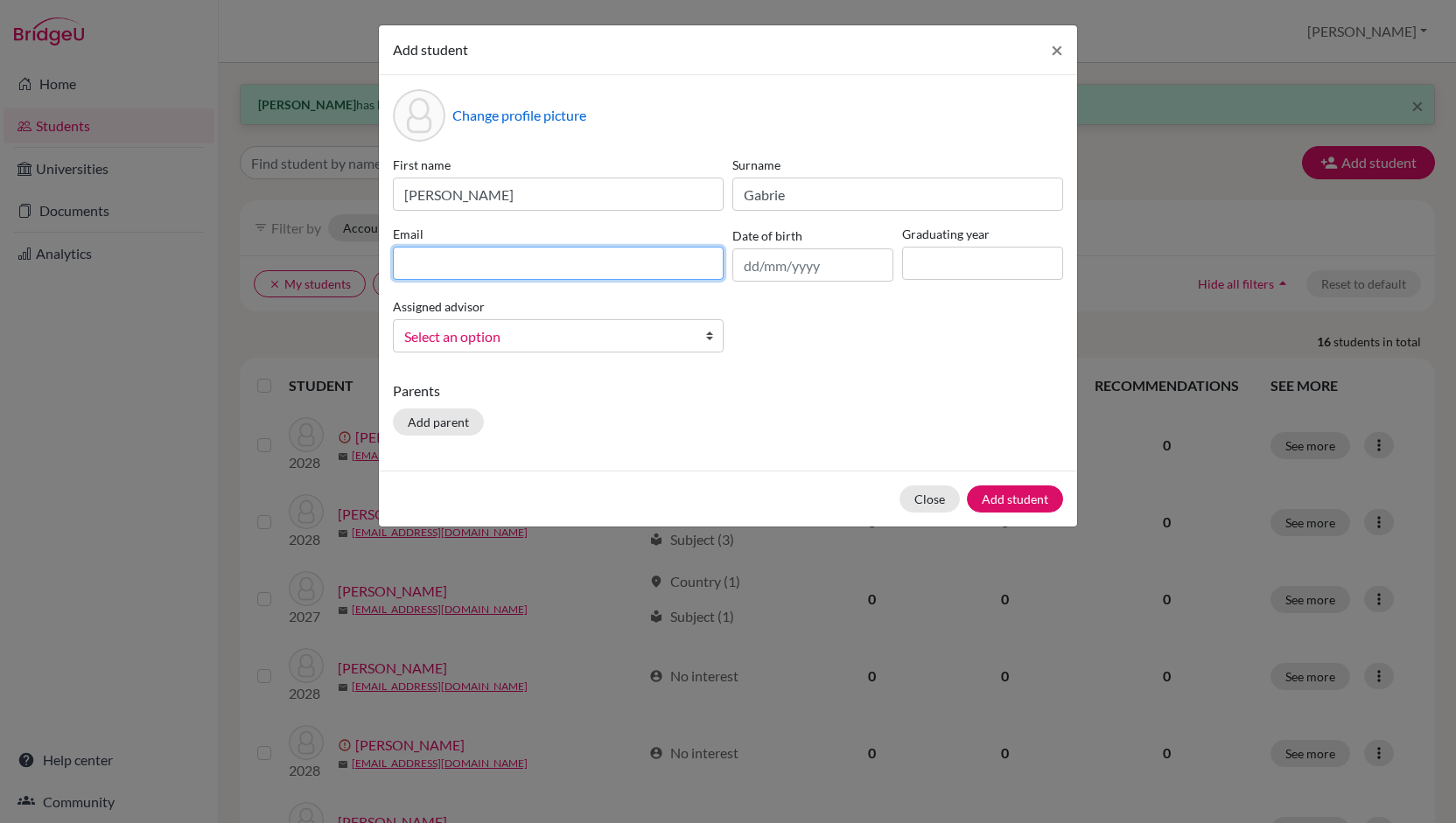
click at [576, 267] on input at bounding box center [558, 263] width 331 height 33
type input "[EMAIL_ADDRESS][DOMAIN_NAME]"
click at [754, 271] on input "text" at bounding box center [813, 265] width 161 height 33
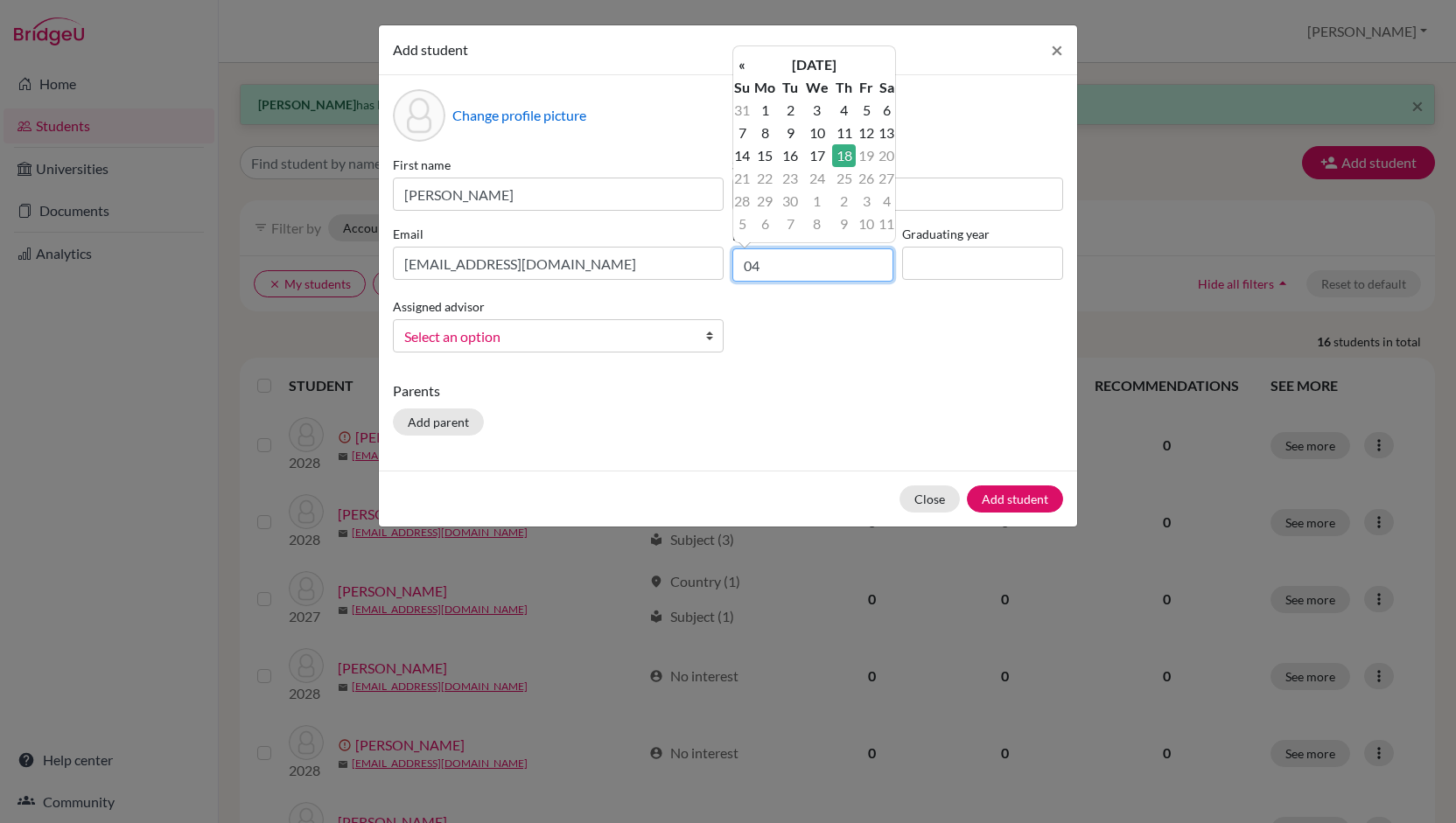
click at [790, 274] on input "04" at bounding box center [813, 265] width 161 height 33
click at [751, 268] on input "04" at bounding box center [813, 265] width 161 height 33
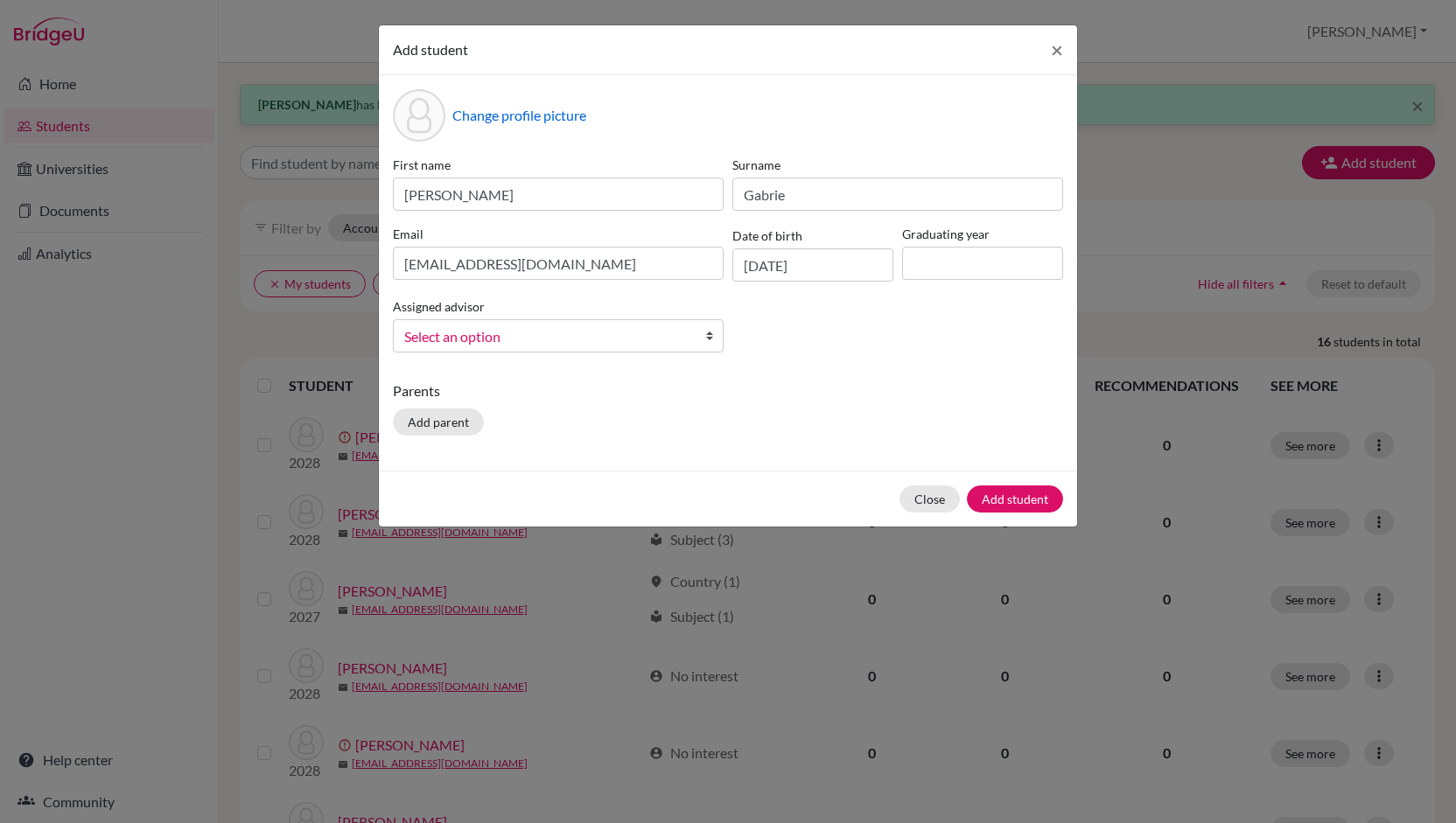
click at [763, 295] on div "First name [PERSON_NAME] [PERSON_NAME] Email [EMAIL_ADDRESS][DOMAIN_NAME] Date …" at bounding box center [727, 261] width 679 height 211
click at [755, 266] on input "[DATE]" at bounding box center [813, 265] width 161 height 33
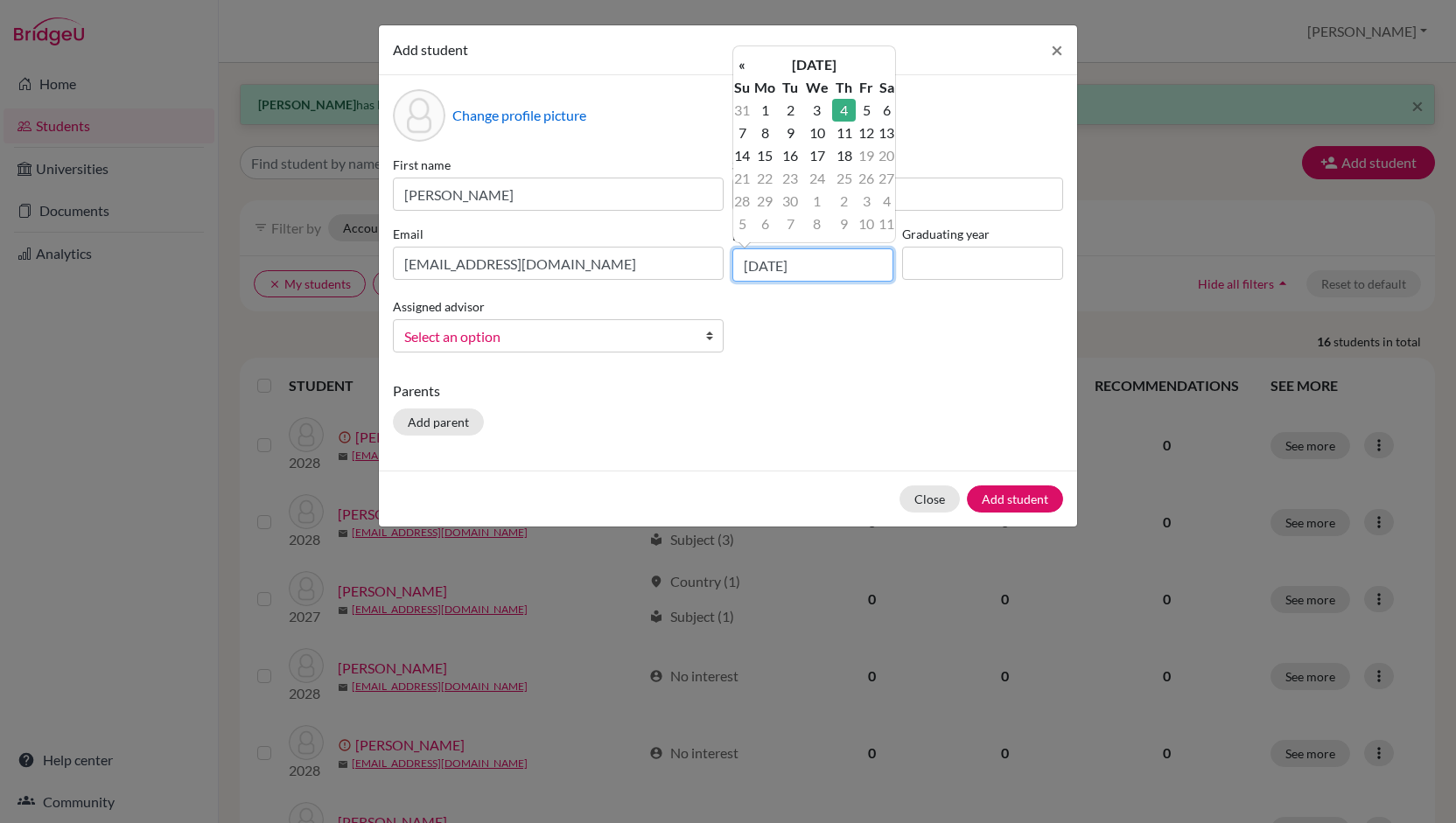
click at [781, 267] on input "[DATE]" at bounding box center [813, 265] width 161 height 33
click at [822, 267] on input "[DATE]" at bounding box center [813, 265] width 161 height 33
click at [758, 265] on input "[DATE]" at bounding box center [813, 265] width 161 height 33
type input "[DATE]"
click at [927, 271] on input at bounding box center [982, 263] width 161 height 33
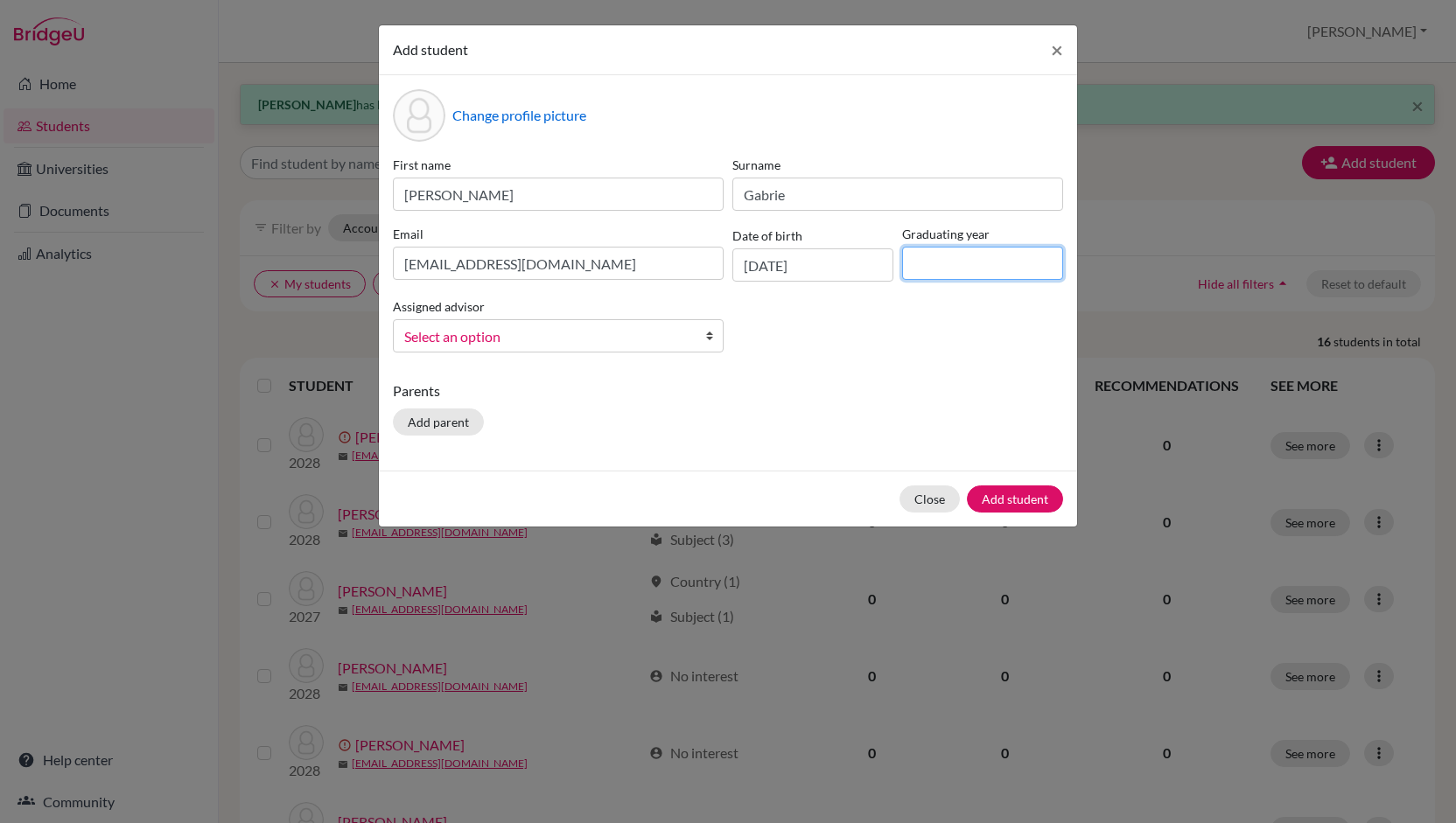
type input "2027"
click at [558, 341] on span "Select an option" at bounding box center [546, 336] width 285 height 22
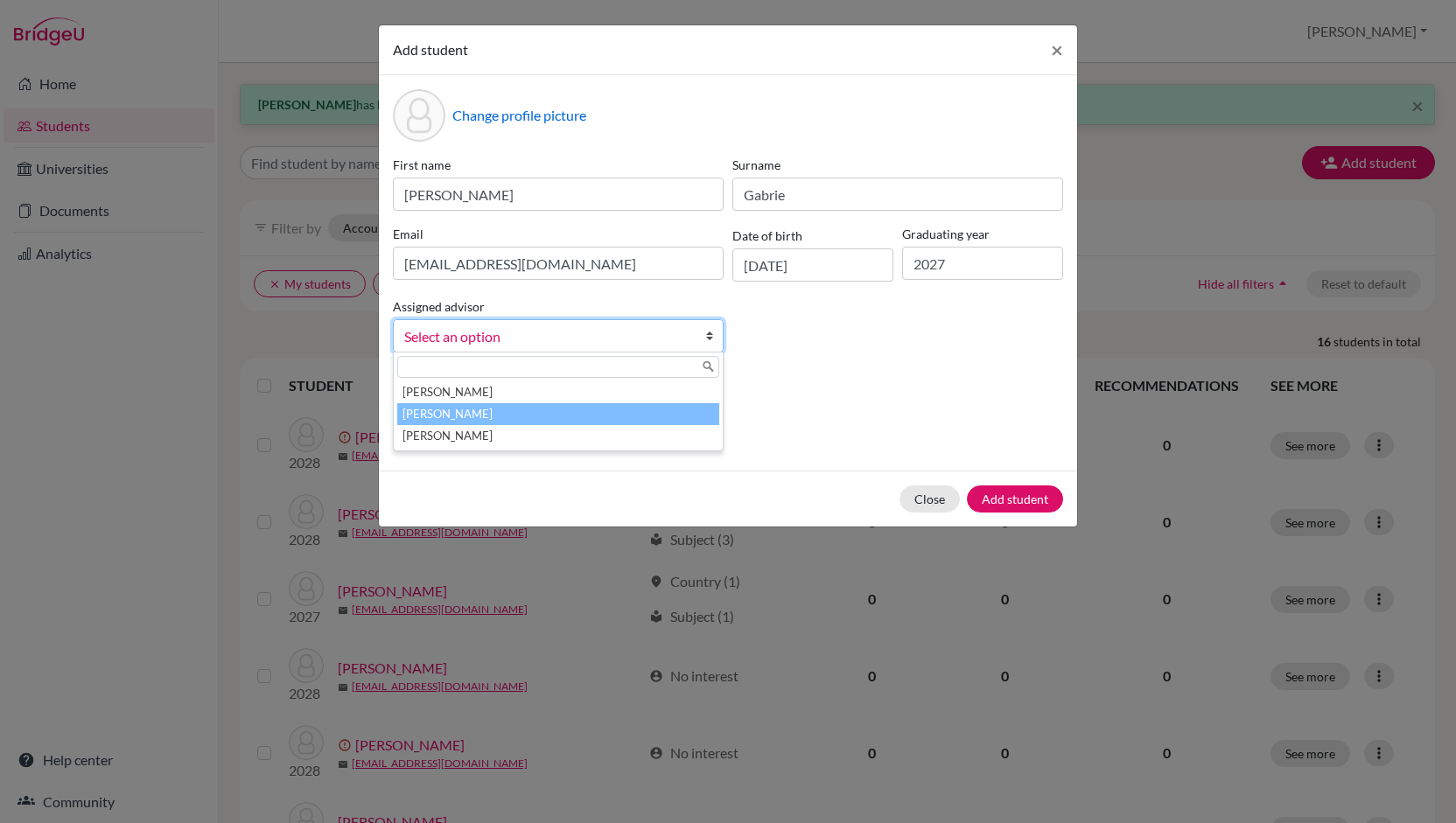
click at [474, 414] on li "[PERSON_NAME]" at bounding box center [558, 414] width 322 height 21
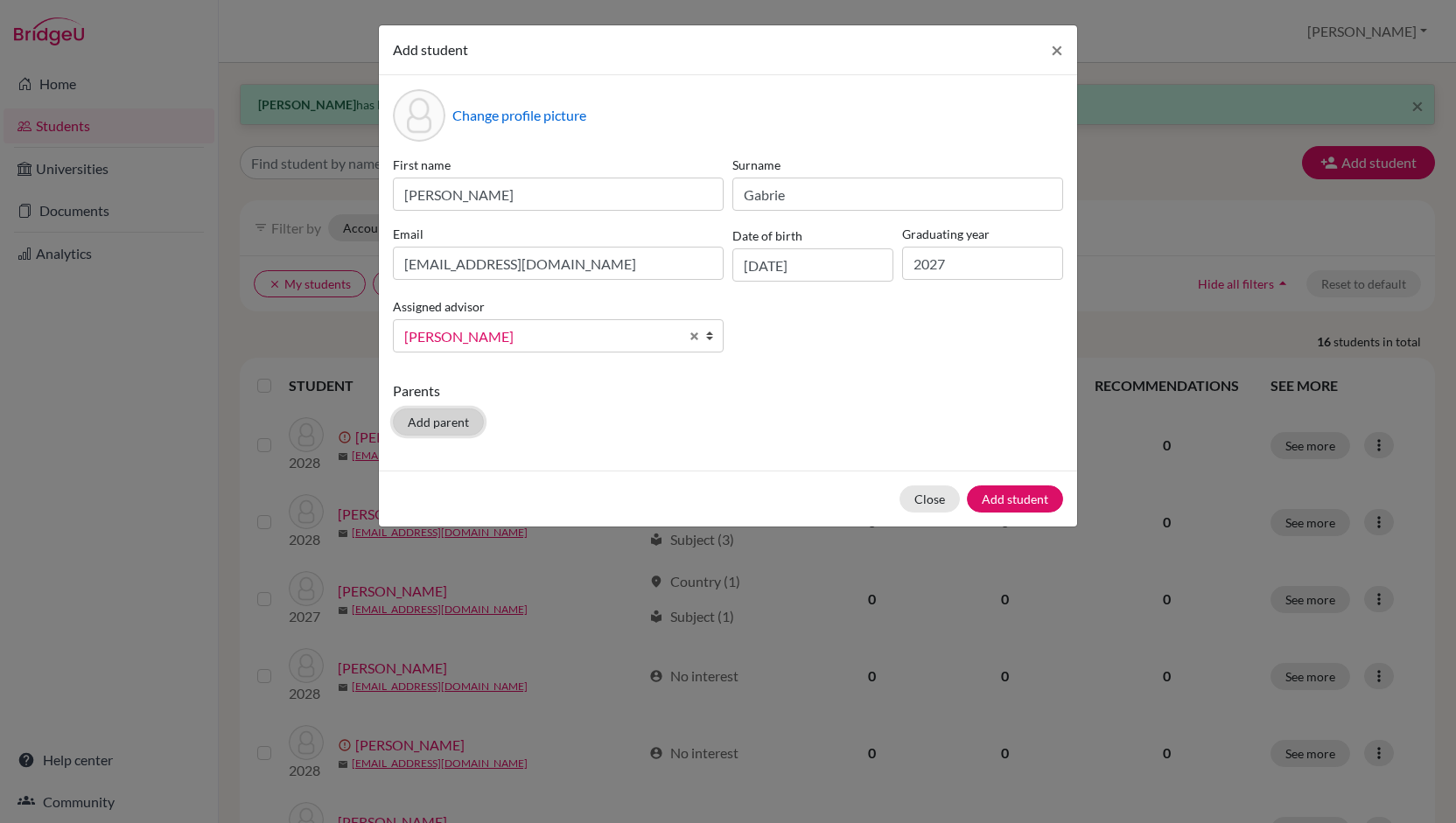
click at [464, 418] on button "Add parent" at bounding box center [438, 422] width 91 height 27
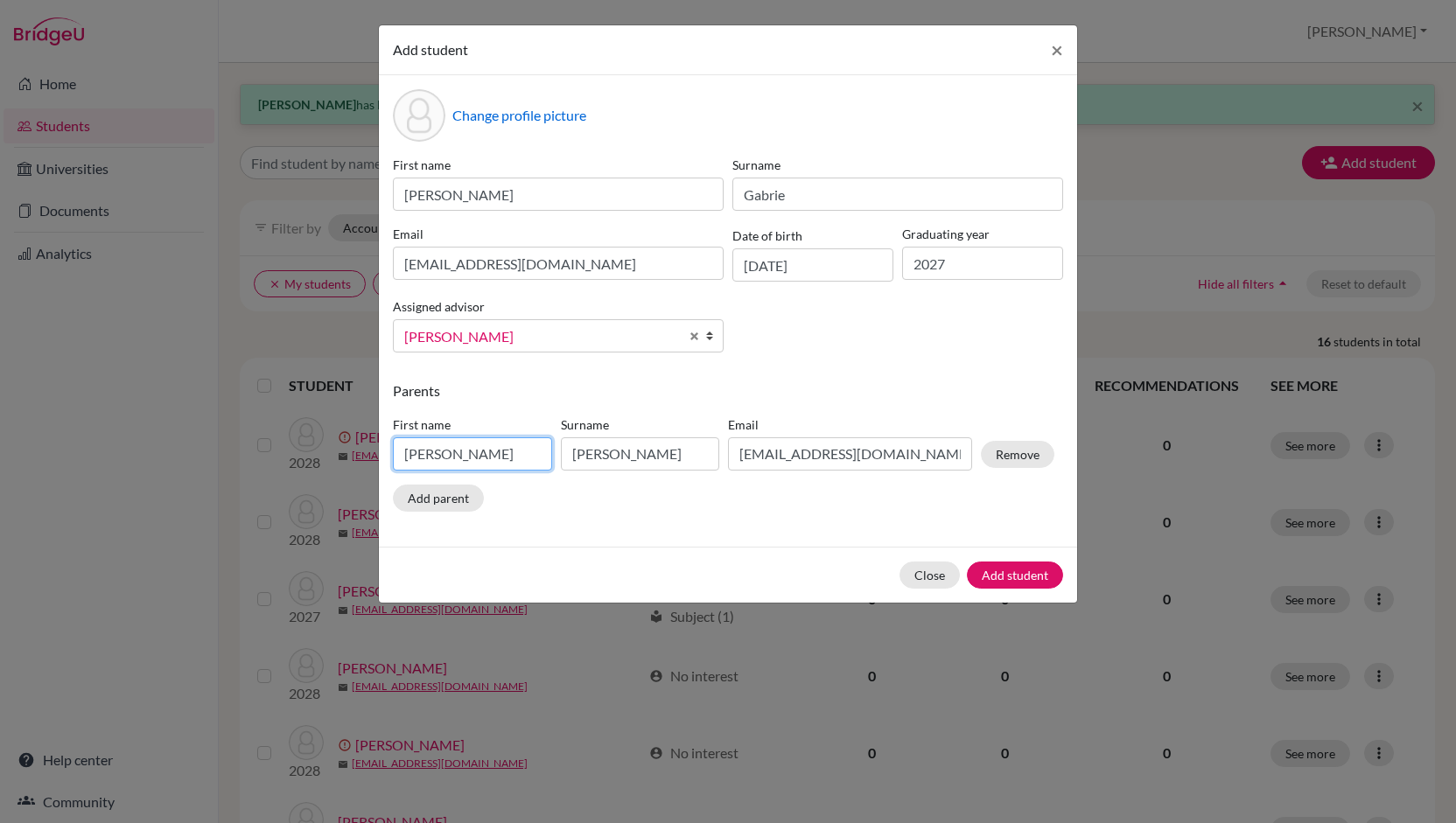
drag, startPoint x: 449, startPoint y: 459, endPoint x: 329, endPoint y: 456, distance: 120.0
click at [329, 456] on div "Add student × Change profile picture First name [PERSON_NAME] Surname [PERSON_N…" at bounding box center [728, 412] width 1456 height 823
type input "[PERSON_NAME]"
drag, startPoint x: 628, startPoint y: 454, endPoint x: 619, endPoint y: 455, distance: 9.1
click at [628, 454] on input "[PERSON_NAME]" at bounding box center [640, 454] width 159 height 33
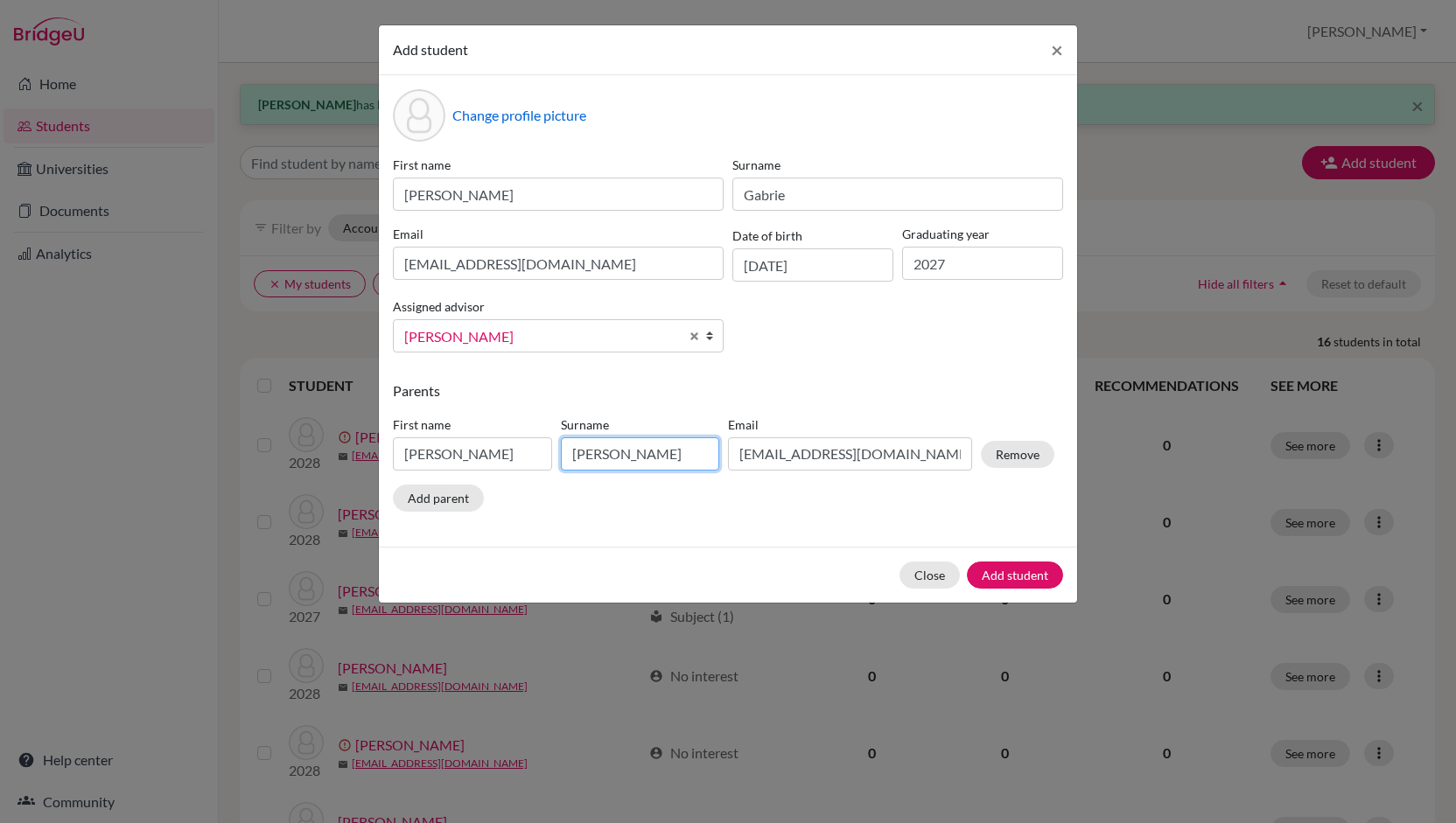
drag, startPoint x: 619, startPoint y: 455, endPoint x: 519, endPoint y: 454, distance: 100.0
click at [519, 454] on div "First name [PERSON_NAME] Surname [PERSON_NAME] Email [EMAIL_ADDRESS][DOMAIN_NAM…" at bounding box center [723, 446] width 670 height 76
type input "[PERSON_NAME]"
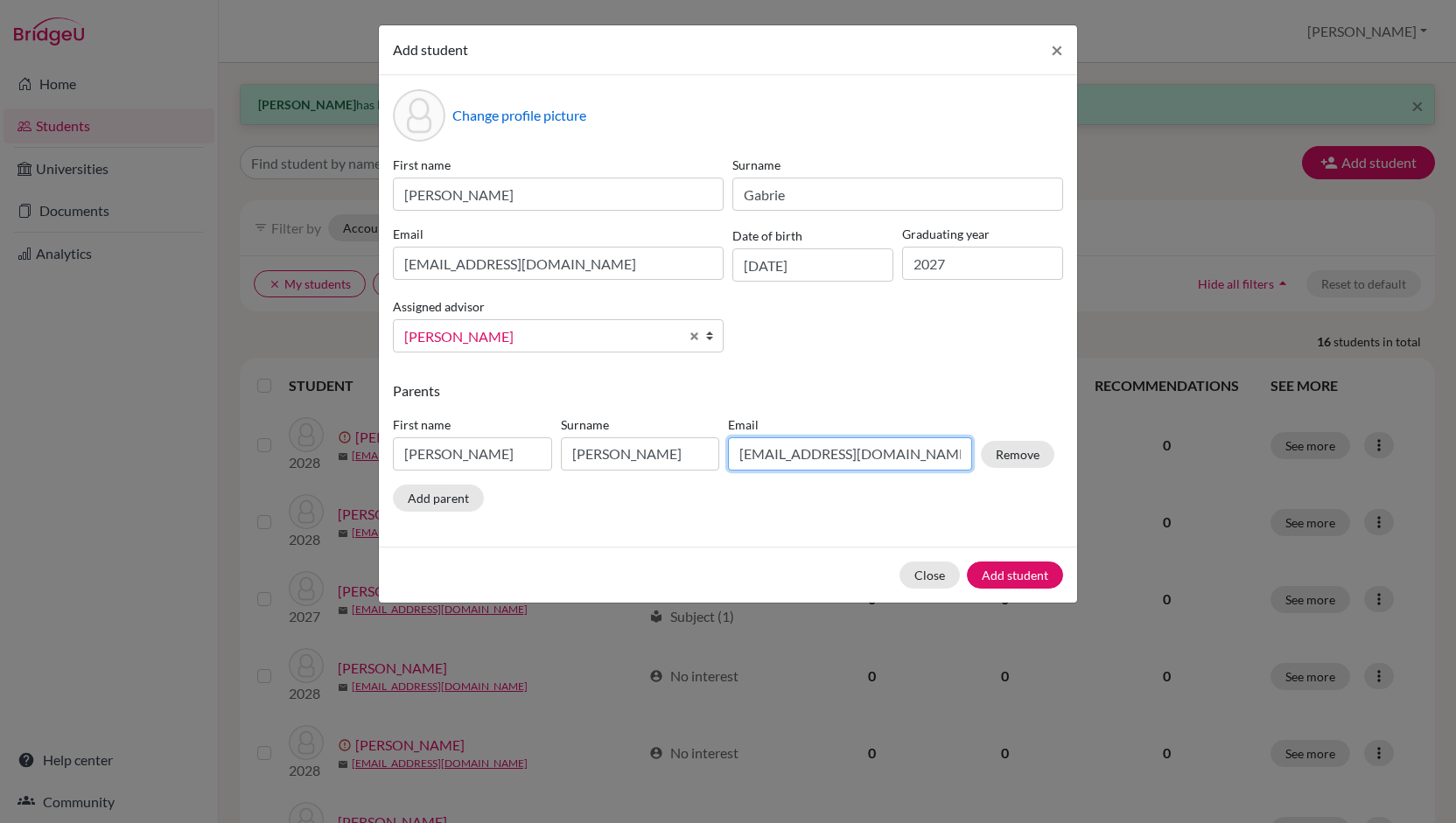
drag, startPoint x: 804, startPoint y: 459, endPoint x: 718, endPoint y: 473, distance: 87.1
click at [718, 473] on div "First name [PERSON_NAME] Surname [PERSON_NAME] Email [EMAIL_ADDRESS][DOMAIN_NAM…" at bounding box center [723, 446] width 670 height 76
click at [828, 458] on input "[EMAIL_ADDRESS][DOMAIN_NAME]" at bounding box center [850, 454] width 244 height 33
type input "[EMAIL_ADDRESS][DOMAIN_NAME]"
click at [981, 496] on div "Parents First name [PERSON_NAME] Surname [PERSON_NAME] Email [EMAIL_ADDRESS][DO…" at bounding box center [727, 449] width 670 height 139
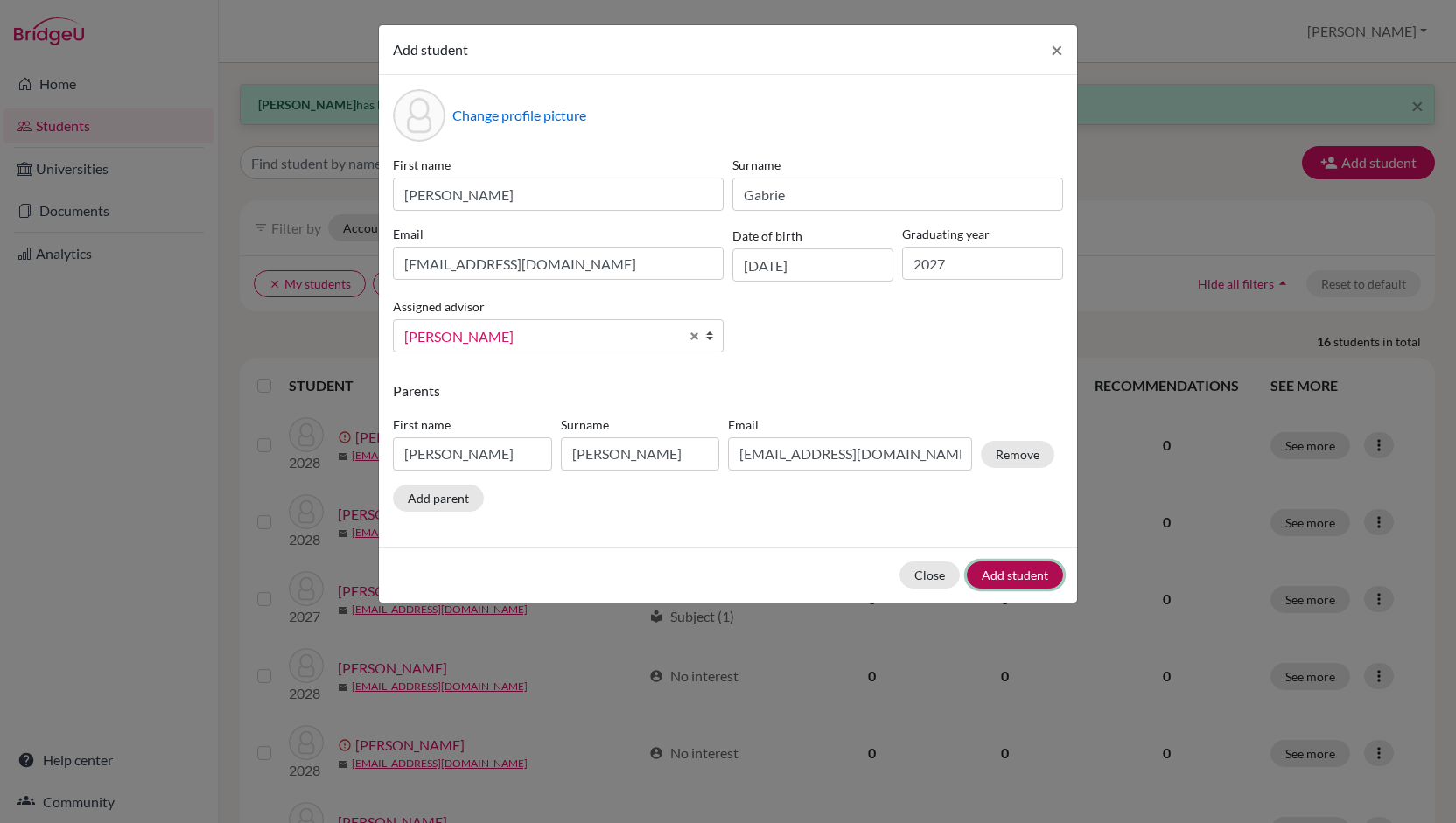
click at [1012, 570] on button "Add student" at bounding box center [1015, 575] width 97 height 27
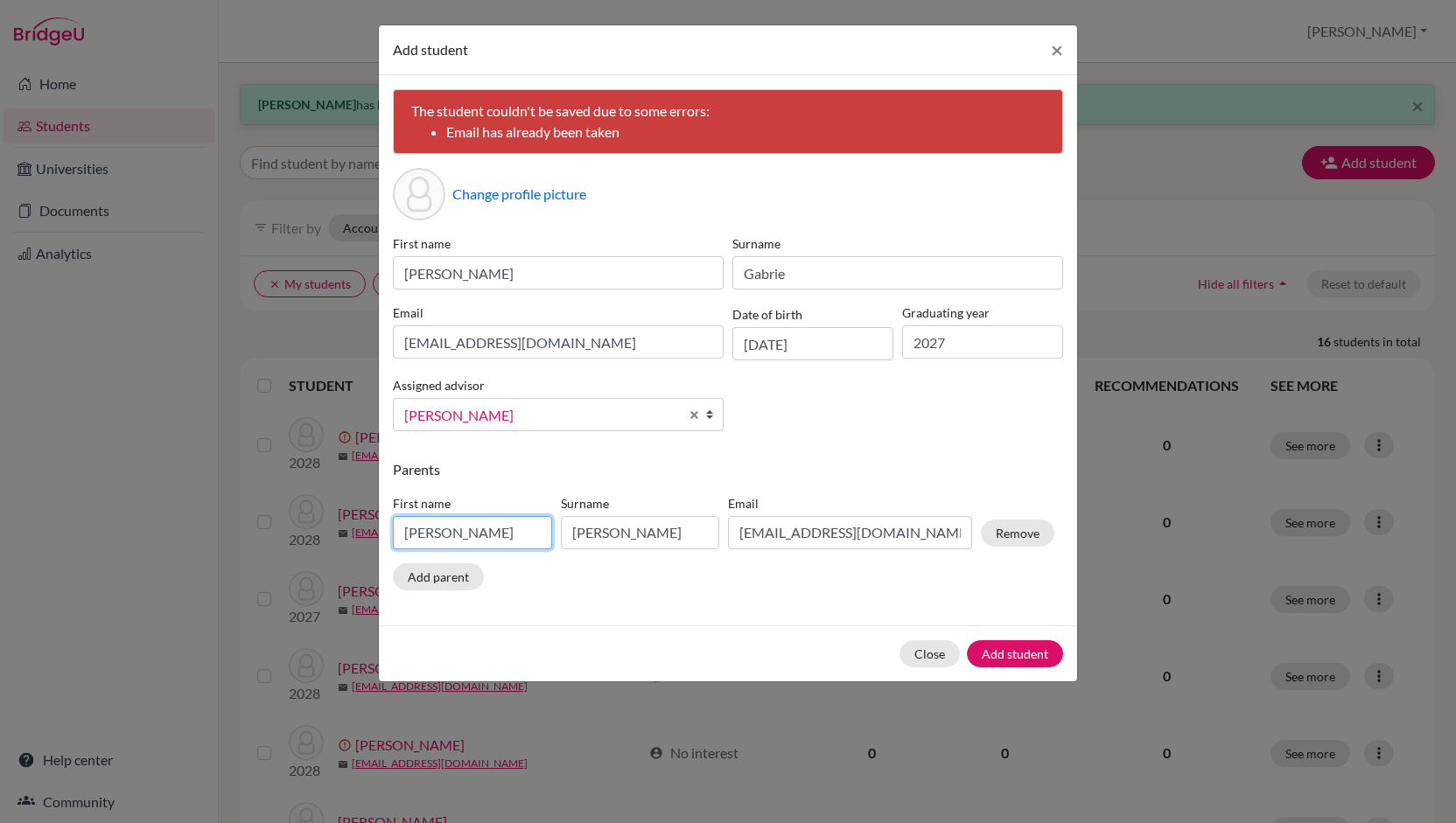
drag, startPoint x: 403, startPoint y: 533, endPoint x: 392, endPoint y: 537, distance: 11.7
click at [393, 537] on input "[PERSON_NAME]" at bounding box center [472, 532] width 159 height 33
type input "[PERSON_NAME]"
click at [630, 533] on input "[PERSON_NAME]" at bounding box center [640, 532] width 159 height 33
drag, startPoint x: 630, startPoint y: 533, endPoint x: 545, endPoint y: 545, distance: 85.8
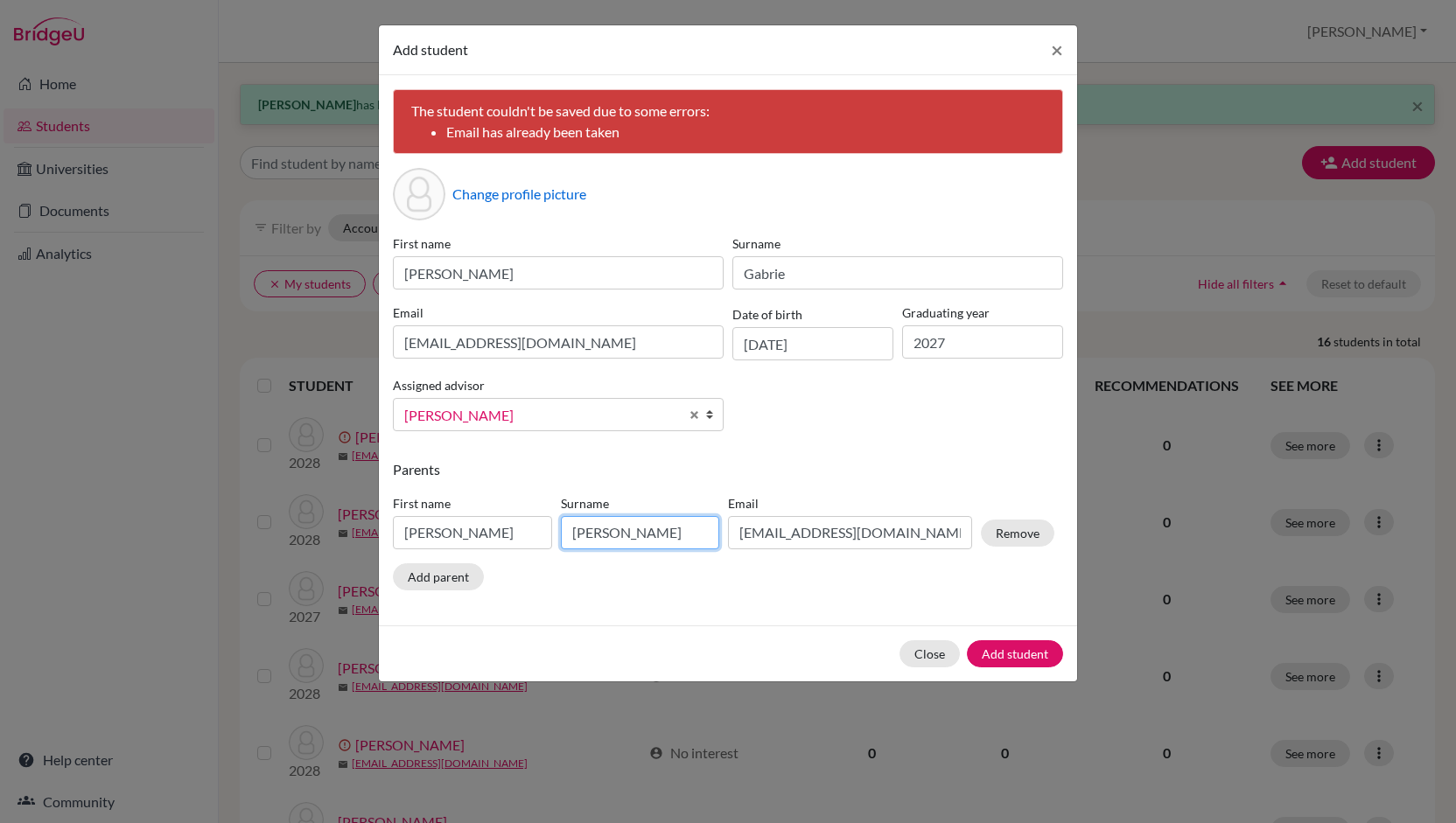
click at [545, 545] on div "First name [PERSON_NAME] Surname [PERSON_NAME] Email [EMAIL_ADDRESS][DOMAIN_NAM…" at bounding box center [723, 525] width 670 height 76
type input "Gabrie"
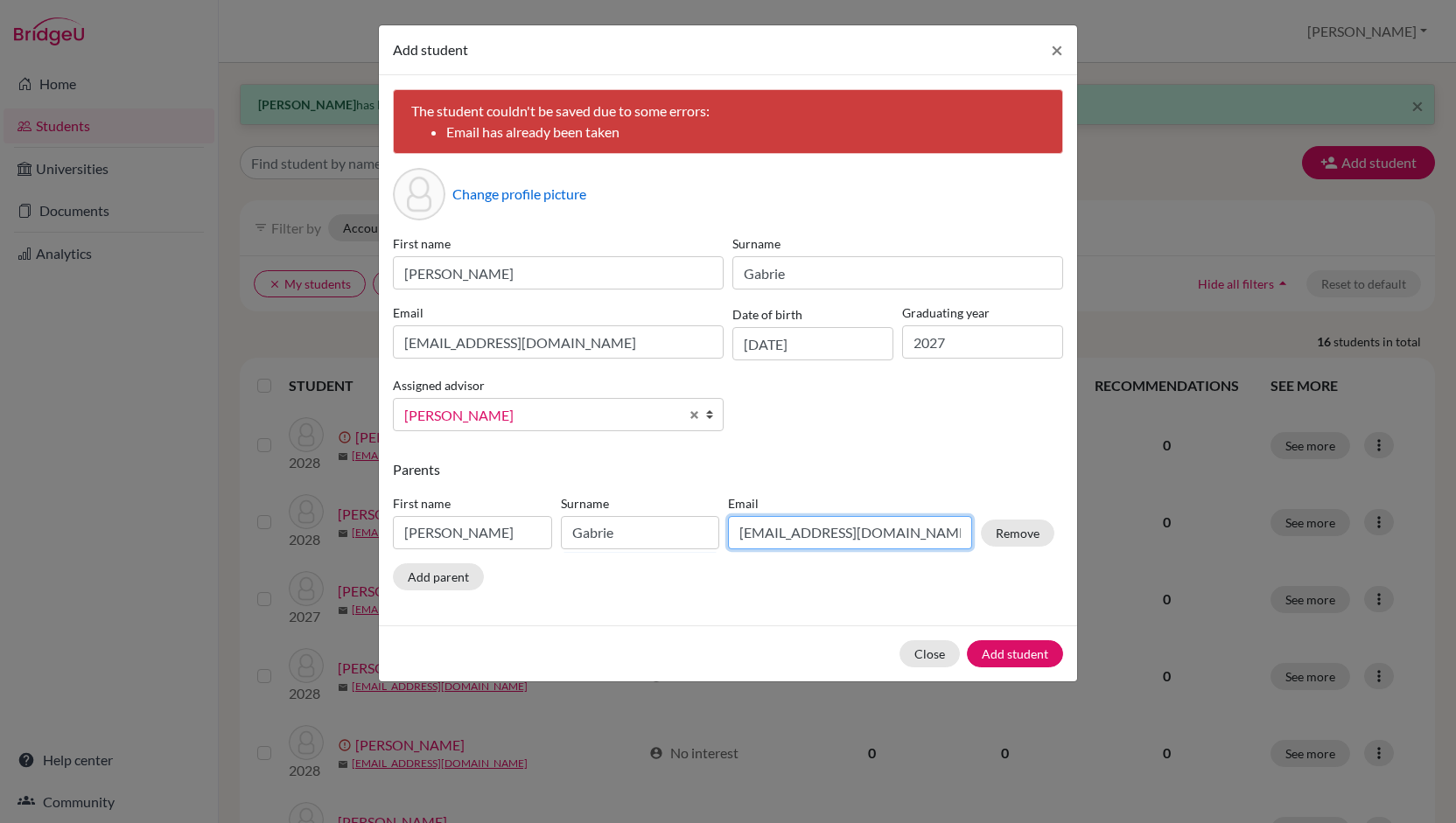
click at [831, 536] on input "[EMAIL_ADDRESS][DOMAIN_NAME]" at bounding box center [850, 532] width 244 height 33
click at [802, 534] on input "[EMAIL_ADDRESS][DOMAIN_NAME]" at bounding box center [850, 532] width 244 height 33
type input "[EMAIL_ADDRESS][DOMAIN_NAME]"
click at [950, 579] on div "Parents First name [PERSON_NAME] Surname [PERSON_NAME] Email [EMAIL_ADDRESS][DO…" at bounding box center [727, 528] width 670 height 139
click at [1017, 657] on button "Add student" at bounding box center [1015, 654] width 97 height 27
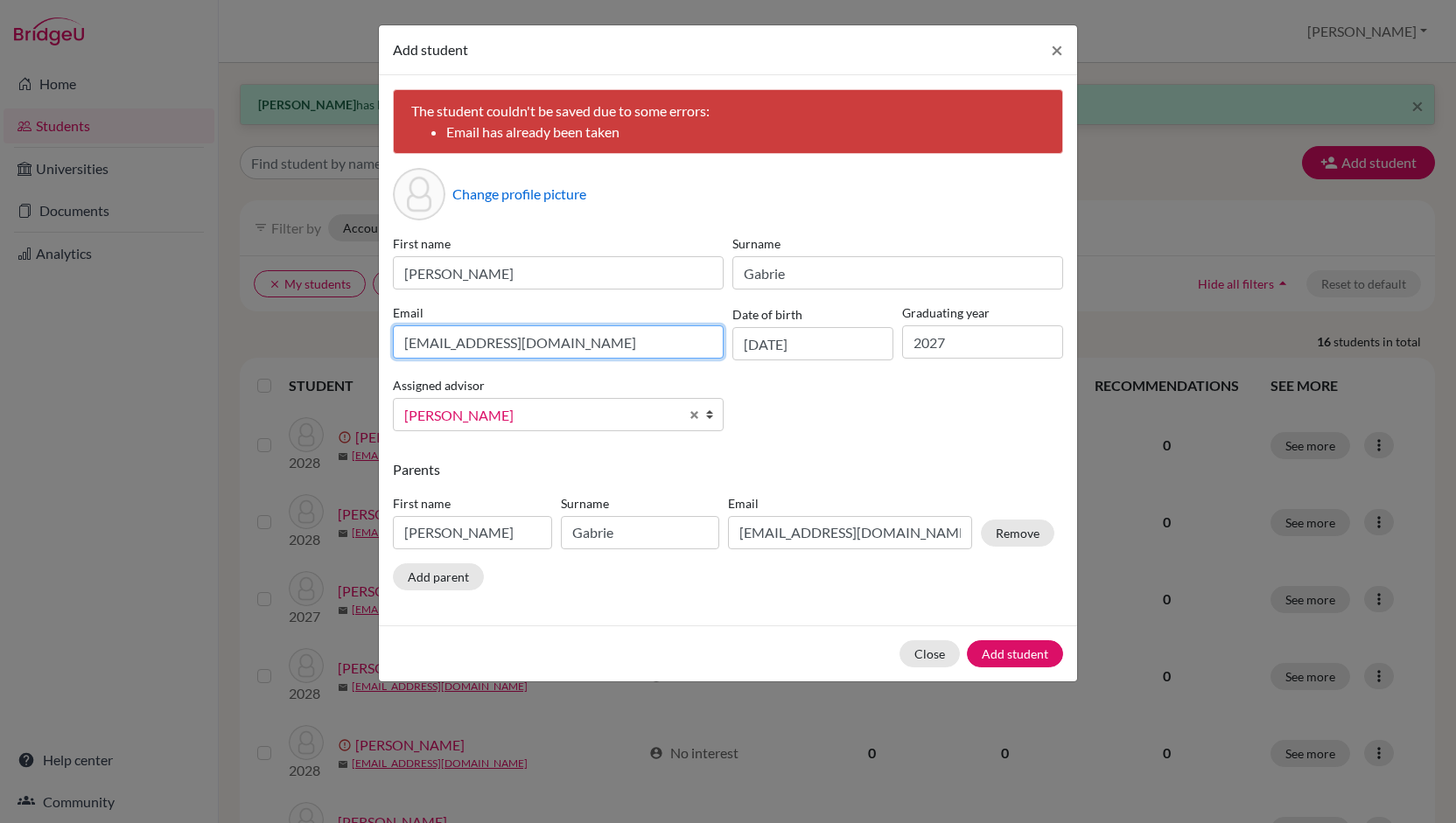
click at [411, 344] on input "[EMAIL_ADDRESS][DOMAIN_NAME]" at bounding box center [558, 342] width 331 height 33
type input "[EMAIL_ADDRESS][DOMAIN_NAME]"
click at [794, 405] on div "First name [PERSON_NAME] Surname [PERSON_NAME] Email [EMAIL_ADDRESS][DOMAIN_NAM…" at bounding box center [727, 340] width 679 height 211
click at [1003, 582] on div "Parents First name [PERSON_NAME] Surname [PERSON_NAME] Email [EMAIL_ADDRESS][DO…" at bounding box center [727, 528] width 670 height 139
click at [1013, 650] on button "Add student" at bounding box center [1015, 654] width 97 height 27
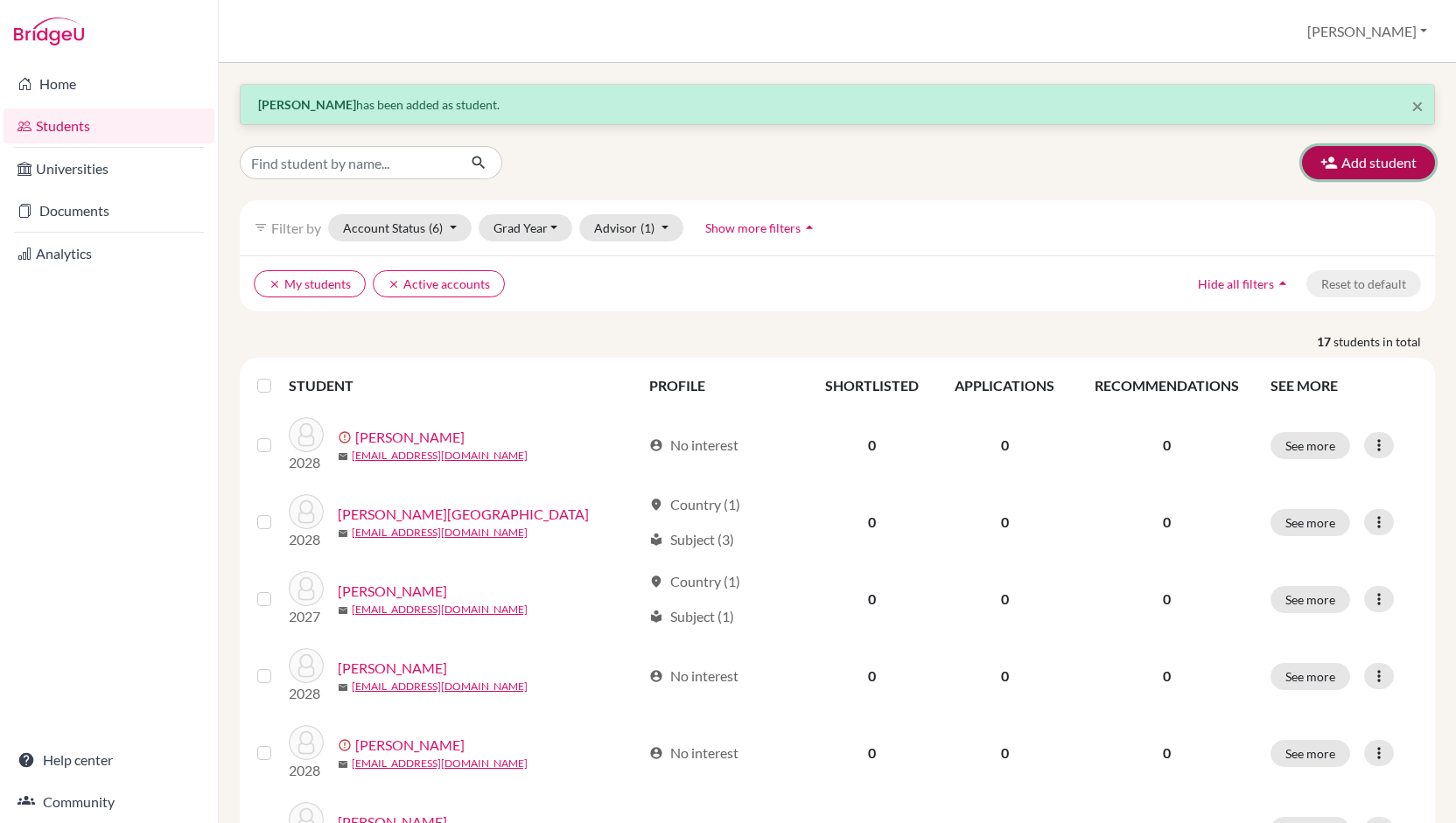
click at [1320, 158] on icon "button" at bounding box center [1329, 163] width 18 height 18
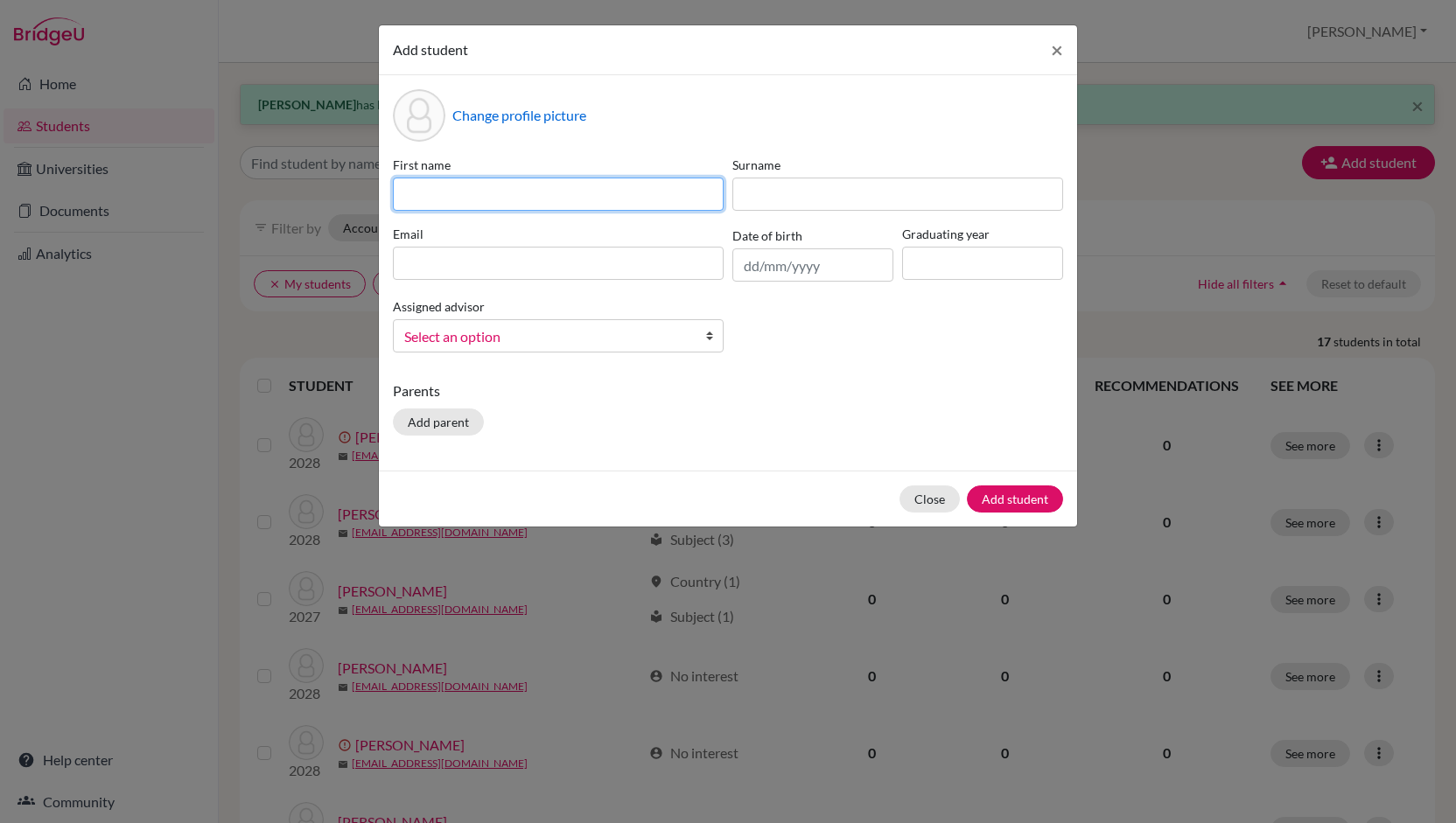
click at [624, 199] on input at bounding box center [558, 194] width 331 height 33
type input "Ariana"
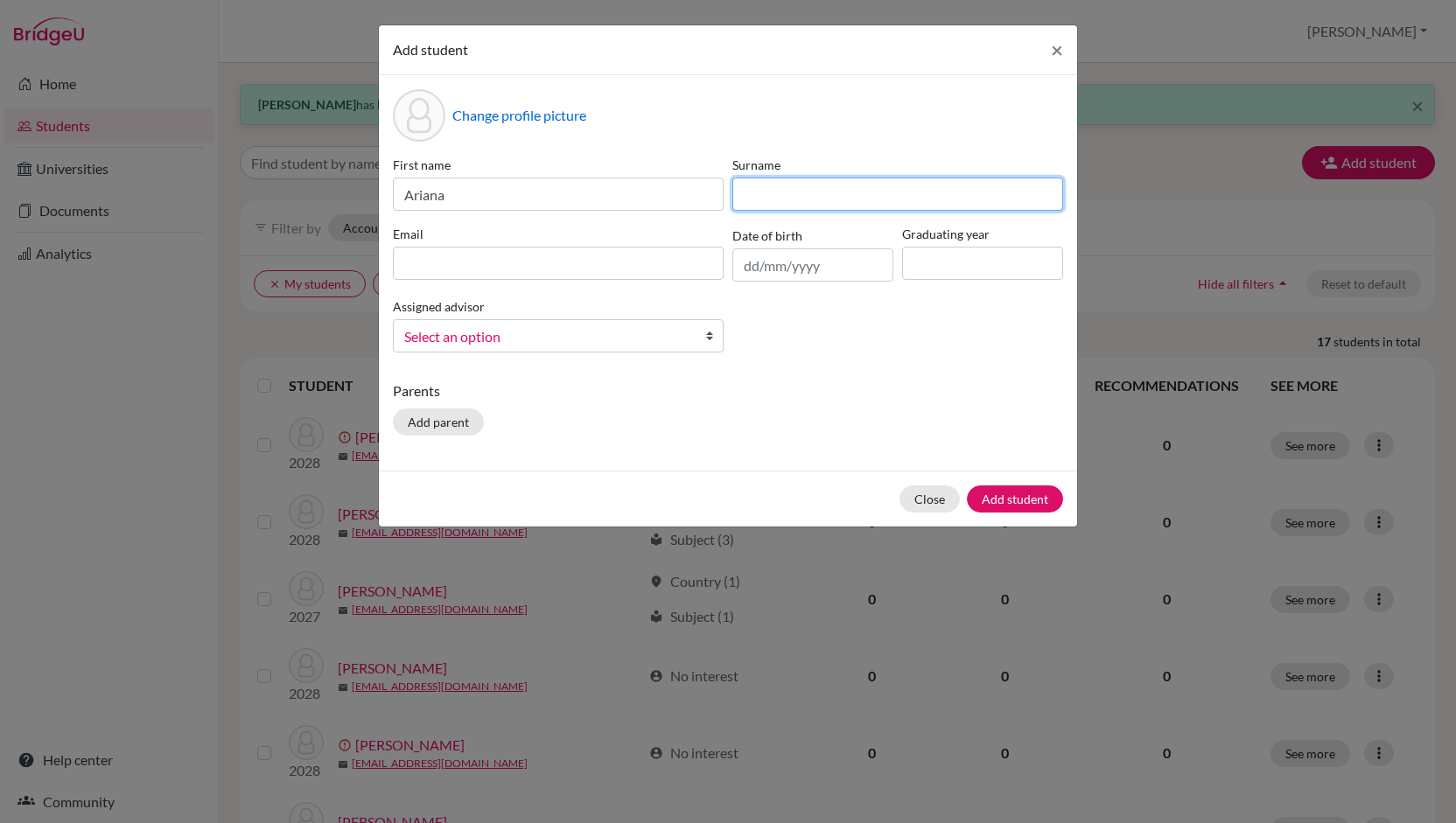
click at [763, 199] on input at bounding box center [898, 194] width 331 height 33
type input "[PERSON_NAME]"
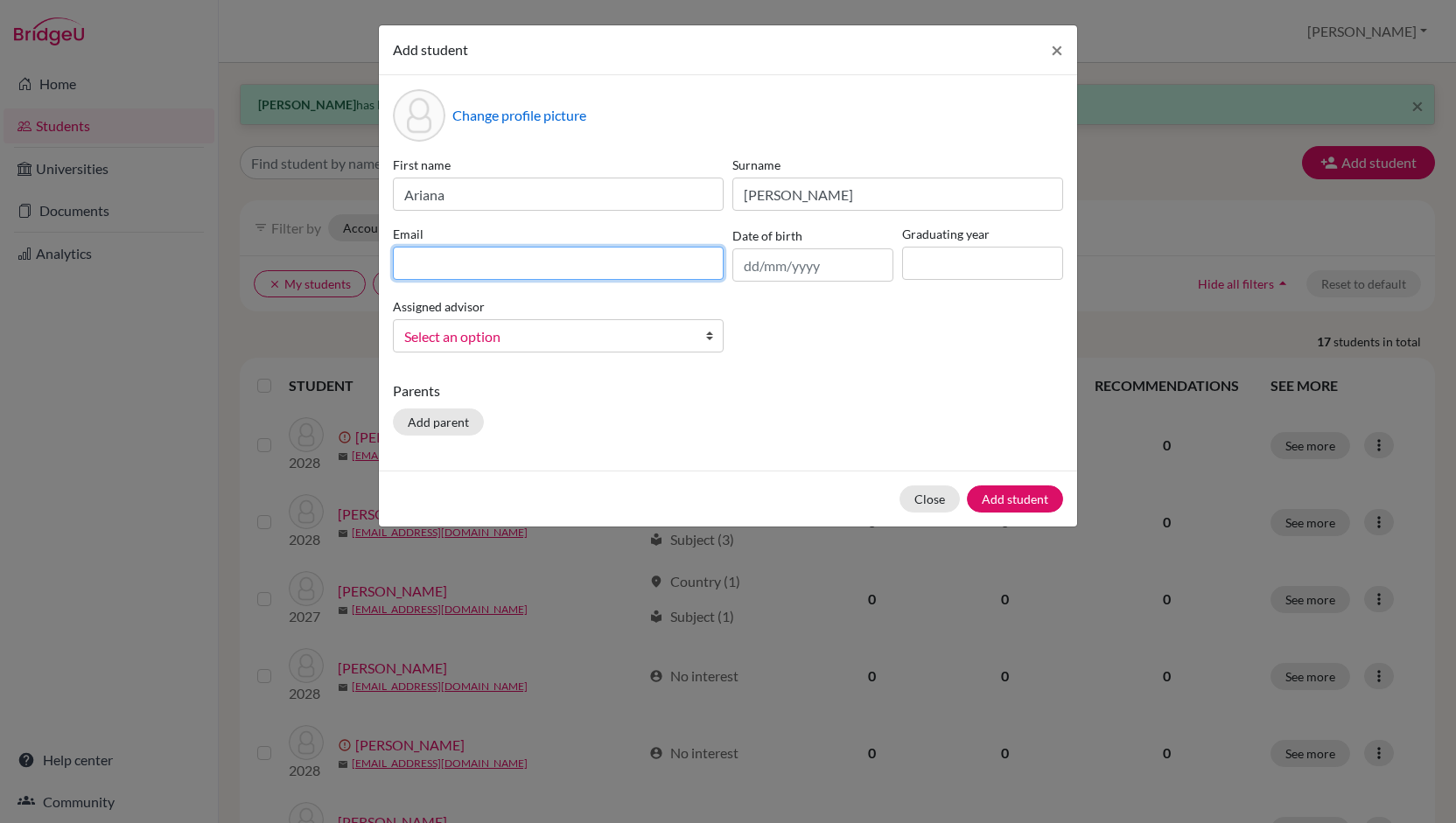
click at [644, 262] on input at bounding box center [558, 263] width 331 height 33
type input "[EMAIL_ADDRESS][DOMAIN_NAME]"
click at [764, 268] on input "text" at bounding box center [813, 265] width 161 height 33
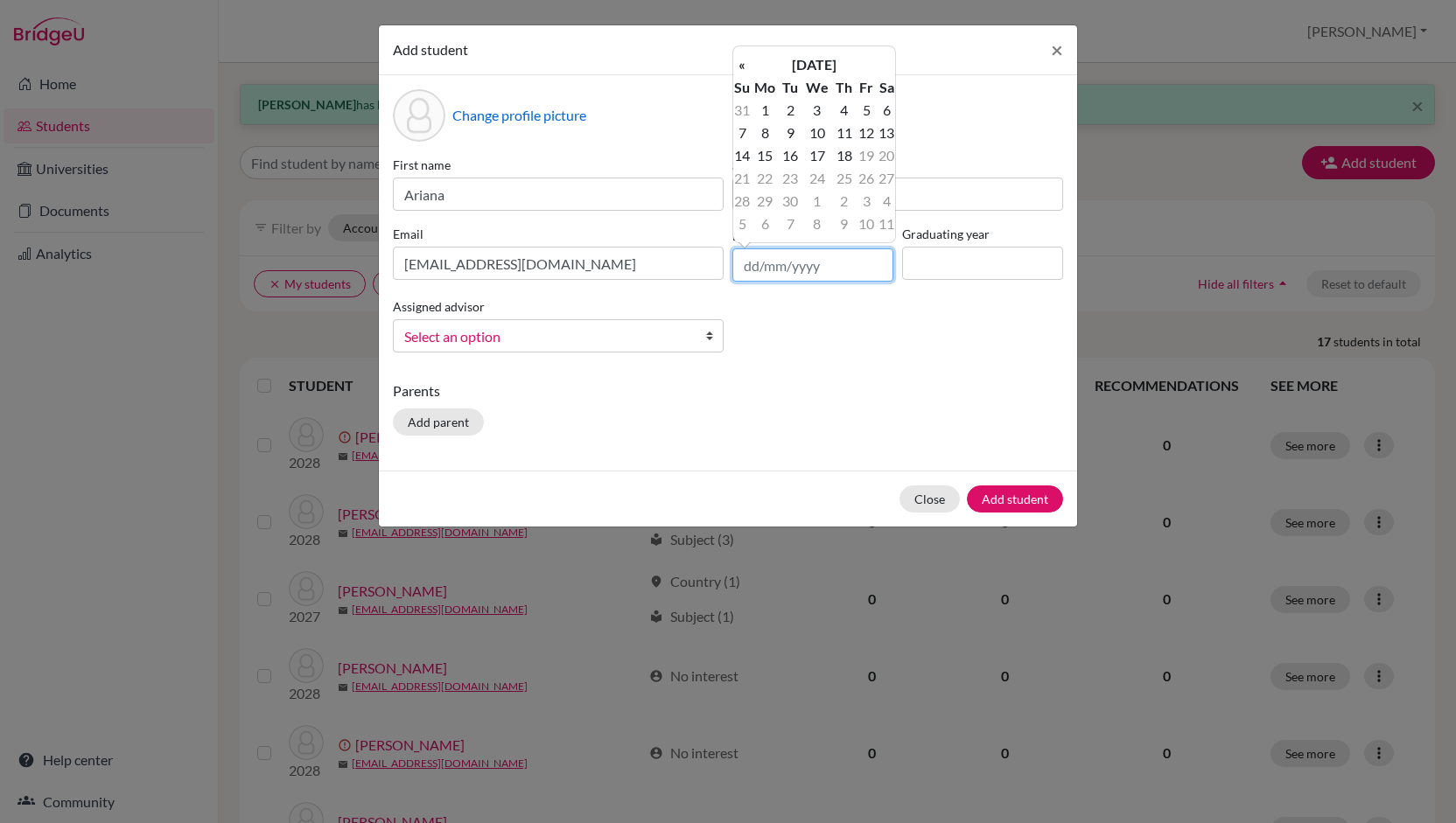
click at [764, 268] on input "text" at bounding box center [813, 265] width 161 height 33
click at [764, 268] on input "25" at bounding box center [813, 265] width 161 height 33
click at [765, 313] on div "First name [PERSON_NAME] Surname [PERSON_NAME] Email [EMAIL_ADDRESS][DOMAIN_NAM…" at bounding box center [727, 261] width 679 height 211
click at [761, 269] on input "[DATE]" at bounding box center [813, 265] width 161 height 33
click at [782, 268] on input "[DATE]" at bounding box center [813, 265] width 161 height 33
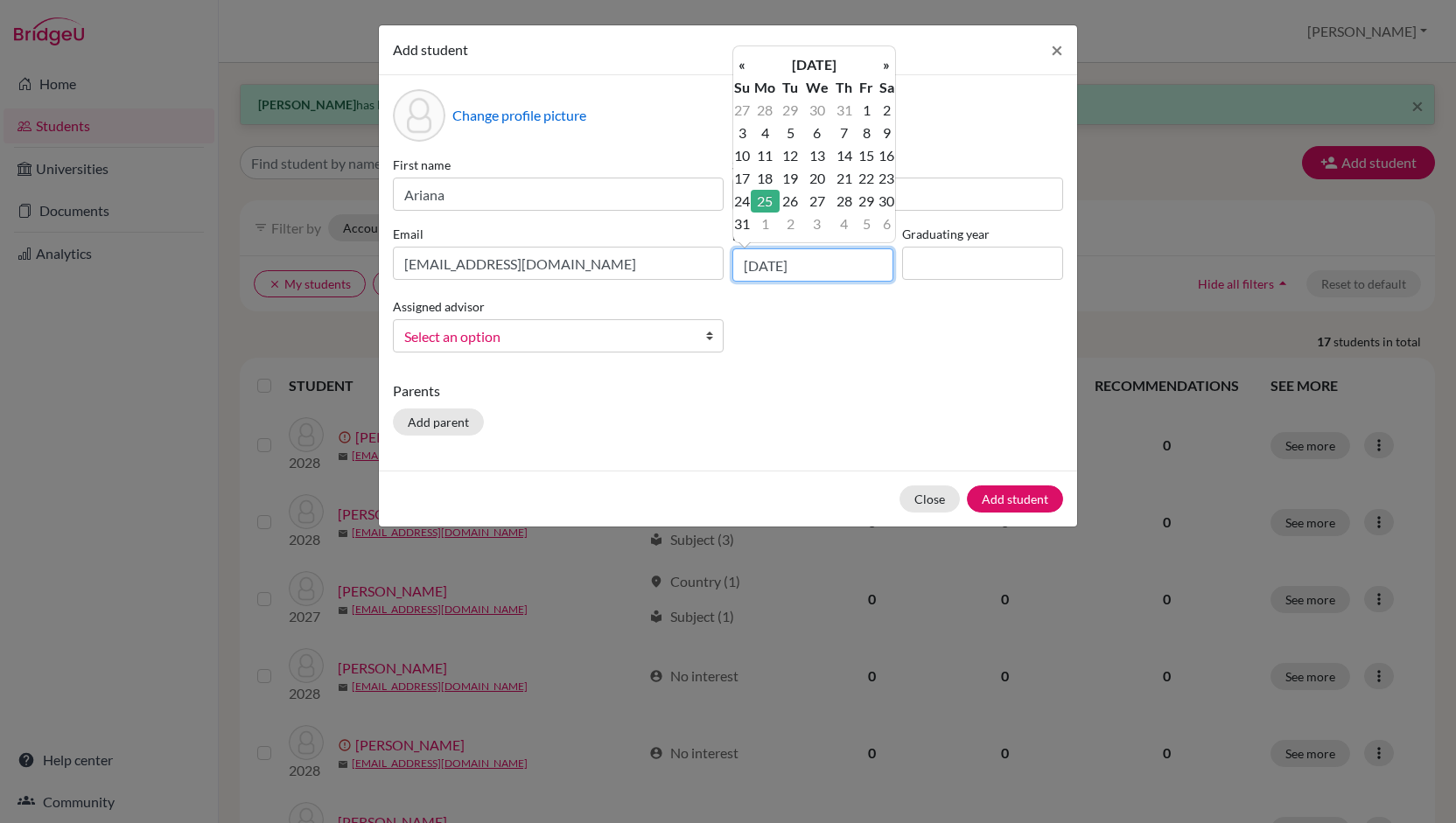
click at [829, 267] on input "[DATE]" at bounding box center [813, 265] width 161 height 33
type input "[DATE]"
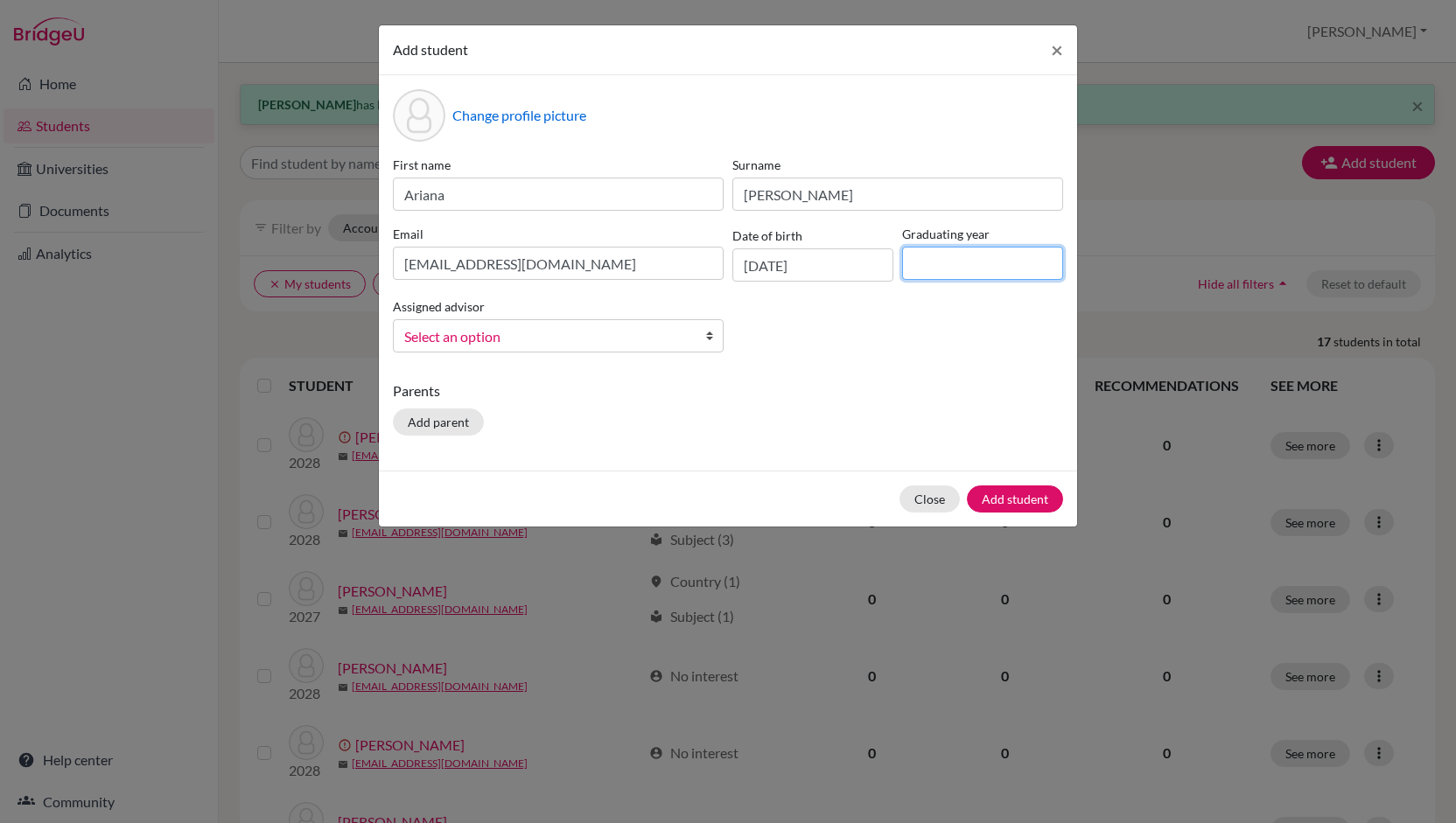
click at [944, 267] on input at bounding box center [982, 263] width 161 height 33
type input "2027"
click at [605, 332] on span "Select an option" at bounding box center [546, 336] width 285 height 22
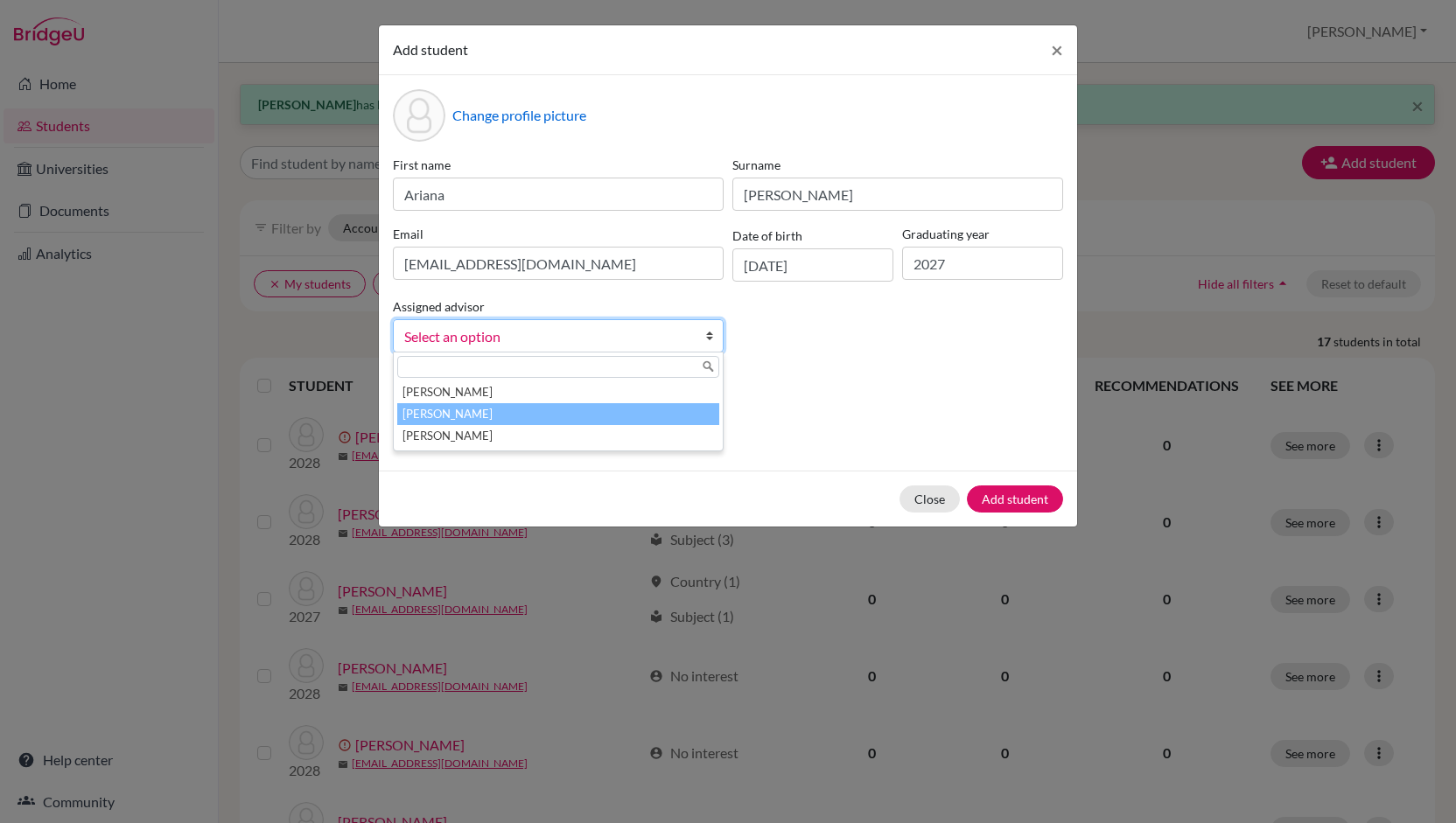
click at [494, 414] on li "[PERSON_NAME]" at bounding box center [558, 414] width 322 height 21
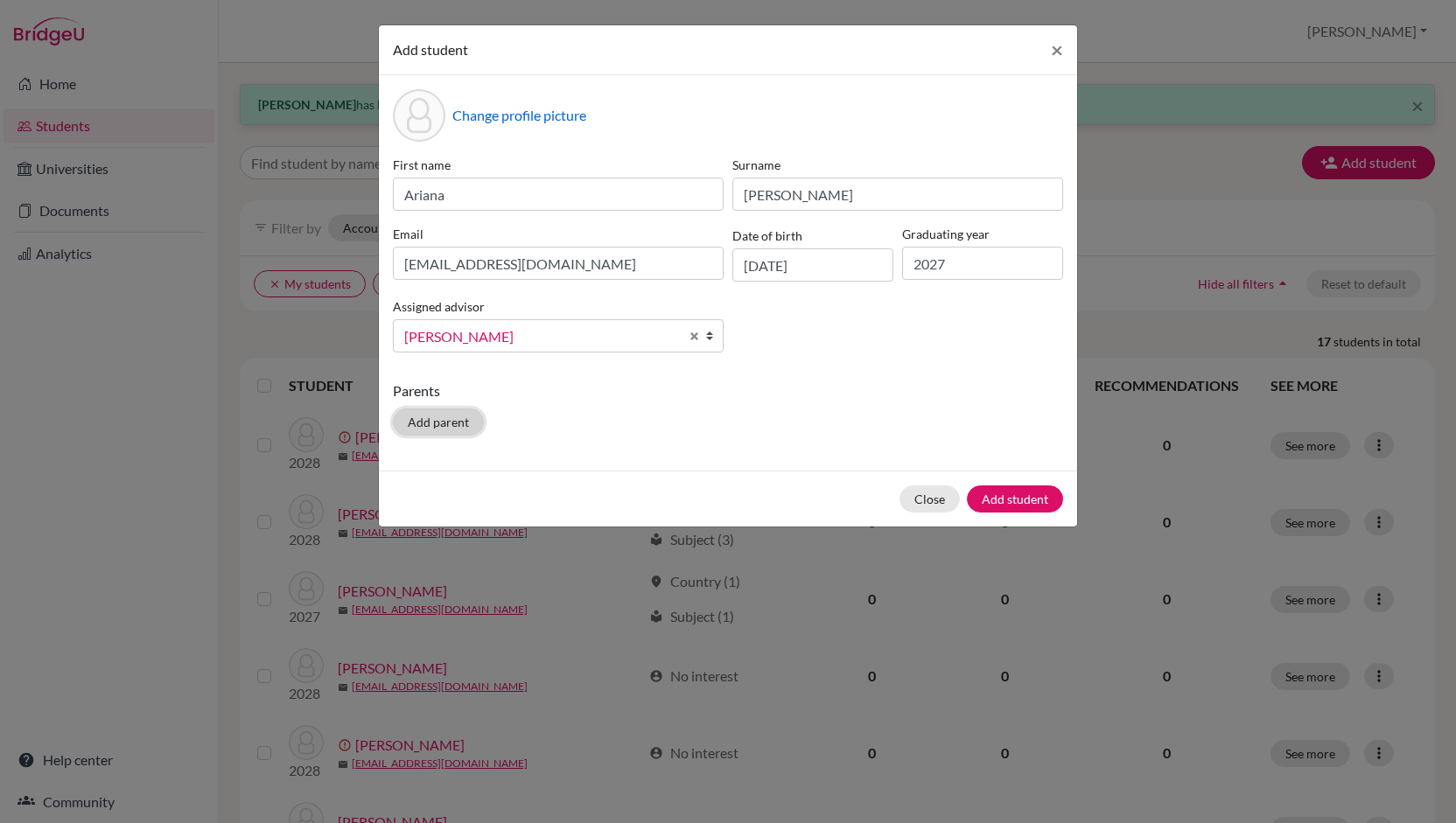
click at [468, 420] on button "Add parent" at bounding box center [438, 422] width 91 height 27
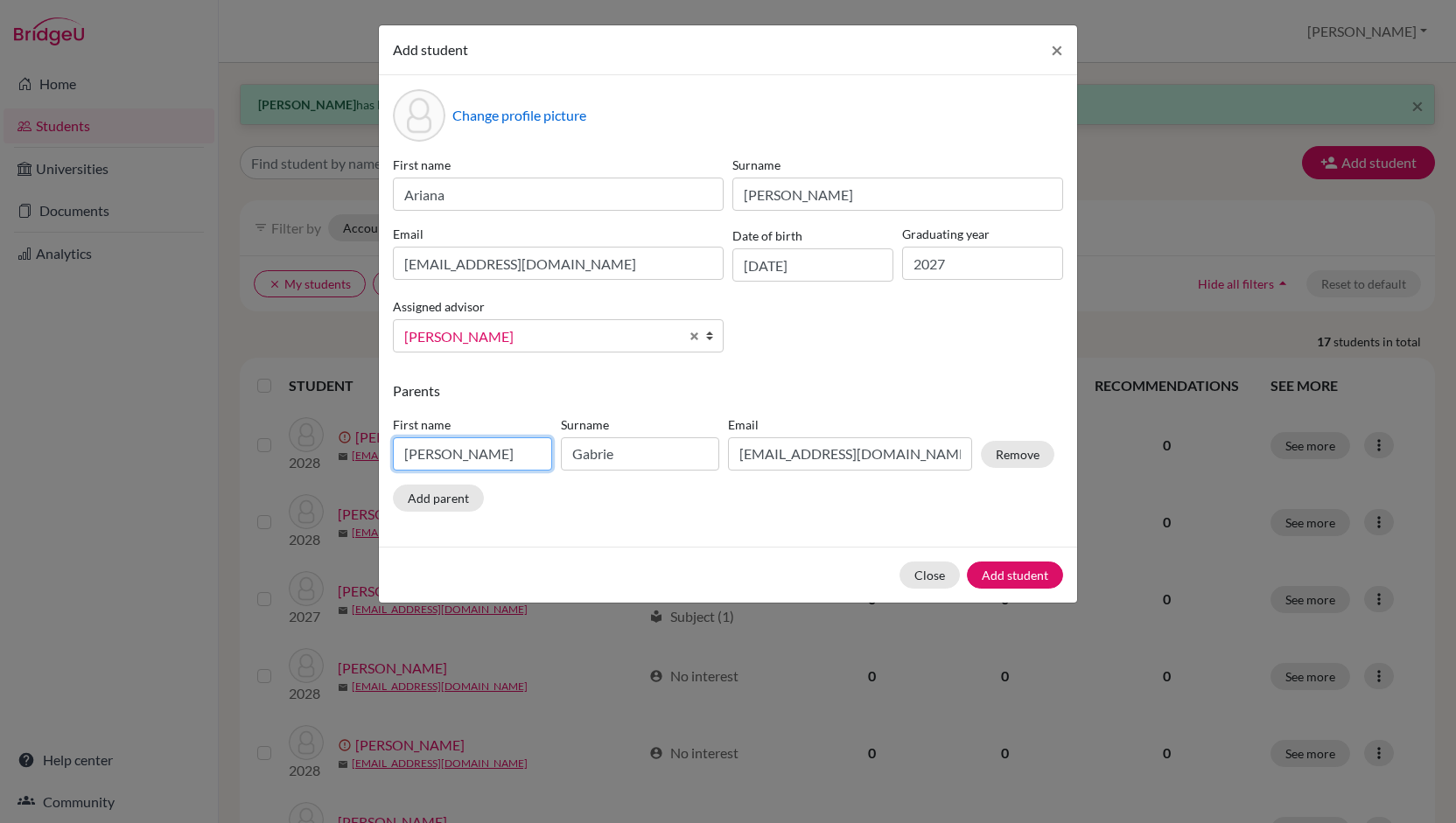
drag, startPoint x: 477, startPoint y: 462, endPoint x: 280, endPoint y: 465, distance: 197.0
click at [280, 465] on div "Add student × Change profile picture First name [PERSON_NAME] Surname [PERSON_N…" at bounding box center [728, 412] width 1456 height 823
type input "Osiris"
click at [632, 458] on input "Gabrie" at bounding box center [640, 454] width 159 height 33
type input "[PERSON_NAME]"
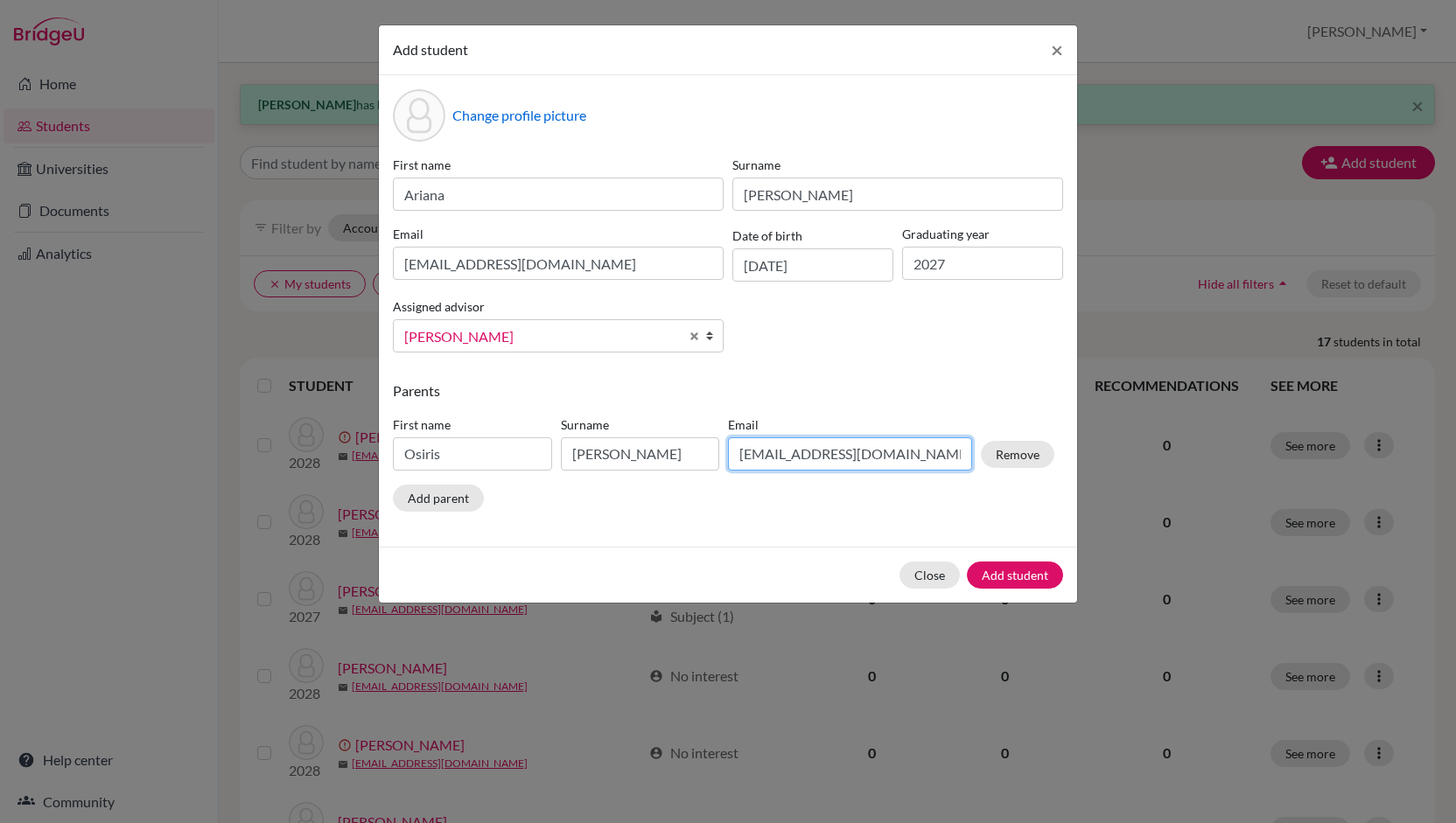
click at [785, 458] on input "[EMAIL_ADDRESS][DOMAIN_NAME]" at bounding box center [850, 454] width 244 height 33
click at [752, 458] on input "[EMAIL_ADDRESS][DOMAIN_NAME]" at bounding box center [850, 454] width 244 height 33
type input "[EMAIL_ADDRESS][DOMAIN_NAME]"
click at [1027, 567] on button "Add student" at bounding box center [1015, 575] width 97 height 27
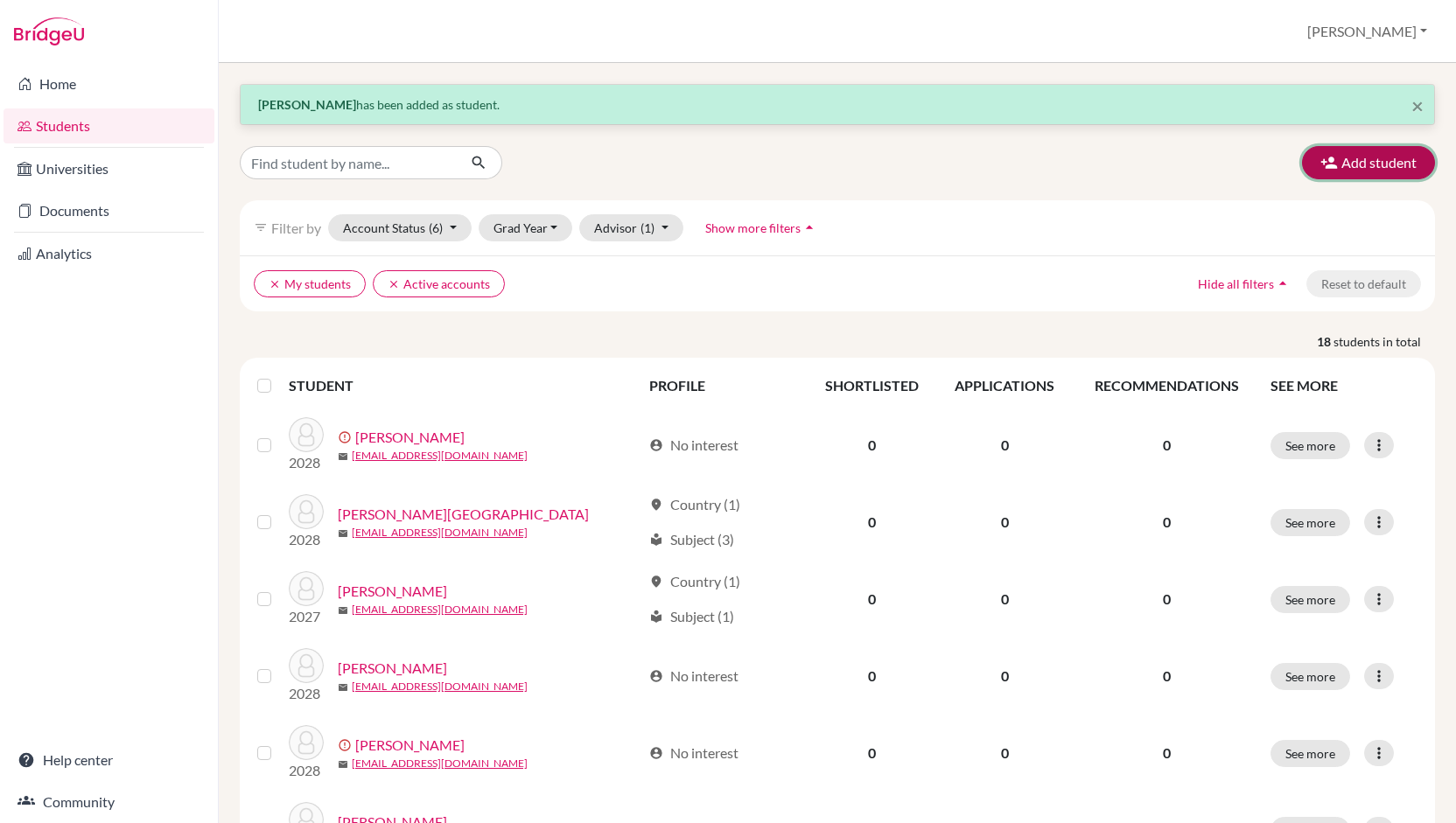
click at [1384, 165] on button "Add student" at bounding box center [1367, 162] width 133 height 33
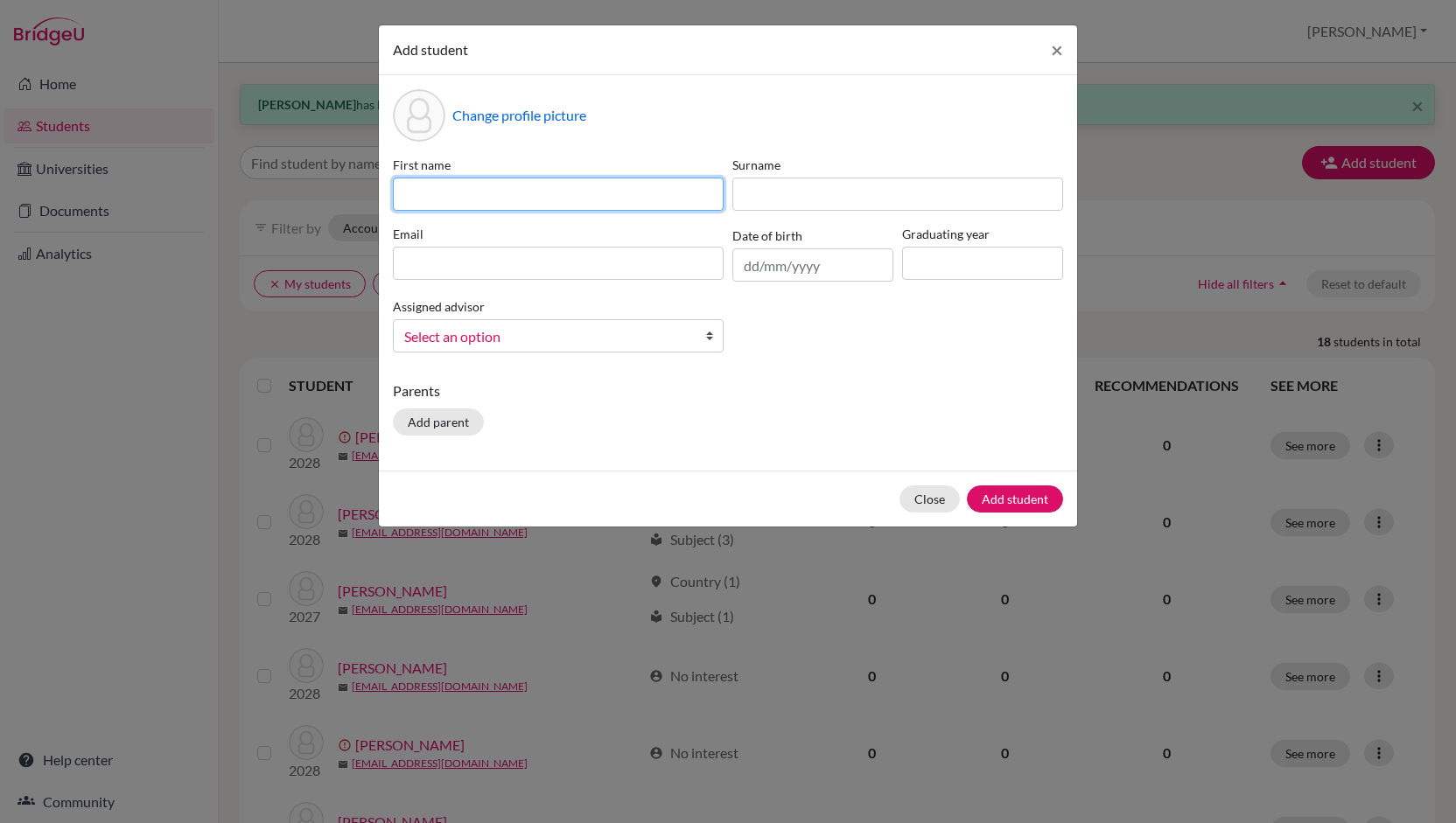
click at [584, 204] on input at bounding box center [558, 194] width 331 height 33
type input "Nathaly"
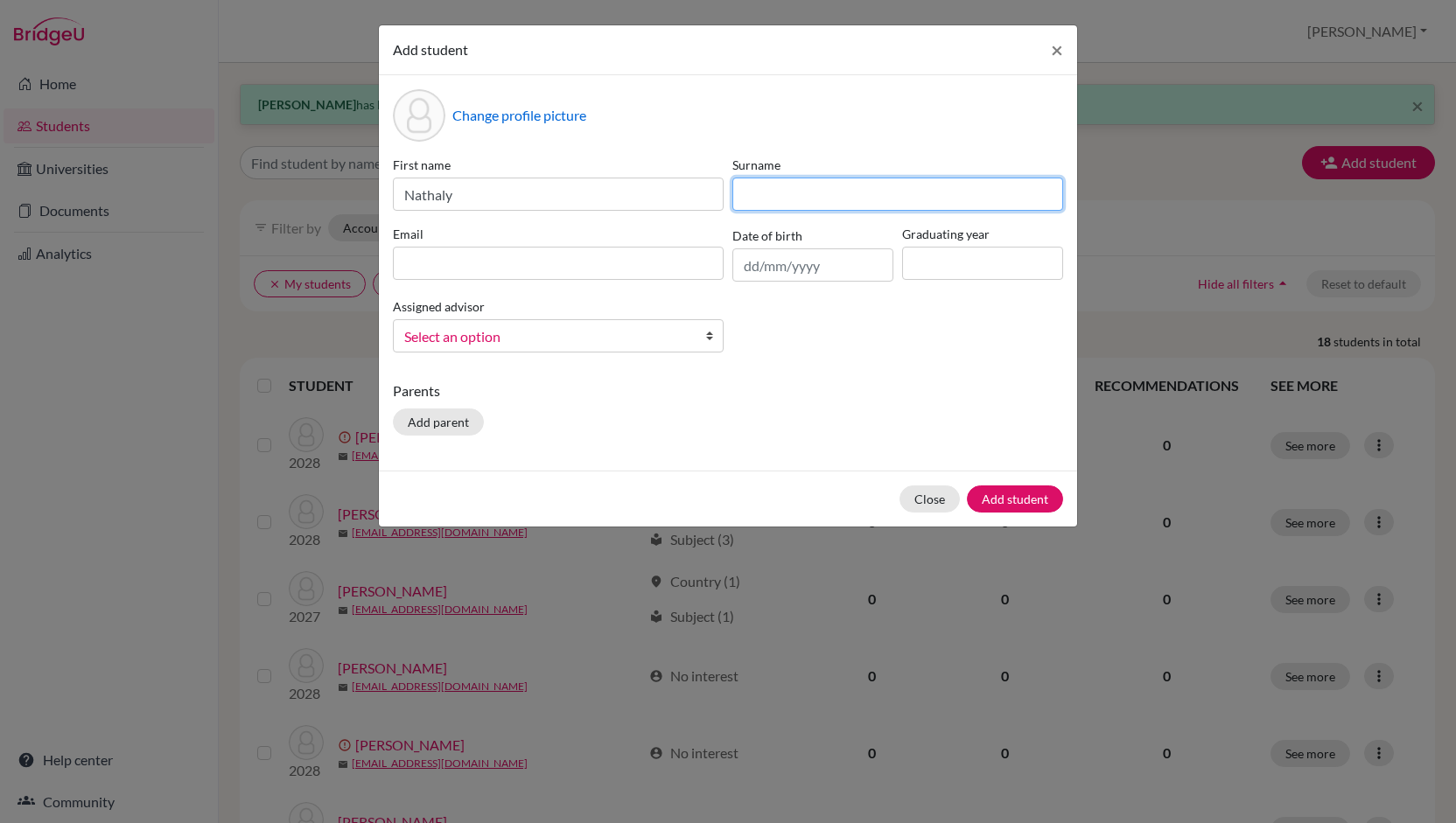
click at [767, 204] on input at bounding box center [898, 194] width 331 height 33
type input "[PERSON_NAME]"
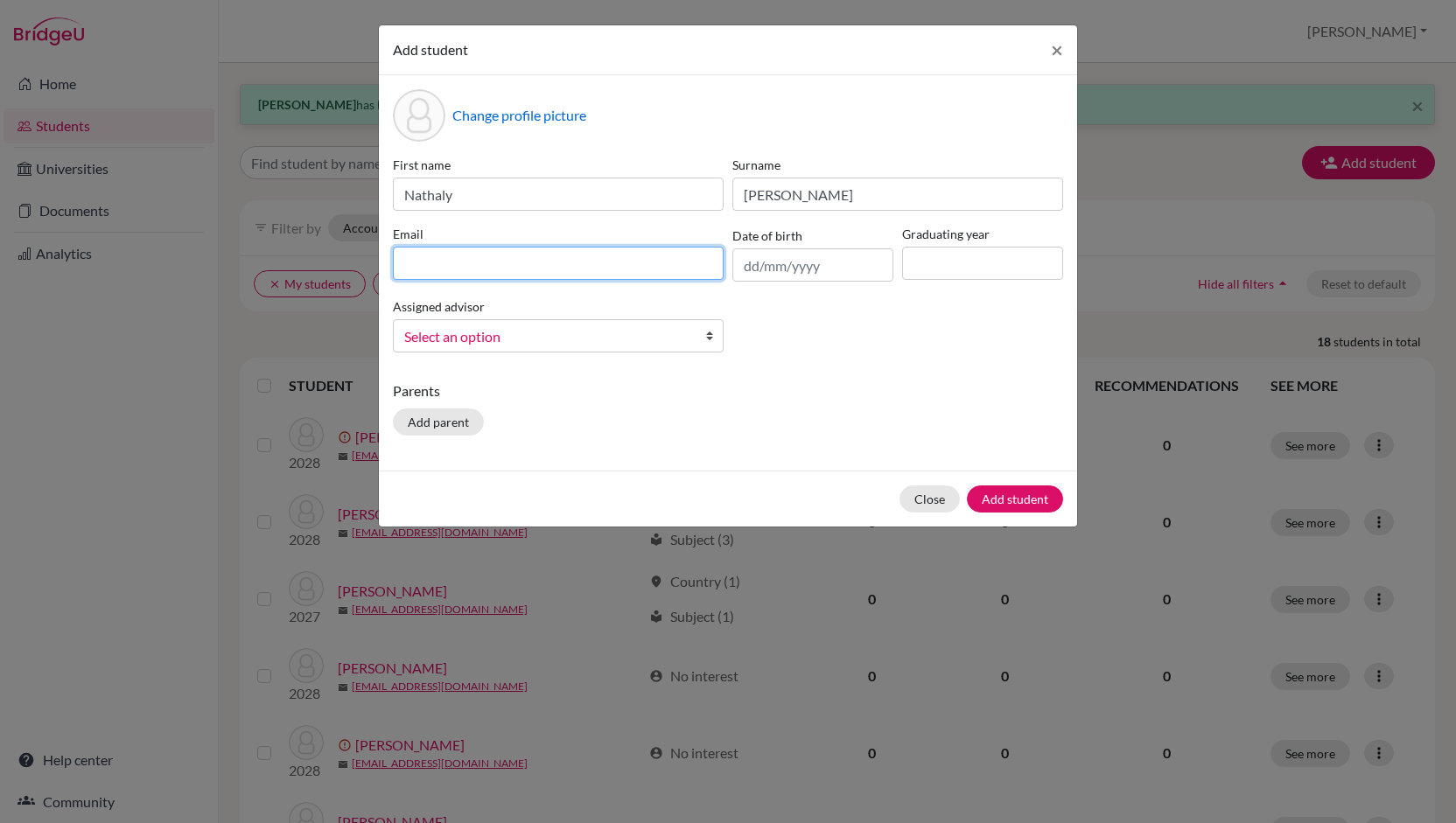
click at [591, 268] on input at bounding box center [558, 263] width 331 height 33
type input "[EMAIL_ADDRESS][DOMAIN_NAME]"
click at [757, 268] on input "text" at bounding box center [813, 265] width 161 height 33
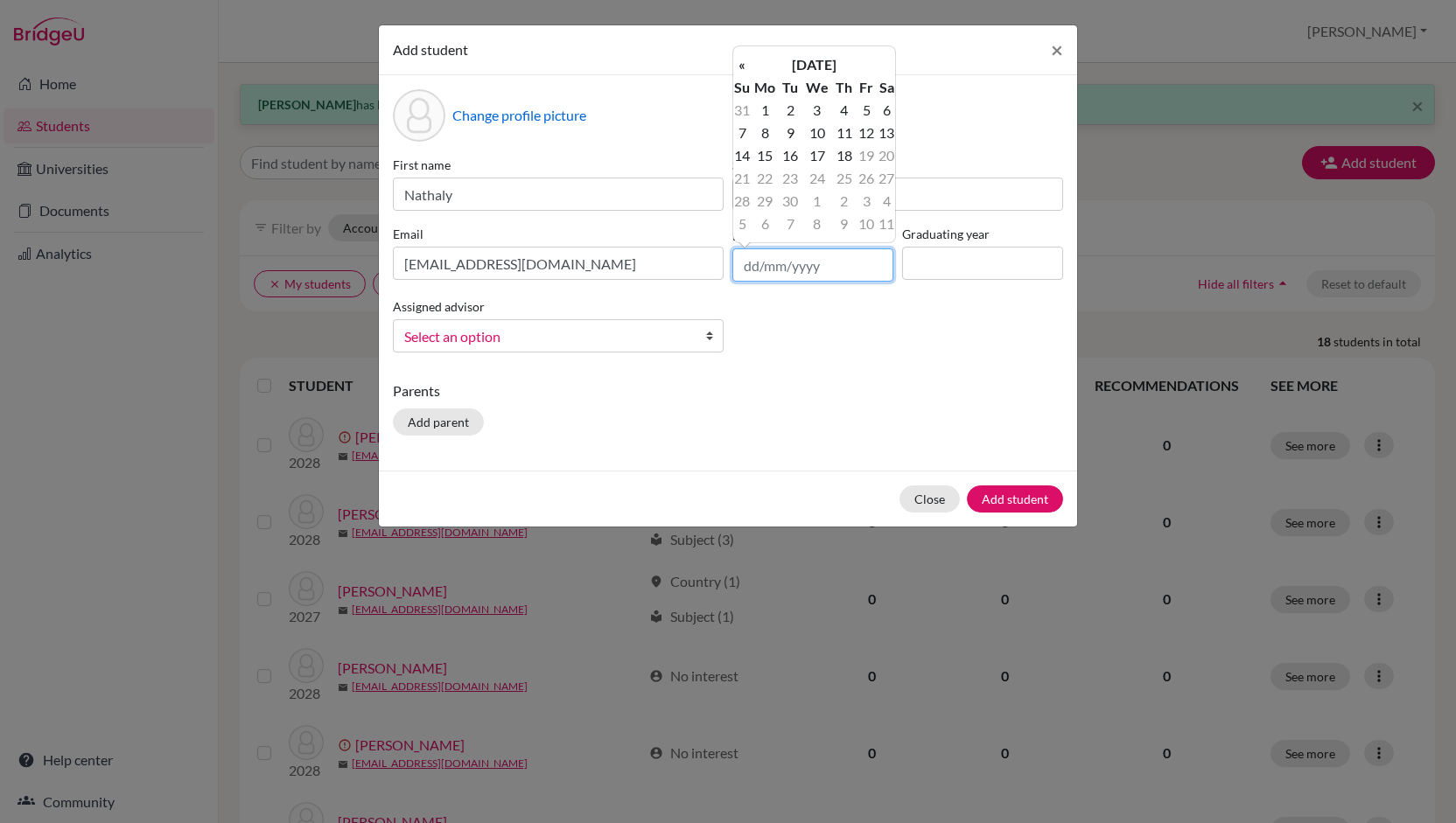
click at [757, 268] on input "text" at bounding box center [813, 265] width 161 height 33
click at [765, 309] on div "First name [PERSON_NAME] Surname [PERSON_NAME] Email [EMAIL_ADDRESS][DOMAIN_NAM…" at bounding box center [727, 261] width 679 height 211
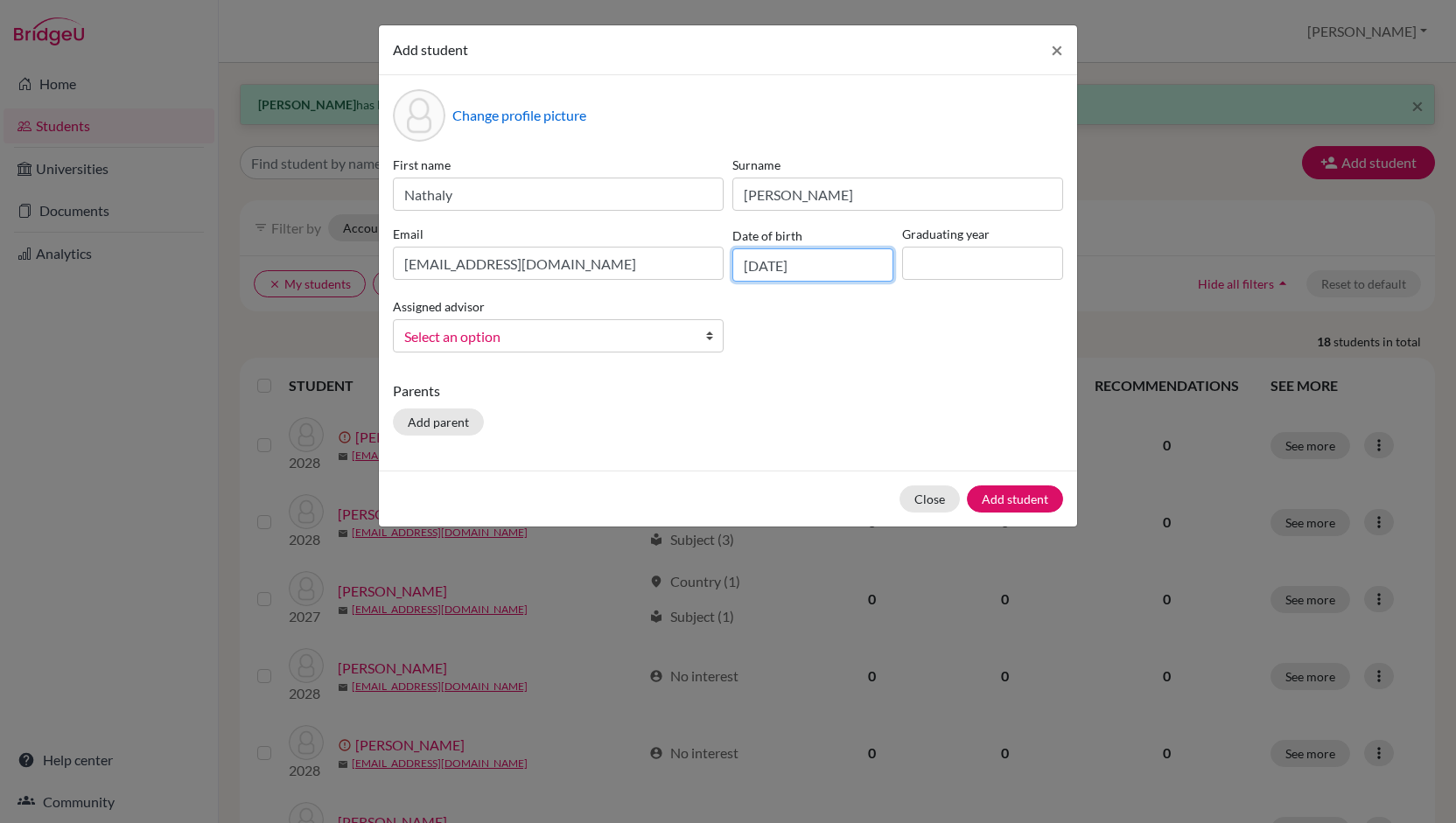
click at [755, 259] on input "[DATE]" at bounding box center [813, 265] width 161 height 33
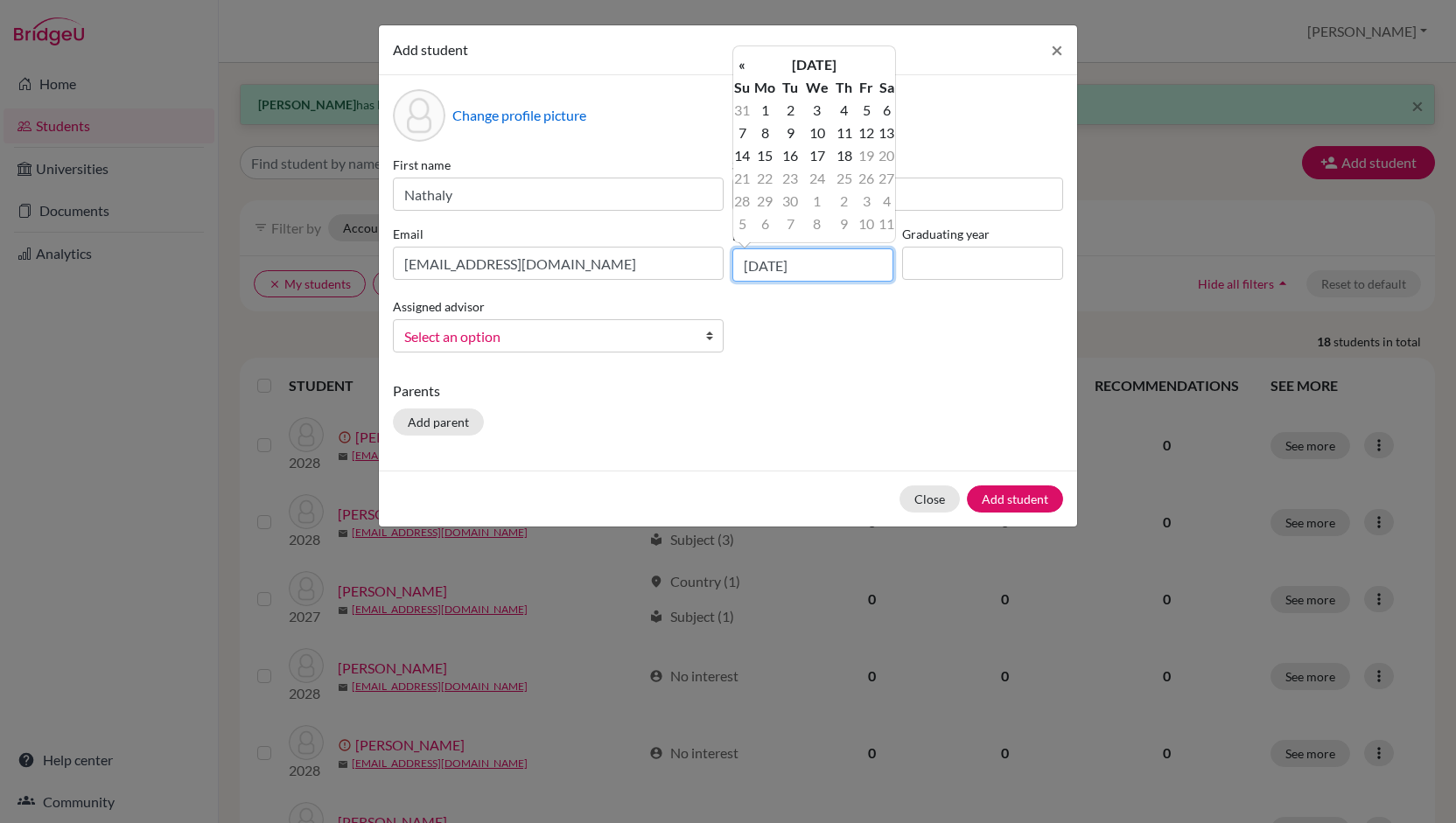
click at [820, 272] on input "[DATE]" at bounding box center [813, 265] width 161 height 33
type input "[DATE]"
click at [946, 270] on input at bounding box center [982, 263] width 161 height 33
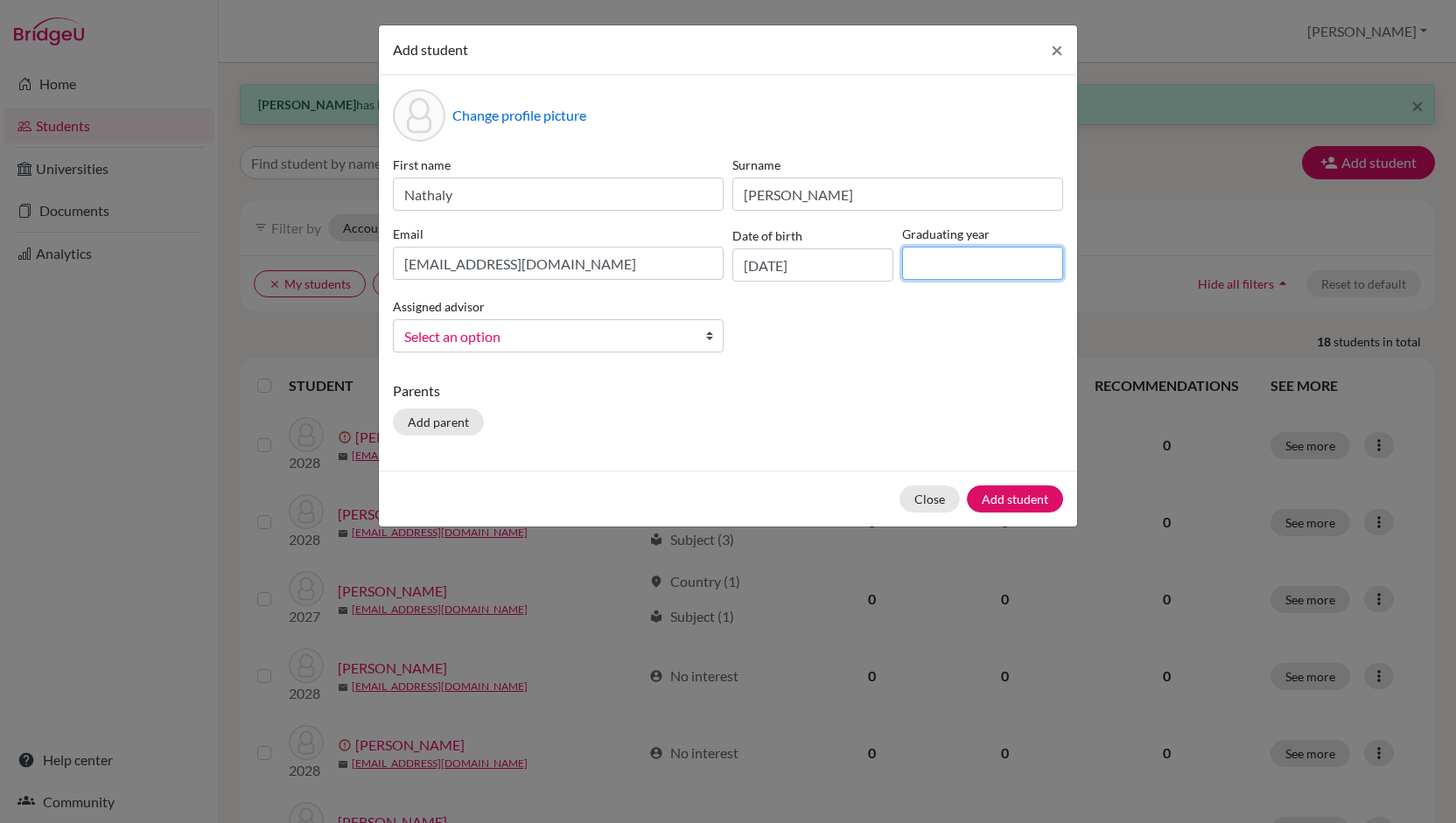
type input "2027"
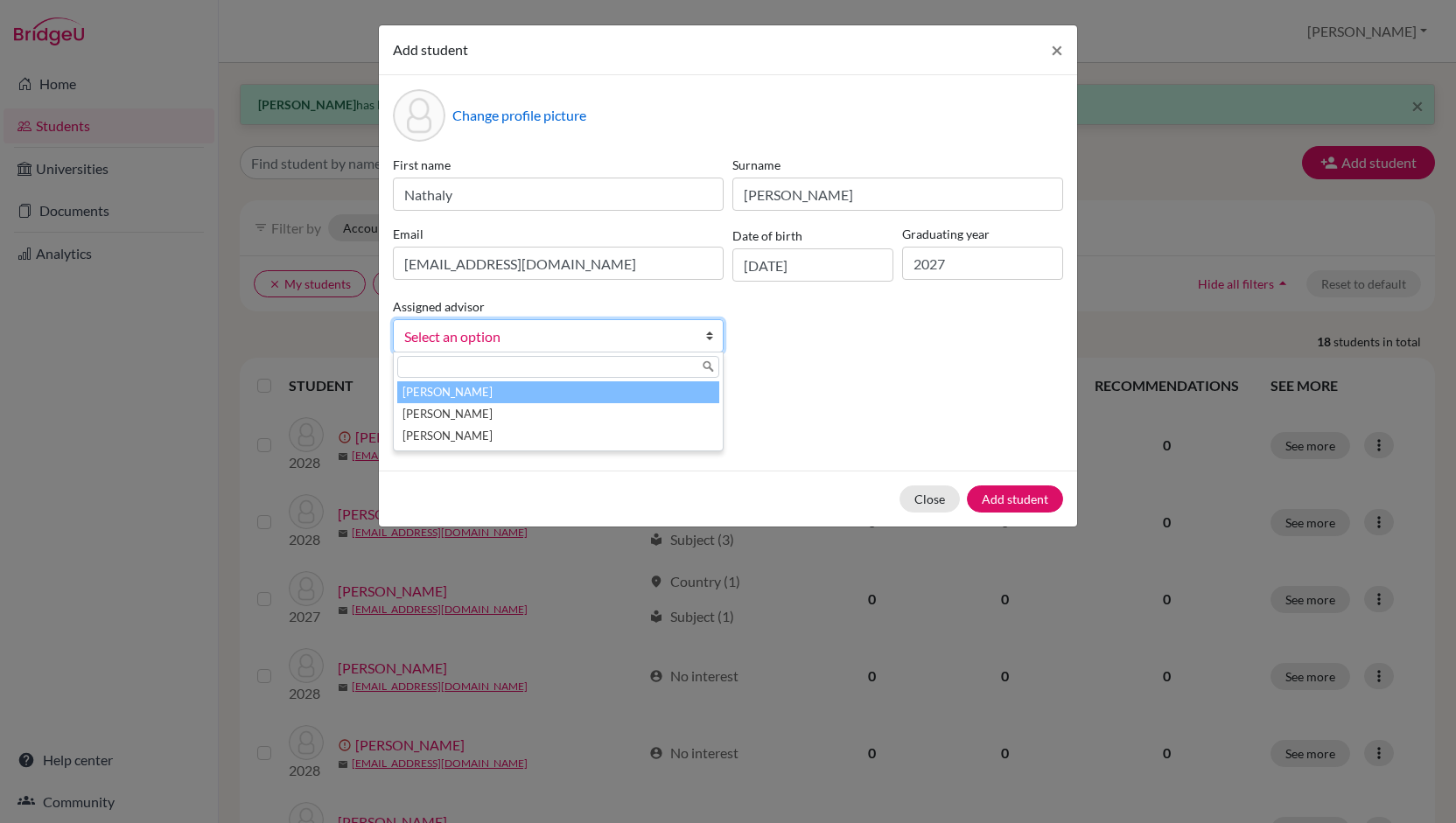
click at [538, 349] on link "Select an option" at bounding box center [558, 335] width 331 height 33
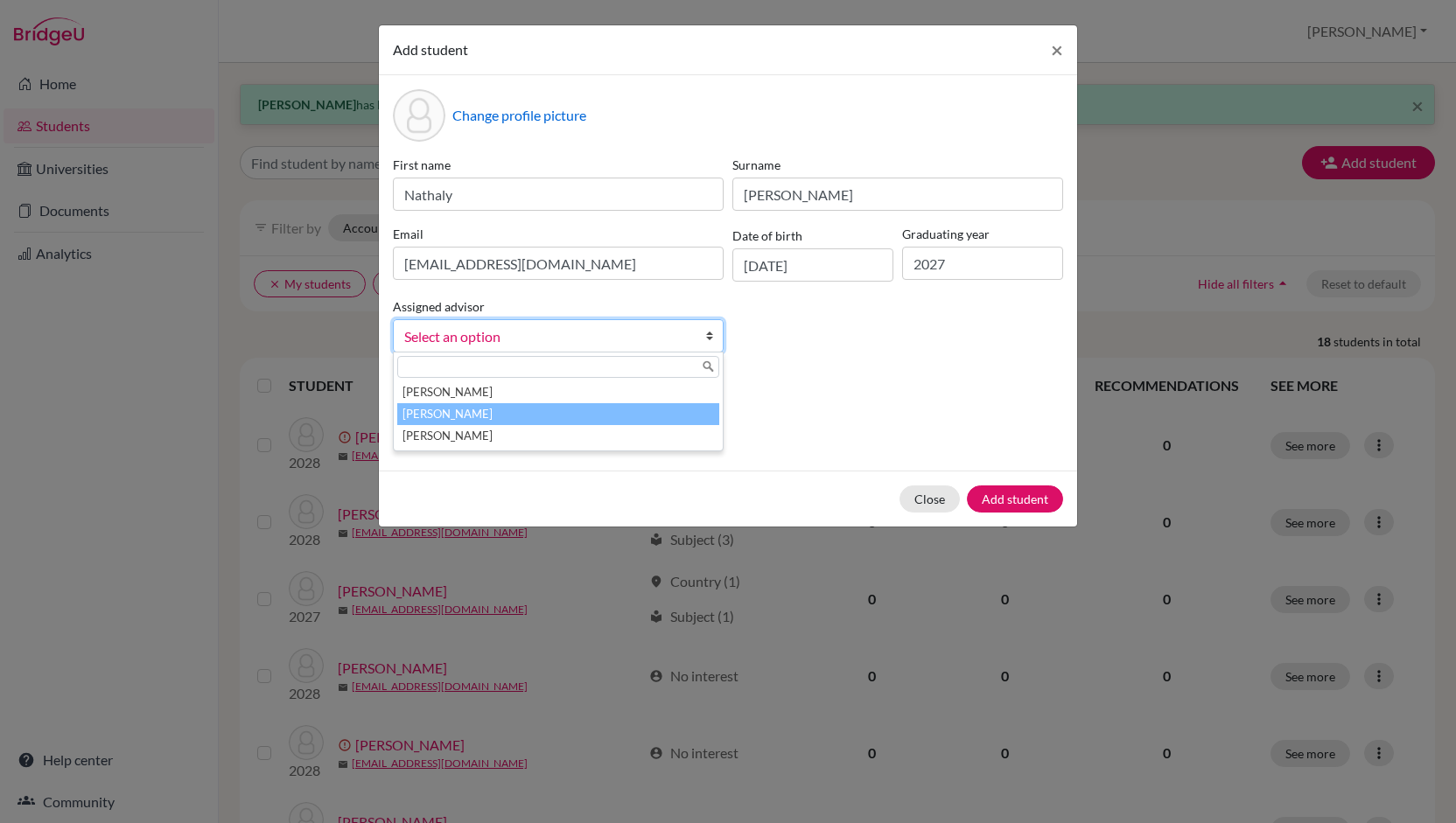
click at [486, 416] on li "[PERSON_NAME]" at bounding box center [558, 414] width 322 height 21
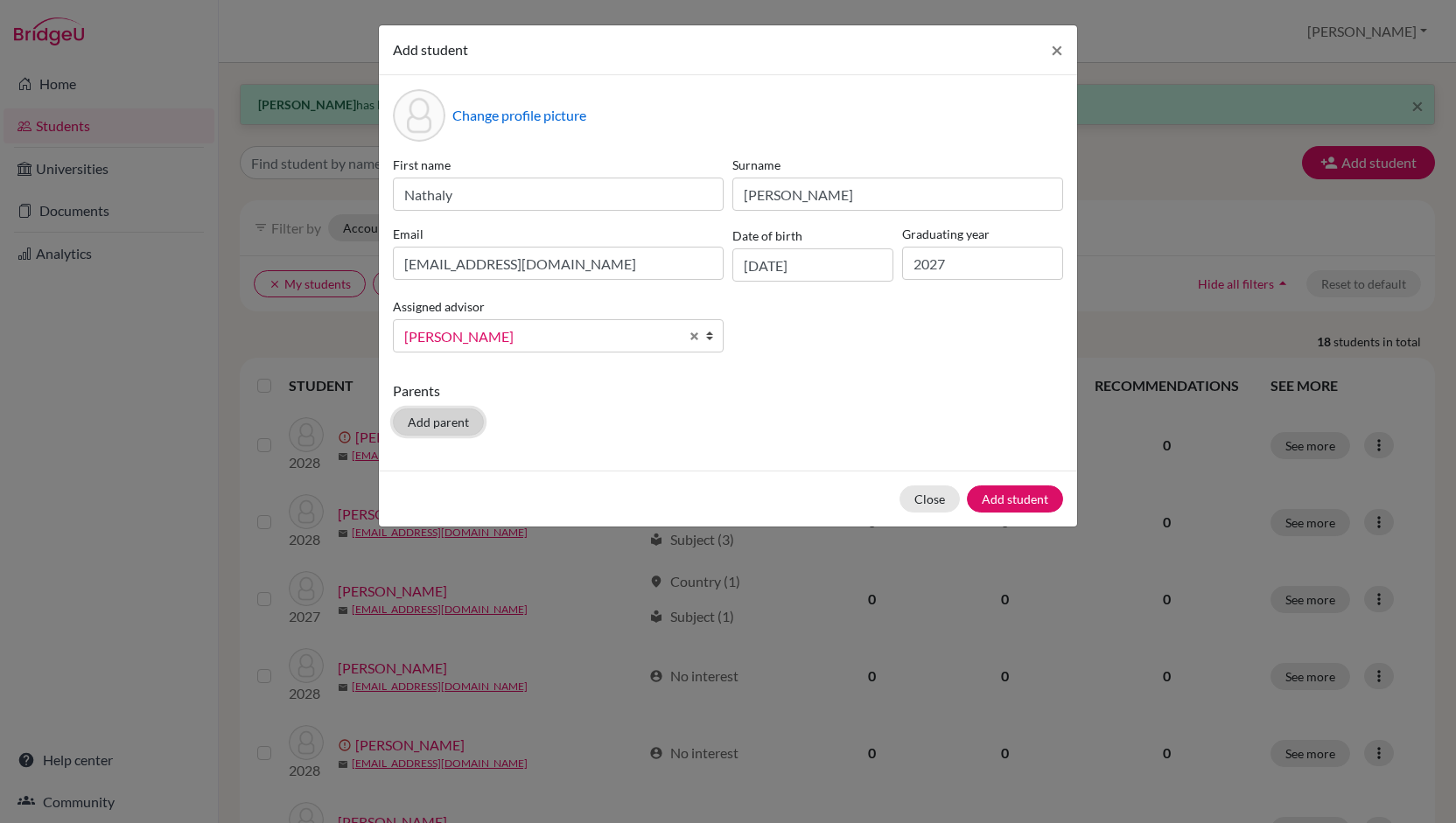
click at [442, 420] on button "Add parent" at bounding box center [438, 422] width 91 height 27
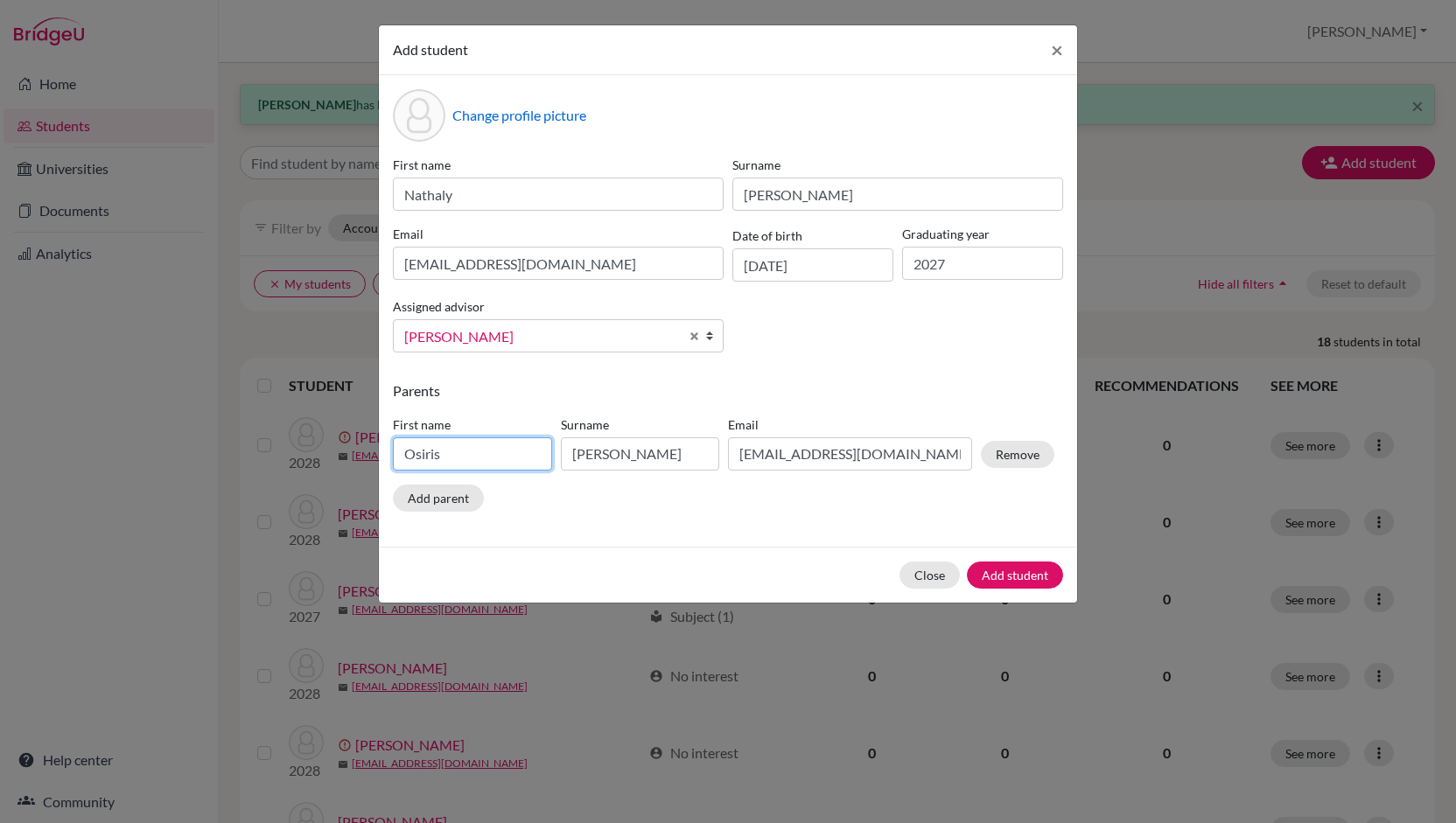
drag, startPoint x: 465, startPoint y: 453, endPoint x: 308, endPoint y: 479, distance: 159.1
click at [308, 479] on div "Add student × Change profile picture First name [PERSON_NAME] Surname [PERSON_N…" at bounding box center [728, 412] width 1456 height 823
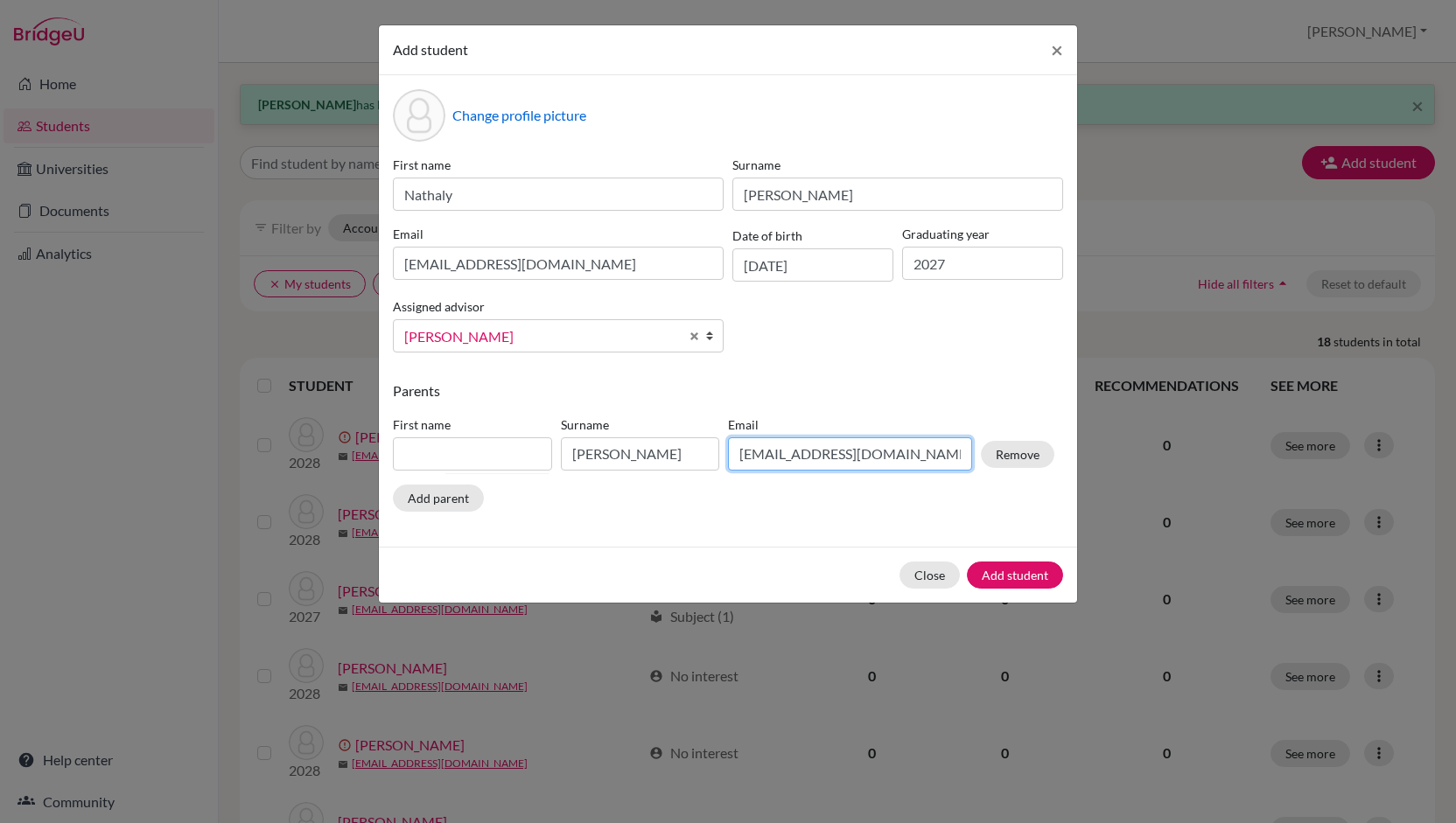
click at [798, 457] on input "[EMAIL_ADDRESS][DOMAIN_NAME]" at bounding box center [850, 454] width 244 height 33
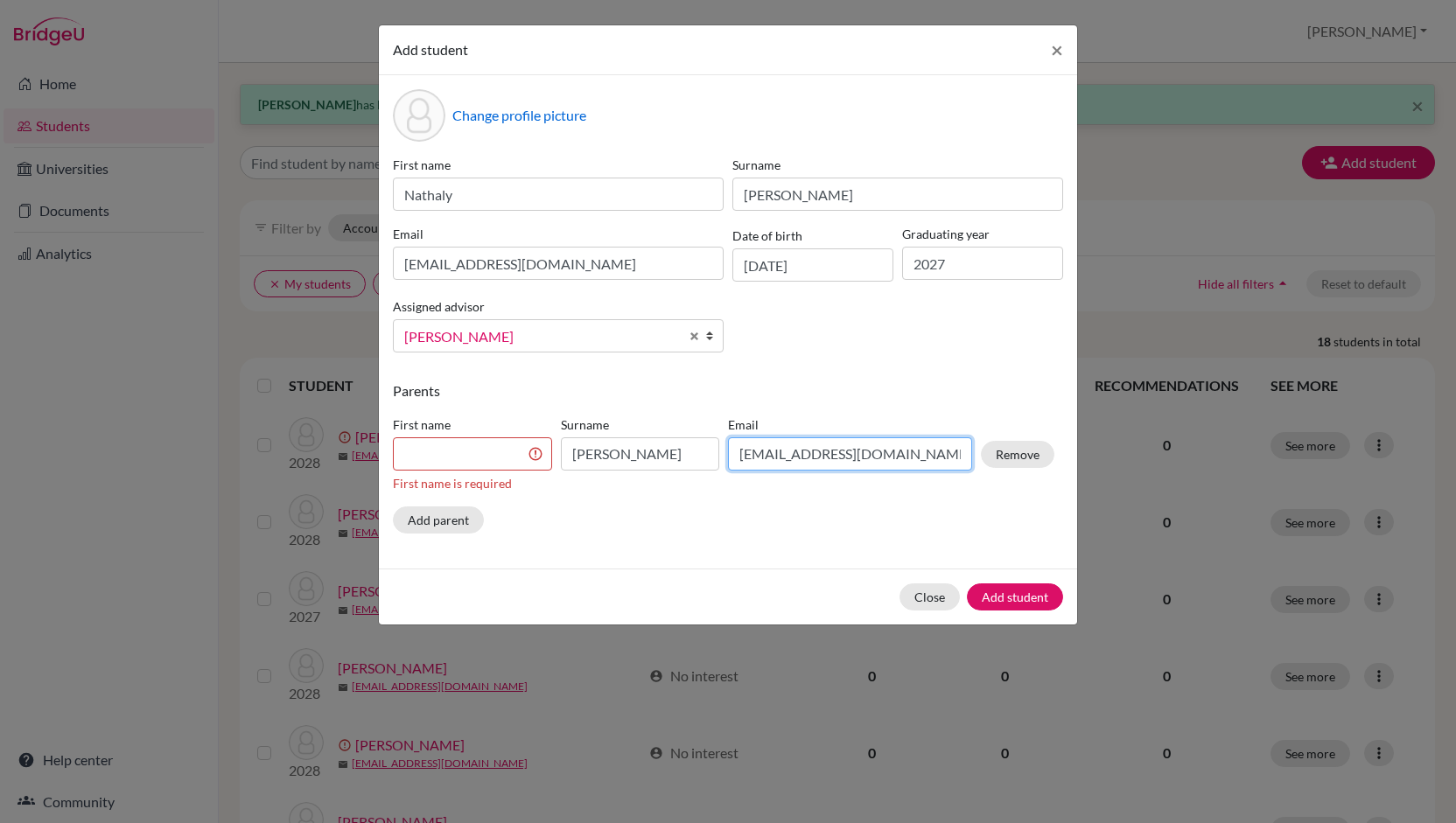
click at [798, 457] on input "[EMAIL_ADDRESS][DOMAIN_NAME]" at bounding box center [850, 454] width 244 height 33
click at [837, 459] on input "[EMAIL_ADDRESS][DOMAIN_NAME]" at bounding box center [850, 454] width 244 height 33
type input "[EMAIL_ADDRESS][DOMAIN_NAME]"
click at [495, 461] on input at bounding box center [472, 454] width 159 height 33
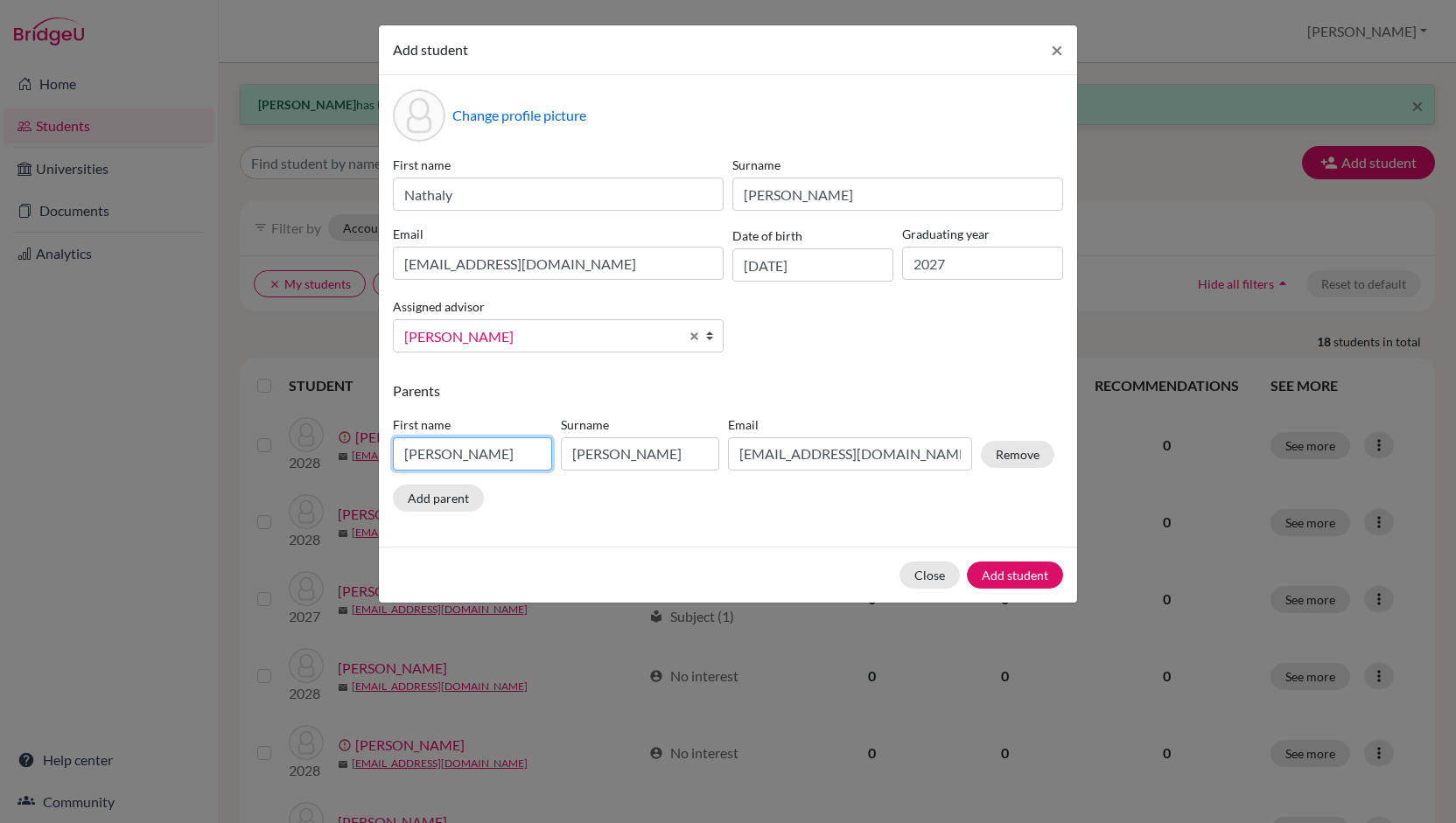
type input "[PERSON_NAME]"
click at [649, 453] on input "[PERSON_NAME]" at bounding box center [640, 454] width 159 height 33
drag, startPoint x: 649, startPoint y: 453, endPoint x: 573, endPoint y: 468, distance: 77.5
click at [573, 468] on input "[PERSON_NAME]" at bounding box center [640, 454] width 159 height 33
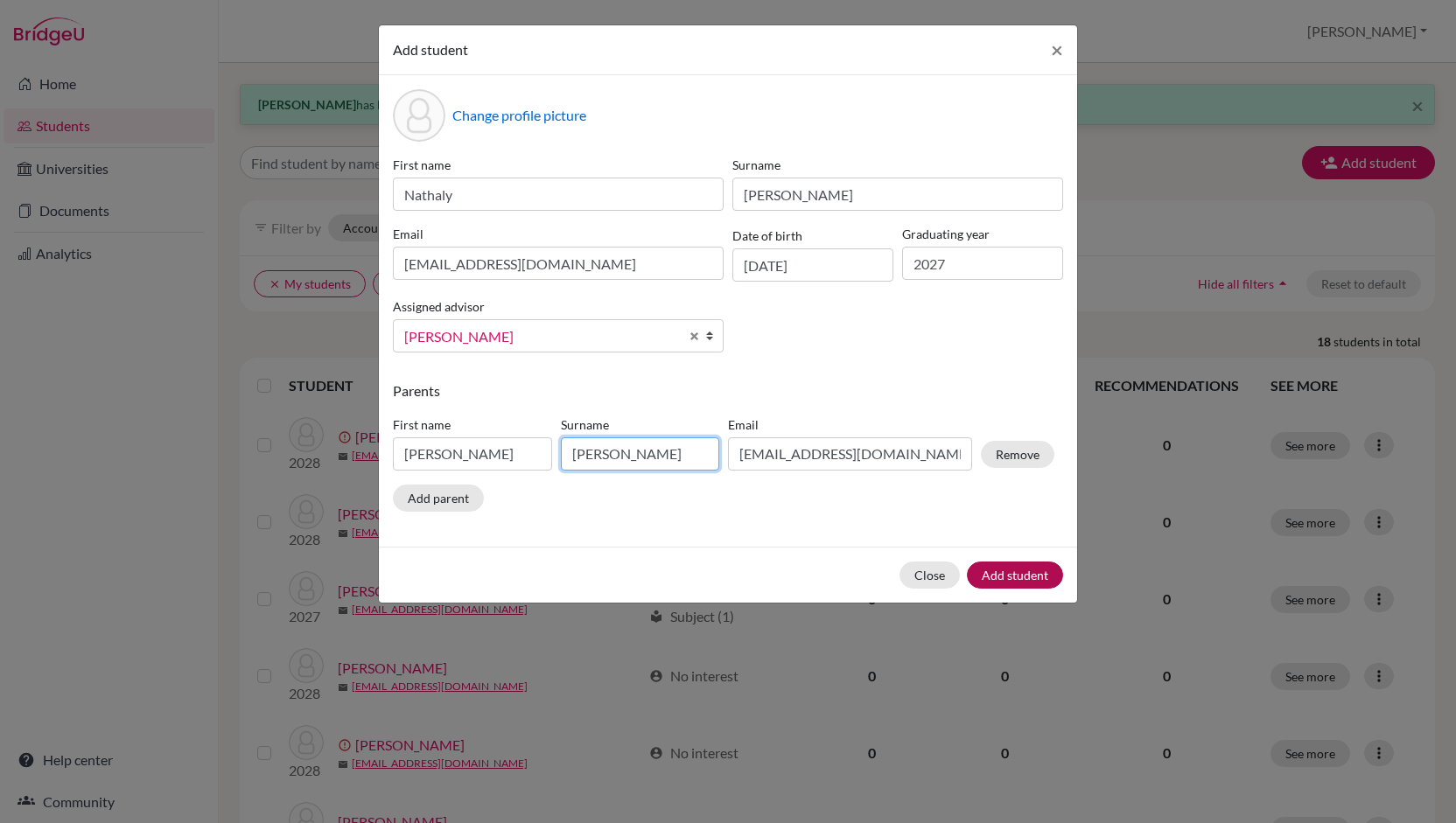
type input "[PERSON_NAME]"
click at [1017, 570] on button "Add student" at bounding box center [1015, 575] width 97 height 27
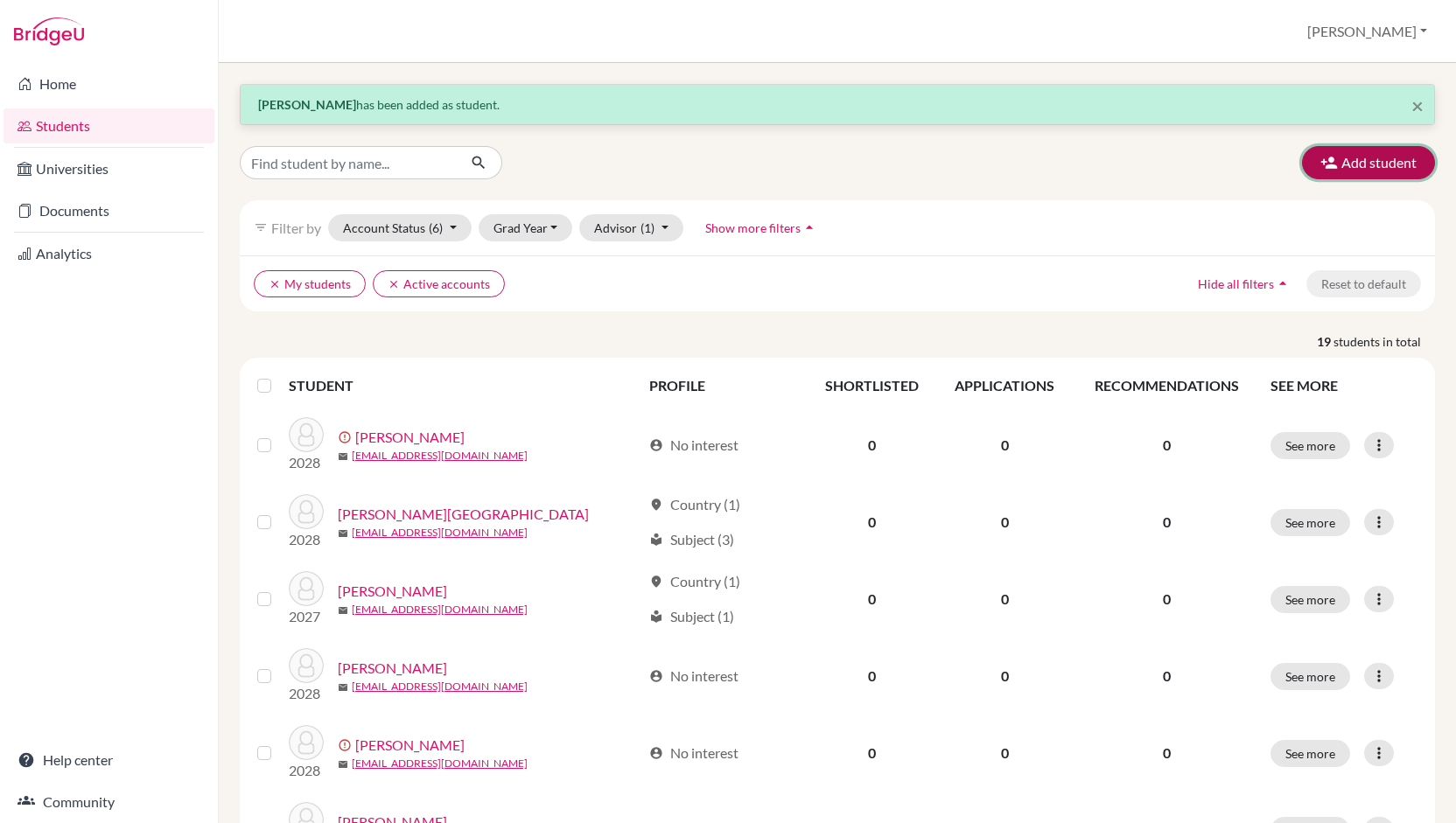
click at [1356, 166] on button "Add student" at bounding box center [1367, 162] width 133 height 33
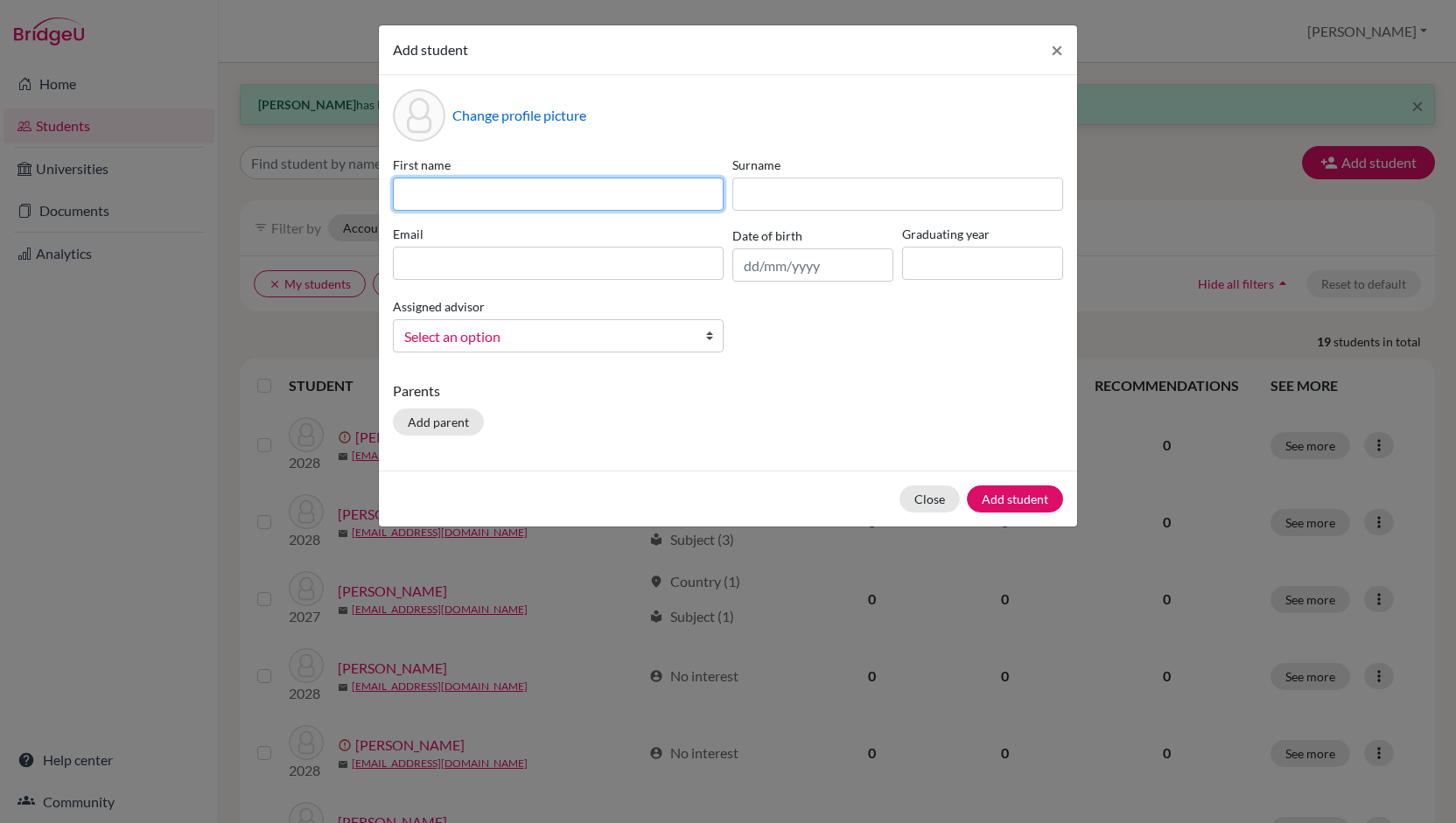
click at [673, 203] on input at bounding box center [558, 194] width 331 height 33
type input "[PERSON_NAME]"
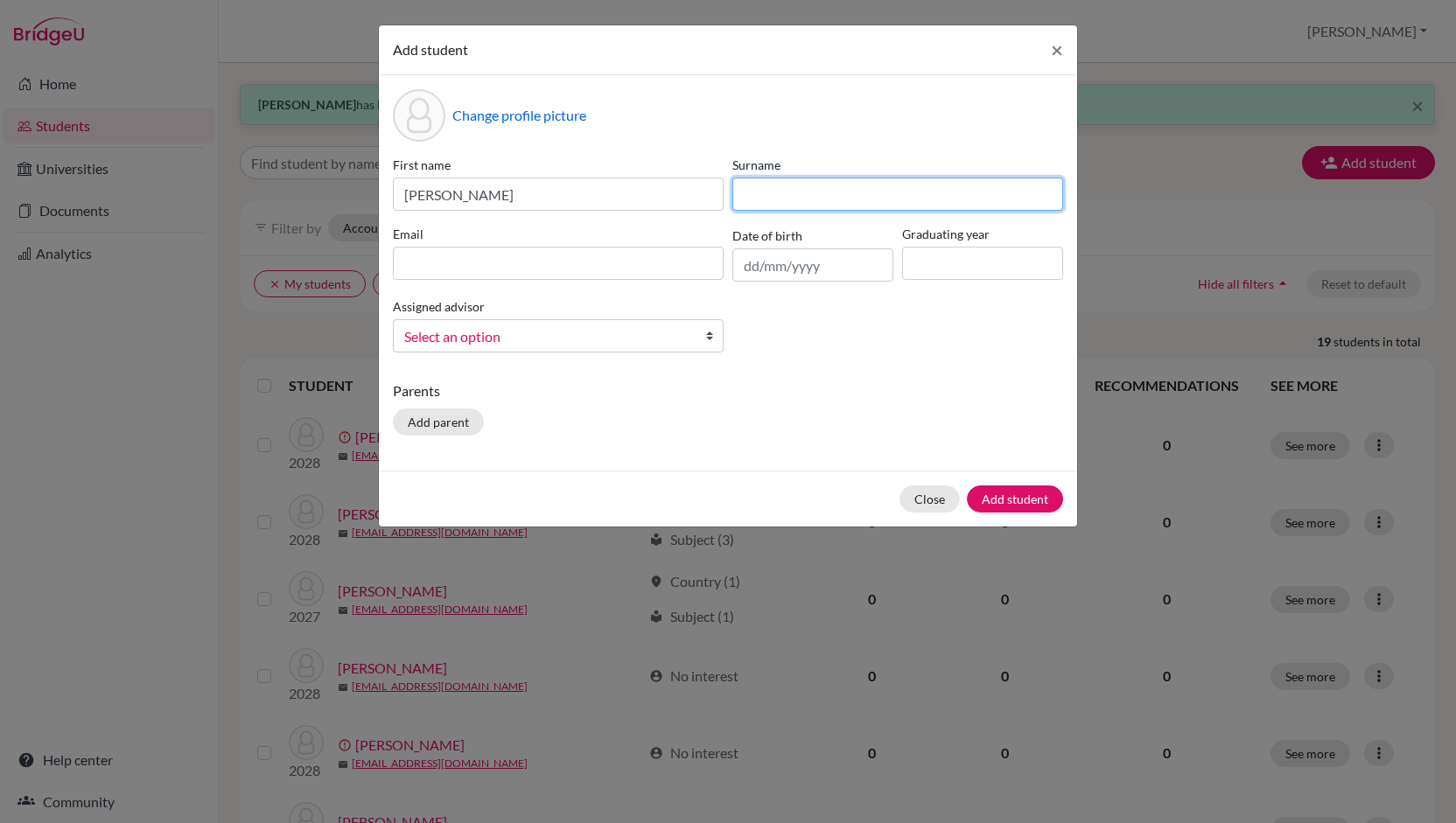
click at [802, 182] on input at bounding box center [898, 194] width 331 height 33
type input "[PERSON_NAME]"
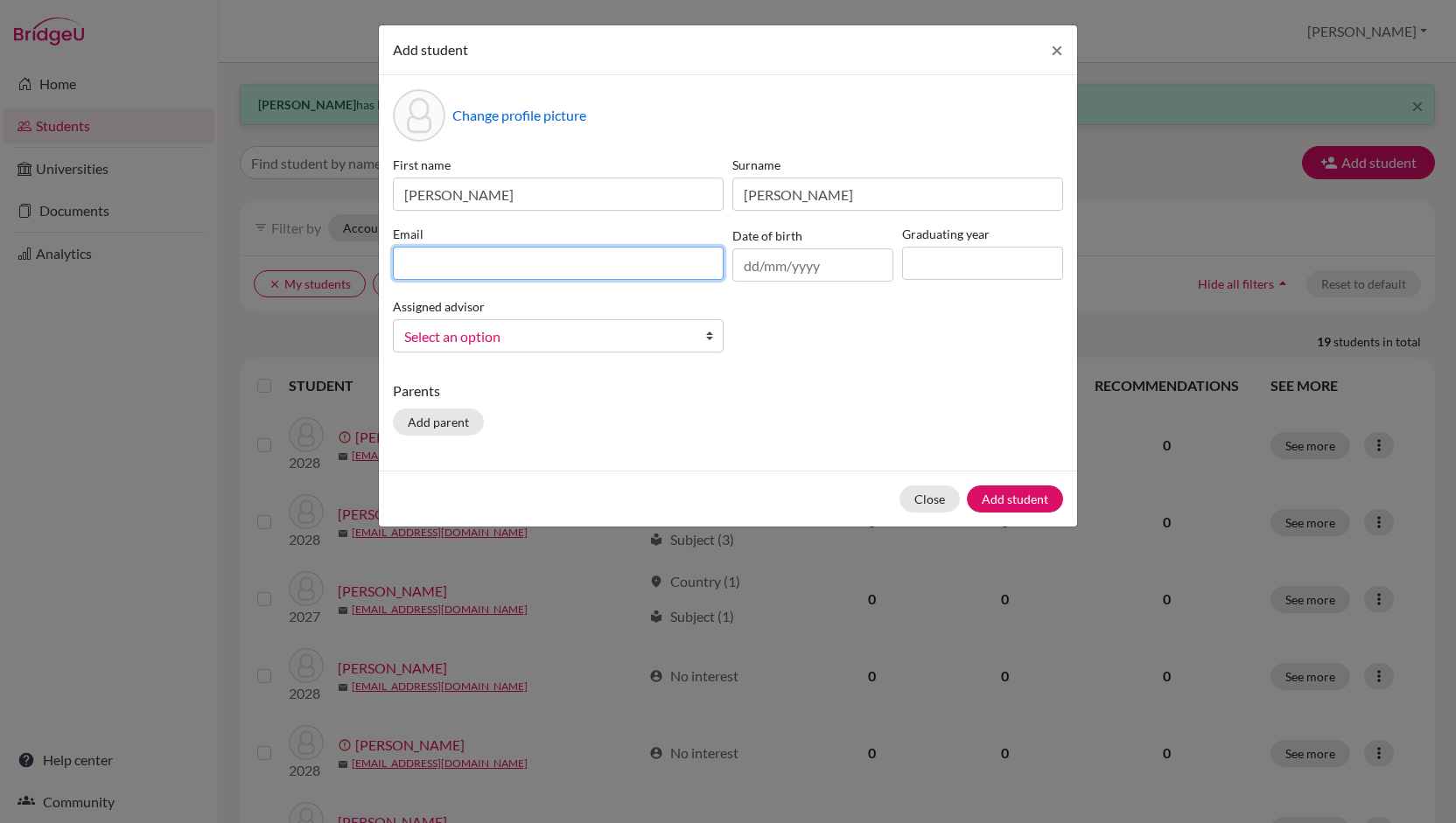
click at [615, 267] on input at bounding box center [558, 263] width 331 height 33
click at [493, 263] on input "[EMAIL_ADDRESS][DOMAIN_NAME]" at bounding box center [558, 263] width 331 height 33
type input "[EMAIL_ADDRESS][DOMAIN_NAME]"
click at [751, 264] on input "text" at bounding box center [813, 265] width 161 height 33
click at [759, 324] on div "First name [PERSON_NAME] [PERSON_NAME] Email [EMAIL_ADDRESS][DOMAIN_NAME] Date …" at bounding box center [727, 261] width 679 height 211
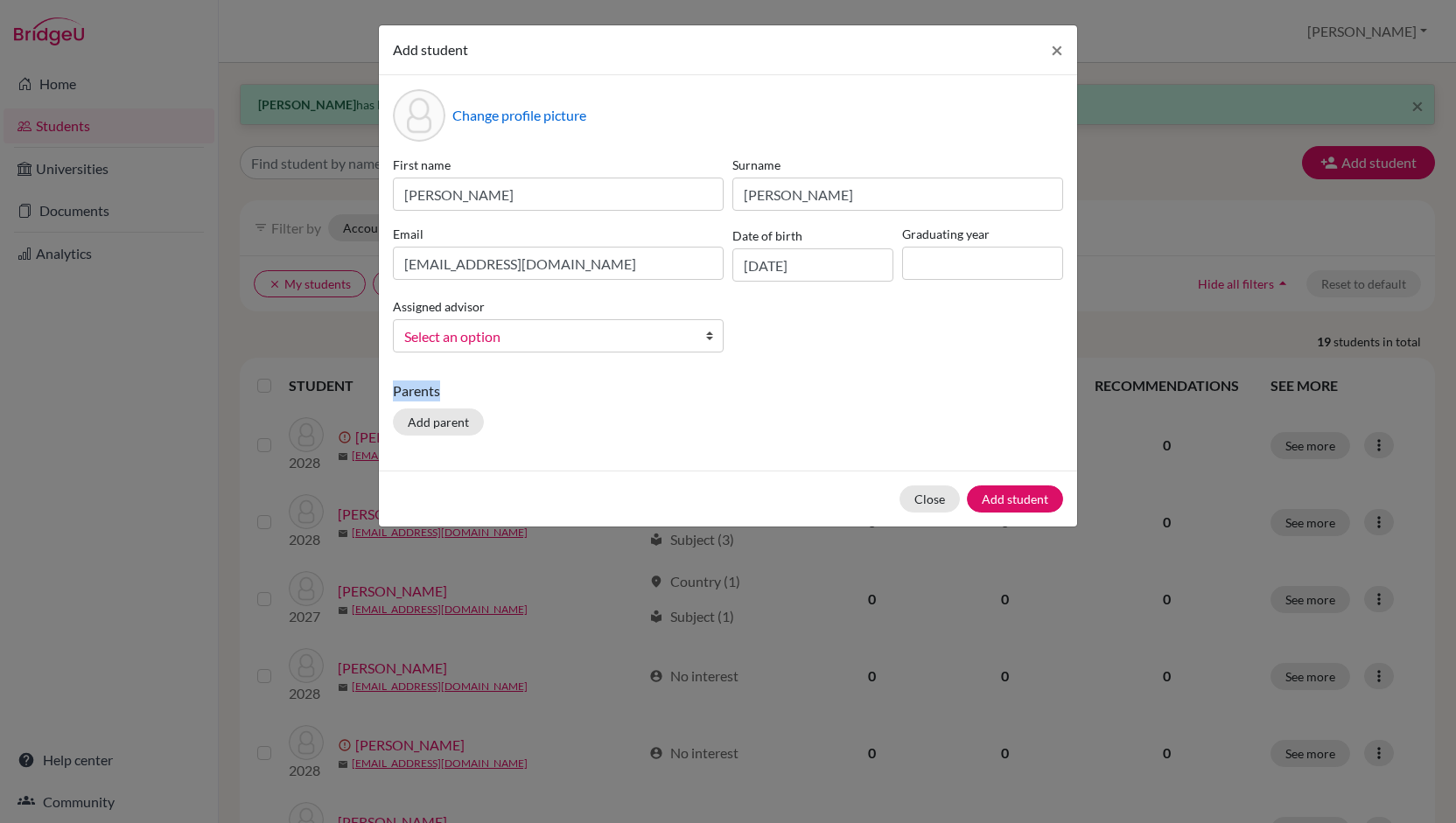
click at [759, 324] on div "First name [PERSON_NAME] [PERSON_NAME] Email [EMAIL_ADDRESS][DOMAIN_NAME] Date …" at bounding box center [727, 261] width 679 height 211
click at [758, 265] on input "[DATE]" at bounding box center [813, 265] width 161 height 33
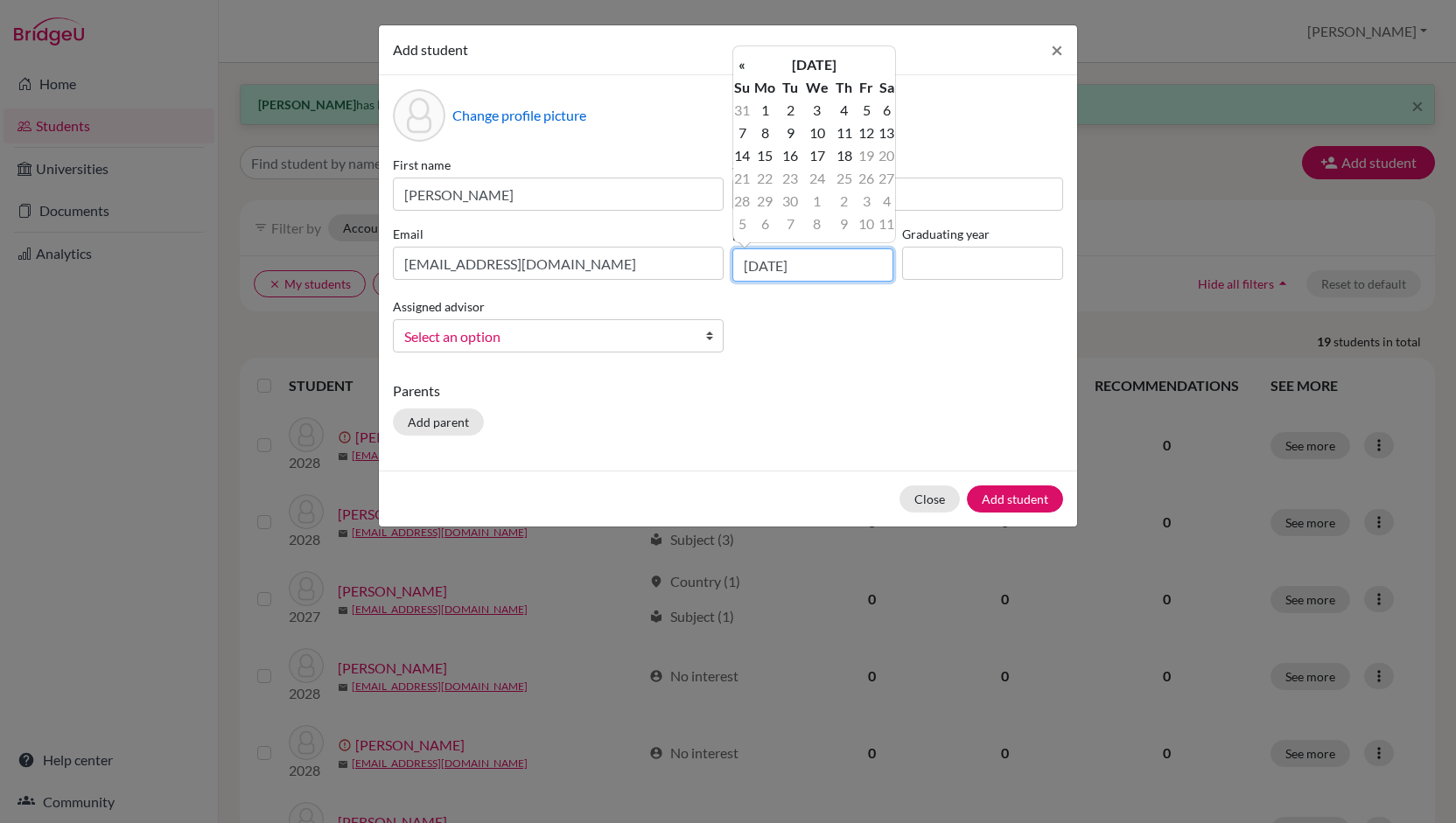
click at [781, 267] on input "[DATE]" at bounding box center [813, 265] width 161 height 33
click at [832, 259] on input "[DATE]" at bounding box center [813, 265] width 161 height 33
type input "[DATE]"
click at [929, 270] on input at bounding box center [982, 263] width 161 height 33
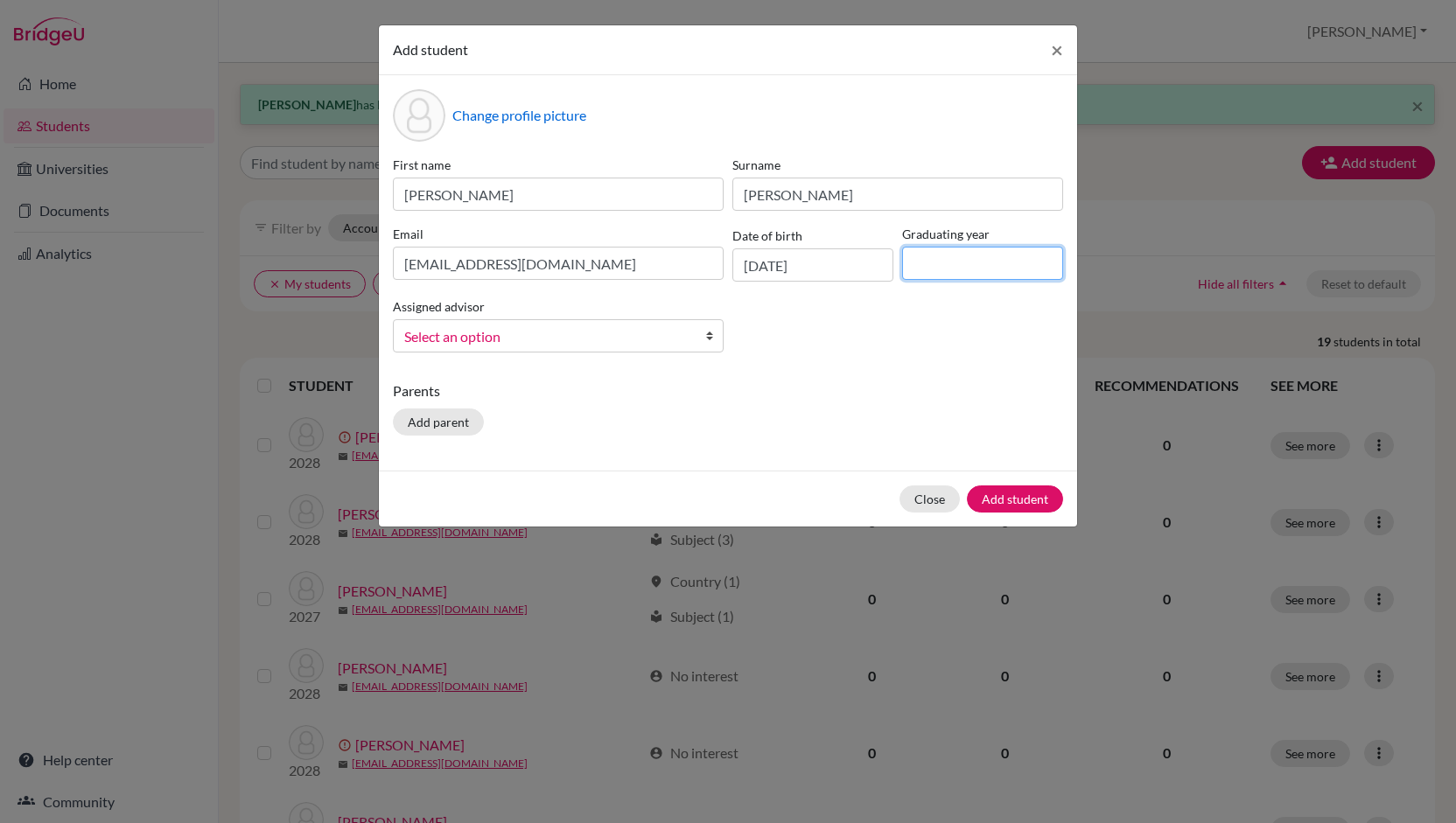
type input "2027"
click at [607, 349] on link "Select an option" at bounding box center [558, 335] width 331 height 33
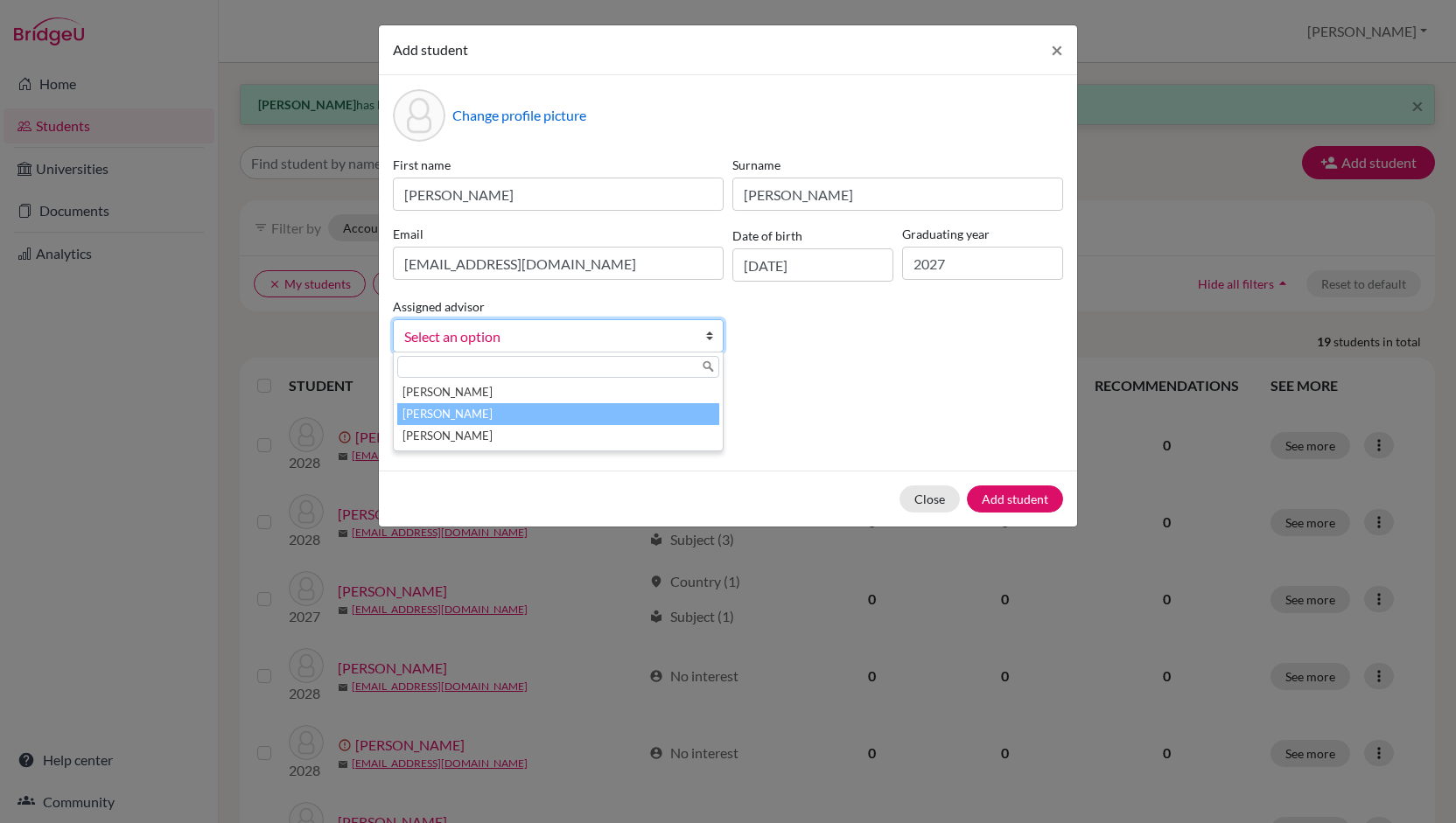
click at [511, 410] on li "[PERSON_NAME]" at bounding box center [558, 414] width 322 height 21
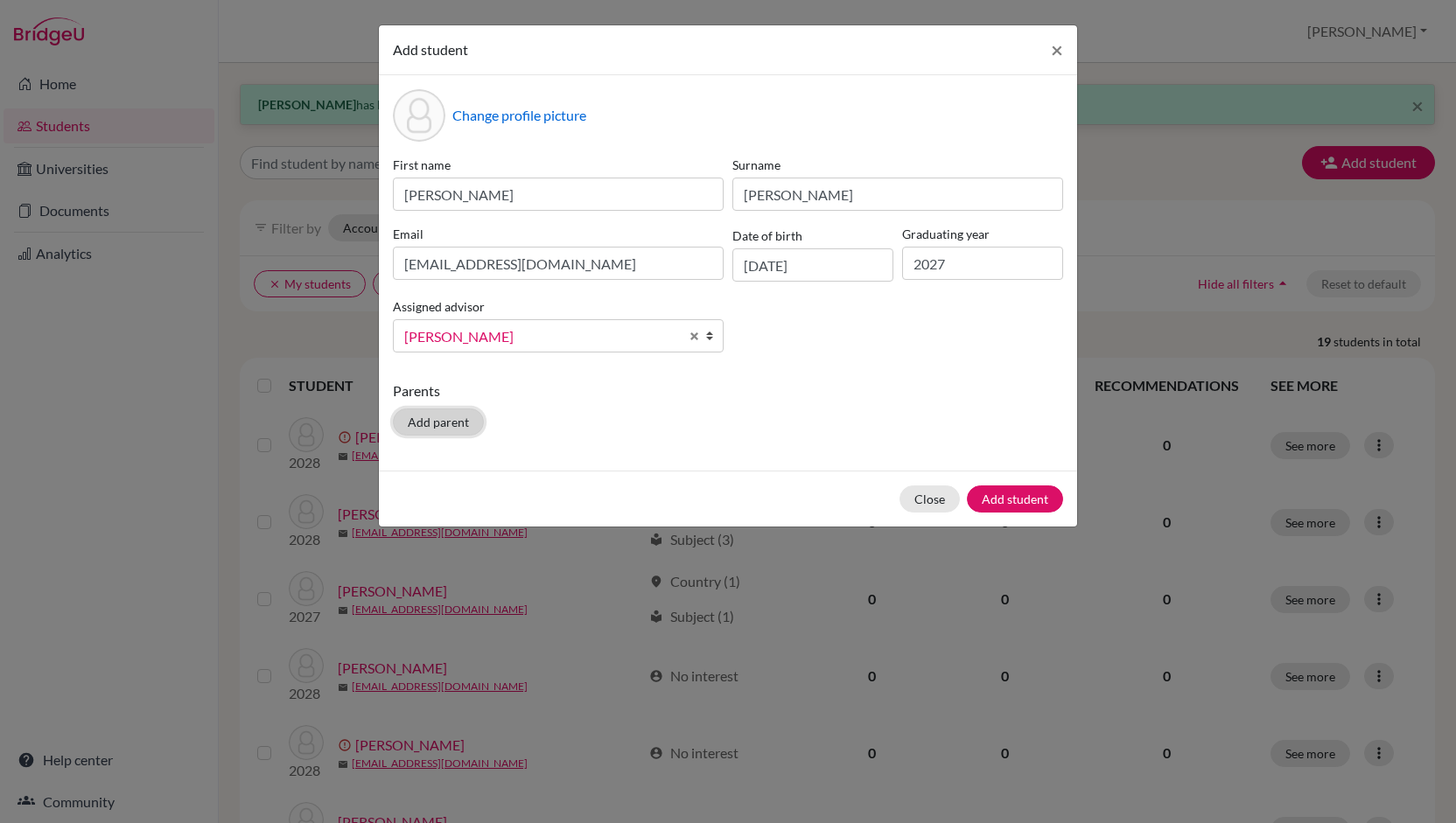
click at [457, 419] on button "Add parent" at bounding box center [438, 422] width 91 height 27
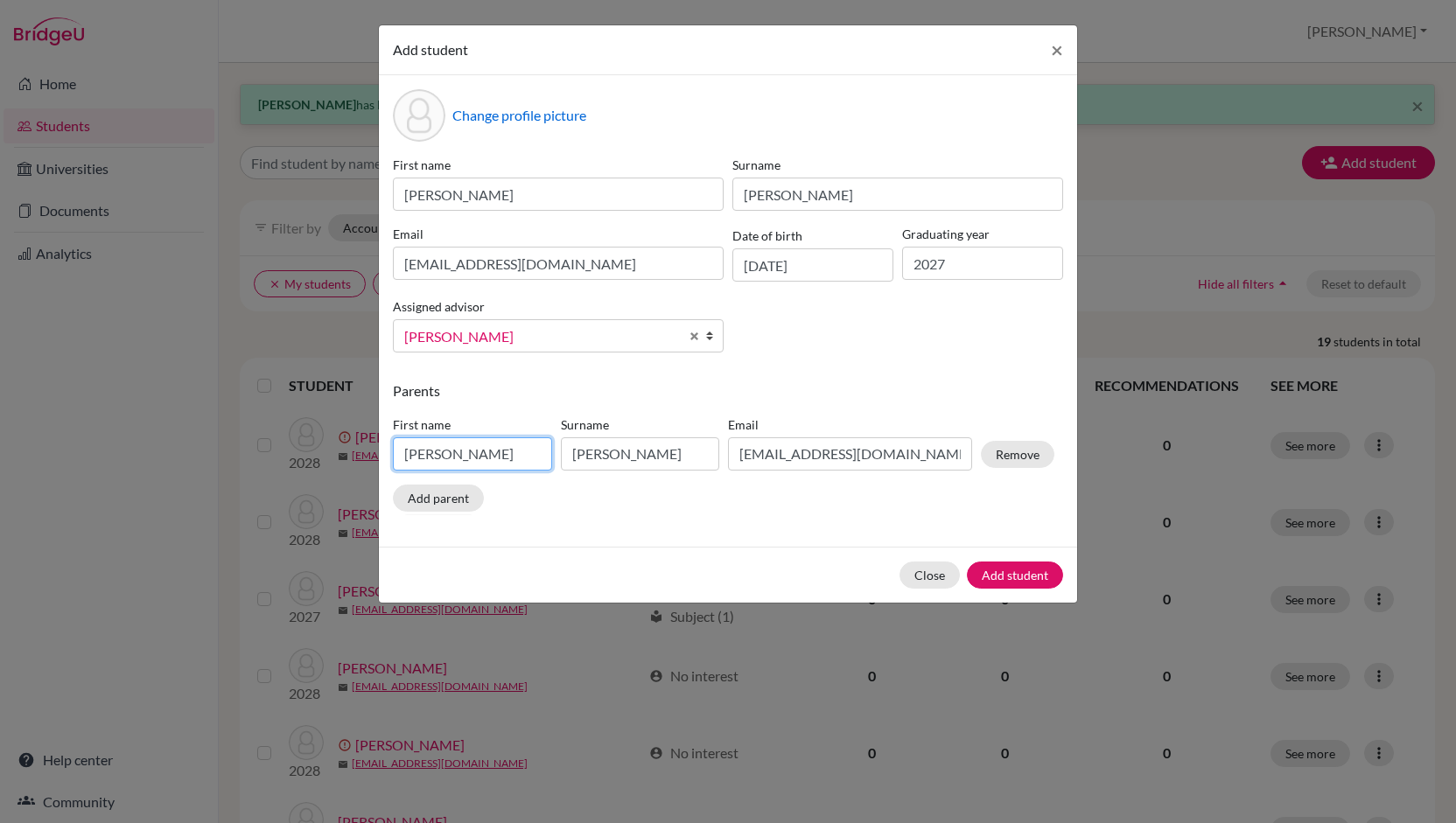
click at [463, 459] on input "[PERSON_NAME]" at bounding box center [472, 454] width 159 height 33
drag, startPoint x: 463, startPoint y: 459, endPoint x: 314, endPoint y: 464, distance: 149.1
click at [314, 464] on div "Add student × Change profile picture First name [PERSON_NAME] [PERSON_NAME] Ema…" at bounding box center [728, 412] width 1456 height 823
type input "[PERSON_NAME]"
click at [634, 459] on input "[PERSON_NAME]" at bounding box center [640, 454] width 159 height 33
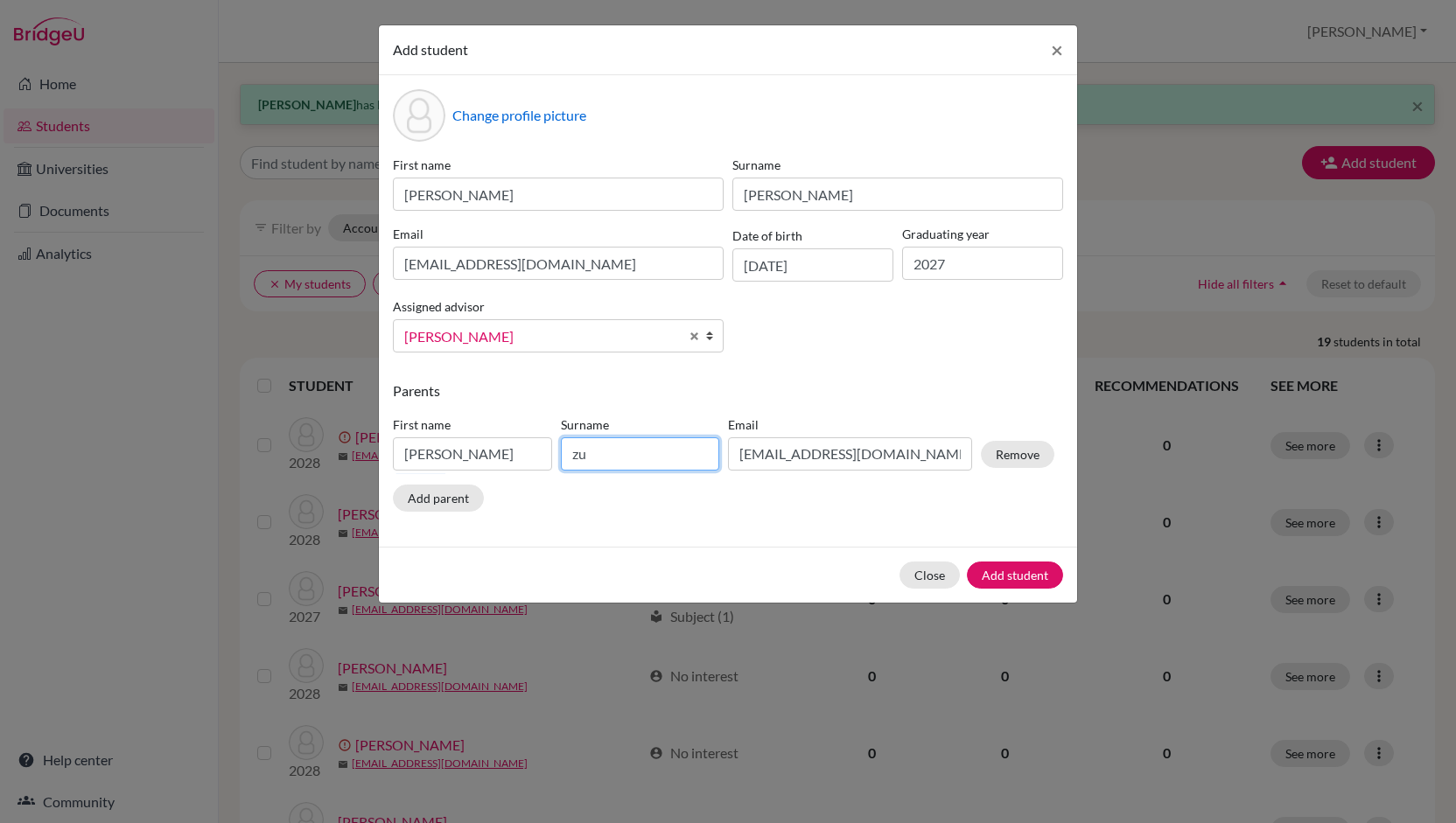
type input "z"
type input "[PERSON_NAME]"
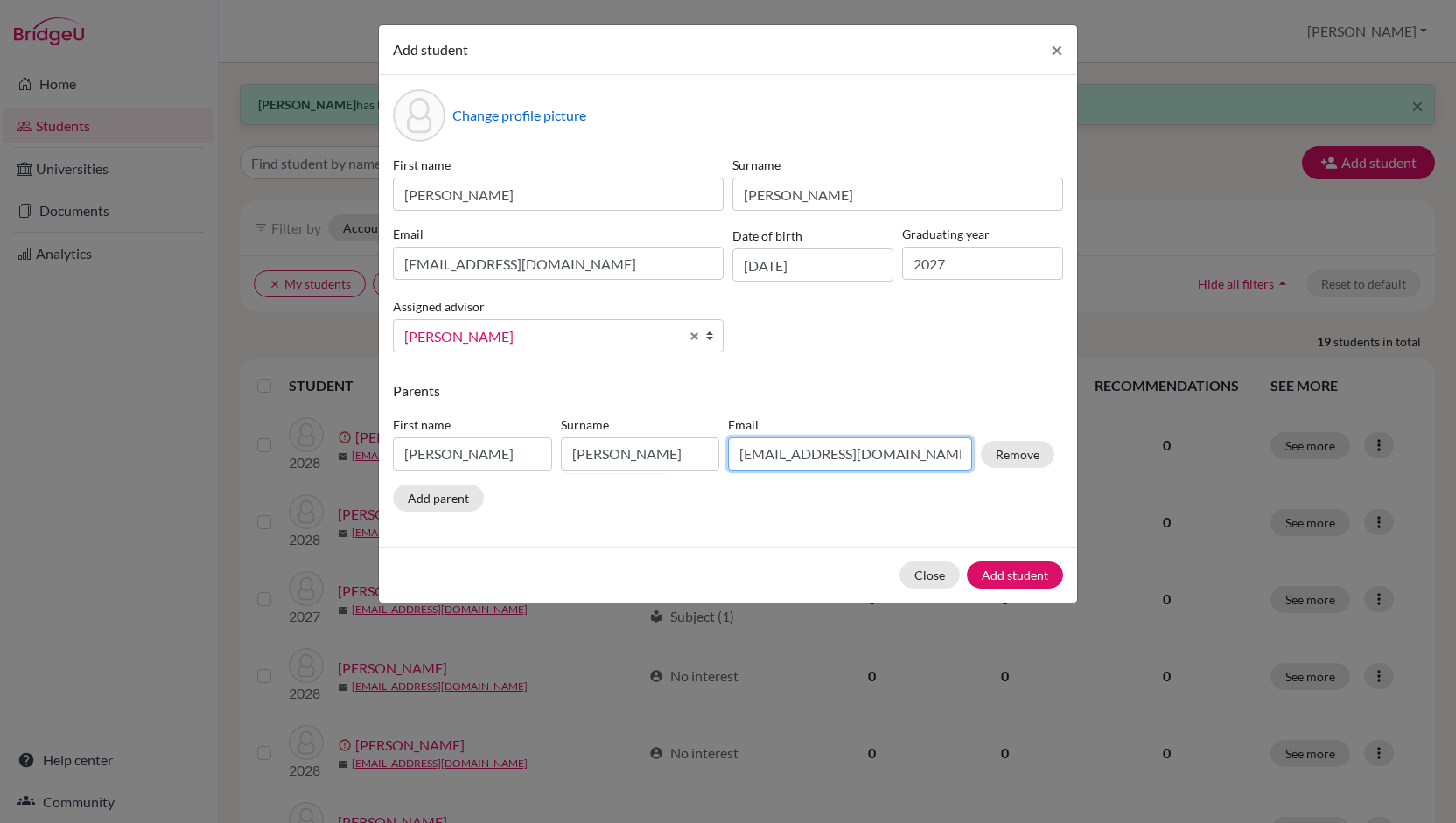
click at [791, 457] on input "[EMAIL_ADDRESS][DOMAIN_NAME]" at bounding box center [850, 454] width 244 height 33
click at [871, 455] on input "[EMAIL_ADDRESS][DOMAIN_NAME]" at bounding box center [850, 454] width 244 height 33
type input "[EMAIL_ADDRESS][DOMAIN_NAME]"
click at [442, 451] on input "[PERSON_NAME]" at bounding box center [472, 454] width 159 height 33
type input "A"
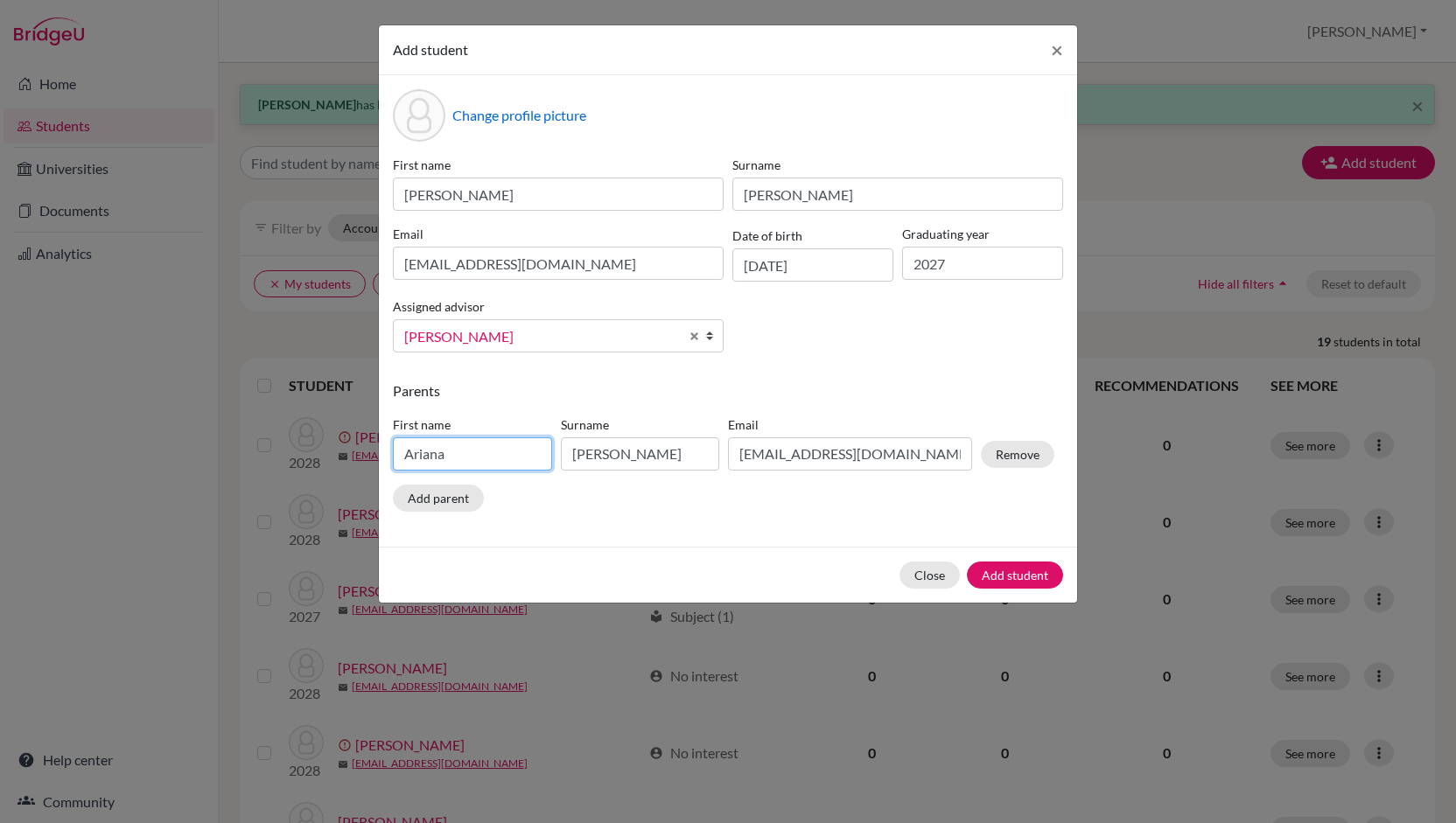
type input "Ariana"
click at [655, 465] on input "[PERSON_NAME]" at bounding box center [640, 454] width 159 height 33
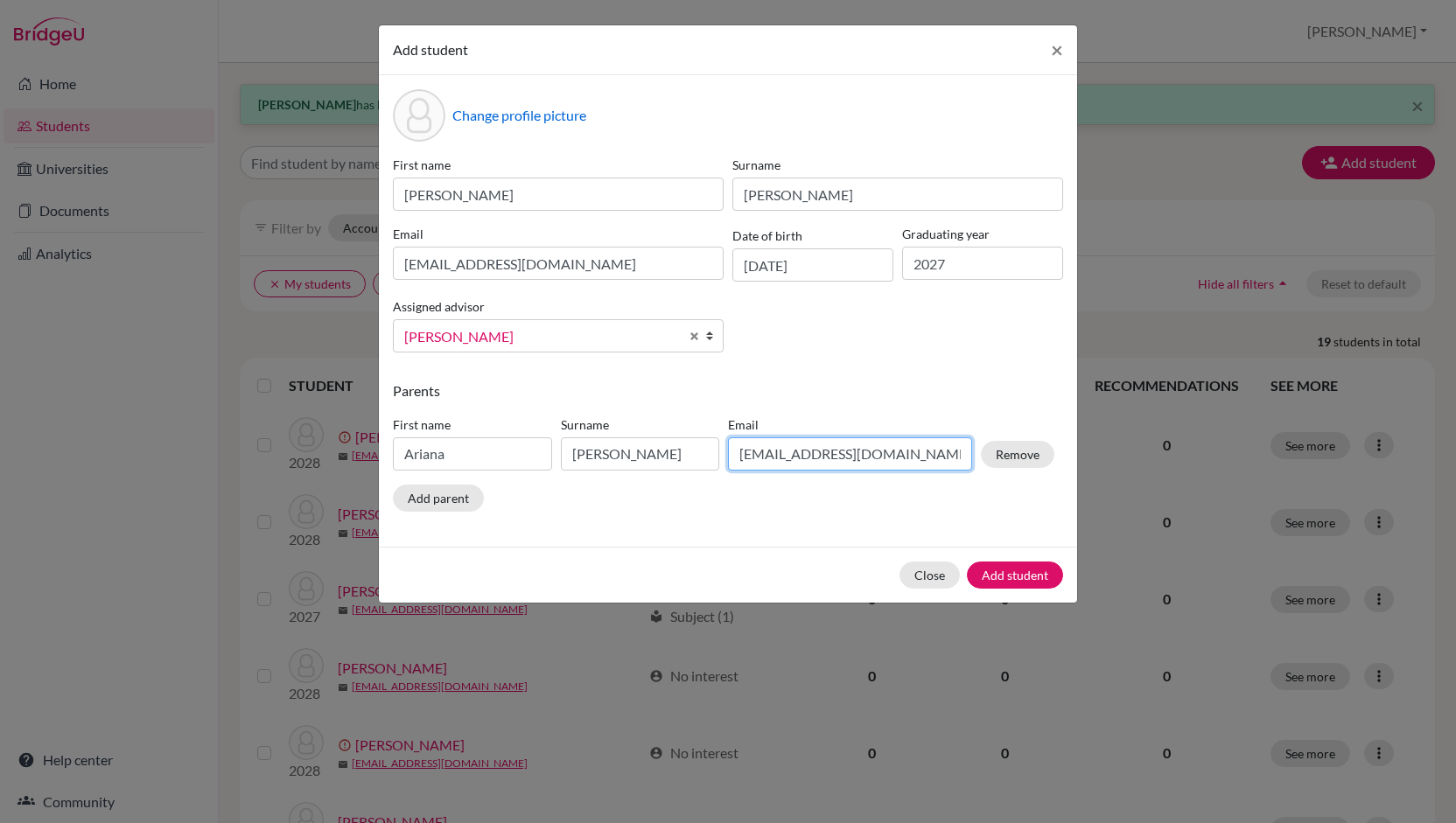
click at [815, 458] on input "[EMAIL_ADDRESS][DOMAIN_NAME]" at bounding box center [850, 454] width 244 height 33
type input "[EMAIL_ADDRESS][DOMAIN_NAME]"
click at [1020, 572] on button "Add student" at bounding box center [1015, 575] width 97 height 27
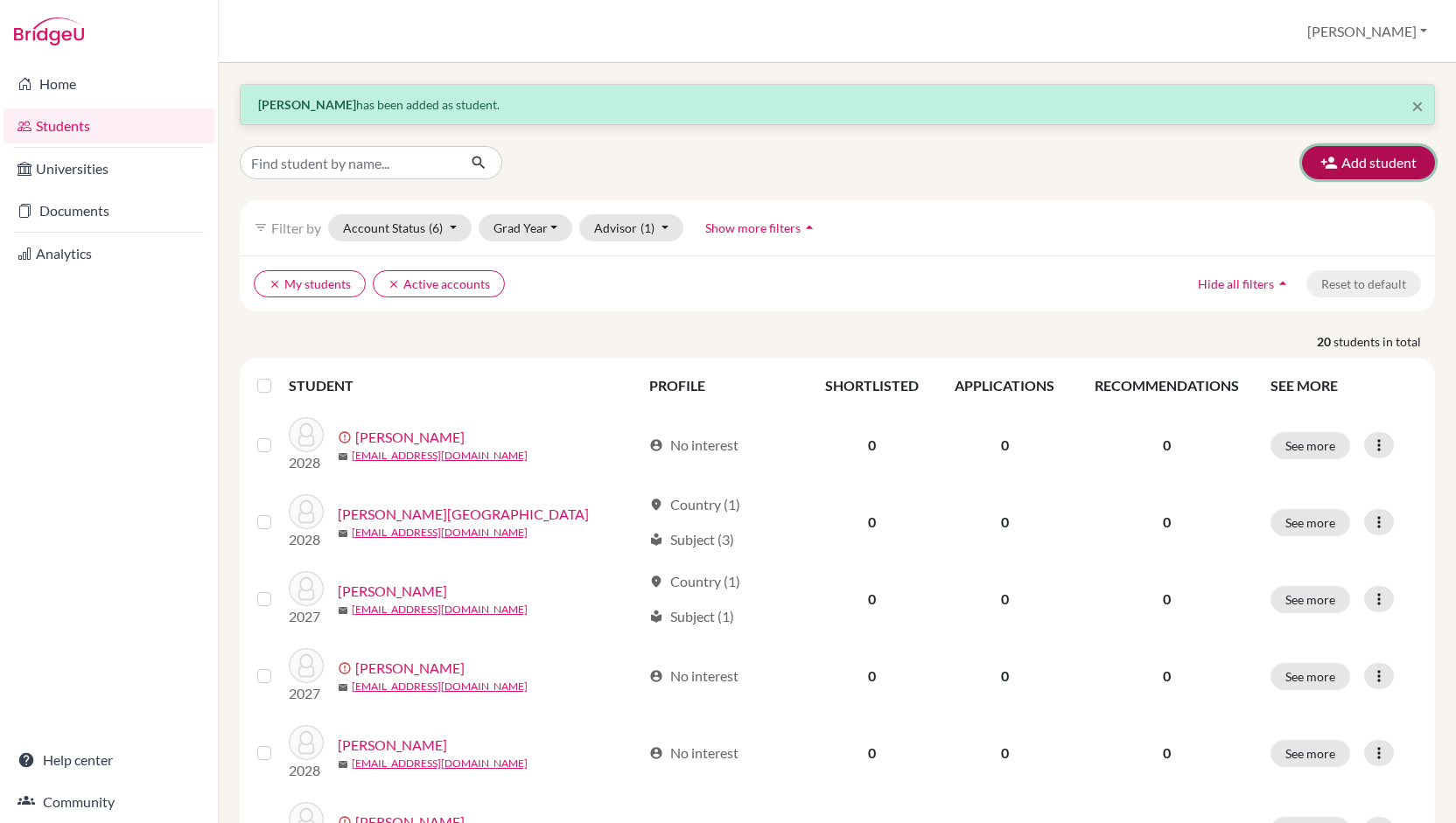
click at [1343, 162] on button "Add student" at bounding box center [1367, 162] width 133 height 33
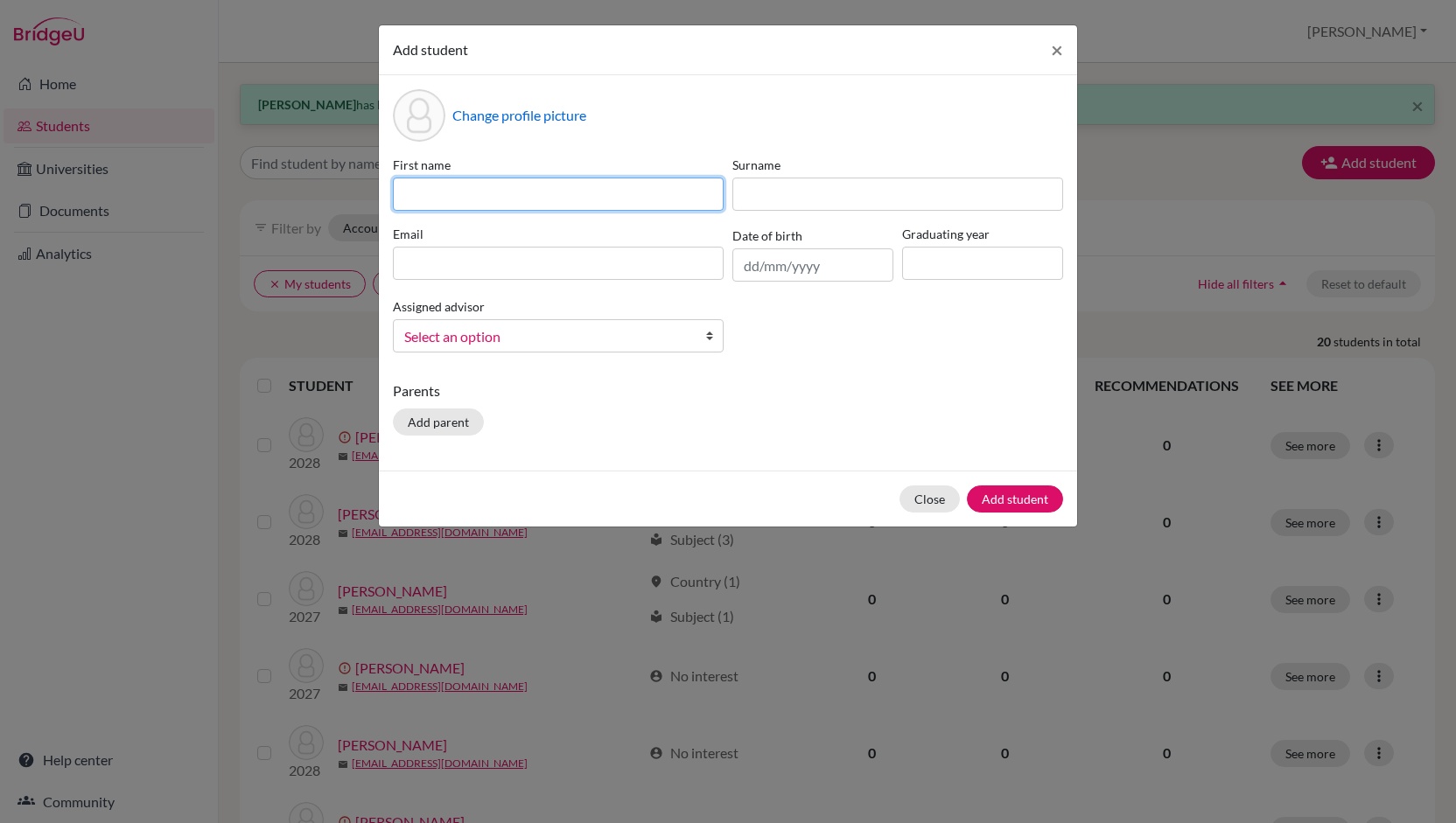
click at [490, 192] on input at bounding box center [558, 194] width 331 height 33
type input "[PERSON_NAME]"
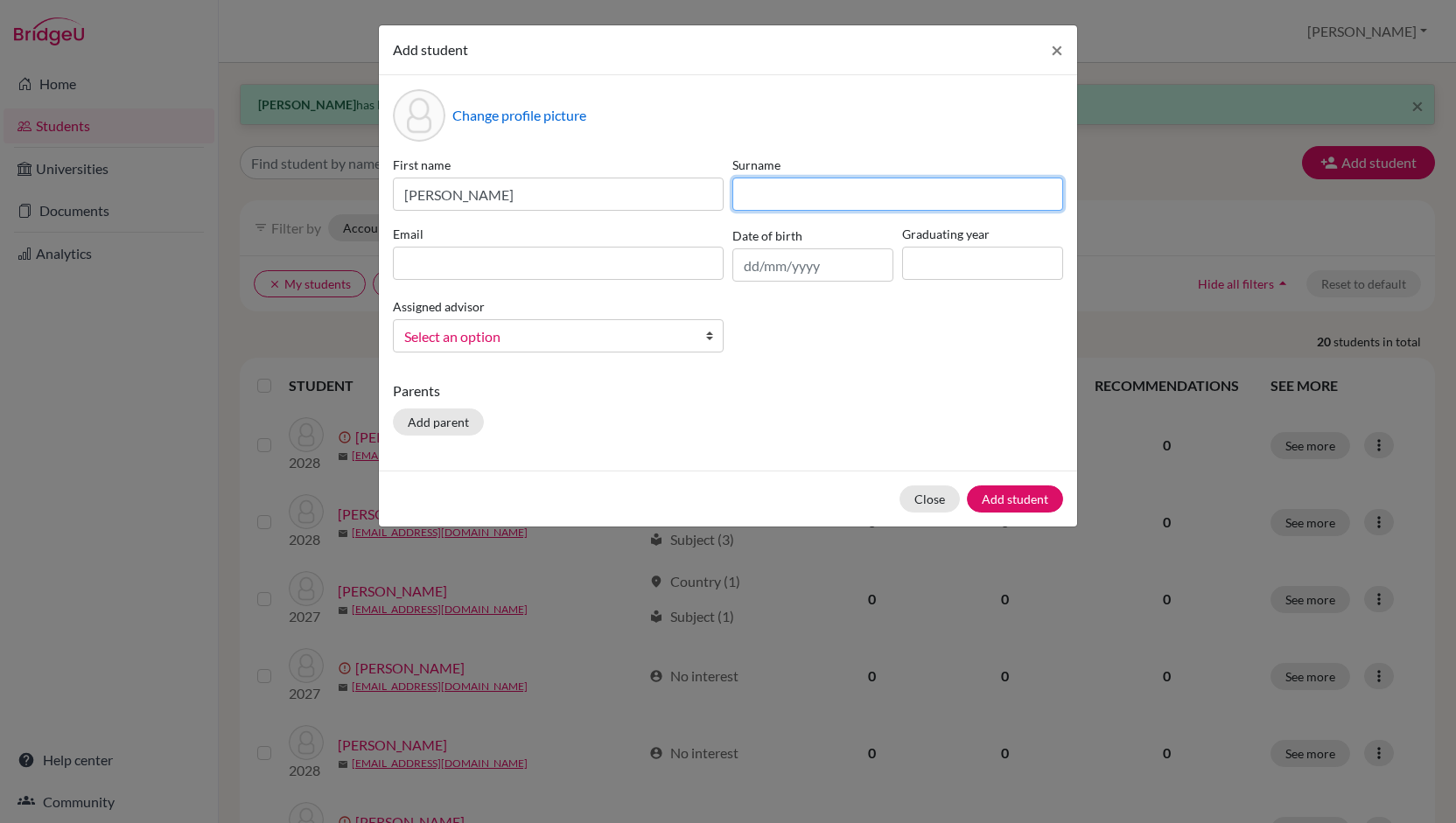
click at [800, 199] on input at bounding box center [898, 194] width 331 height 33
type input "[PERSON_NAME]"
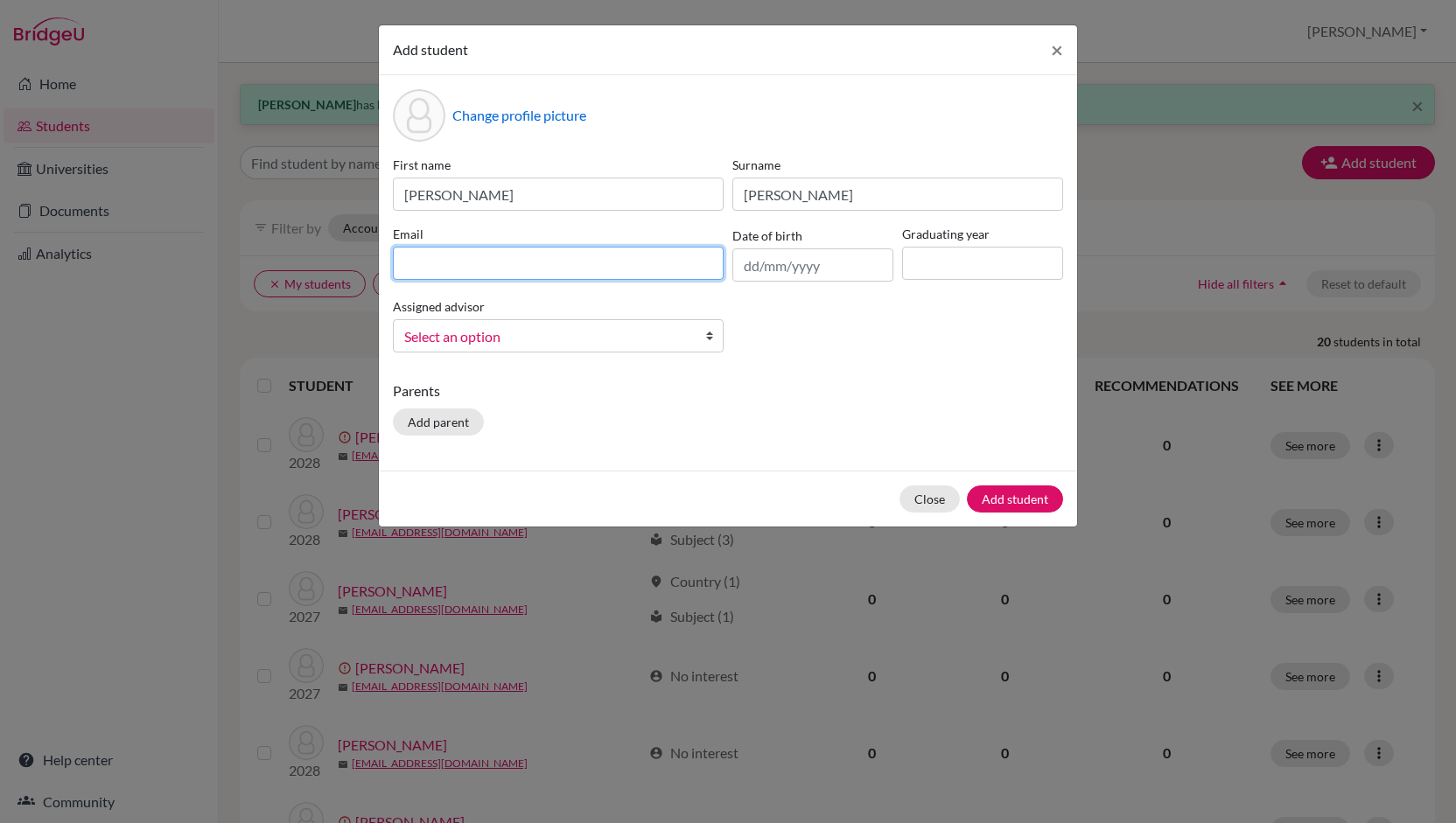
click at [635, 265] on input at bounding box center [558, 263] width 331 height 33
type input "n"
type input "[EMAIL_ADDRESS][DOMAIN_NAME]"
click at [759, 267] on input "text" at bounding box center [813, 265] width 161 height 33
click at [770, 321] on div "First name [PERSON_NAME] Surname [PERSON_NAME] [PERSON_NAME][EMAIL_ADDRESS][DOM…" at bounding box center [727, 261] width 679 height 211
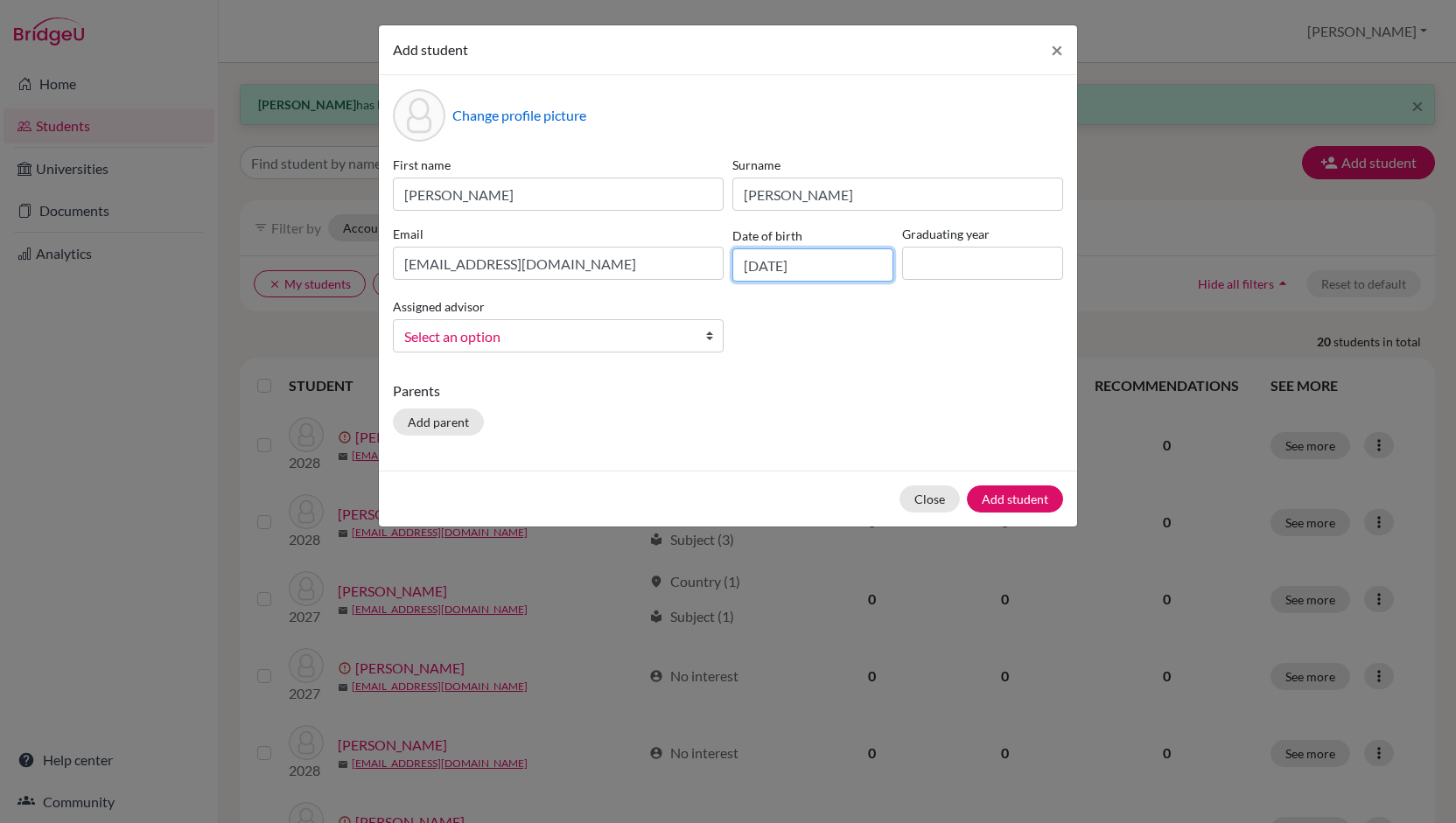
click at [758, 265] on input "[DATE]" at bounding box center [813, 265] width 161 height 33
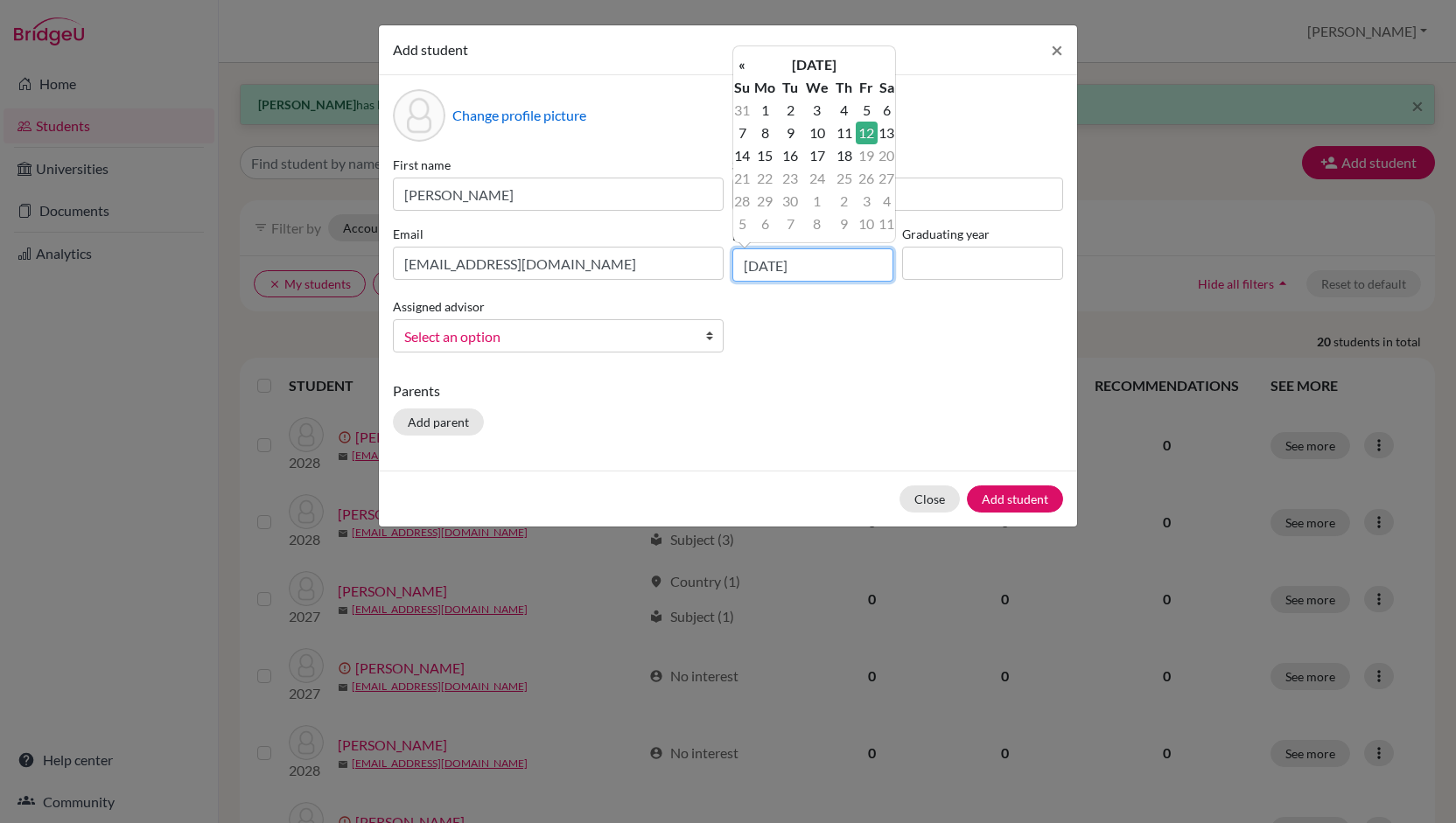
click at [778, 265] on input "[DATE]" at bounding box center [813, 265] width 161 height 33
click at [831, 262] on input "[DATE]" at bounding box center [813, 265] width 161 height 33
type input "[DATE]"
click at [921, 263] on input at bounding box center [982, 263] width 161 height 33
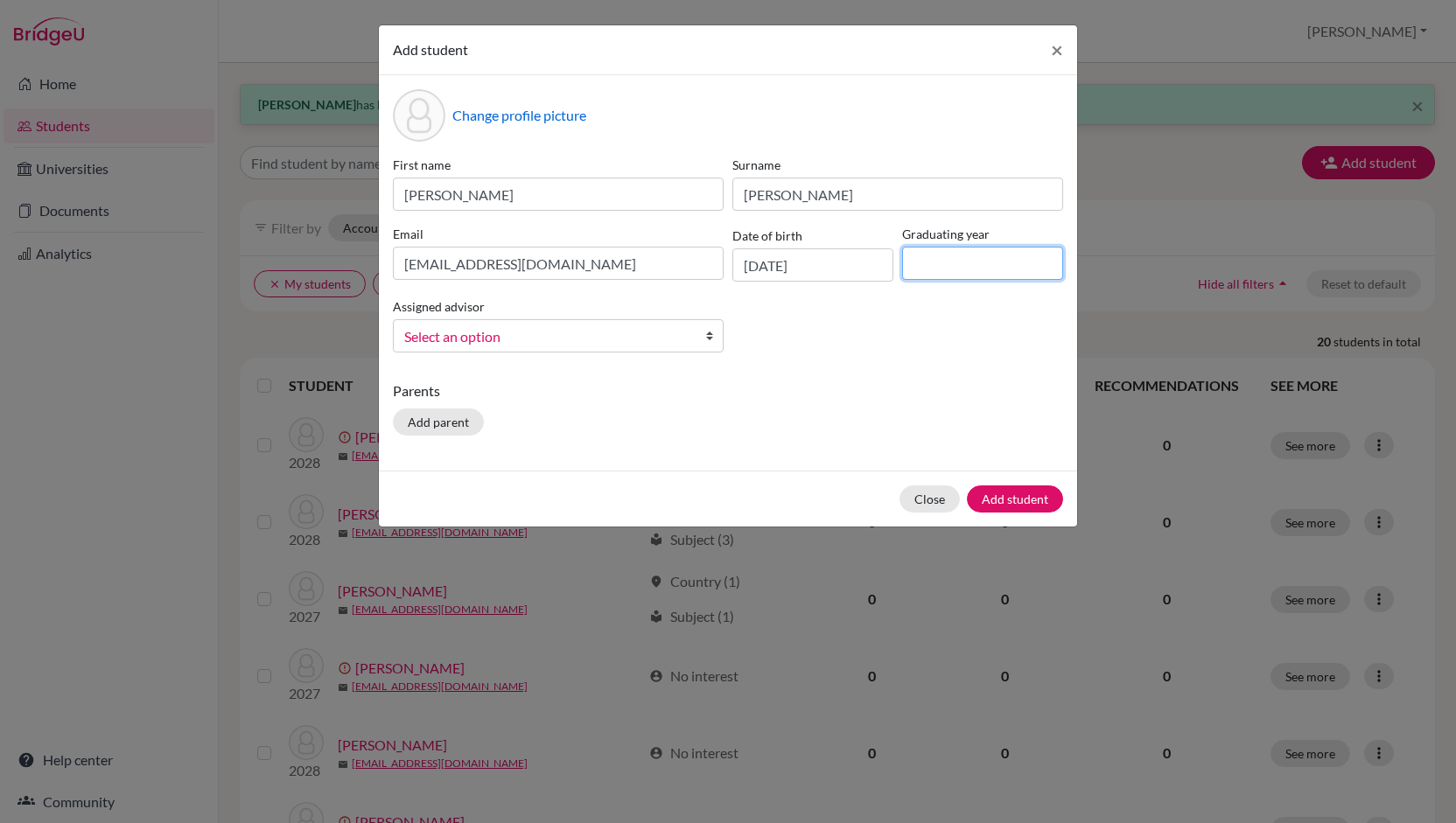
type input "2027"
click at [616, 337] on span "Select an option" at bounding box center [546, 336] width 285 height 22
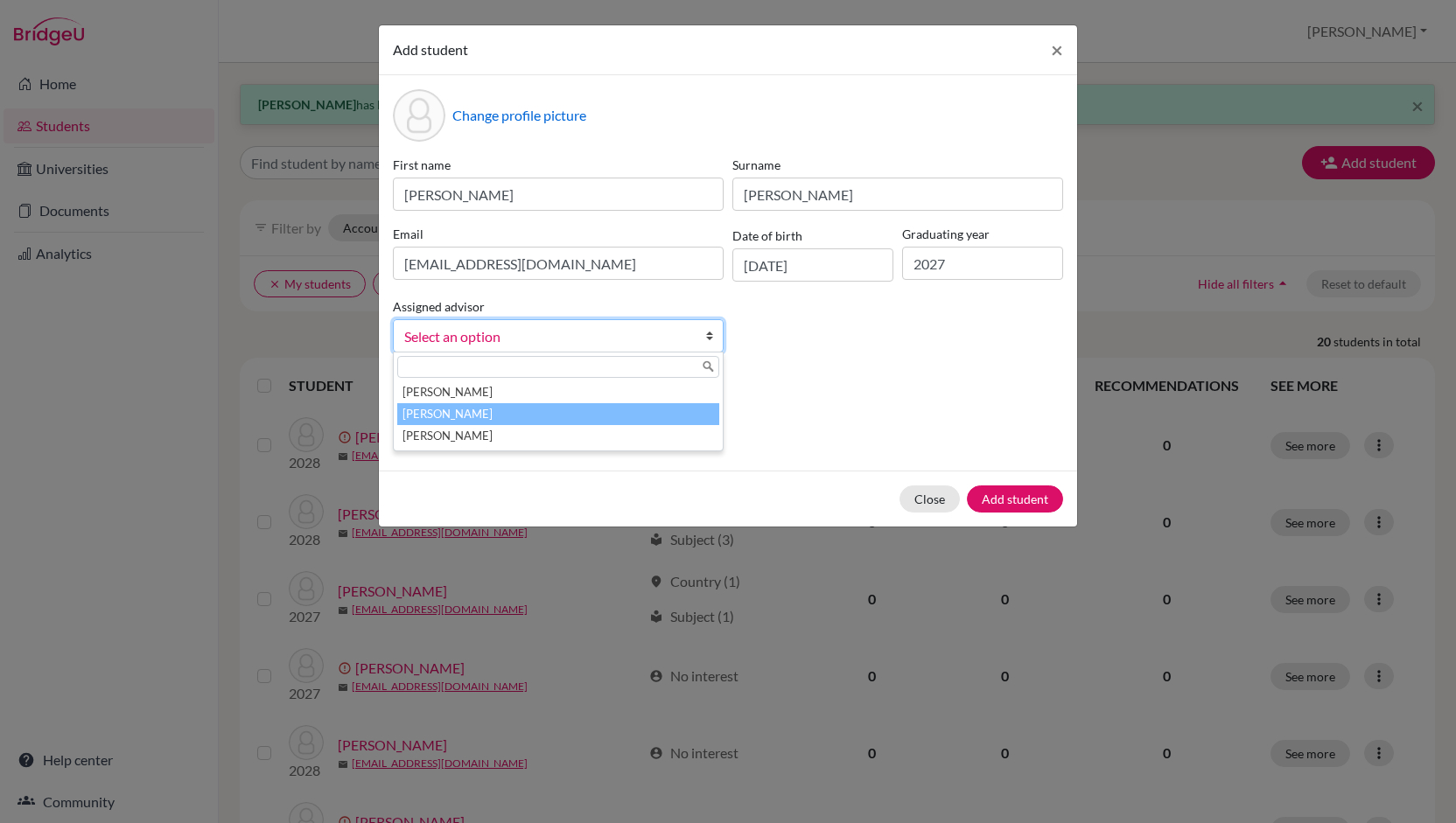
click at [495, 407] on li "[PERSON_NAME]" at bounding box center [558, 414] width 322 height 21
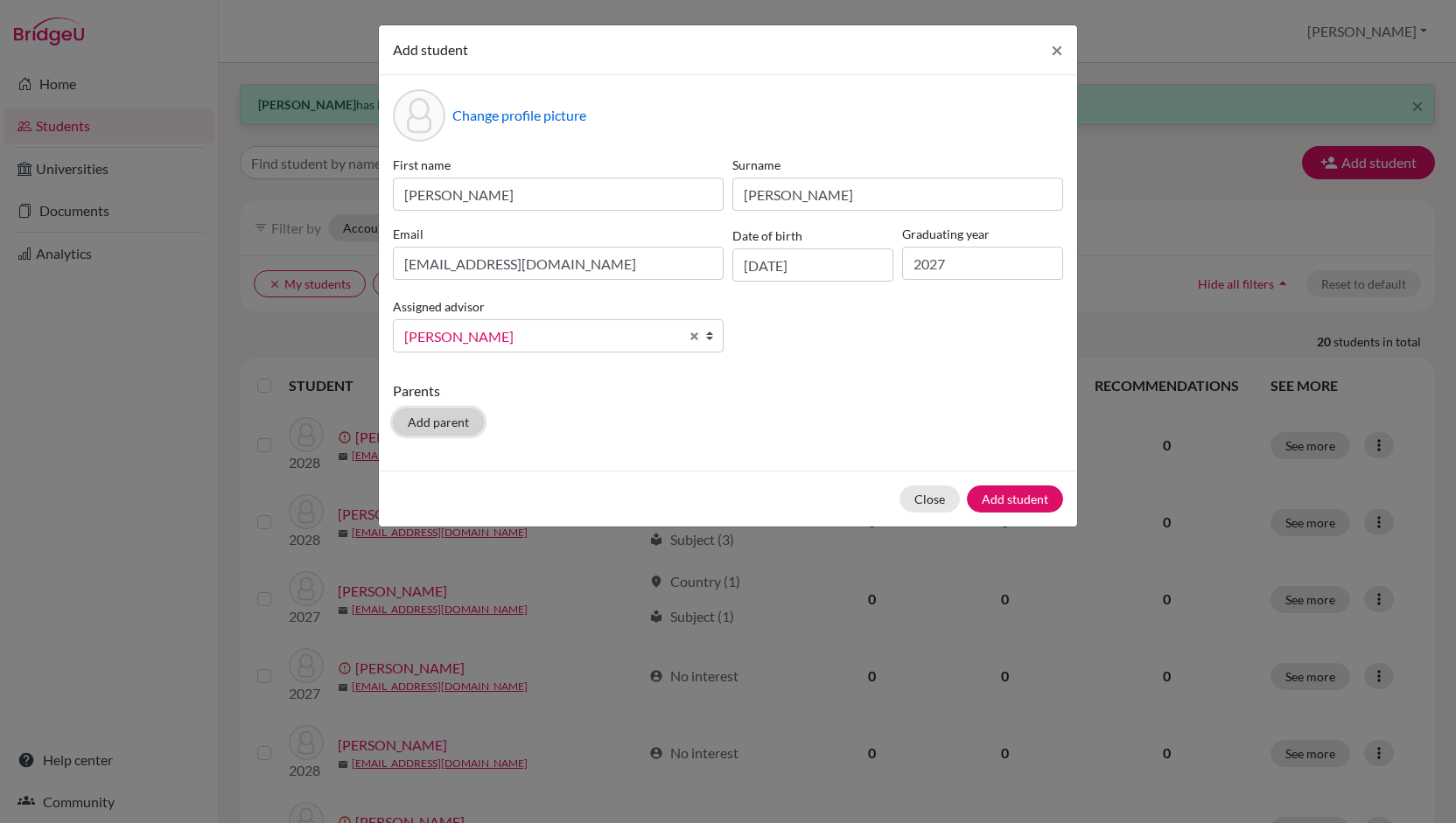
click at [457, 420] on button "Add parent" at bounding box center [438, 422] width 91 height 27
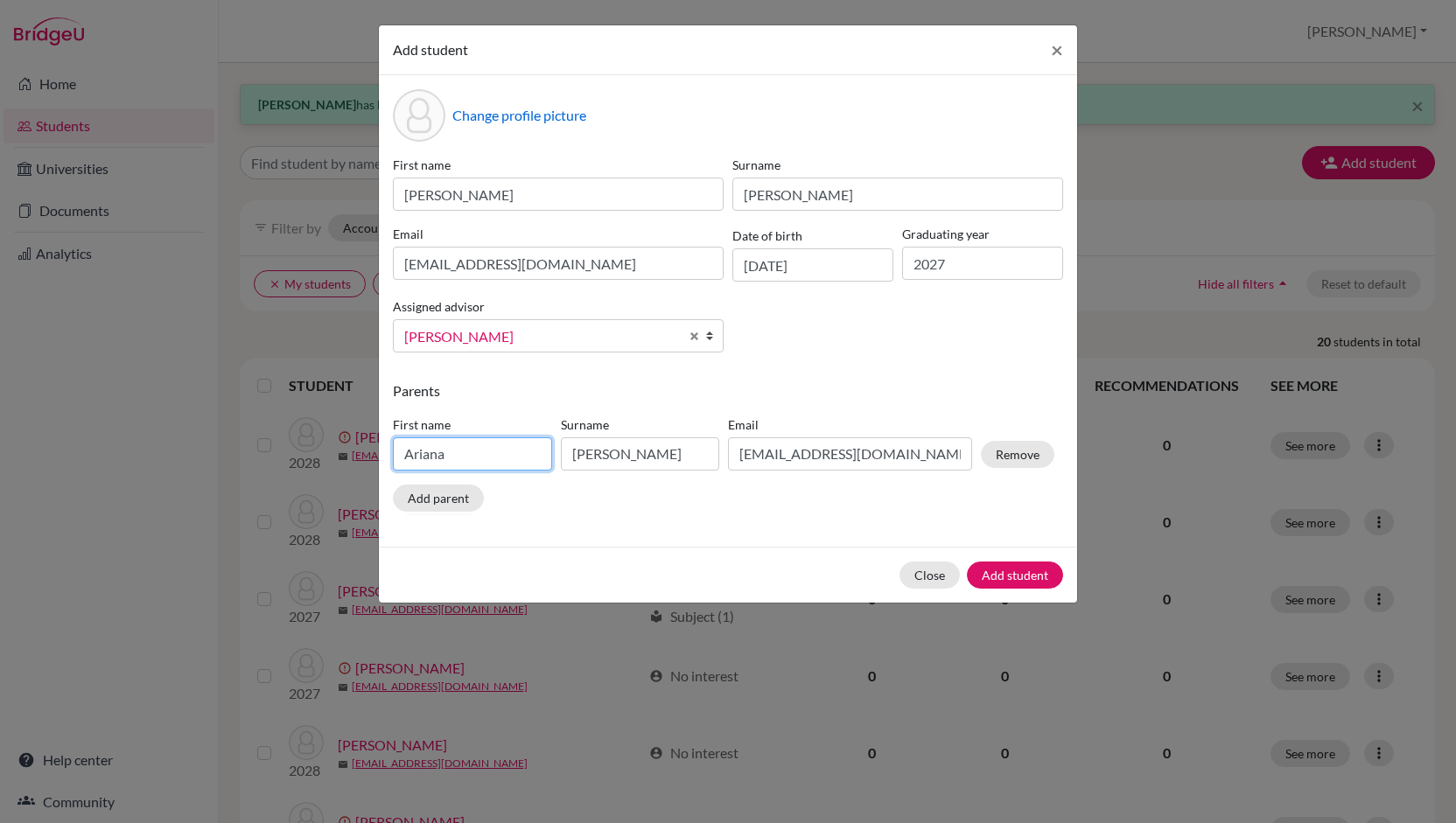
drag, startPoint x: 484, startPoint y: 459, endPoint x: 336, endPoint y: 466, distance: 148.2
click at [336, 466] on div "Add student × Change profile picture First name [PERSON_NAME] Surname [PERSON_N…" at bounding box center [728, 412] width 1456 height 823
type input "[PERSON_NAME]"
drag, startPoint x: 633, startPoint y: 455, endPoint x: 511, endPoint y: 459, distance: 122.1
click at [511, 459] on div "First name [PERSON_NAME] Surname [PERSON_NAME] Email [EMAIL_ADDRESS][DOMAIN_NAM…" at bounding box center [723, 446] width 670 height 76
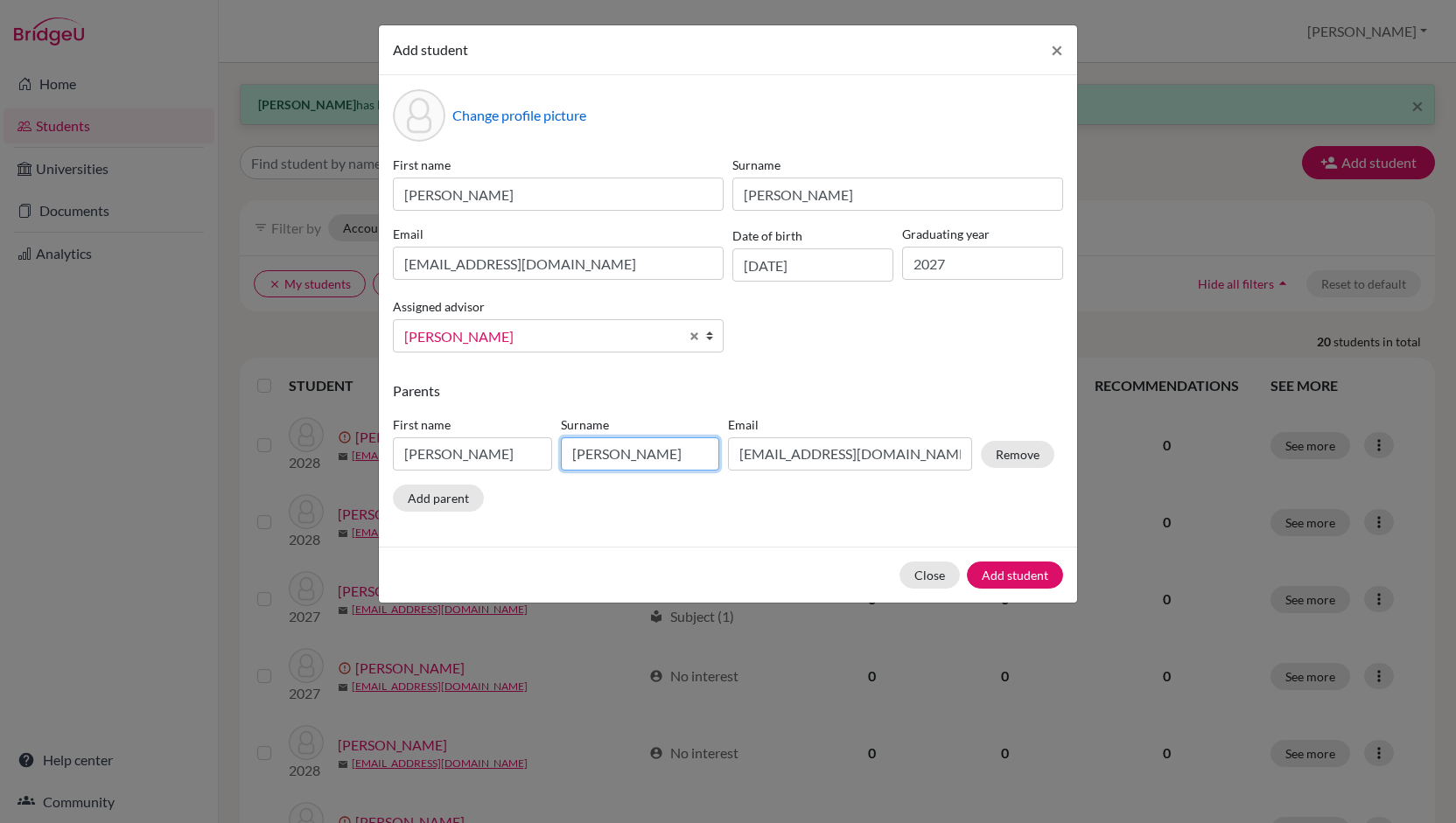
type input "[PERSON_NAME]"
click at [814, 458] on input "[EMAIL_ADDRESS][DOMAIN_NAME]" at bounding box center [850, 454] width 244 height 33
drag, startPoint x: 814, startPoint y: 458, endPoint x: 683, endPoint y: 461, distance: 131.0
click at [683, 461] on div "First name [PERSON_NAME] Surname [PERSON_NAME] Email [EMAIL_ADDRESS][DOMAIN_NAM…" at bounding box center [723, 446] width 670 height 76
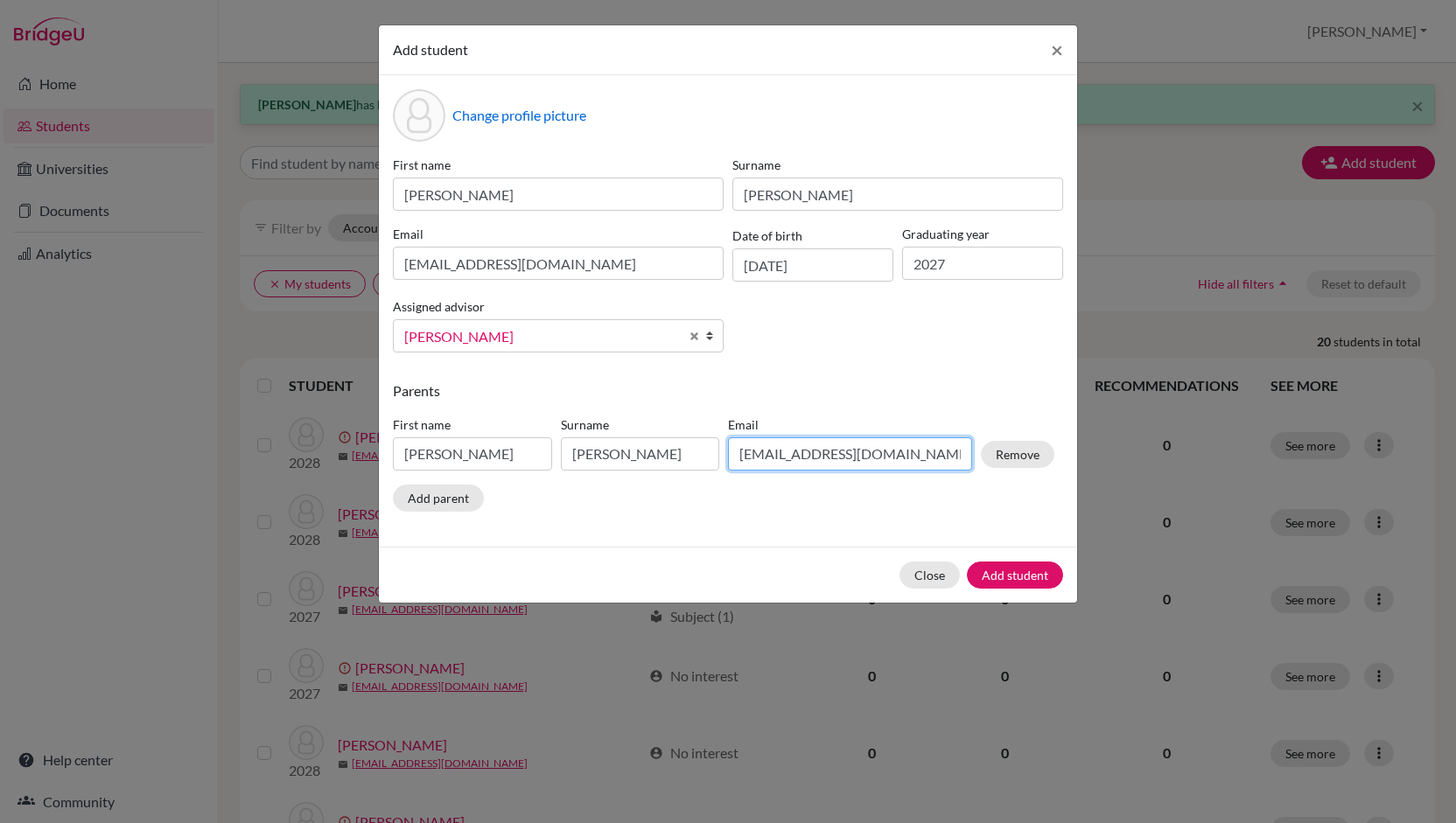
click at [816, 455] on input "[EMAIL_ADDRESS][DOMAIN_NAME]" at bounding box center [850, 454] width 244 height 33
click at [869, 459] on input "[EMAIL_ADDRESS][DOMAIN_NAME]" at bounding box center [850, 454] width 244 height 33
type input "[EMAIL_ADDRESS][DOMAIN_NAME]"
click at [1003, 572] on button "Add student" at bounding box center [1015, 575] width 97 height 27
